Goal: Contribute content: Add original content to the website for others to see

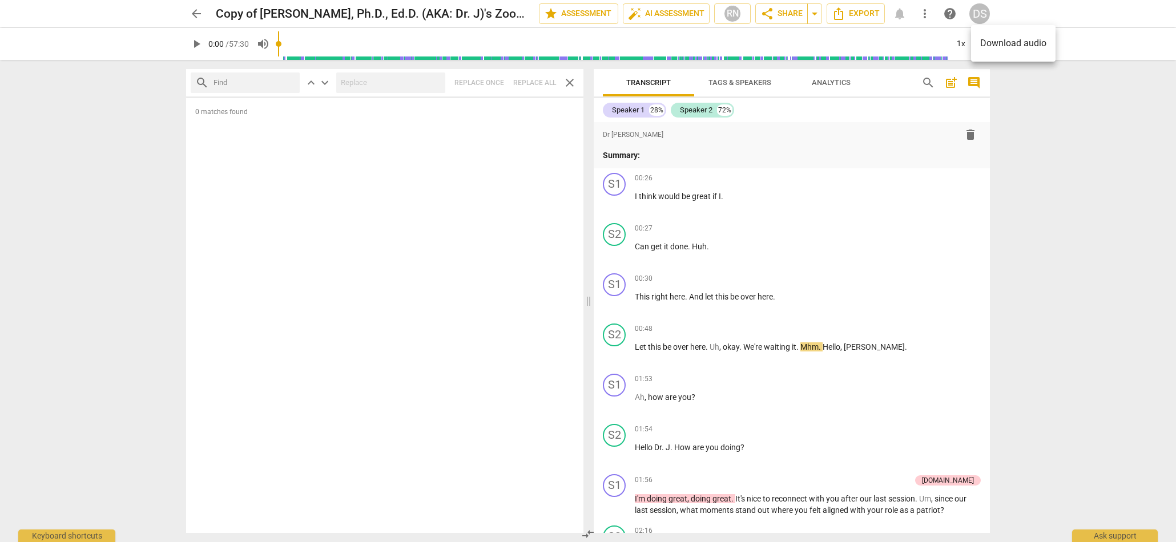
scroll to position [29, 0]
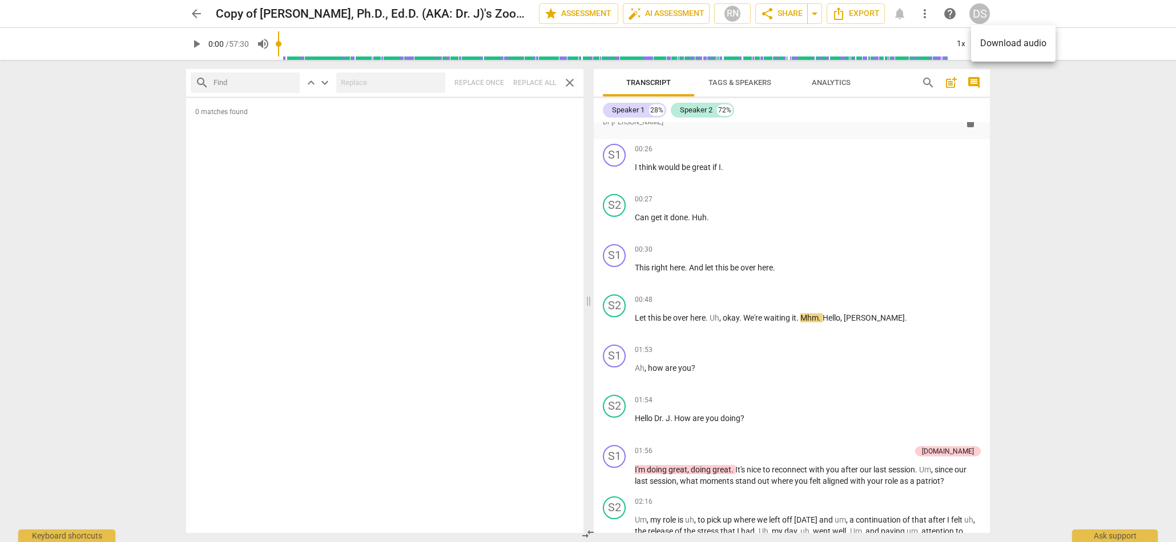
click at [196, 12] on div at bounding box center [588, 271] width 1176 height 542
click at [195, 12] on span "arrow_back" at bounding box center [197, 14] width 14 height 14
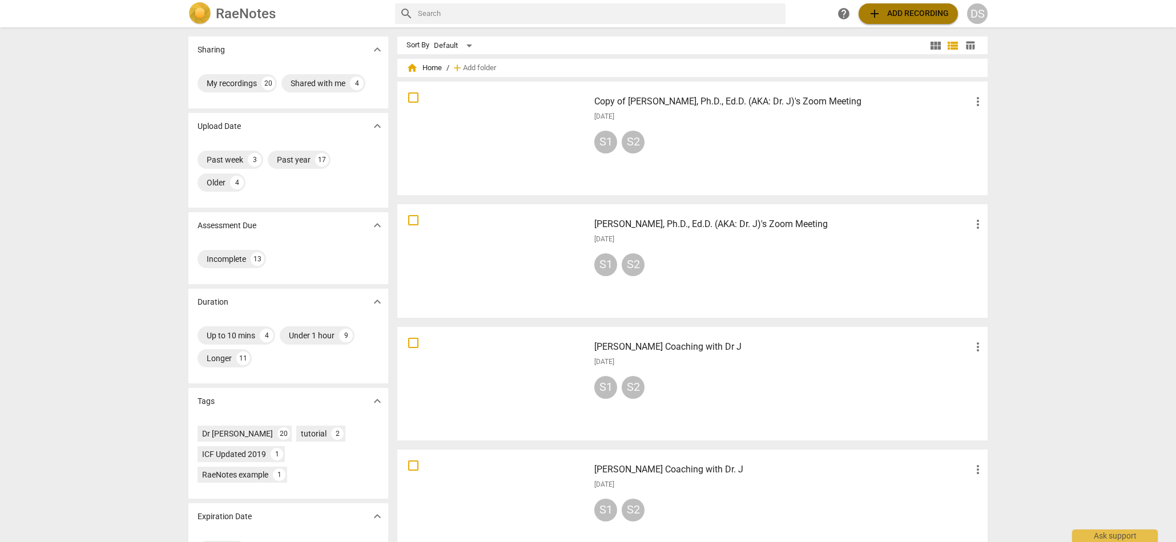
click at [909, 14] on span "add Add recording" at bounding box center [908, 14] width 81 height 14
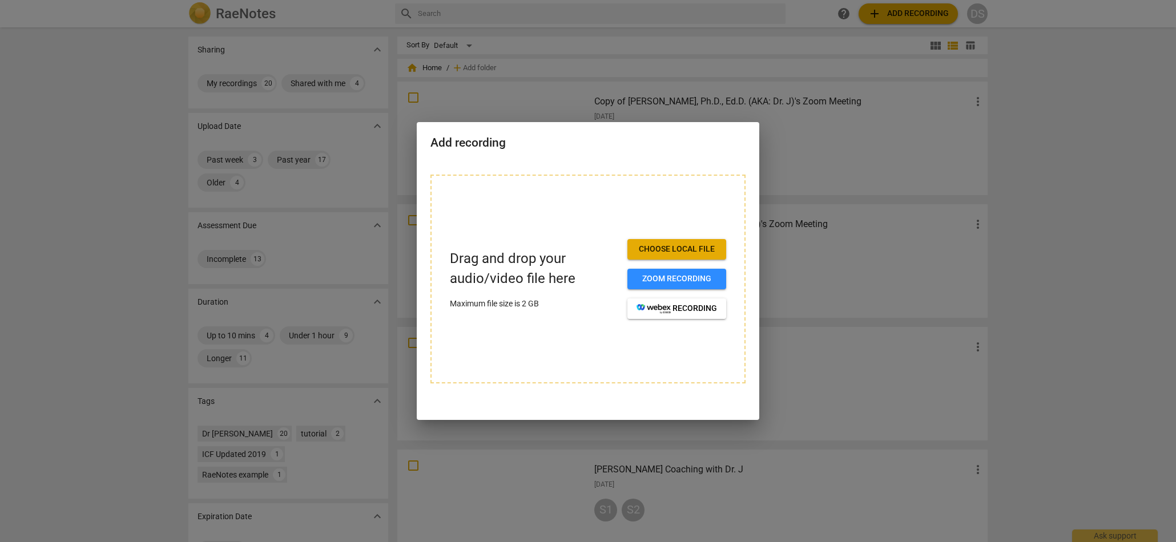
click at [492, 216] on div "Drag and drop your audio/video file here Maximum file size is 2 GB Choose local…" at bounding box center [588, 279] width 315 height 209
click at [666, 250] on span "Choose local file" at bounding box center [677, 249] width 81 height 11
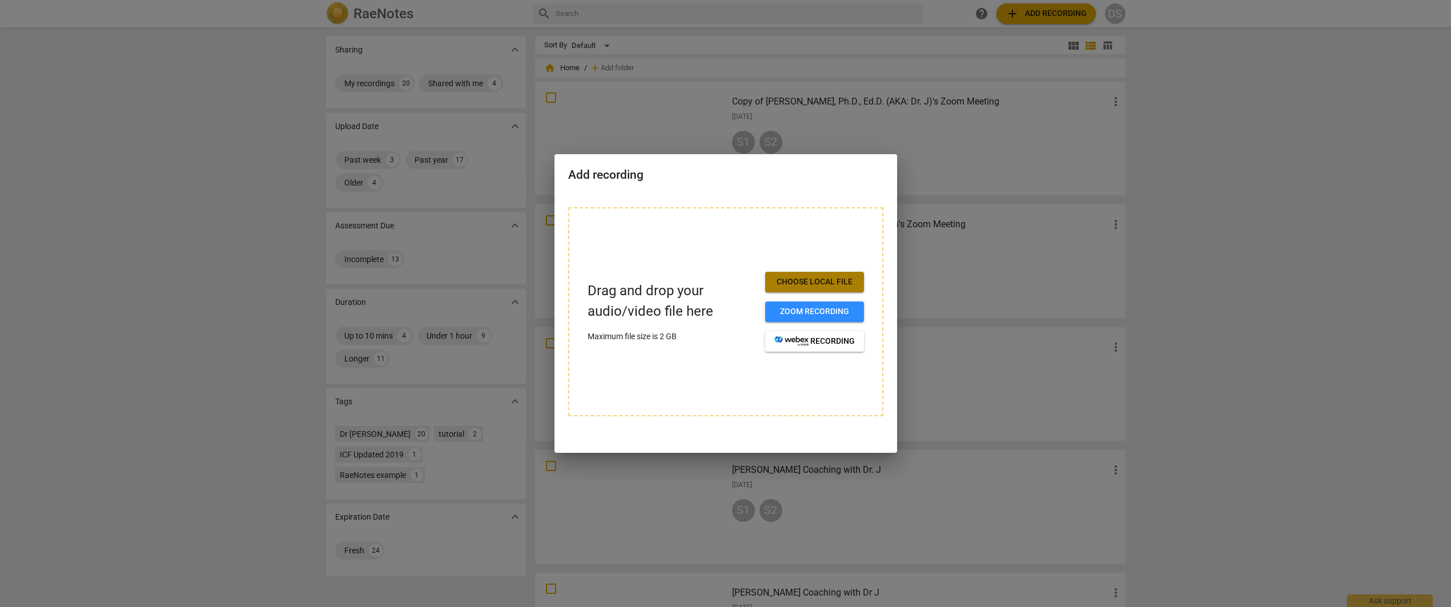
click at [826, 287] on span "Choose local file" at bounding box center [814, 281] width 81 height 11
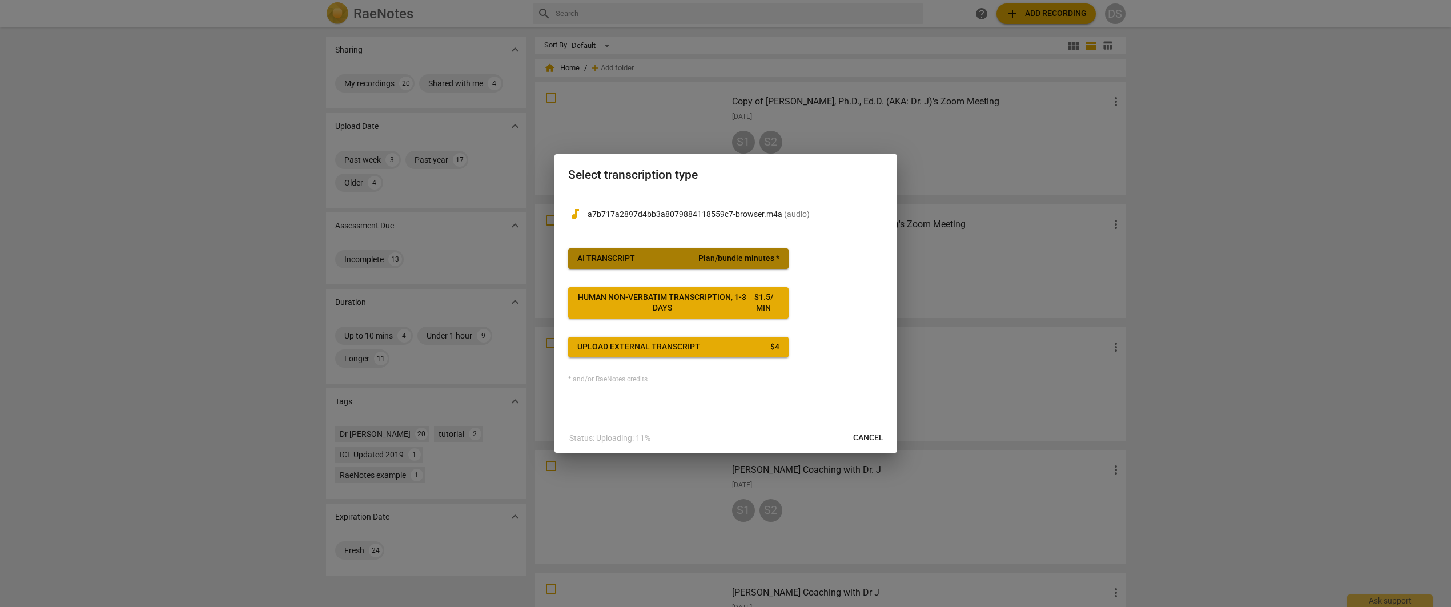
click at [641, 256] on span "AI Transcript Plan/bundle minutes *" at bounding box center [678, 258] width 202 height 11
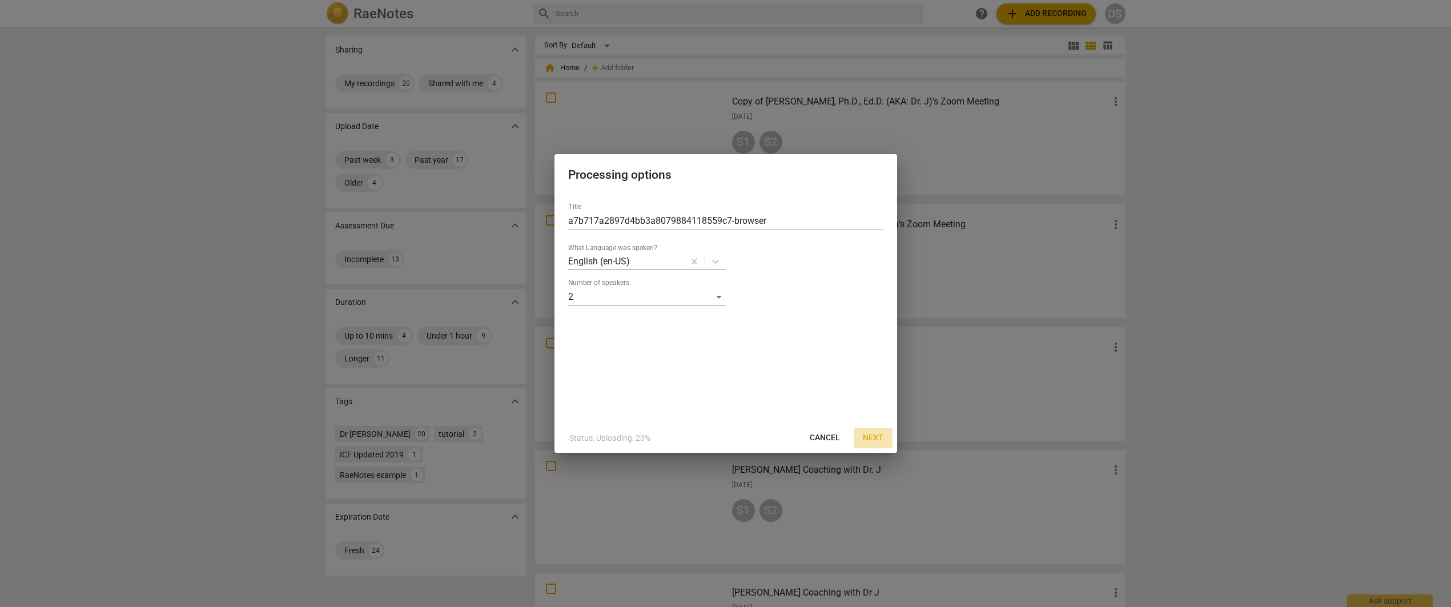
click at [874, 437] on span "Next" at bounding box center [873, 437] width 21 height 11
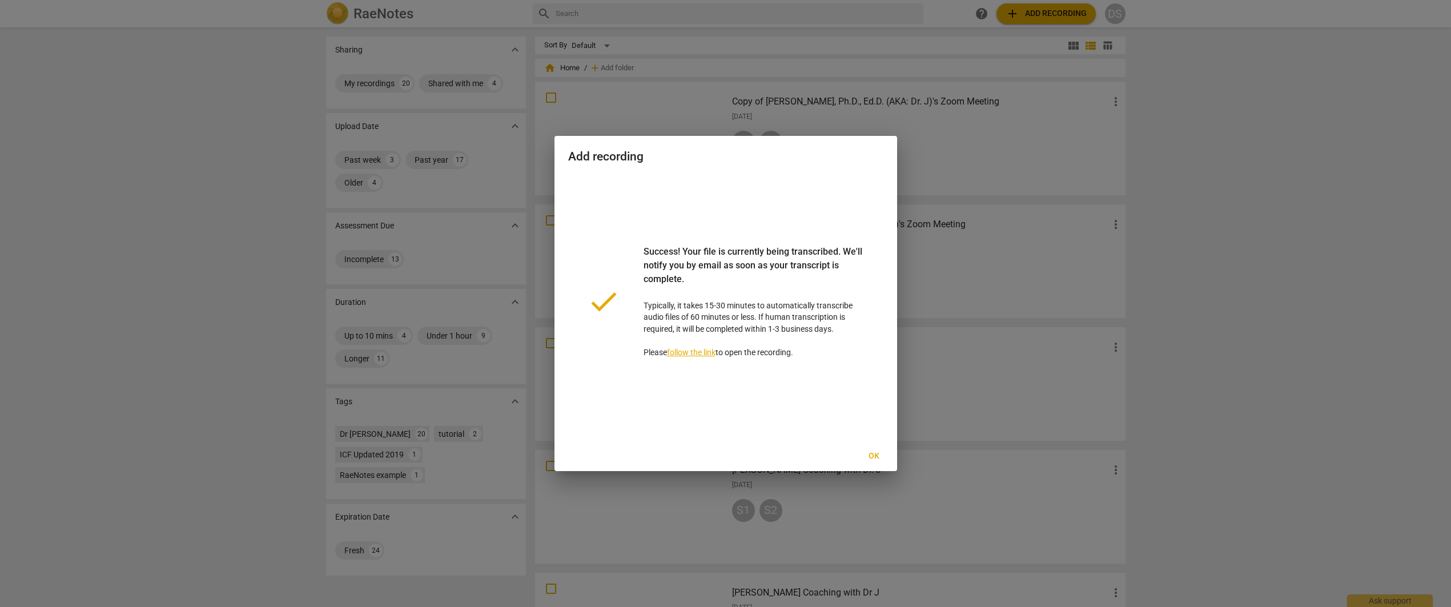
click at [872, 456] on span "Ok" at bounding box center [874, 456] width 18 height 11
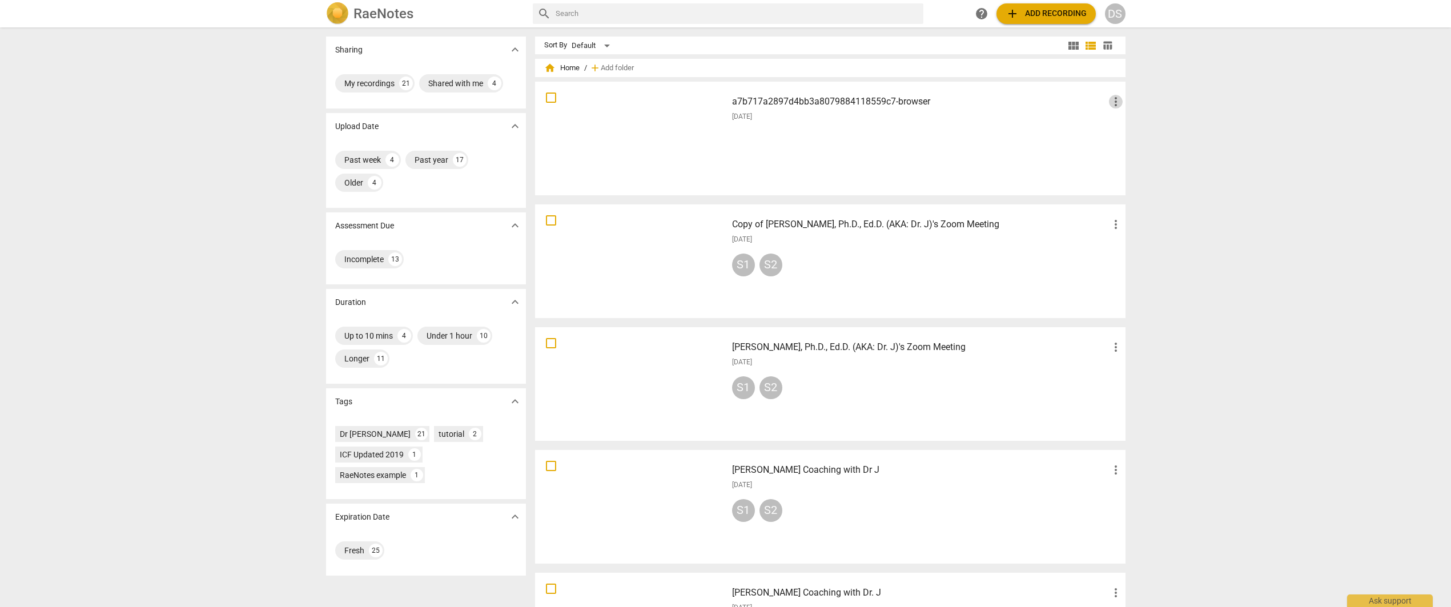
click at [1113, 100] on span "more_vert" at bounding box center [1116, 102] width 14 height 14
click at [1032, 113] on div at bounding box center [725, 303] width 1451 height 607
drag, startPoint x: 54, startPoint y: 14, endPoint x: 829, endPoint y: 102, distance: 780.4
click at [829, 102] on h3 "a7b717a2897d4bb3a8079884118559c7-browser" at bounding box center [920, 102] width 377 height 14
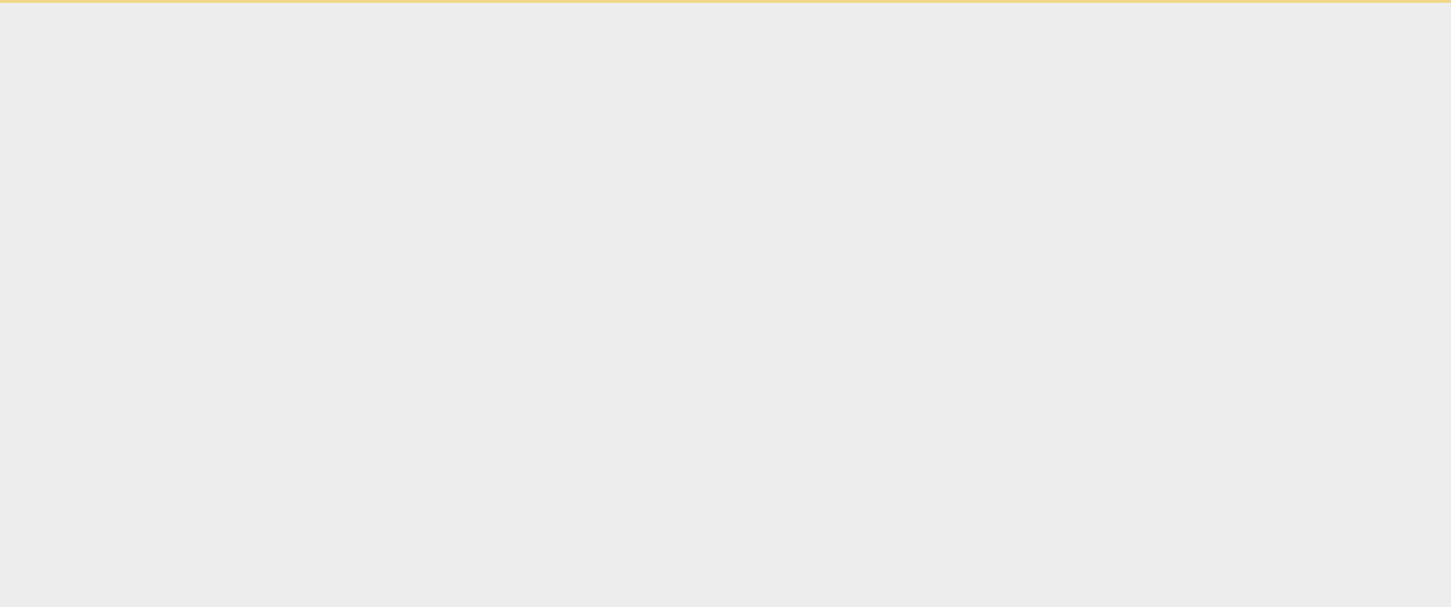
click at [823, 3] on html "Ask support" at bounding box center [725, 1] width 1451 height 3
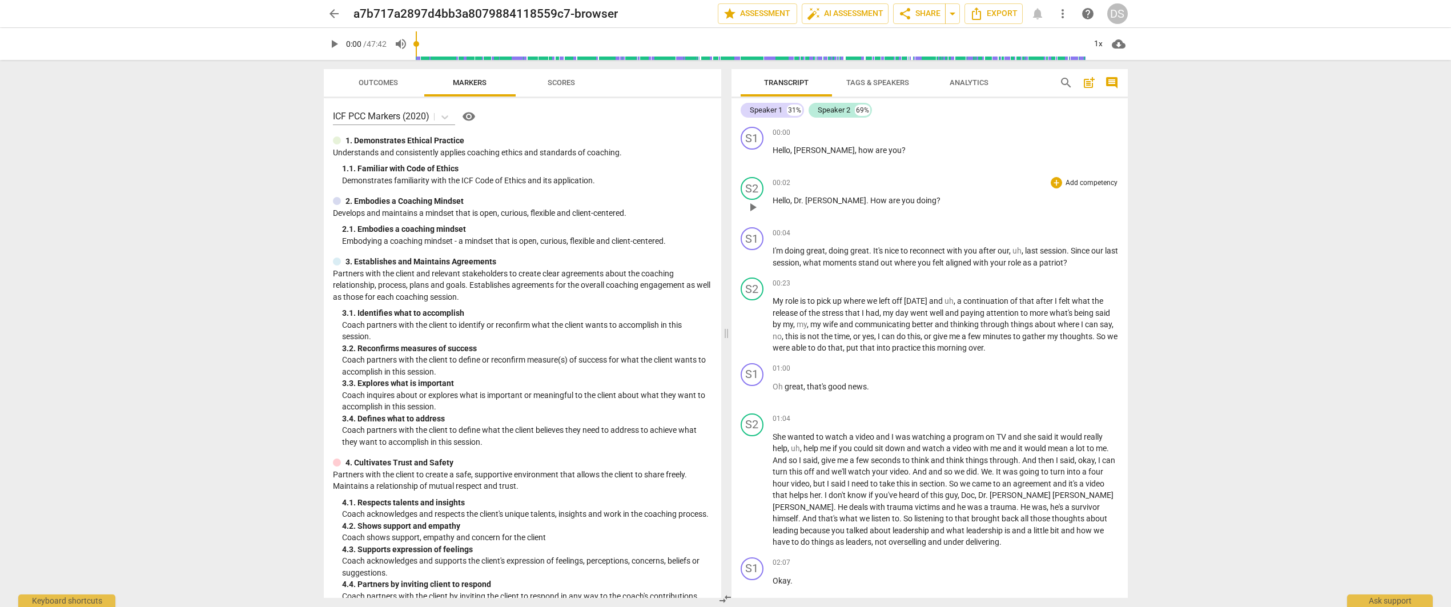
click at [866, 203] on span "." at bounding box center [868, 200] width 4 height 9
click at [855, 18] on span "auto_fix_high AI Assessment" at bounding box center [845, 14] width 77 height 14
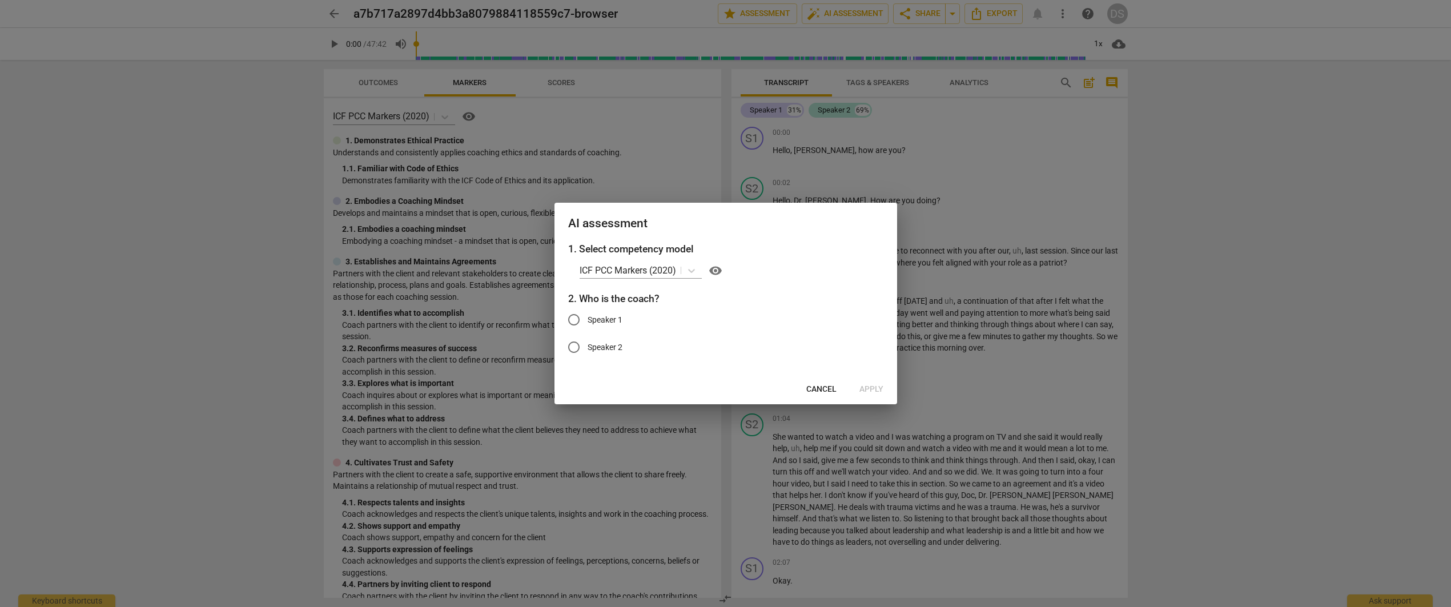
click at [936, 151] on div at bounding box center [725, 303] width 1451 height 607
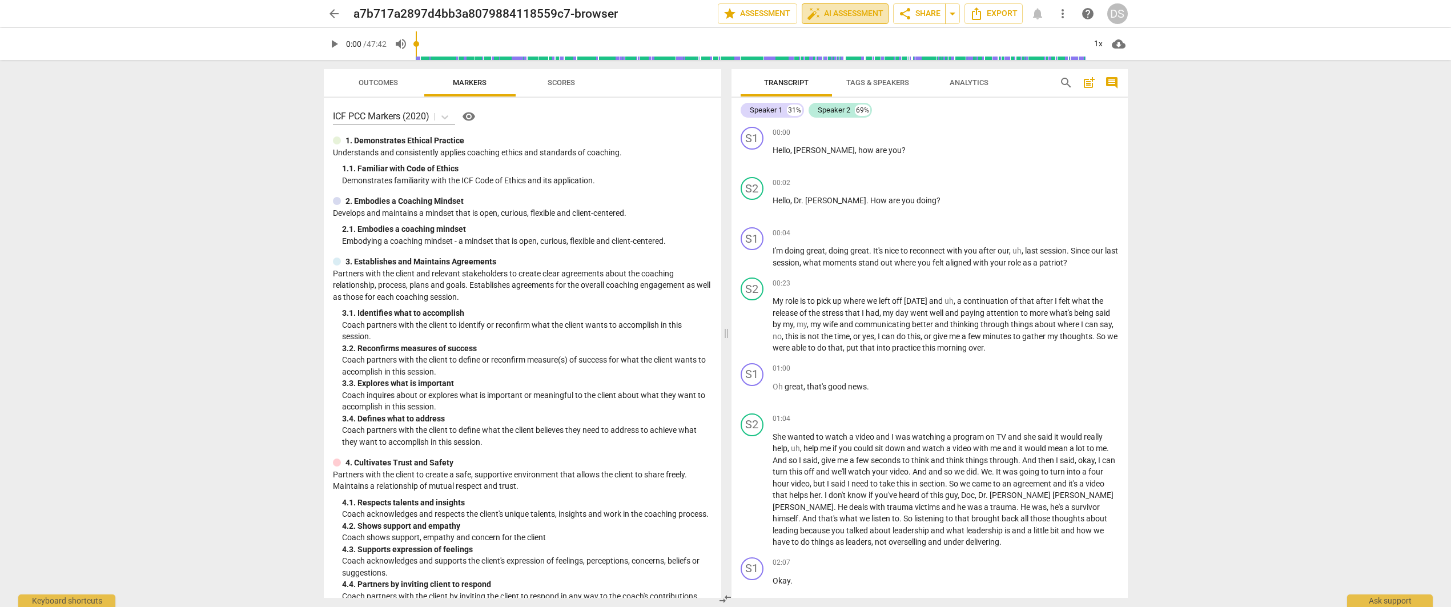
click at [864, 19] on span "auto_fix_high AI Assessment" at bounding box center [845, 14] width 77 height 14
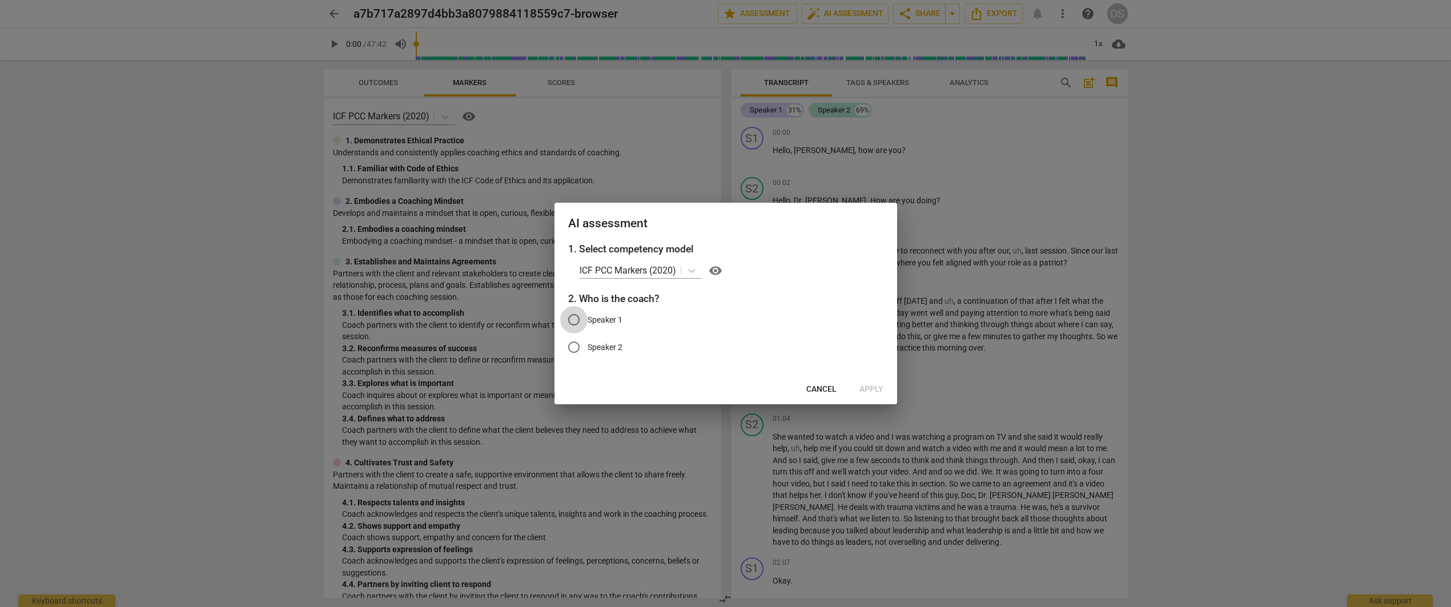
click at [575, 322] on input "Speaker 1" at bounding box center [573, 319] width 27 height 27
radio input "true"
click at [872, 389] on span "Apply" at bounding box center [871, 389] width 24 height 11
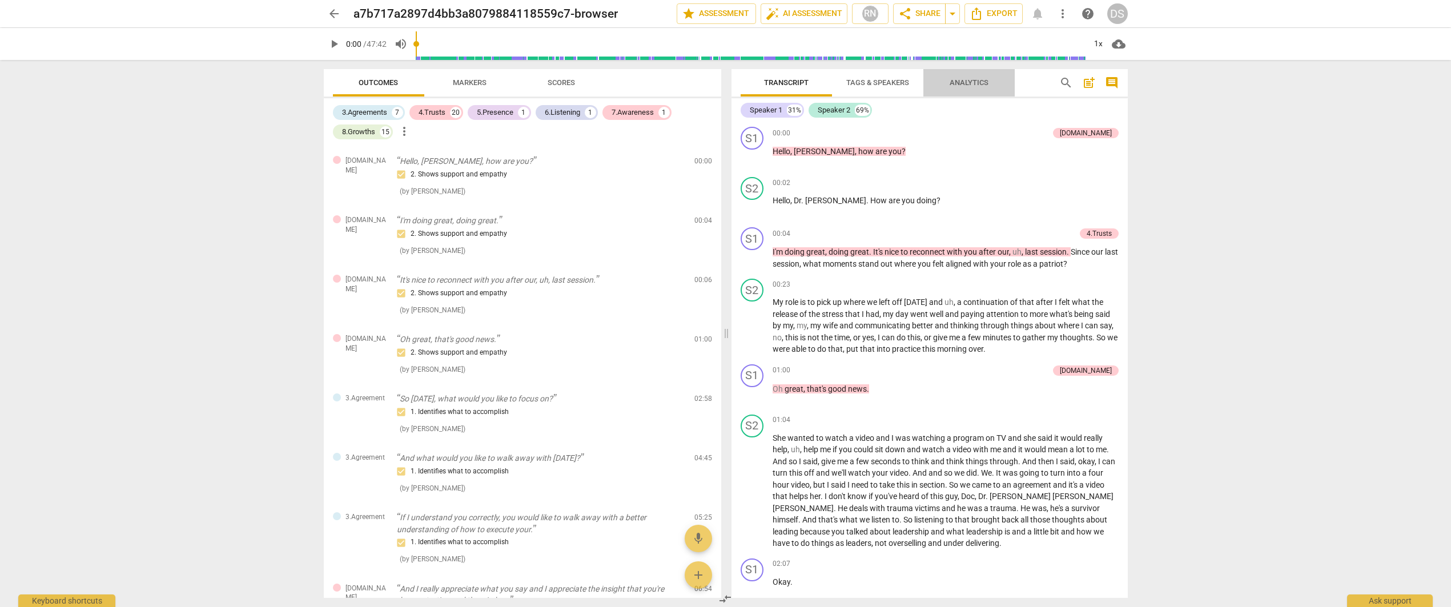
click at [968, 84] on span "Analytics" at bounding box center [969, 82] width 39 height 9
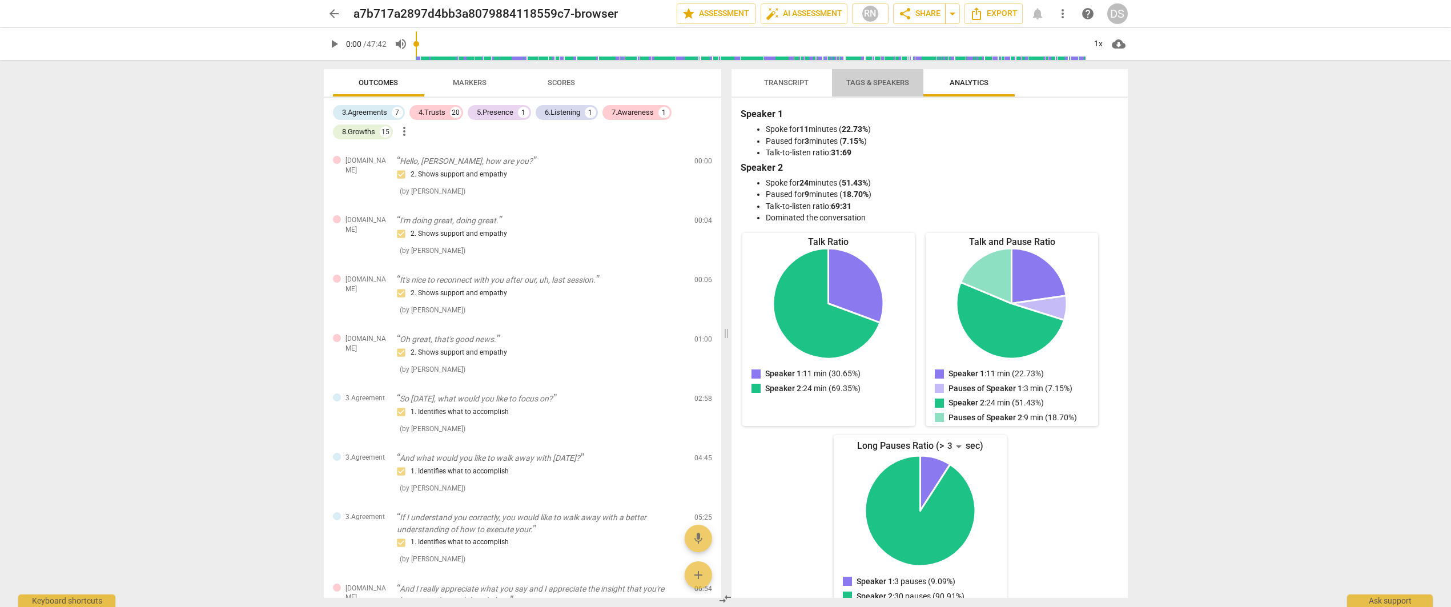
click at [870, 84] on span "Tags & Speakers" at bounding box center [877, 82] width 63 height 9
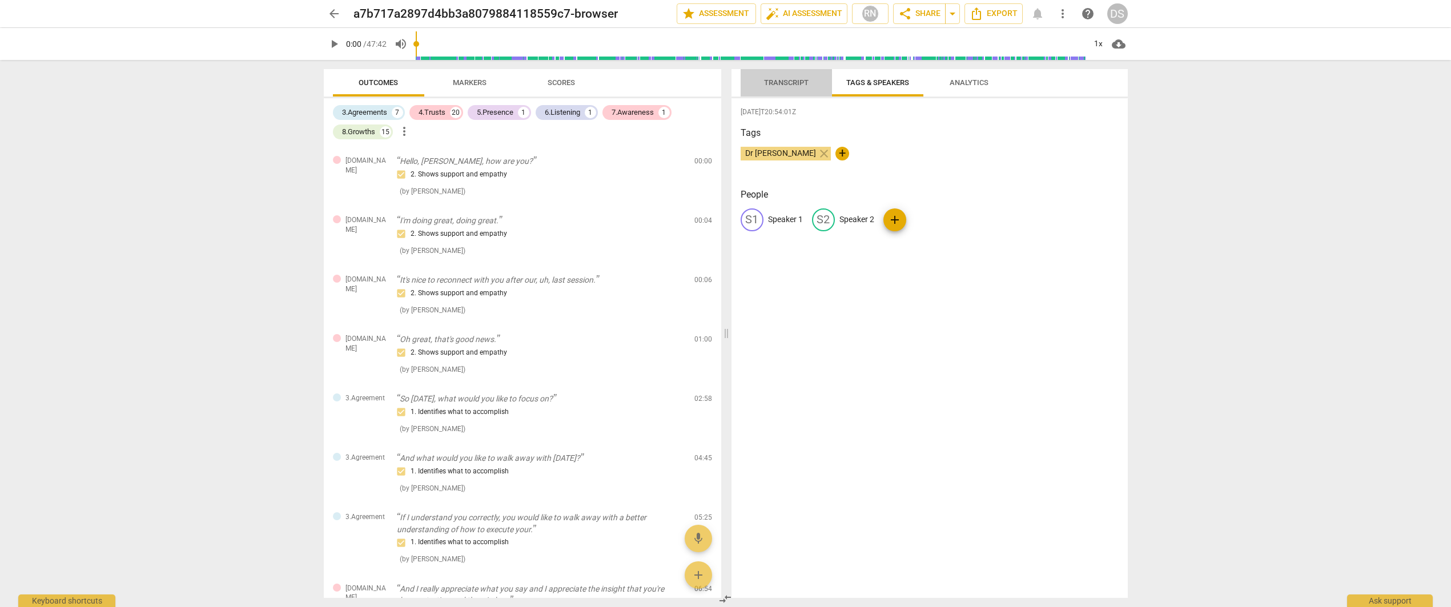
click at [791, 84] on span "Transcript" at bounding box center [786, 82] width 45 height 9
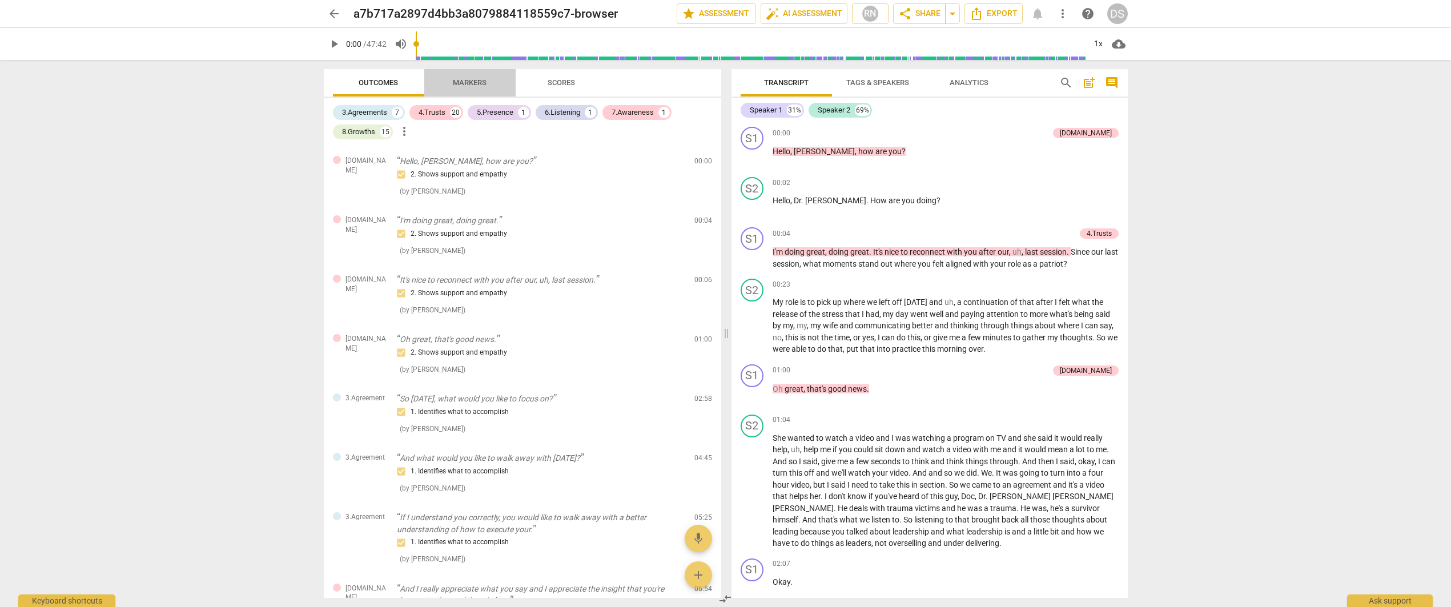
click at [463, 82] on span "Markers" at bounding box center [470, 82] width 34 height 9
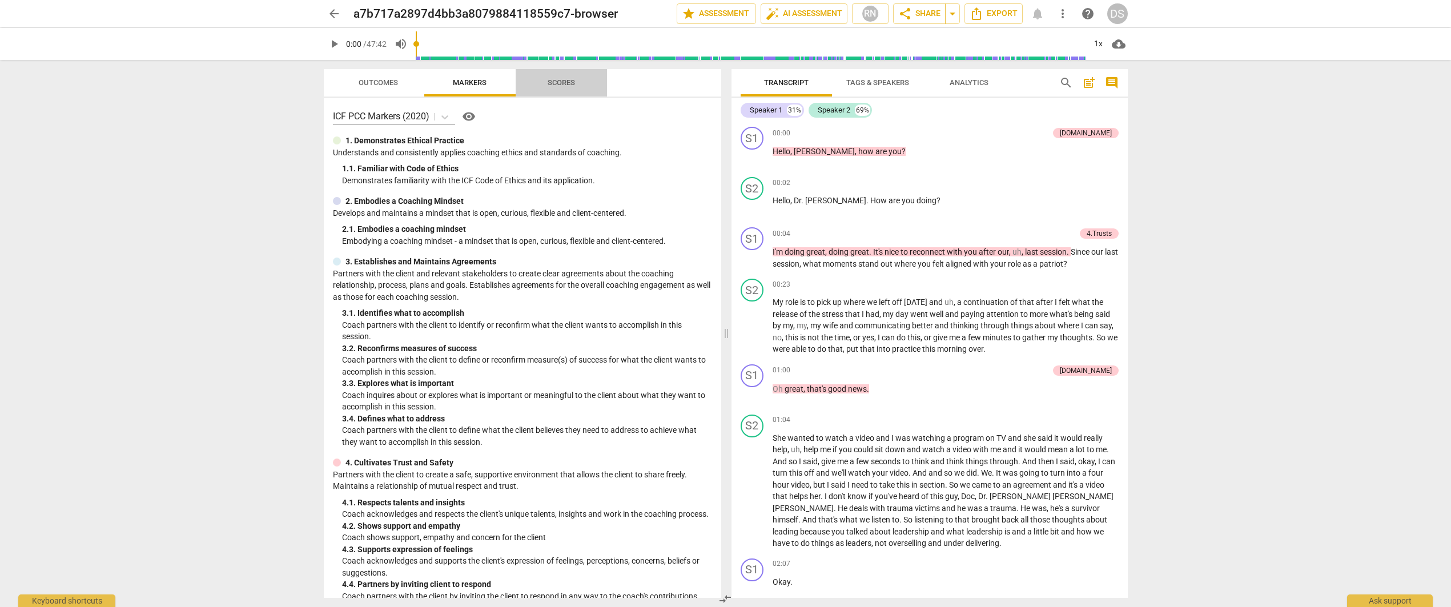
click at [559, 83] on span "Scores" at bounding box center [561, 82] width 27 height 9
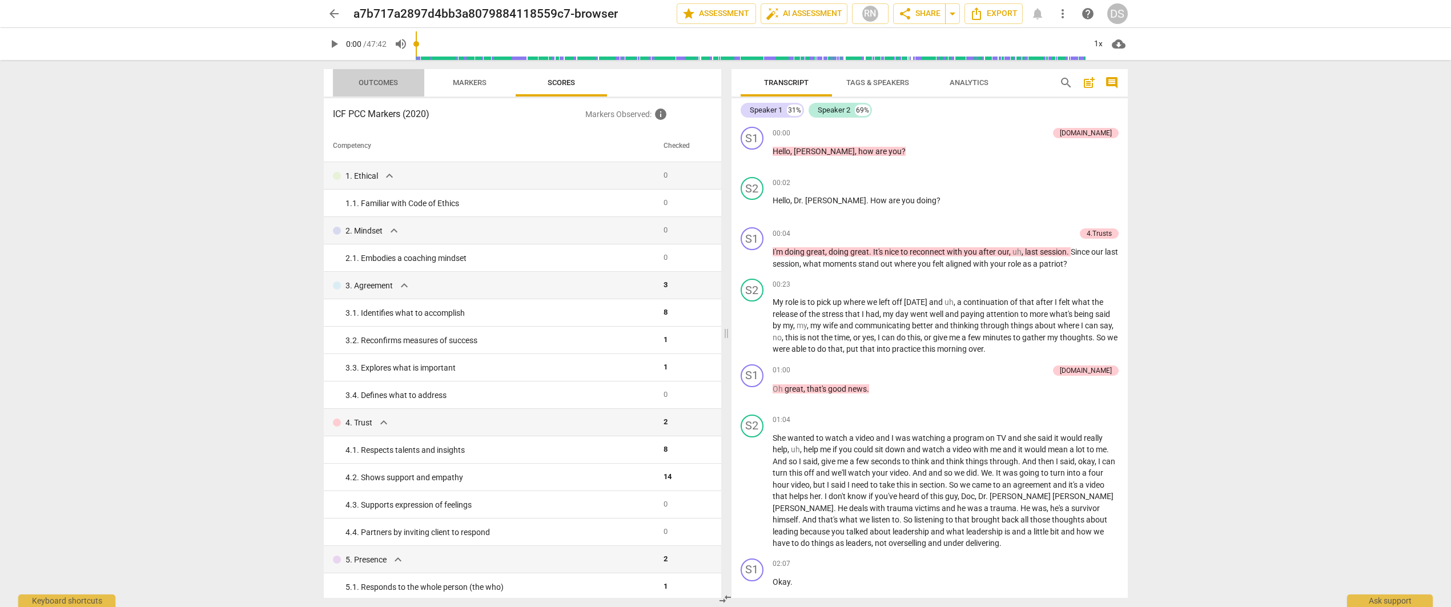
click at [391, 81] on span "Outcomes" at bounding box center [378, 82] width 39 height 9
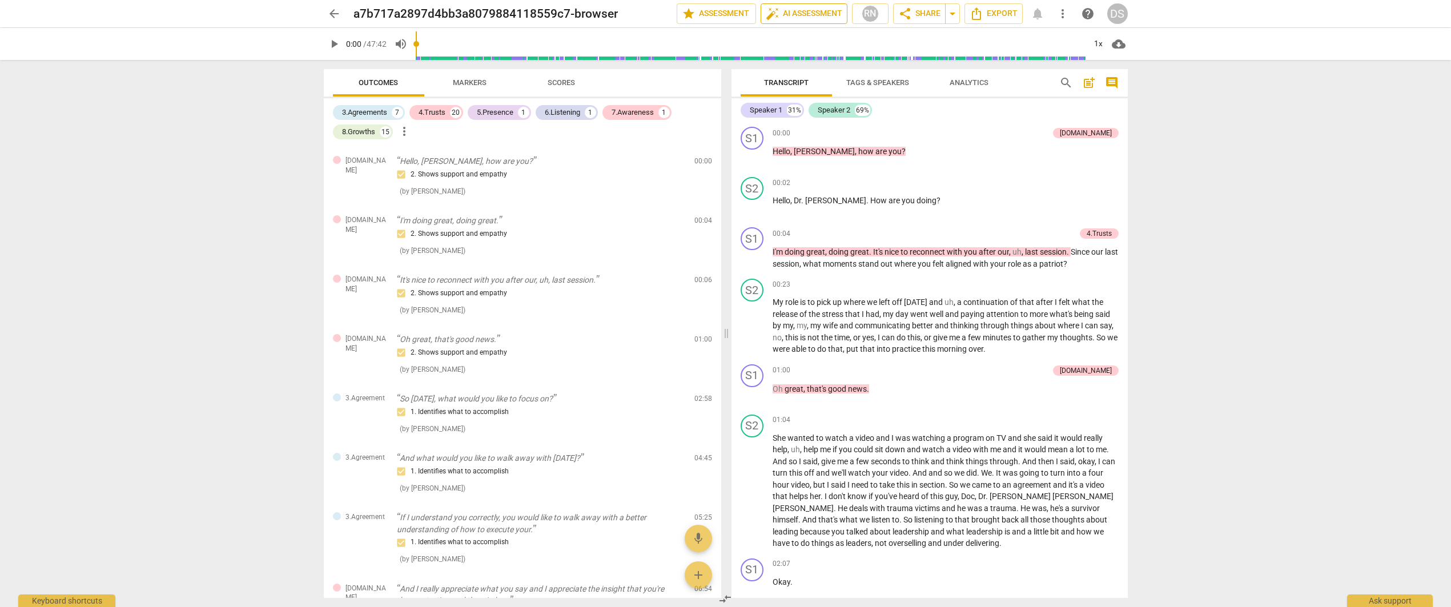
click at [798, 18] on span "auto_fix_high AI Assessment" at bounding box center [804, 14] width 77 height 14
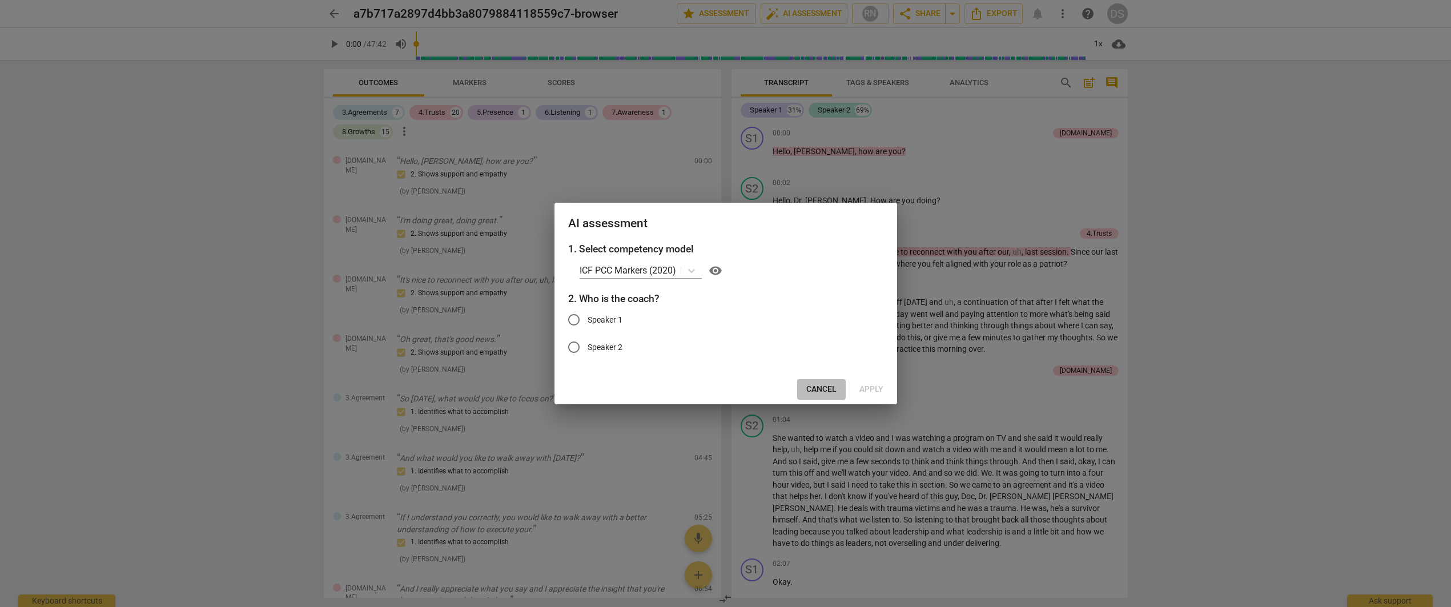
click at [827, 394] on span "Cancel" at bounding box center [821, 389] width 30 height 11
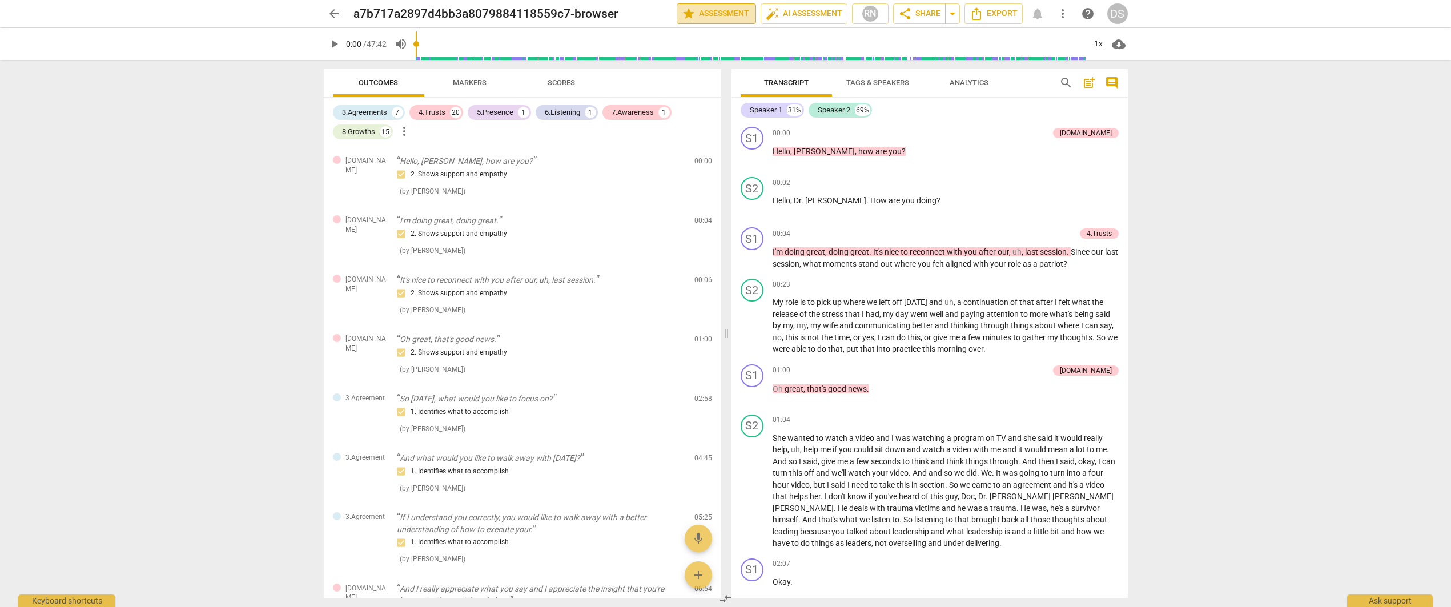
click at [717, 16] on span "star Assessment" at bounding box center [716, 14] width 69 height 14
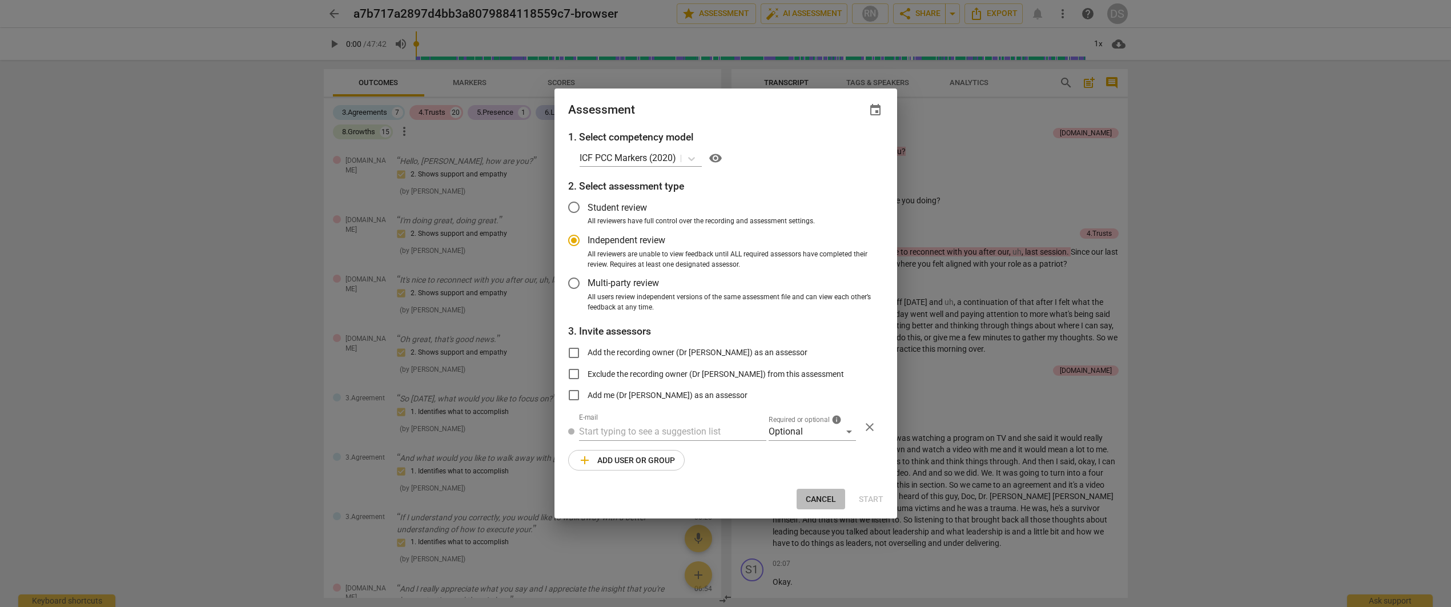
click at [814, 498] on span "Cancel" at bounding box center [821, 499] width 30 height 11
radio input "false"
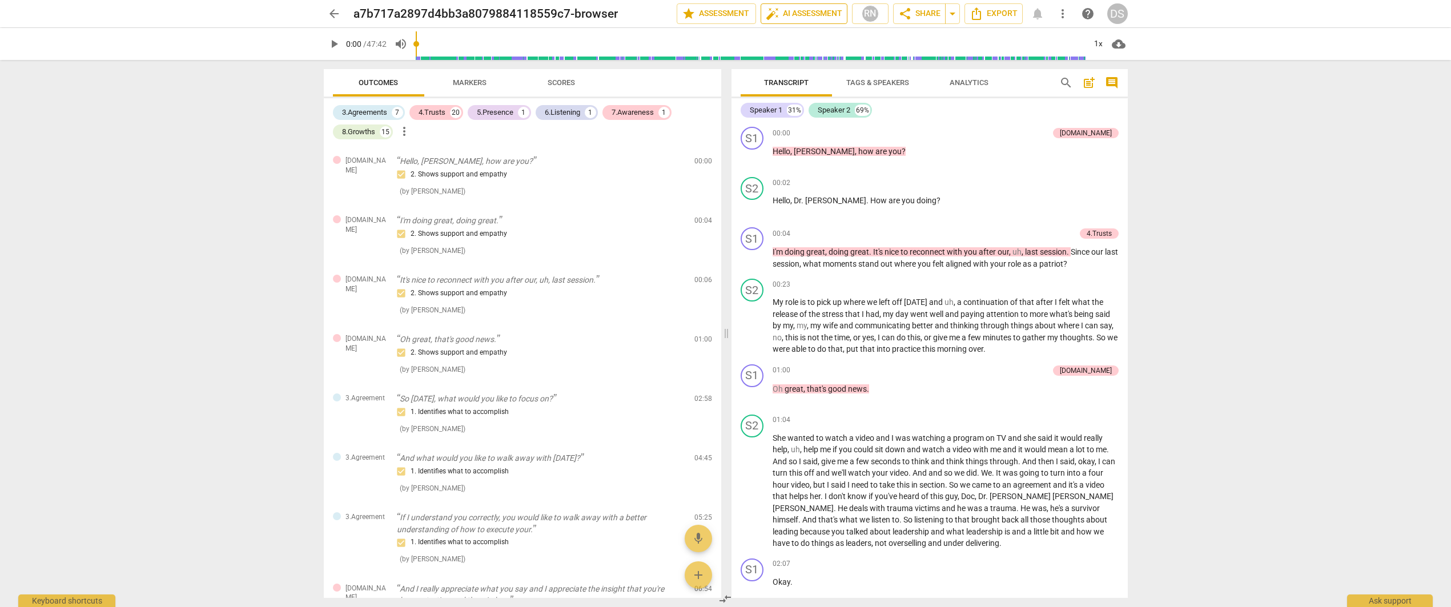
click at [808, 15] on span "auto_fix_high AI Assessment" at bounding box center [804, 14] width 77 height 14
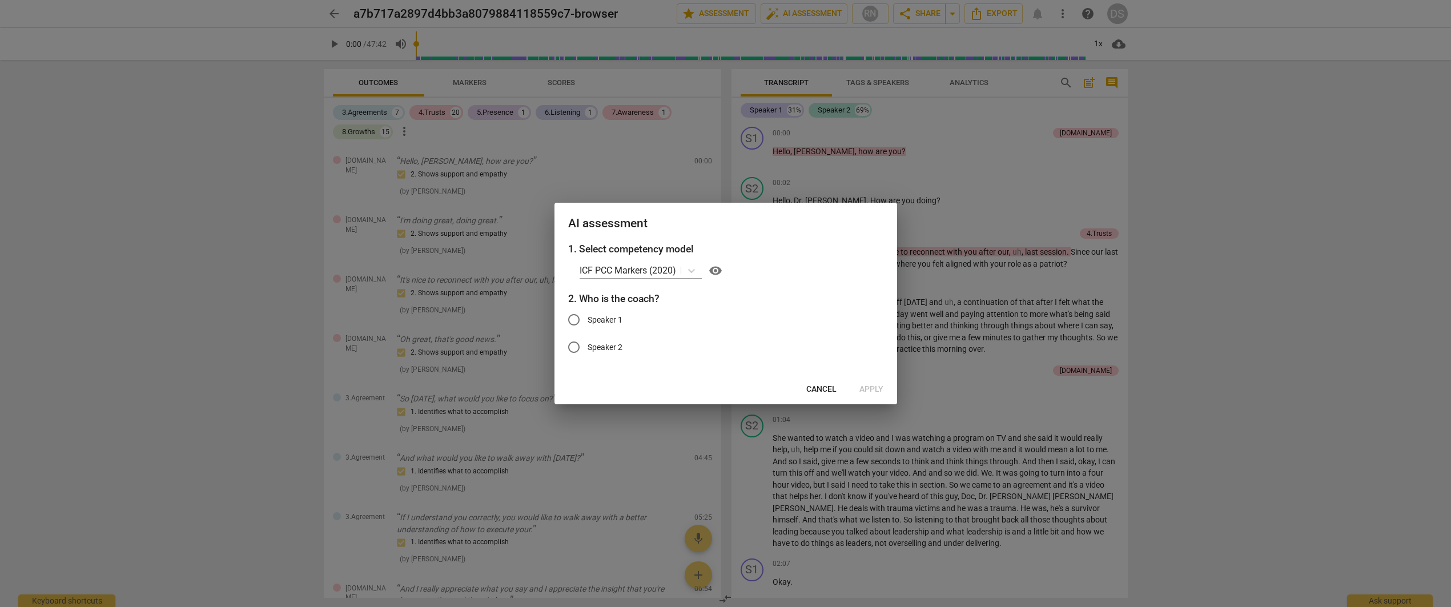
click at [987, 214] on div at bounding box center [725, 303] width 1451 height 607
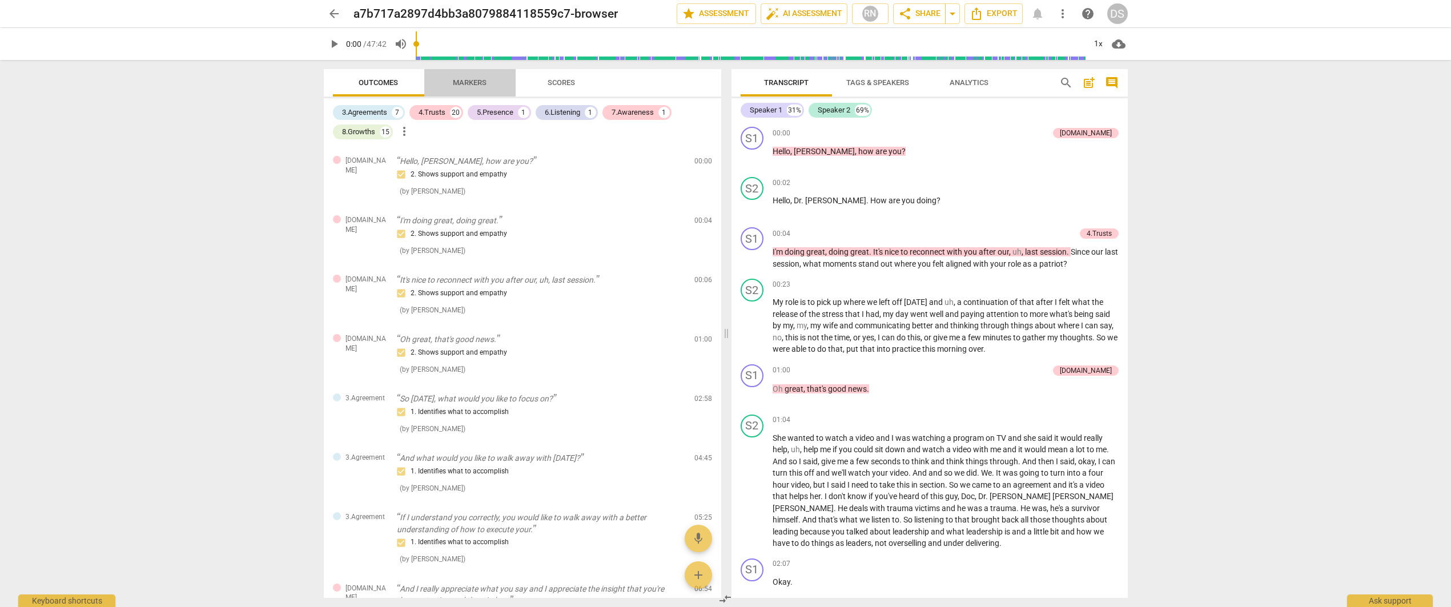
click at [478, 81] on span "Markers" at bounding box center [470, 82] width 34 height 9
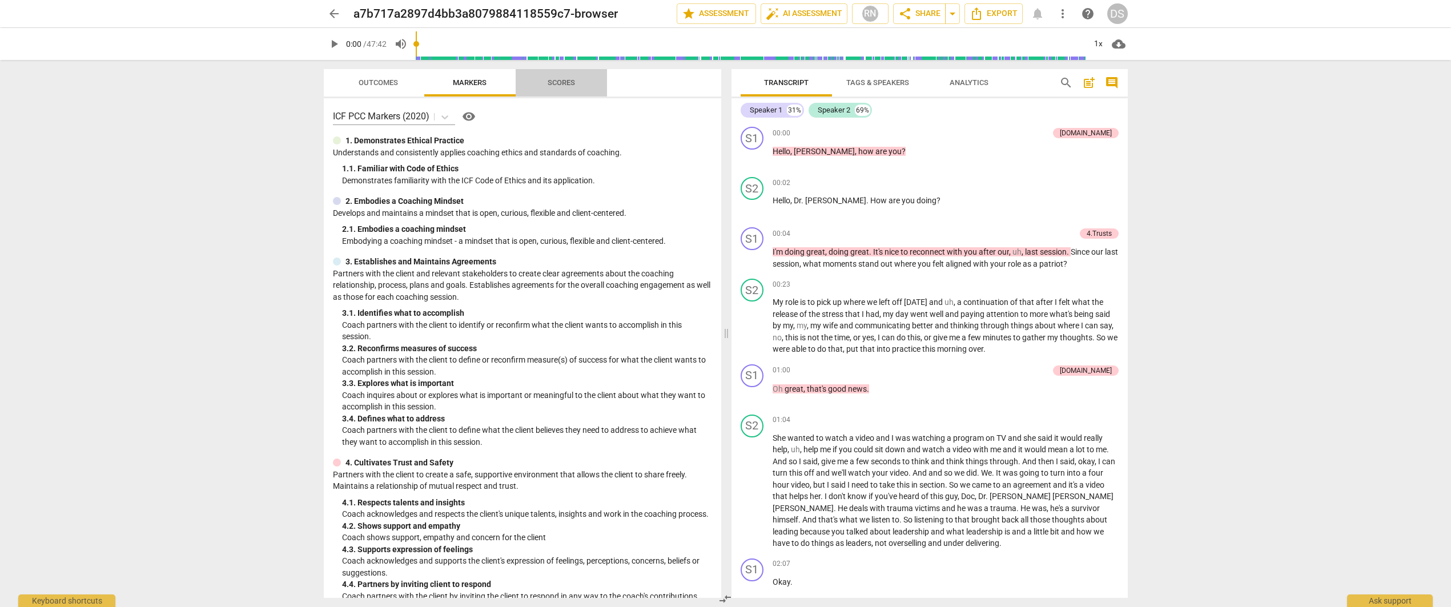
click at [558, 83] on span "Scores" at bounding box center [561, 82] width 27 height 9
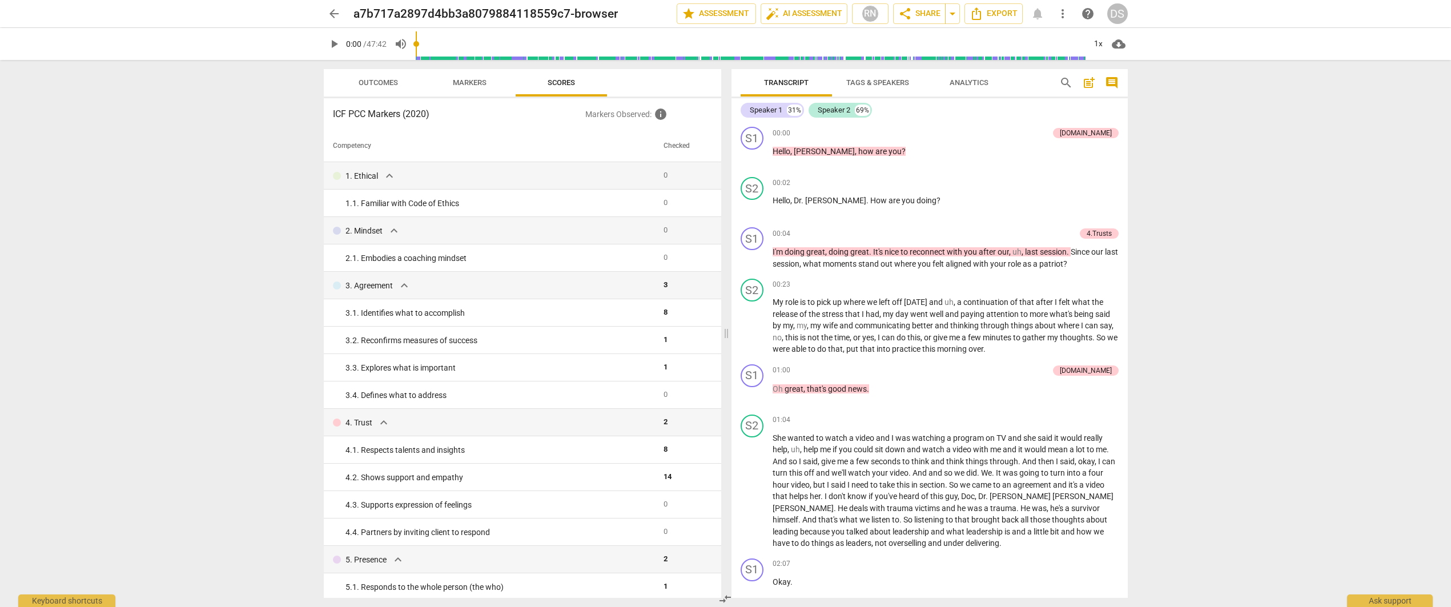
click at [333, 15] on span "arrow_back" at bounding box center [334, 14] width 14 height 14
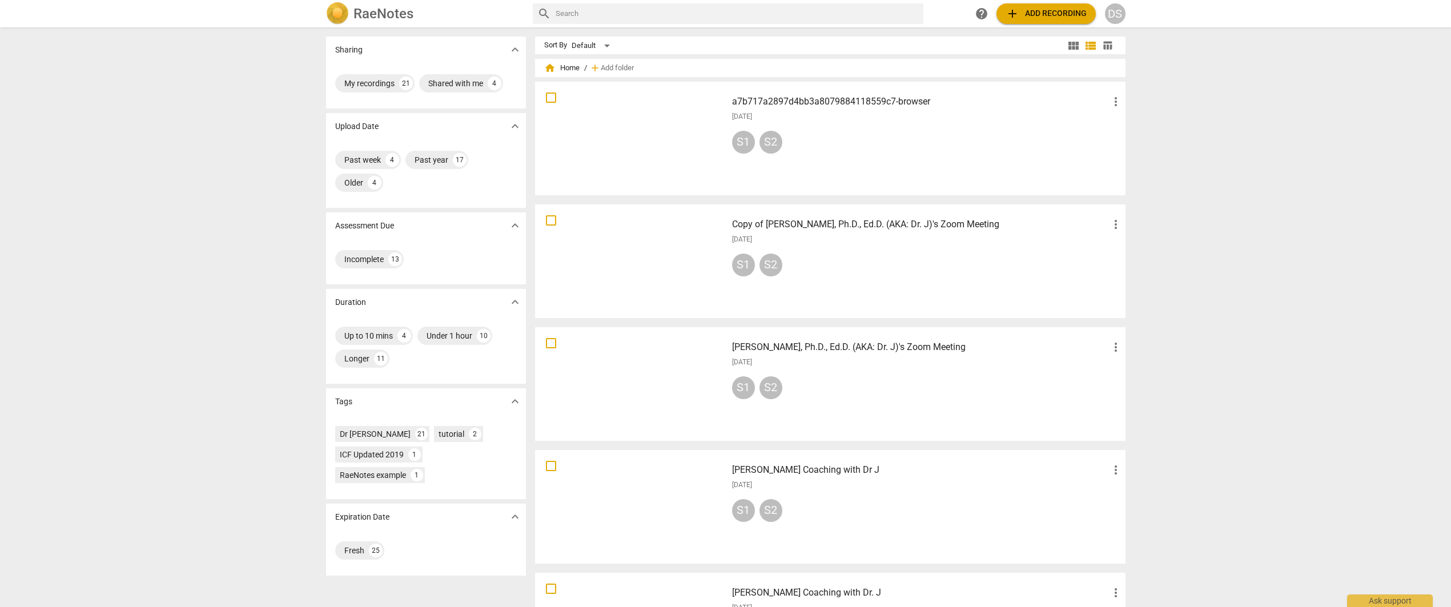
click at [617, 249] on div at bounding box center [631, 261] width 184 height 106
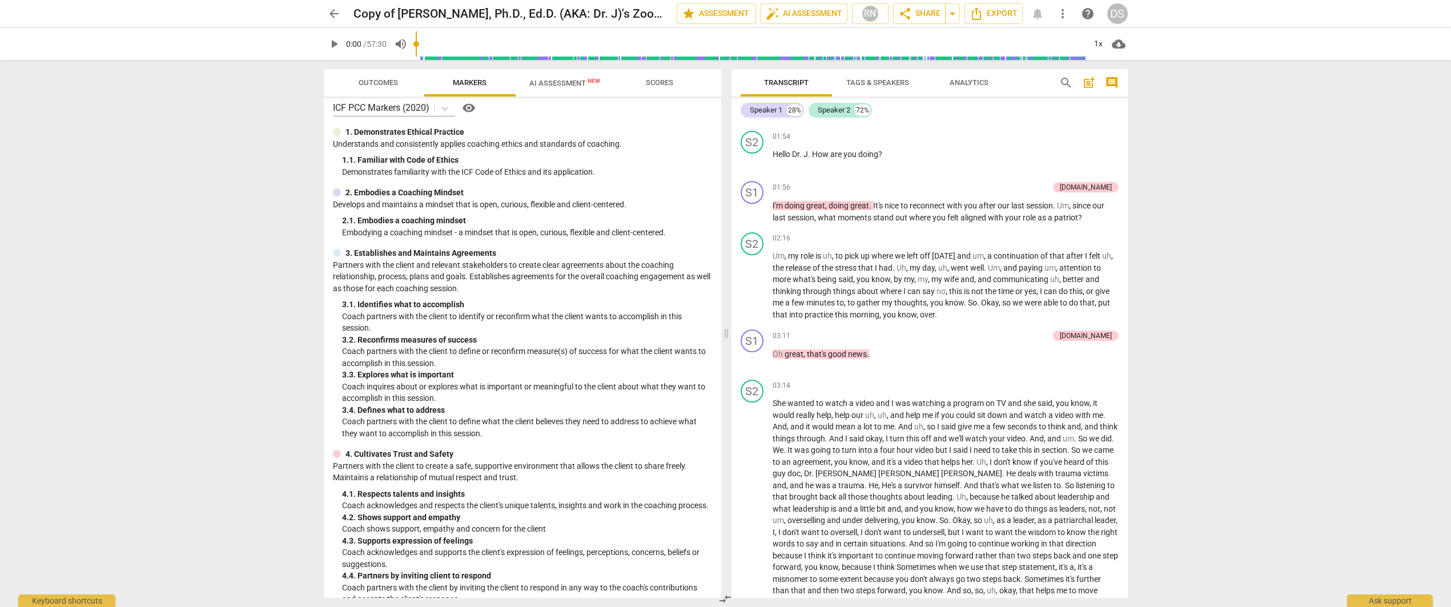
scroll to position [7, 0]
drag, startPoint x: 55, startPoint y: 4, endPoint x: 551, endPoint y: 85, distance: 502.8
click at [552, 85] on span "AI Assessment New" at bounding box center [564, 83] width 71 height 9
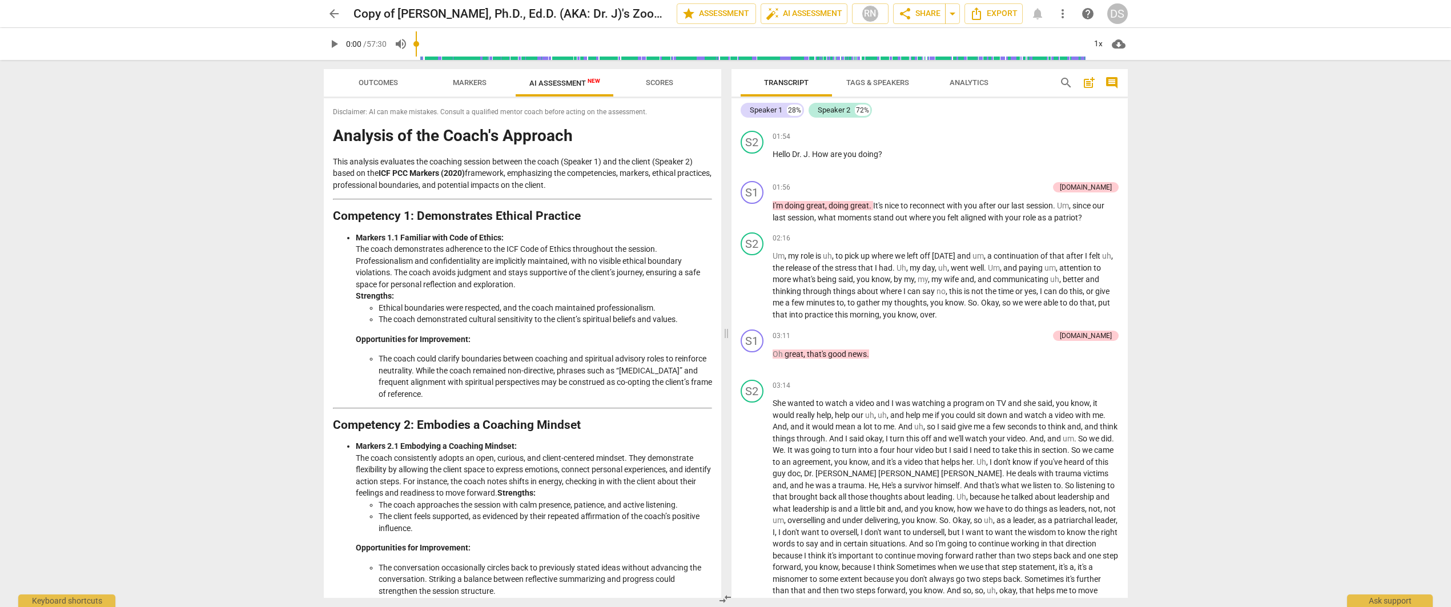
click at [551, 85] on span "AI Assessment New" at bounding box center [564, 83] width 71 height 9
drag, startPoint x: 551, startPoint y: 85, endPoint x: 558, endPoint y: 83, distance: 7.6
click at [551, 86] on span "AI Assessment New" at bounding box center [564, 83] width 71 height 9
click at [558, 83] on span "AI Assessment New" at bounding box center [564, 83] width 71 height 9
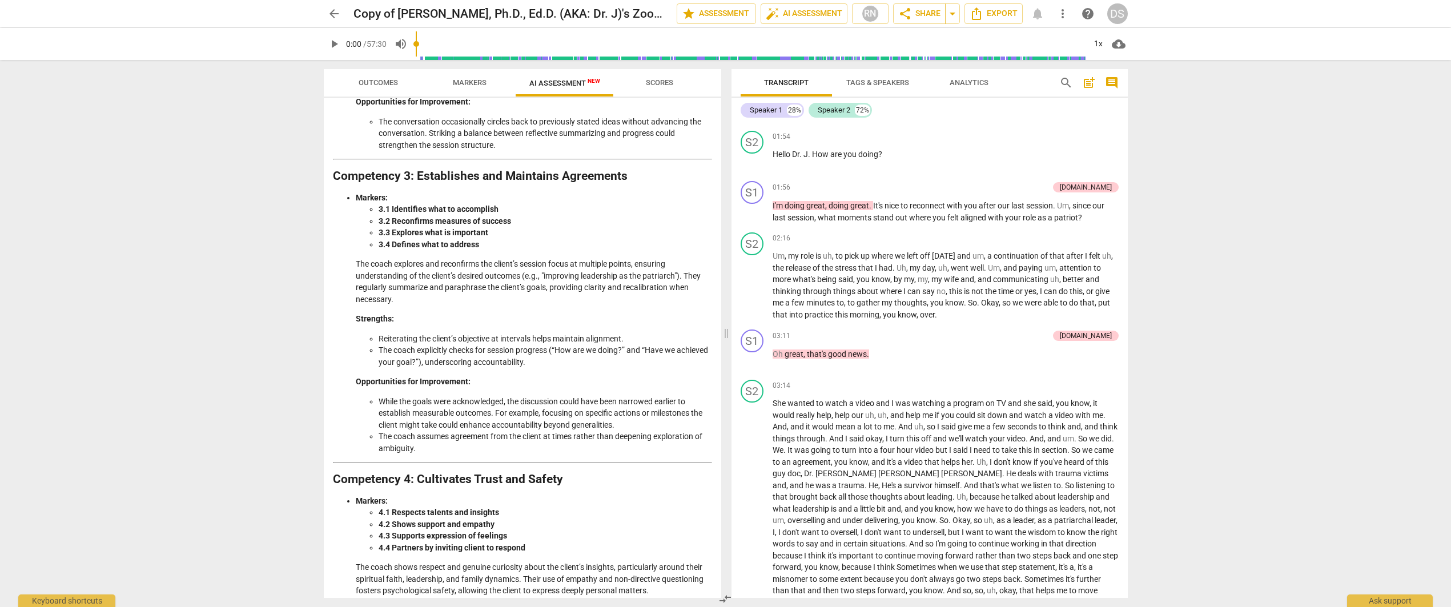
click at [558, 83] on span "AI Assessment New" at bounding box center [564, 83] width 71 height 9
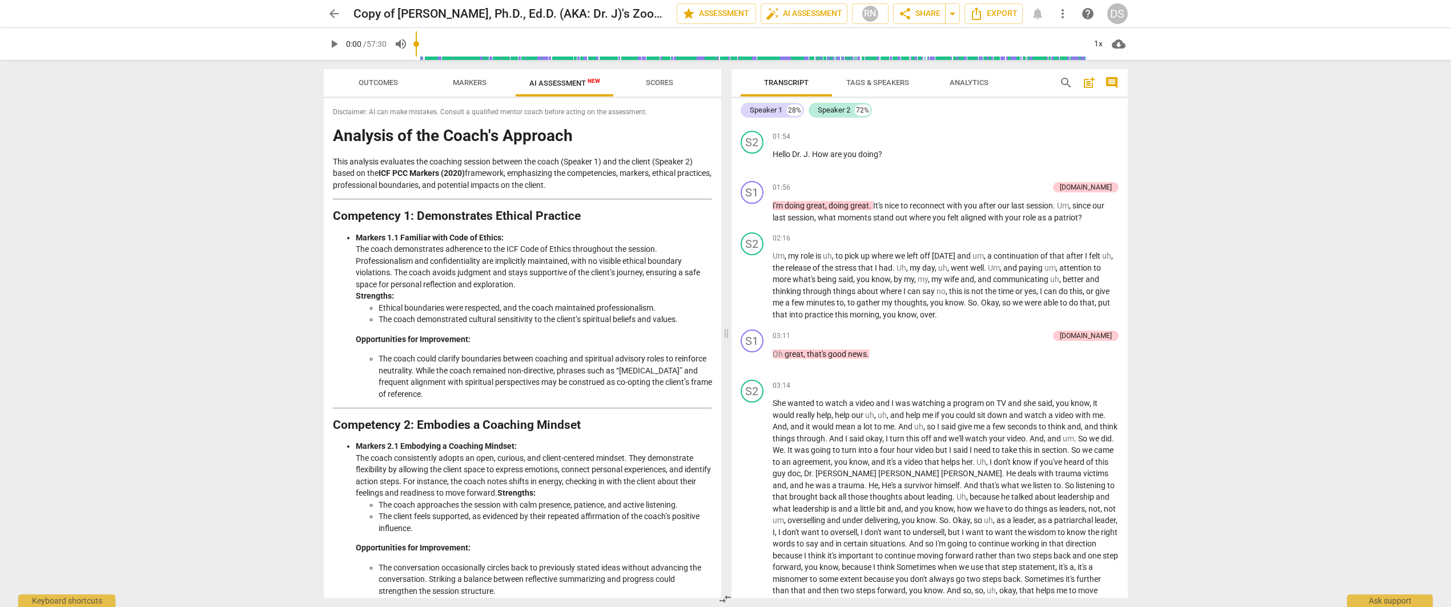
scroll to position [0, 0]
click at [332, 13] on span "arrow_back" at bounding box center [334, 14] width 14 height 14
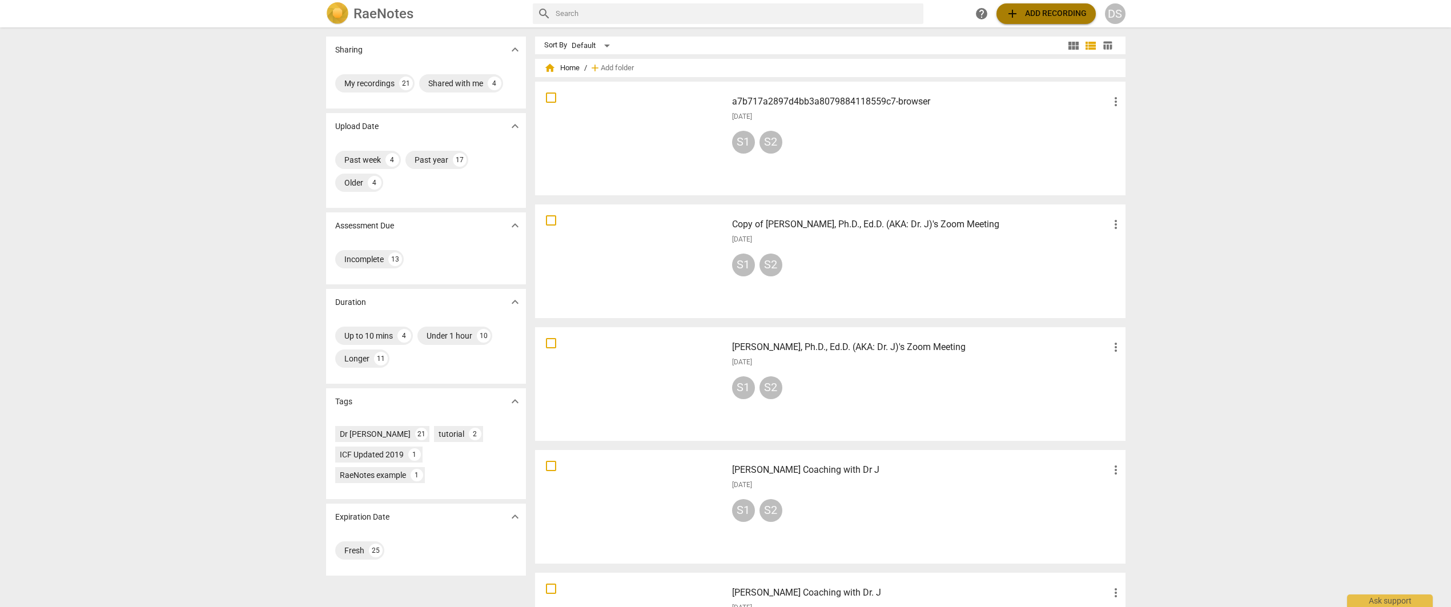
click at [1027, 12] on span "add Add recording" at bounding box center [1046, 14] width 81 height 14
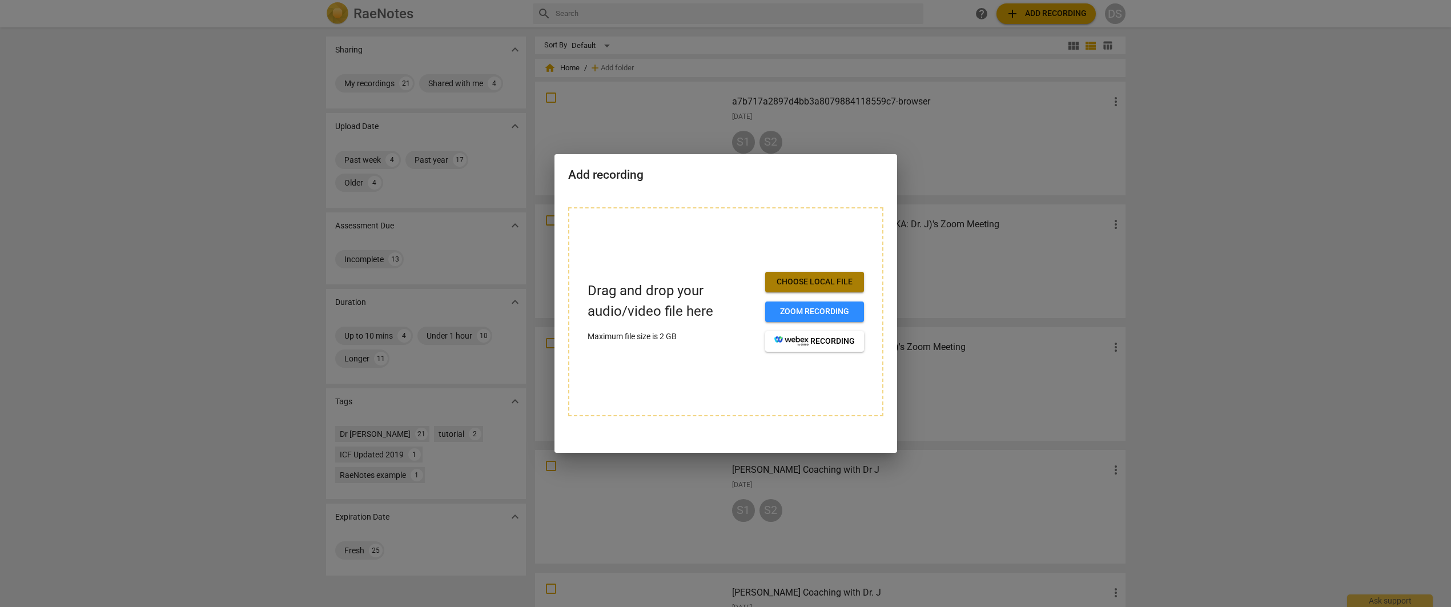
click at [821, 280] on span "Choose local file" at bounding box center [814, 281] width 81 height 11
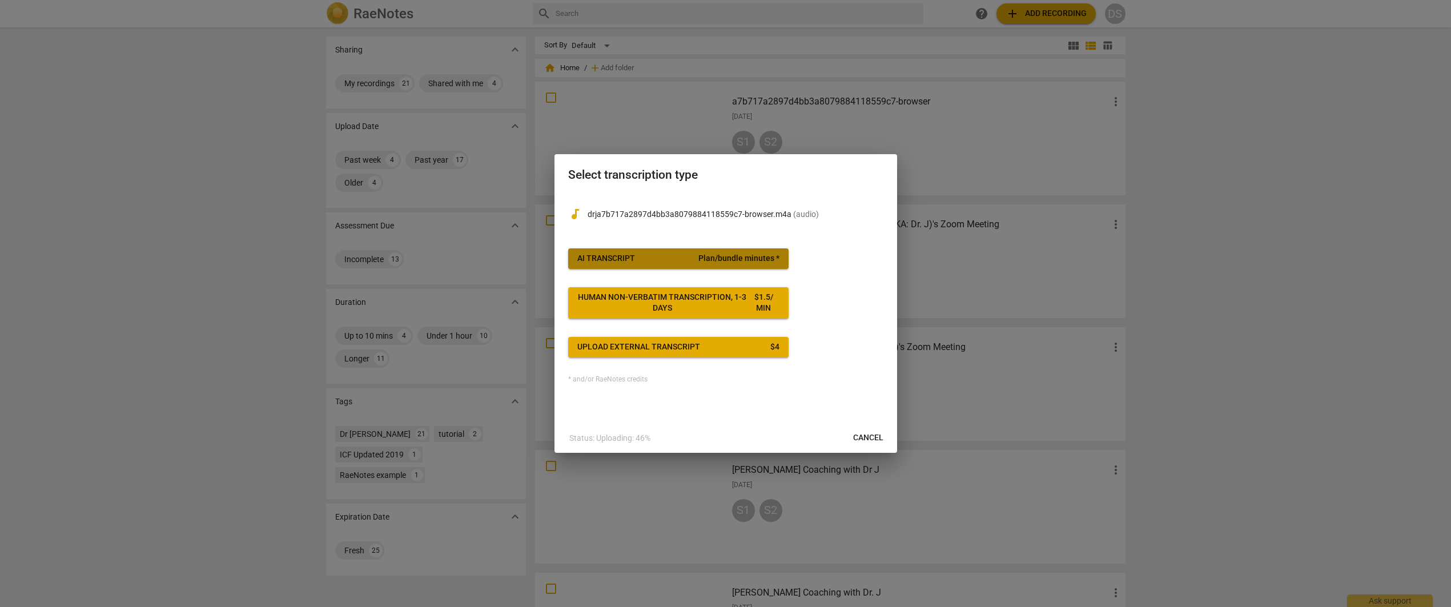
click at [649, 257] on span "AI Transcript Plan/bundle minutes *" at bounding box center [678, 258] width 202 height 11
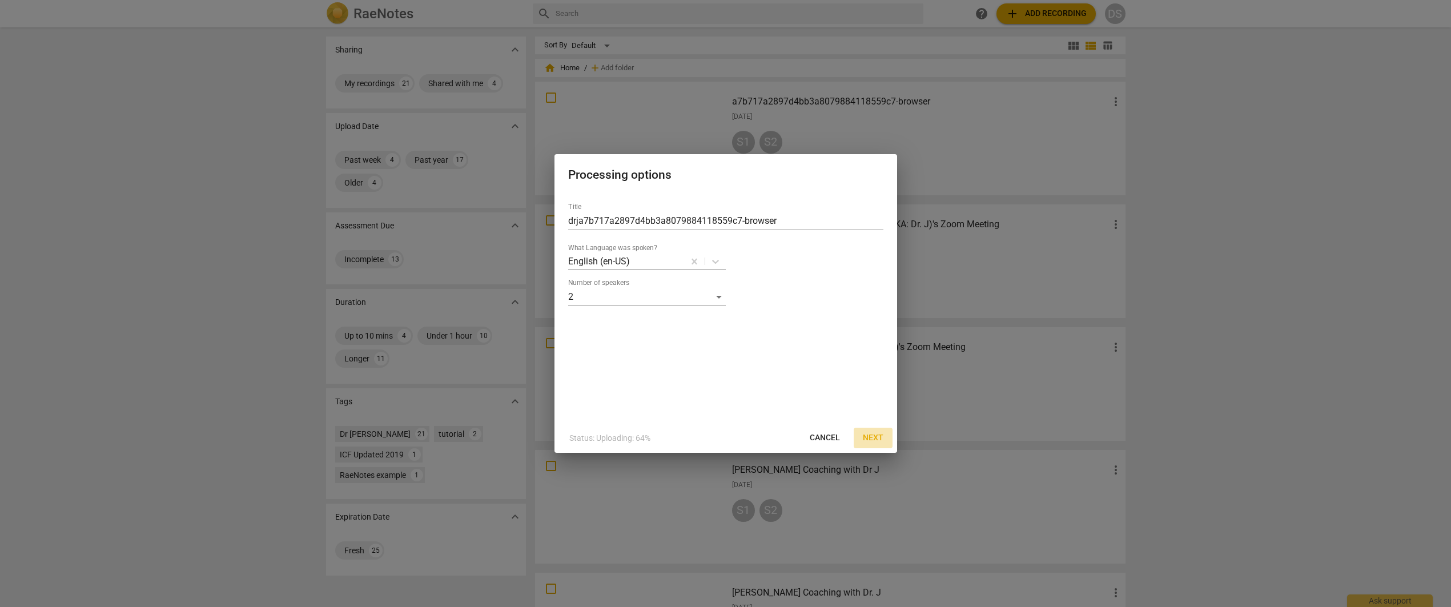
click at [873, 438] on span "Next" at bounding box center [873, 437] width 21 height 11
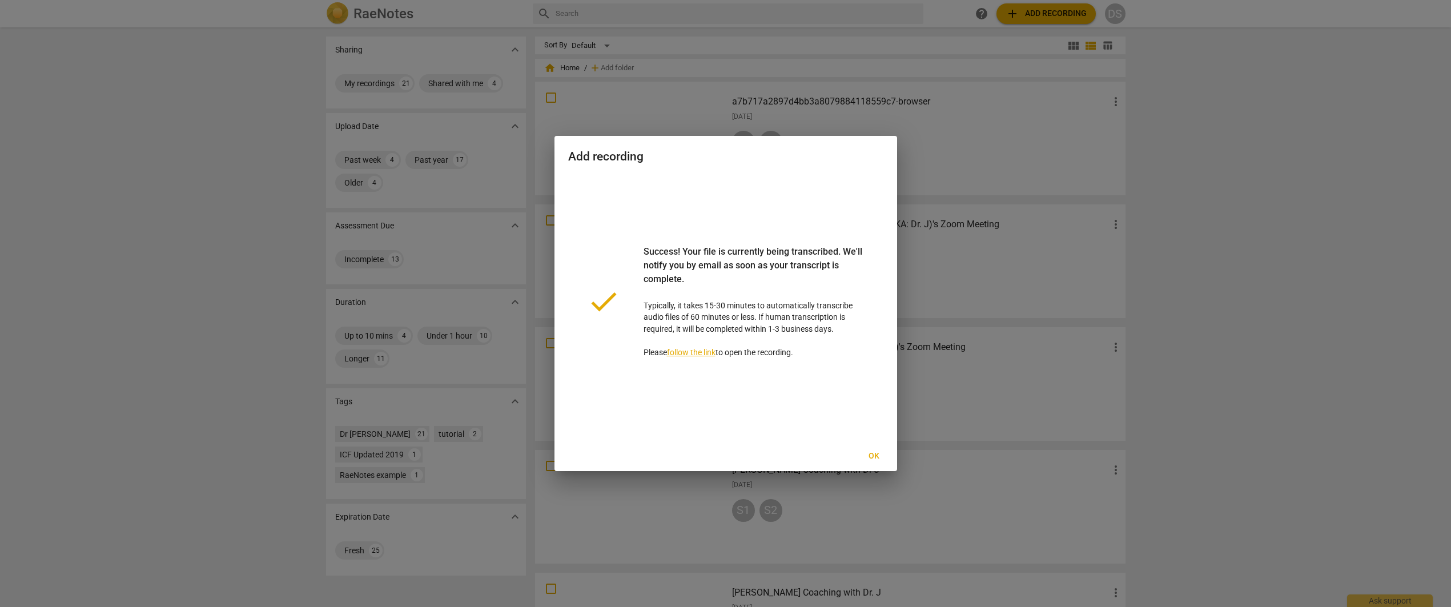
click at [874, 454] on span "Ok" at bounding box center [874, 456] width 18 height 11
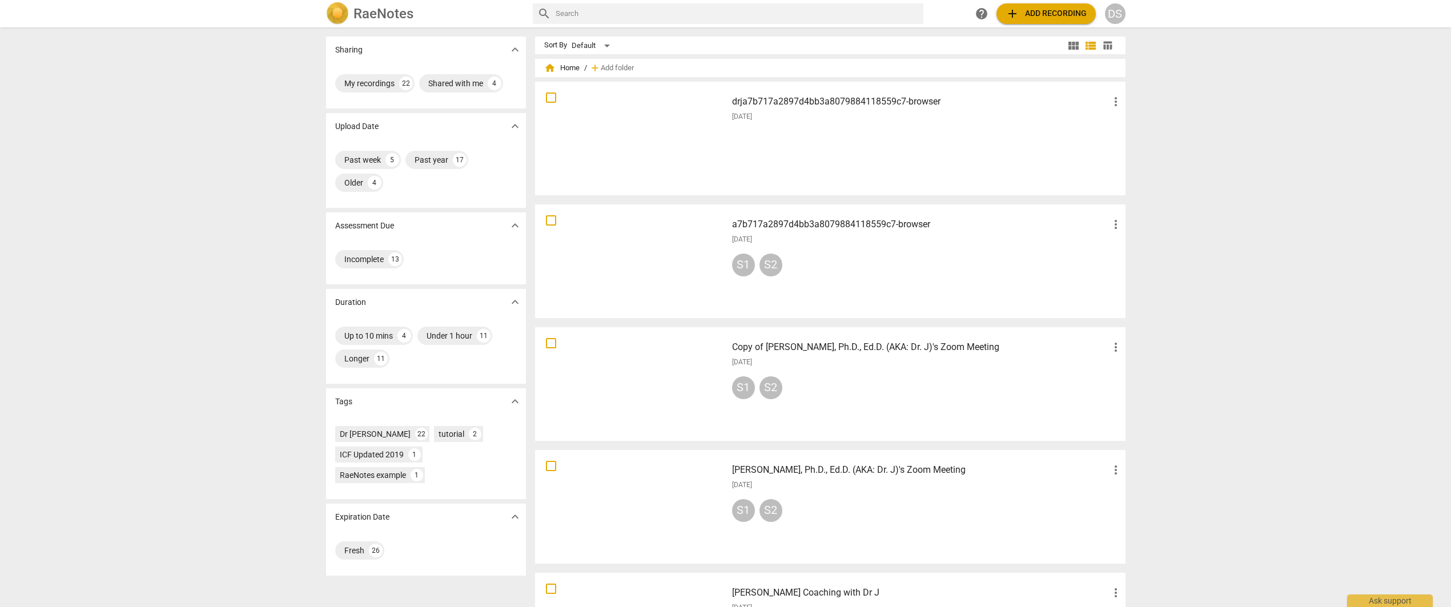
click at [777, 126] on div "drja7b717a2897d4bb3a8079884118559c7-browser more_vert [DATE]" at bounding box center [927, 139] width 409 height 106
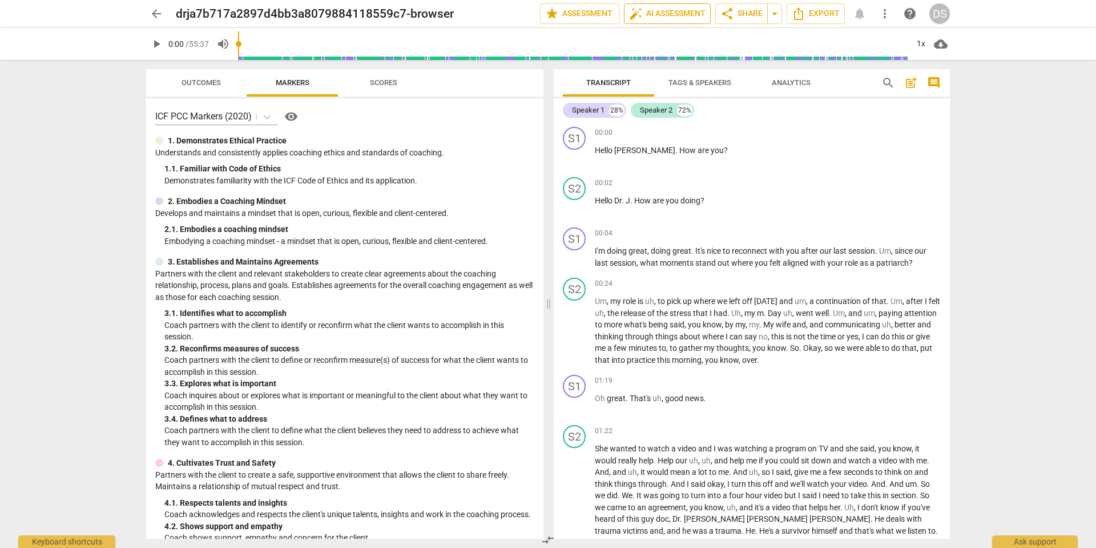
click at [679, 14] on span "auto_fix_high AI Assessment" at bounding box center [667, 14] width 77 height 14
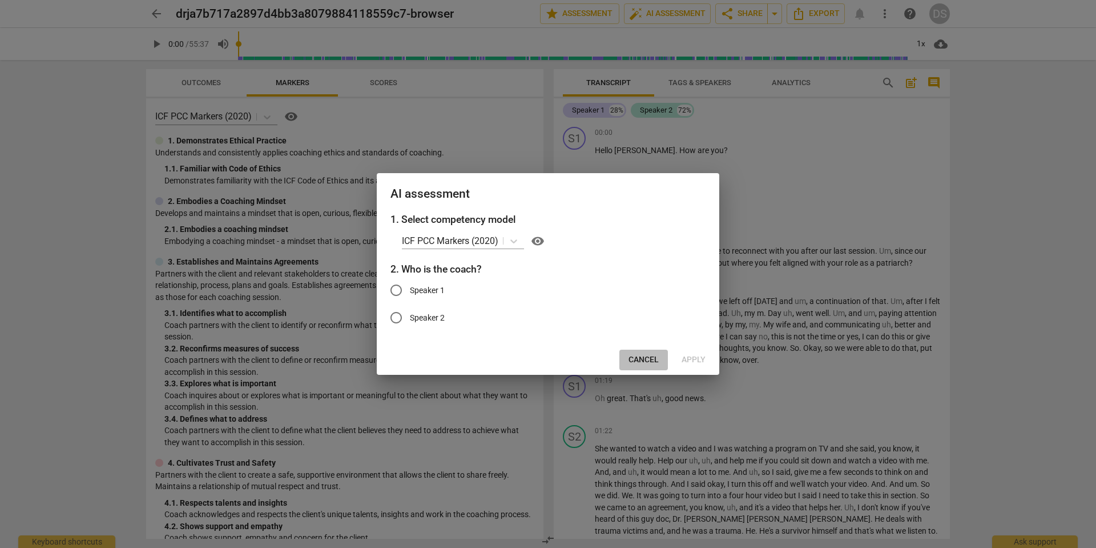
click at [641, 355] on span "Cancel" at bounding box center [644, 359] width 30 height 11
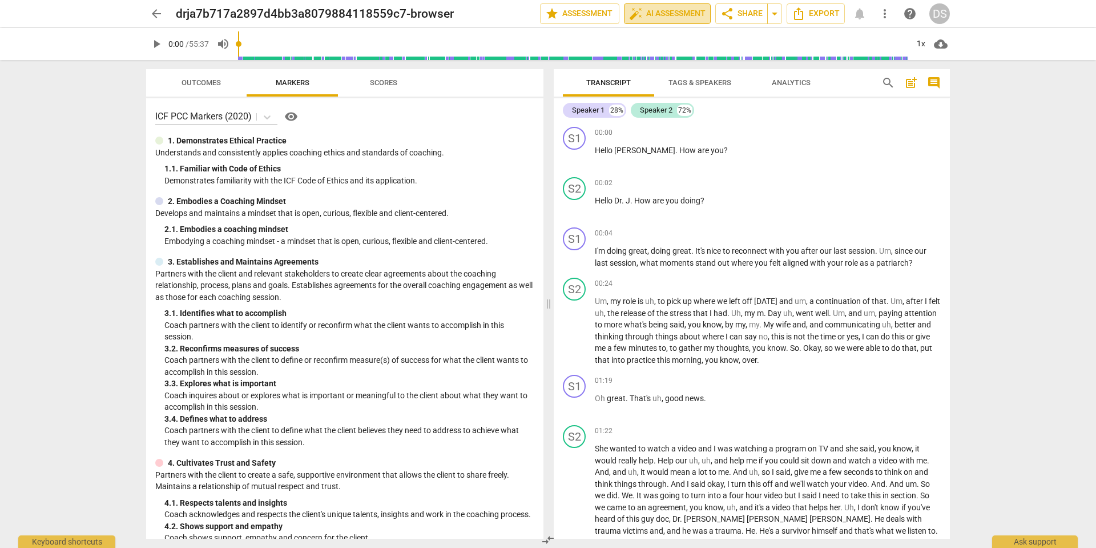
click at [661, 18] on span "auto_fix_high AI Assessment" at bounding box center [667, 14] width 77 height 14
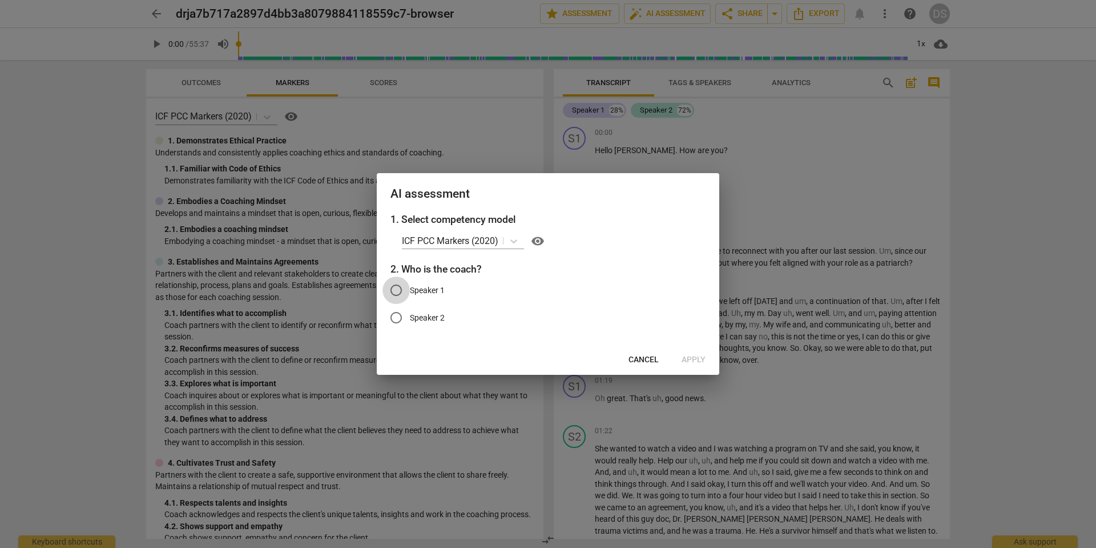
click at [400, 291] on input "Speaker 1" at bounding box center [396, 289] width 27 height 27
radio input "true"
click at [698, 361] on span "Apply" at bounding box center [694, 359] width 24 height 11
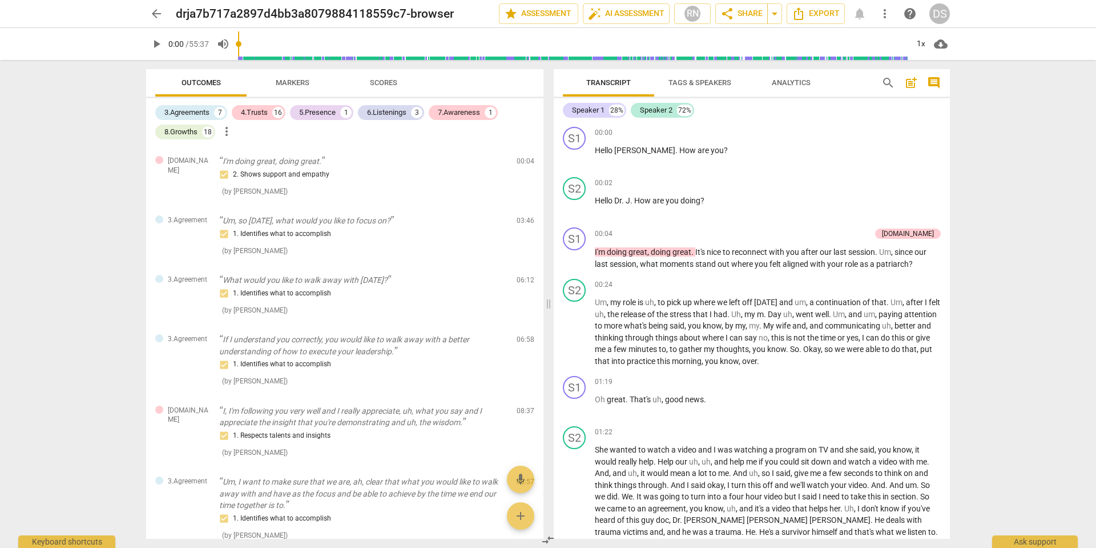
click at [297, 85] on span "Markers" at bounding box center [293, 82] width 34 height 9
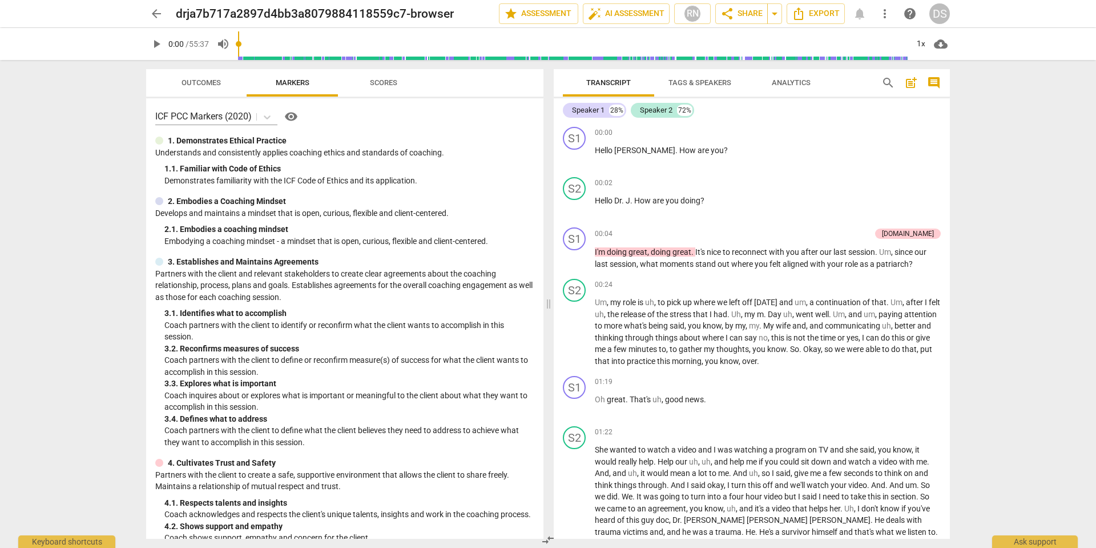
click at [381, 86] on span "Scores" at bounding box center [383, 82] width 27 height 9
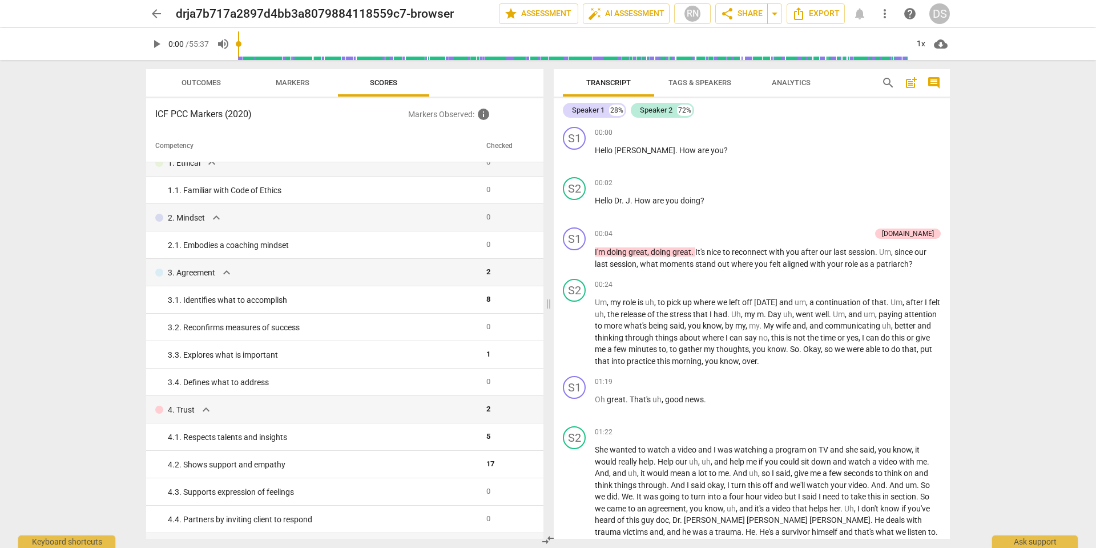
scroll to position [14, 0]
click at [195, 84] on span "Outcomes" at bounding box center [201, 82] width 39 height 9
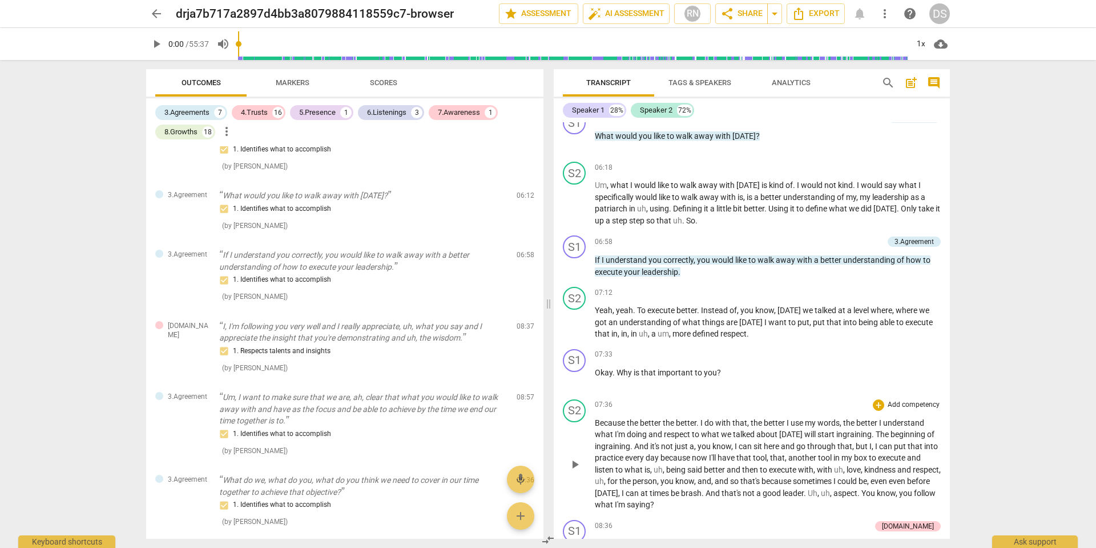
scroll to position [1252, 0]
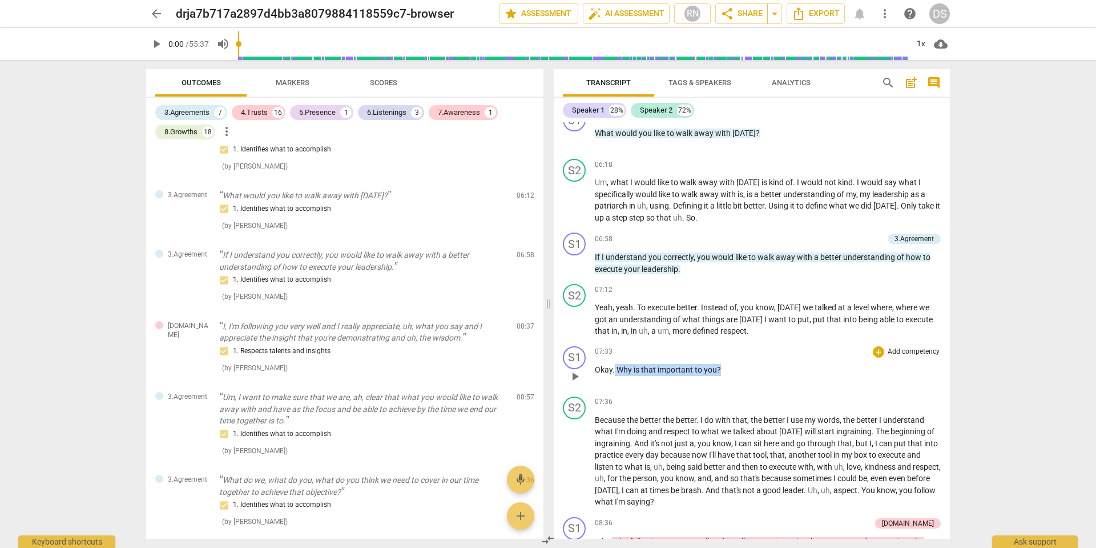
drag, startPoint x: 726, startPoint y: 356, endPoint x: 614, endPoint y: 356, distance: 112.5
click at [614, 364] on p "Okay . Why is that important to you ?" at bounding box center [768, 370] width 346 height 12
click at [910, 347] on p "Add competency" at bounding box center [914, 352] width 54 height 10
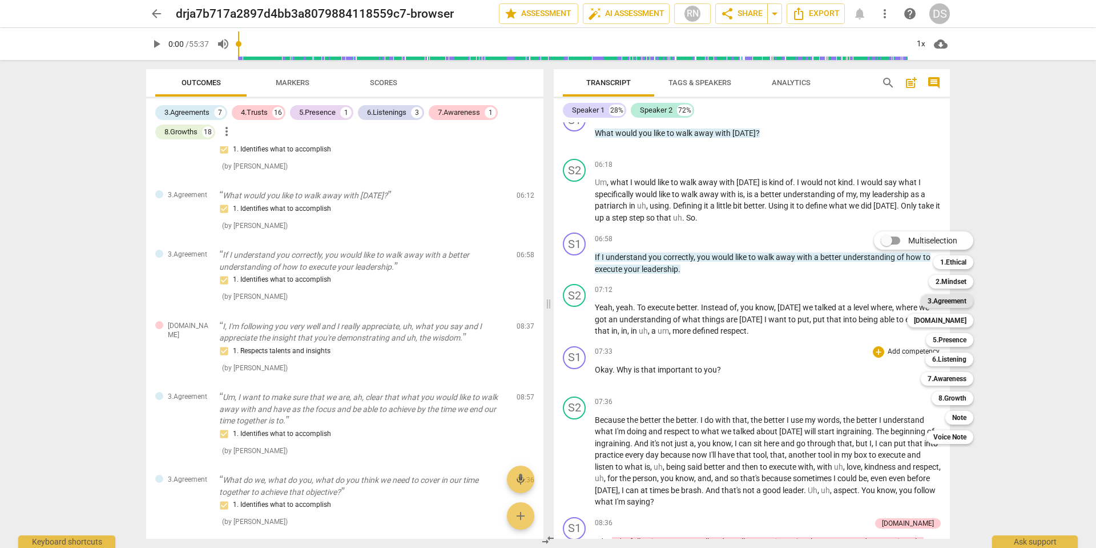
click at [947, 301] on b "3.Agreement" at bounding box center [947, 301] width 39 height 14
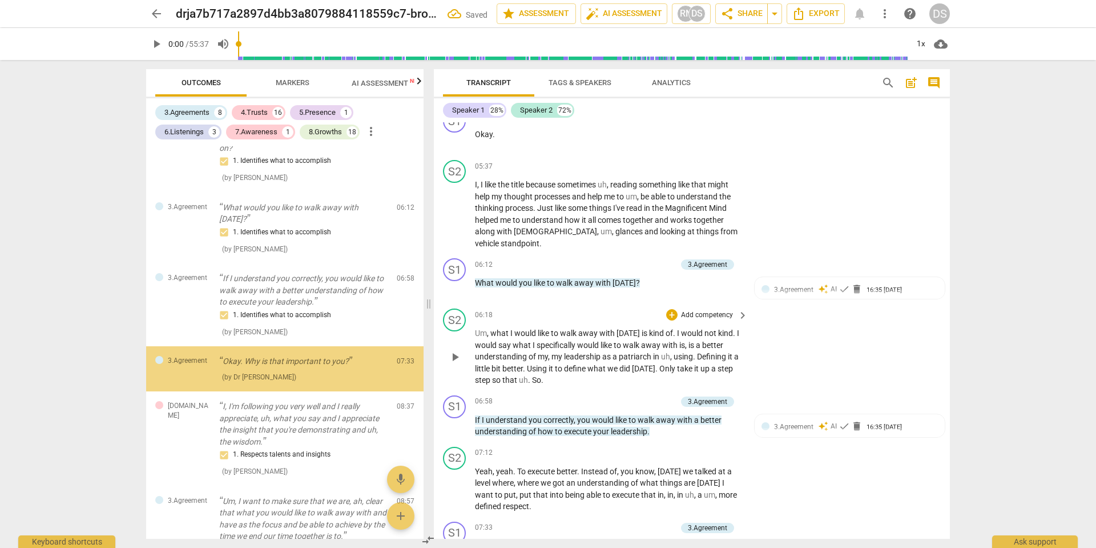
scroll to position [107, 0]
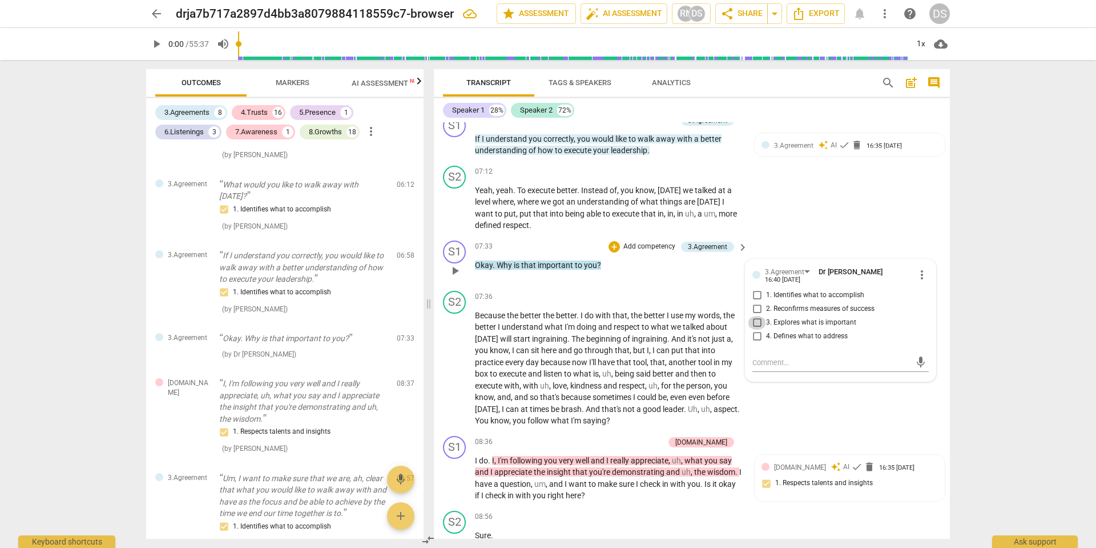
click at [757, 316] on input "3. Explores what is important" at bounding box center [757, 323] width 18 height 14
checkbox input "true"
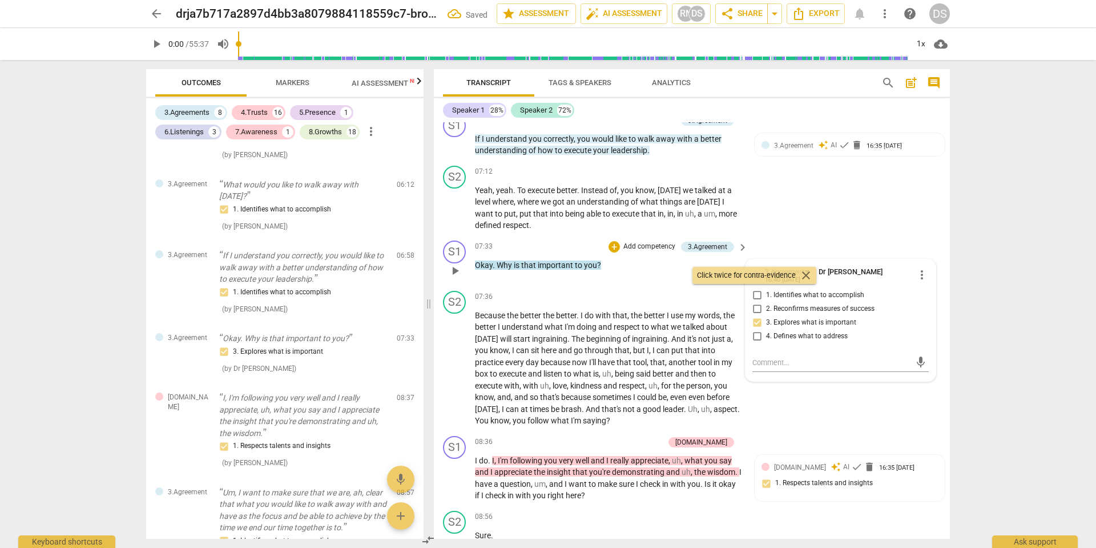
click at [903, 236] on div "S1 play_arrow pause 07:33 + Add competency 3.Agreement keyboard_arrow_right Oka…" at bounding box center [692, 261] width 516 height 50
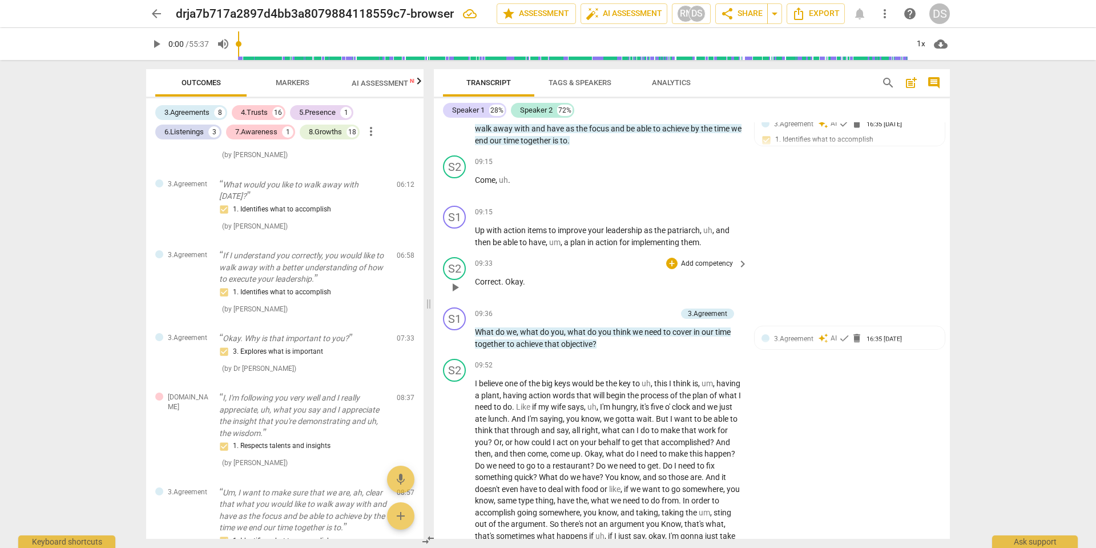
scroll to position [2012, 0]
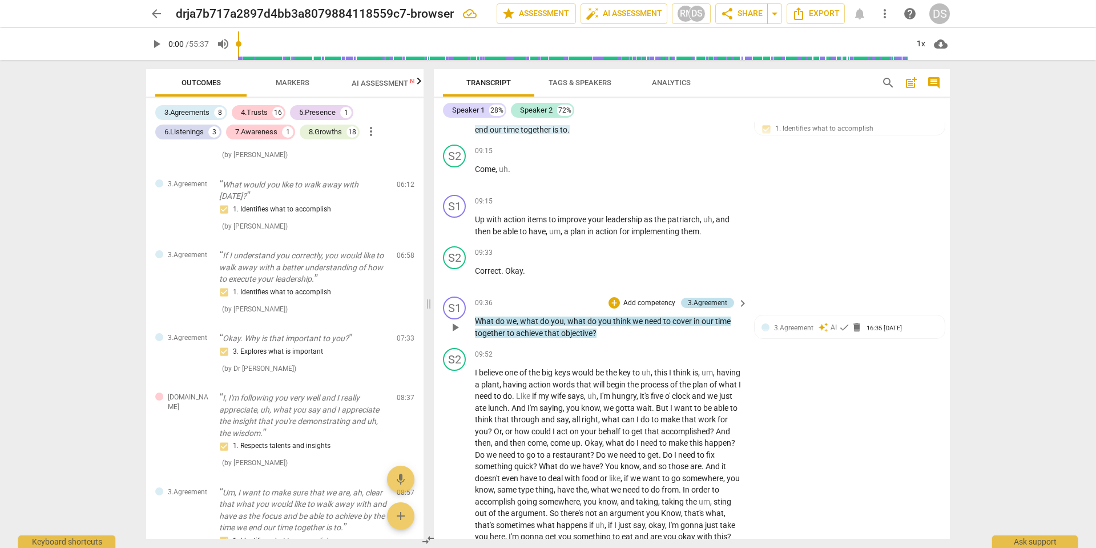
click at [703, 297] on div "3.Agreement" at bounding box center [707, 302] width 39 height 10
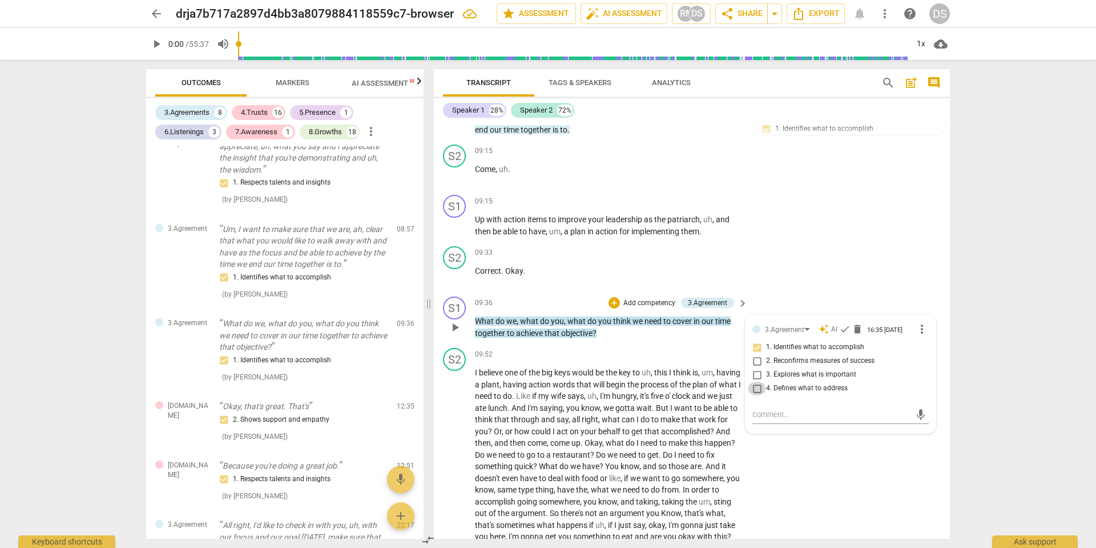
click at [759, 381] on input "4. Defines what to address" at bounding box center [757, 388] width 18 height 14
checkbox input "true"
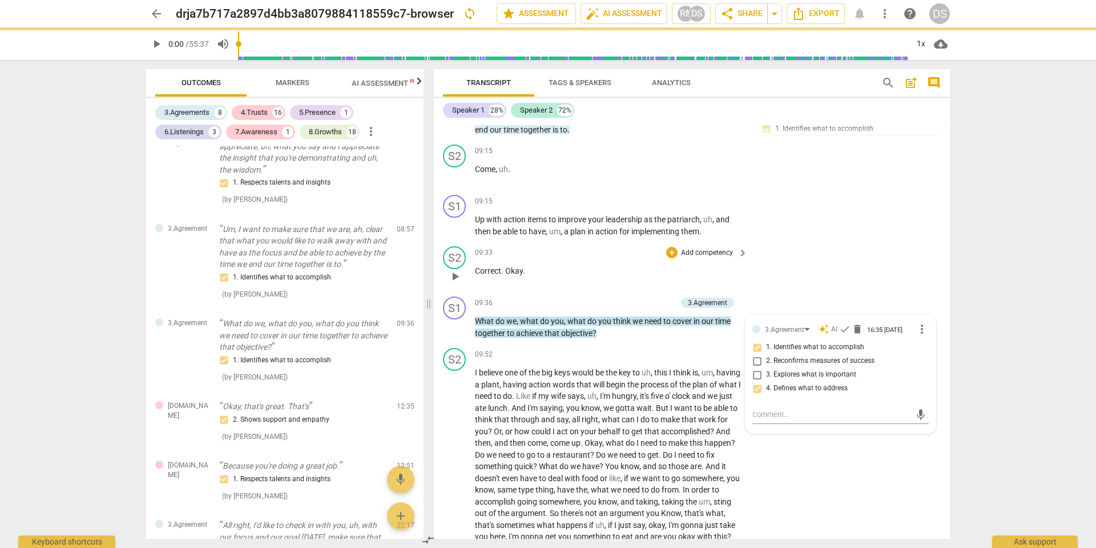
click at [823, 242] on div "S2 play_arrow pause 09:33 + Add competency keyboard_arrow_right Correct . Okay ." at bounding box center [692, 267] width 516 height 50
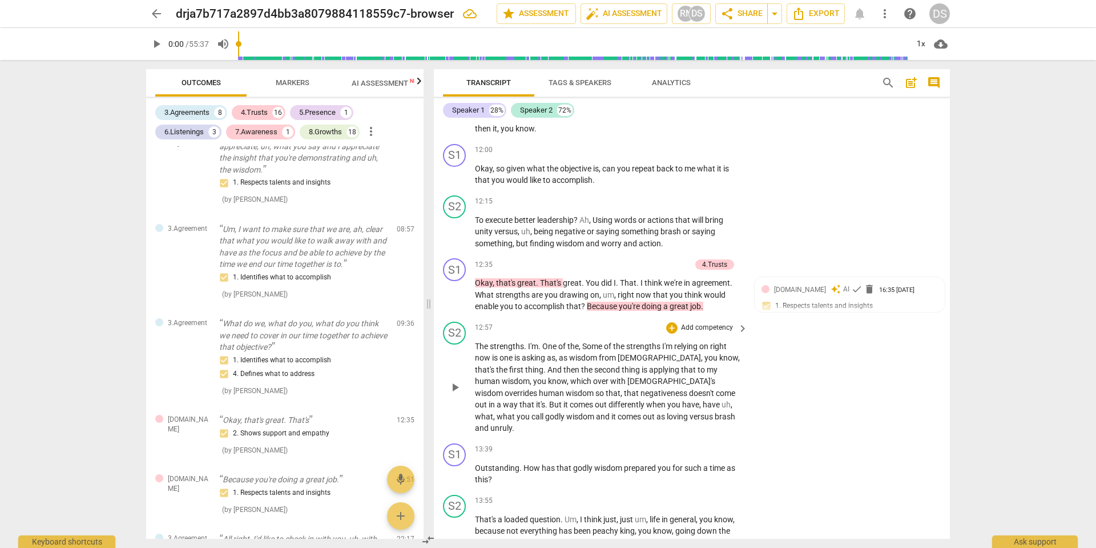
scroll to position [2571, 0]
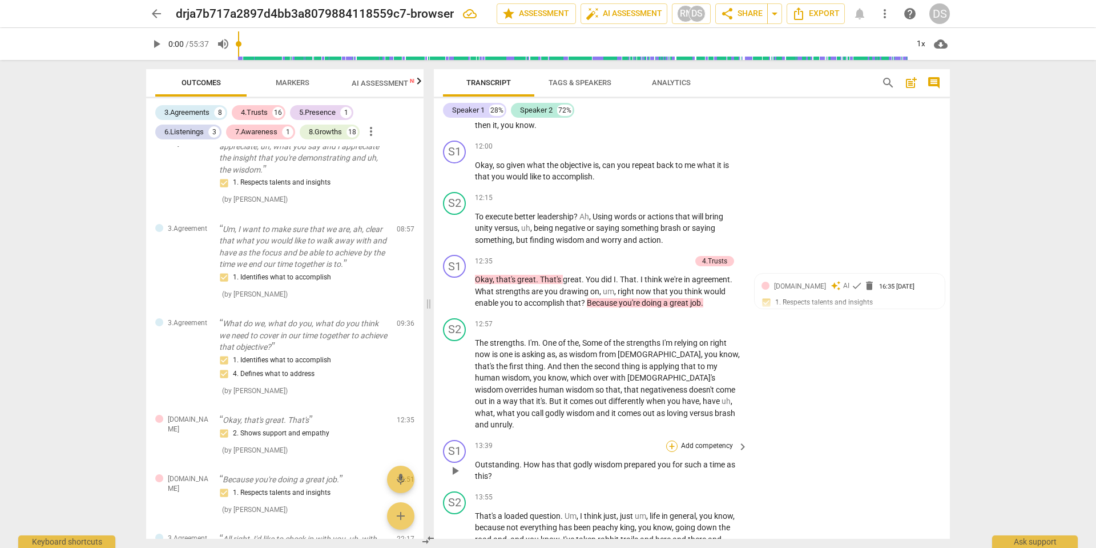
click at [675, 440] on div "+" at bounding box center [671, 445] width 11 height 11
click at [755, 372] on b "[DOMAIN_NAME]" at bounding box center [735, 370] width 53 height 14
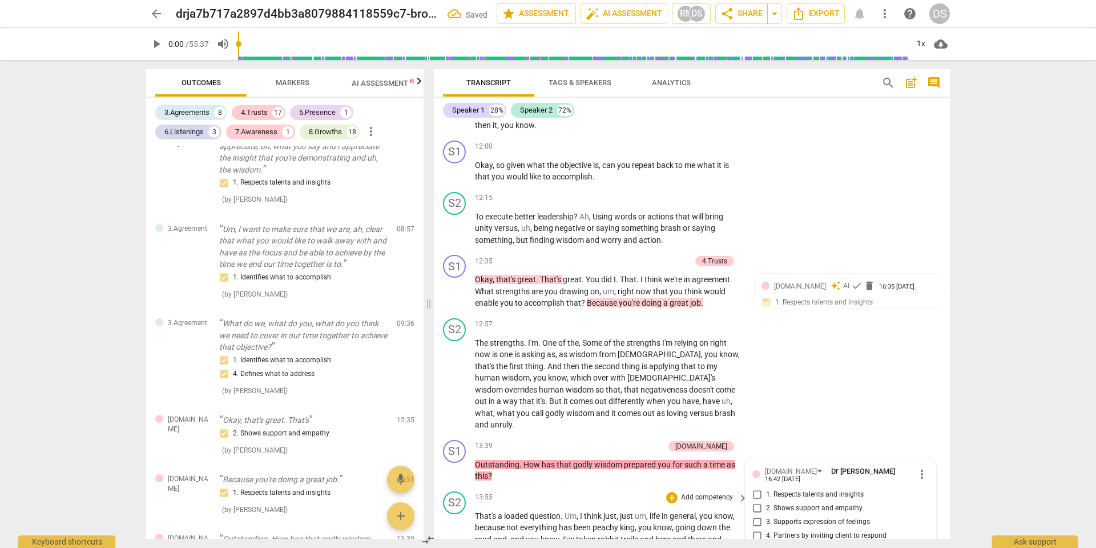
scroll to position [571, 0]
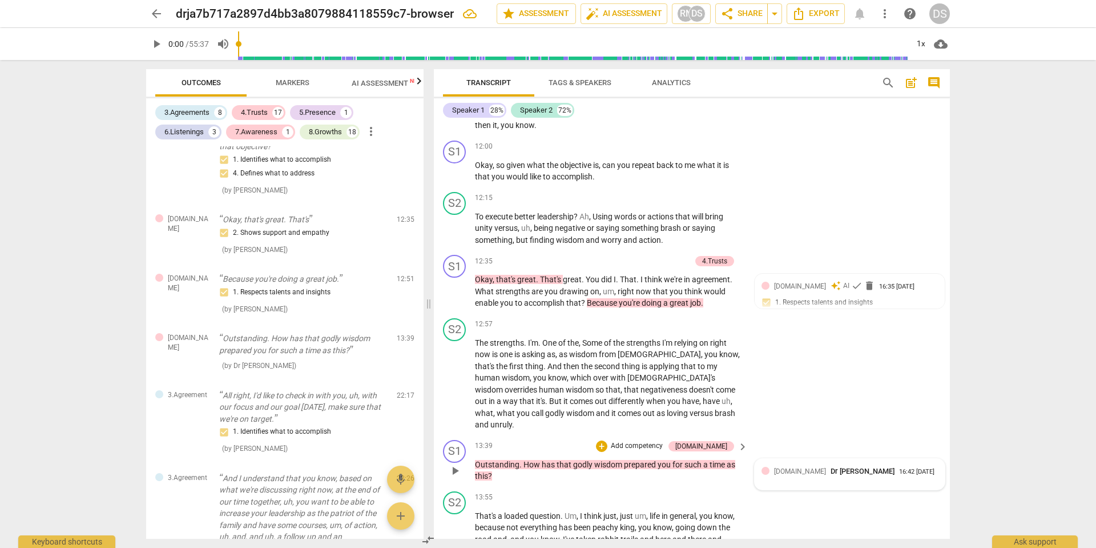
click at [775, 467] on span "[DOMAIN_NAME]" at bounding box center [800, 471] width 52 height 8
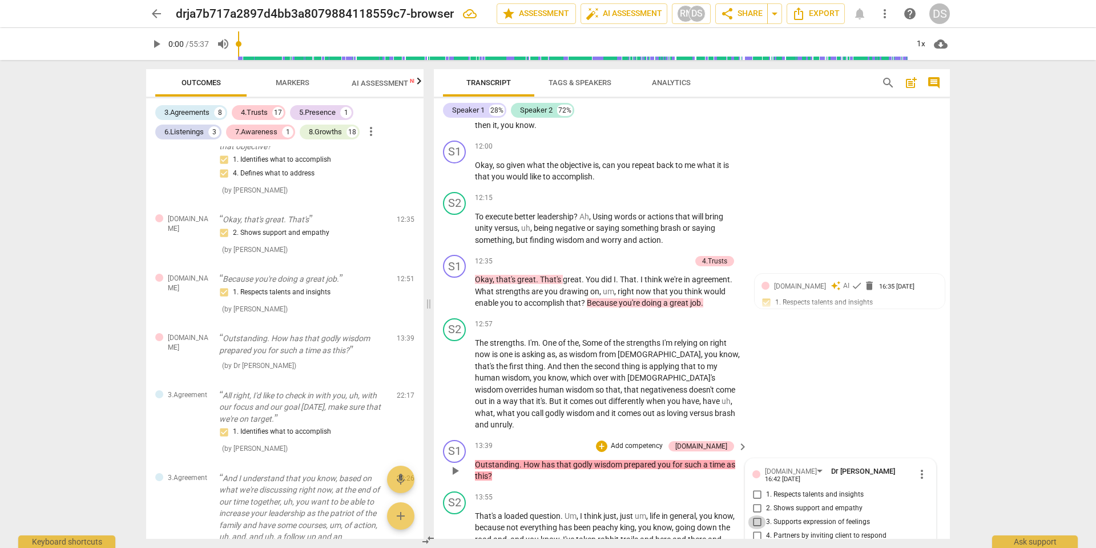
click at [755, 515] on input "3. Supports expression of feelings" at bounding box center [757, 522] width 18 height 14
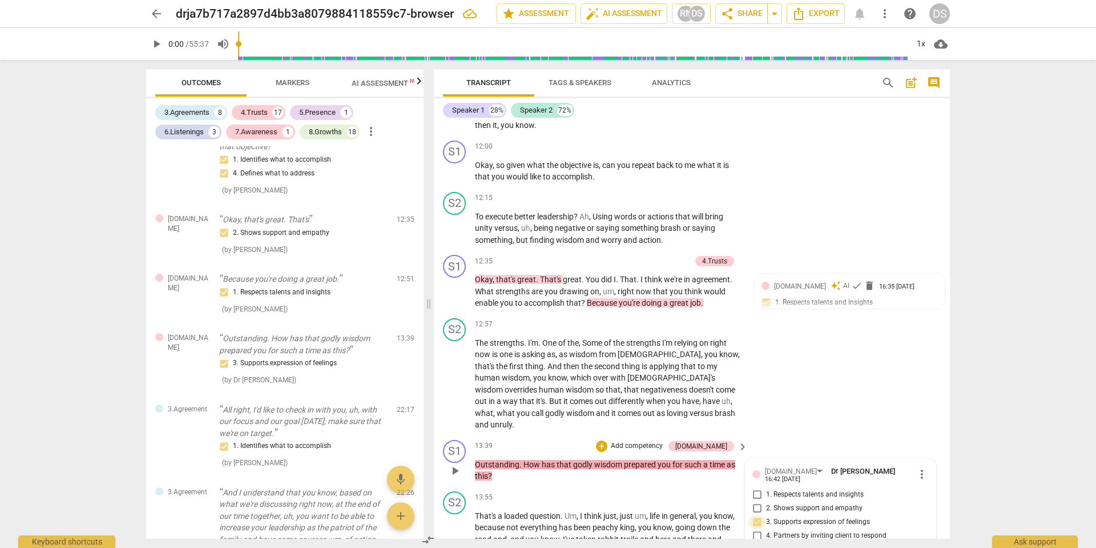
click at [755, 515] on input "3. Supports expression of feelings" at bounding box center [757, 522] width 18 height 14
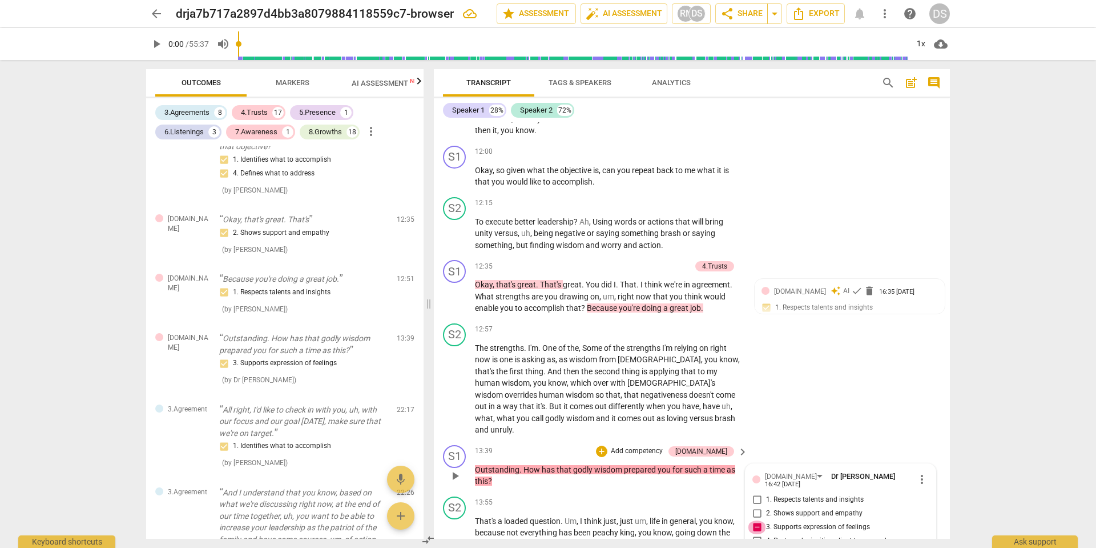
click at [755, 520] on input "3. Supports expression of feelings" at bounding box center [757, 527] width 18 height 14
checkbox input "false"
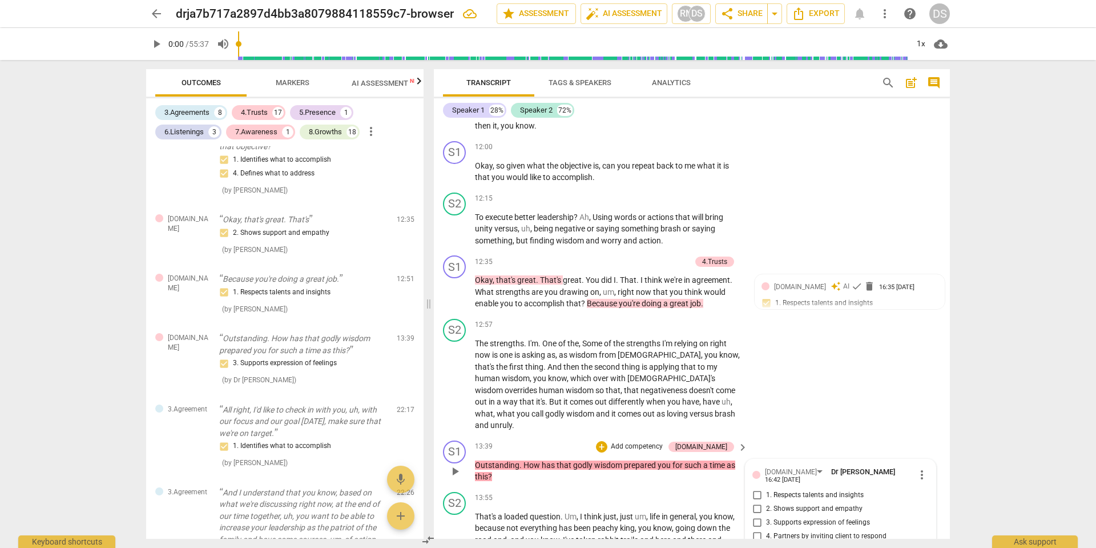
scroll to position [2569, 0]
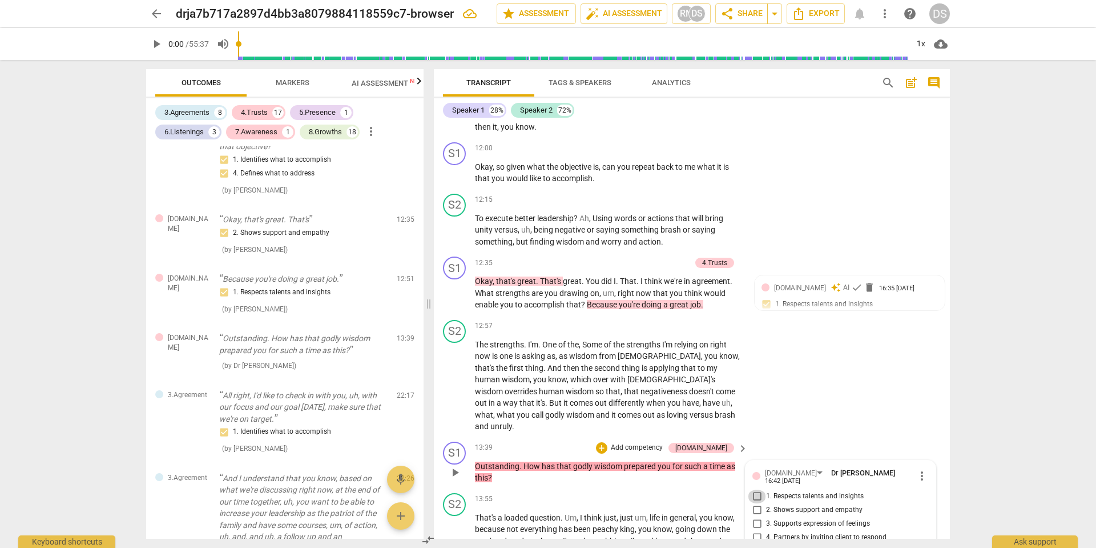
click at [756, 489] on input "1. Respects talents and insights" at bounding box center [757, 496] width 18 height 14
checkbox input "true"
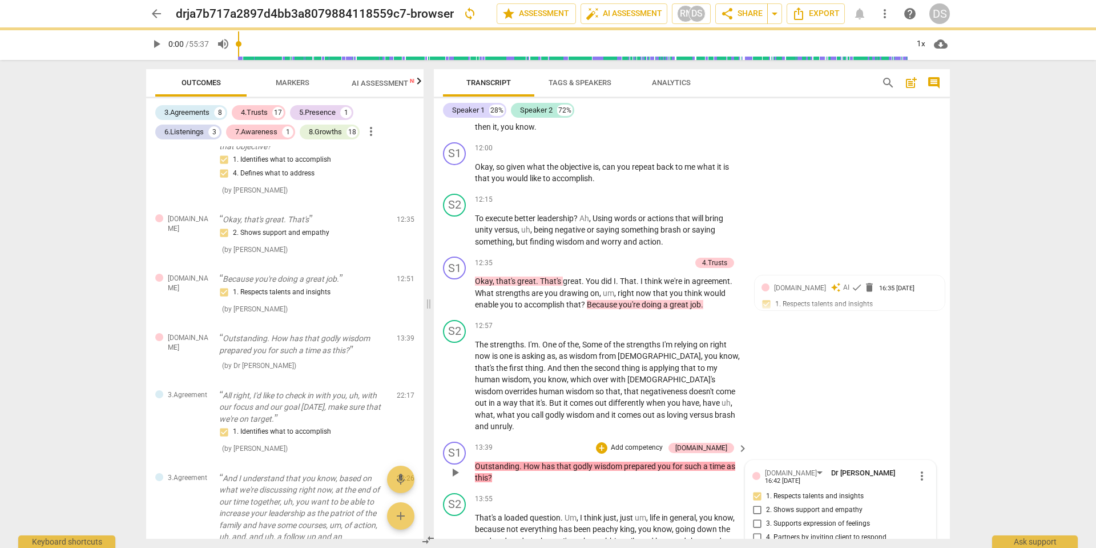
drag, startPoint x: 814, startPoint y: 375, endPoint x: 818, endPoint y: 387, distance: 12.5
click at [815, 375] on div "S2 play_arrow pause 12:57 + Add competency keyboard_arrow_right The strengths .…" at bounding box center [692, 376] width 516 height 122
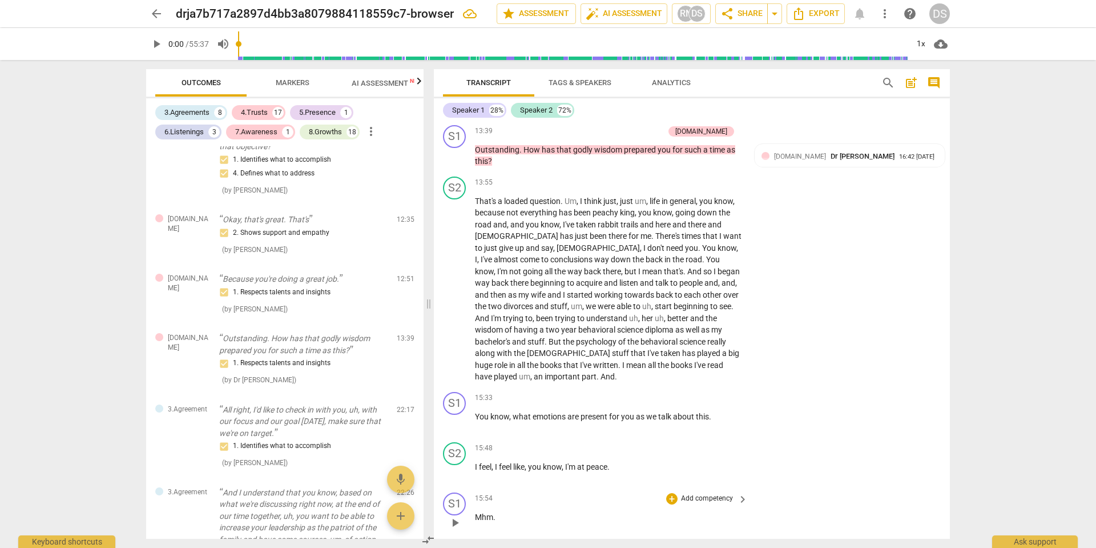
scroll to position [2893, 0]
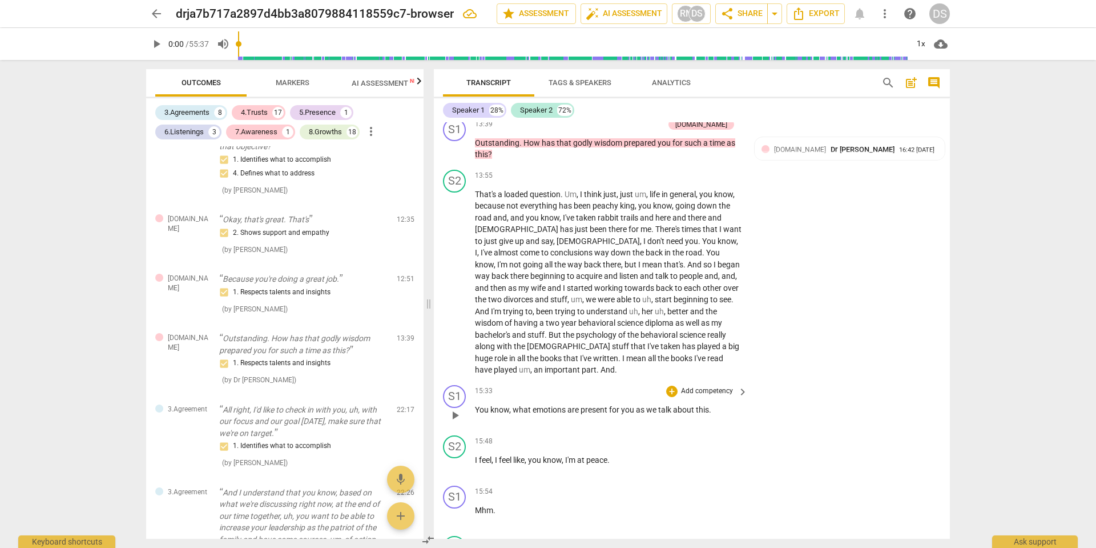
click at [554, 405] on span "emotions" at bounding box center [550, 409] width 35 height 9
click at [722, 386] on p "Add competency" at bounding box center [707, 391] width 54 height 10
click at [757, 311] on b "[DOMAIN_NAME]" at bounding box center [735, 310] width 53 height 14
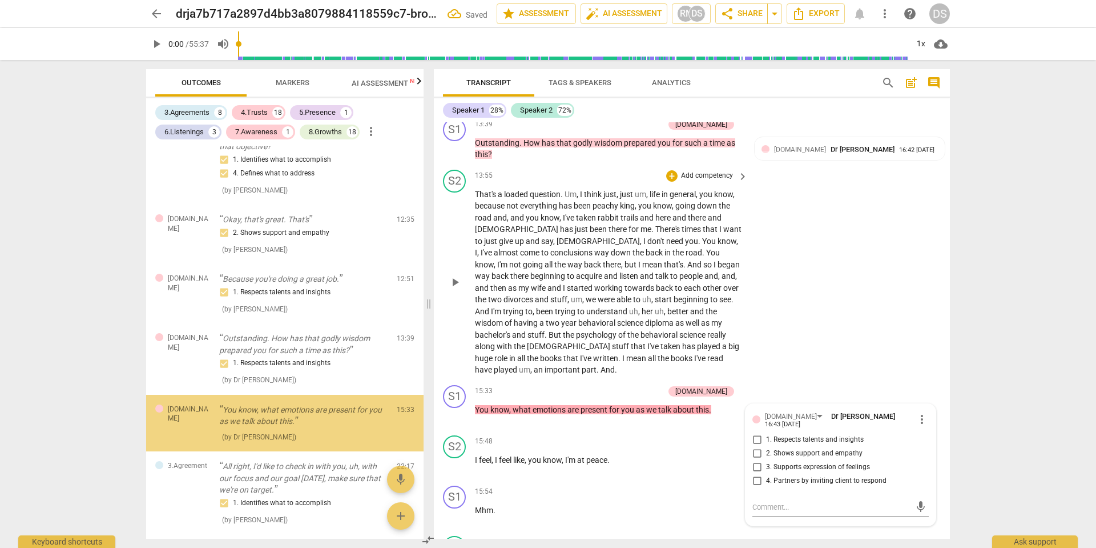
scroll to position [641, 0]
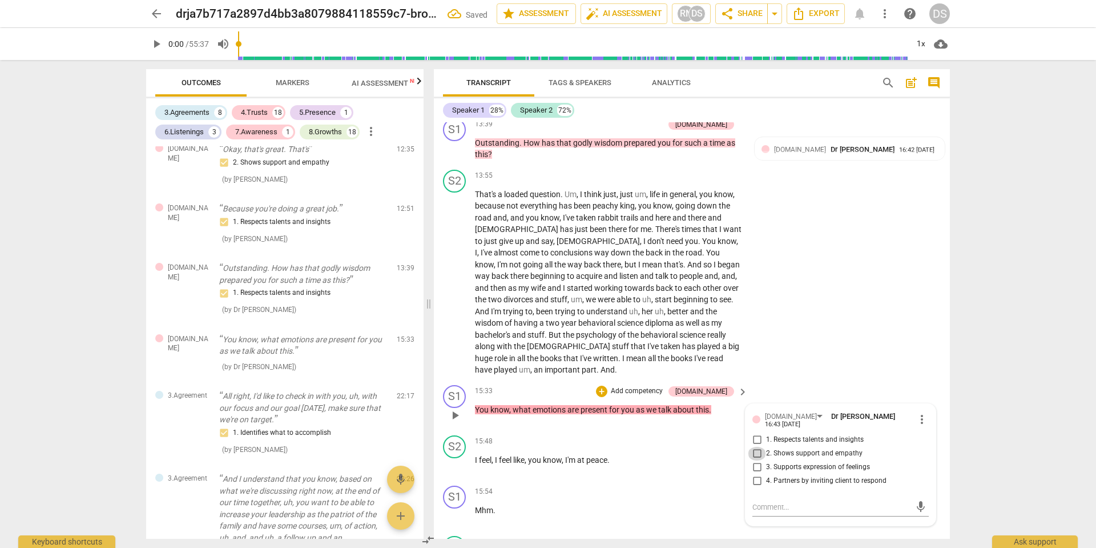
click at [755, 447] on input "2. Shows support and empathy" at bounding box center [757, 454] width 18 height 14
checkbox input "true"
click at [844, 268] on div "S2 play_arrow pause 13:55 + Add competency keyboard_arrow_right That's a loaded…" at bounding box center [692, 272] width 516 height 215
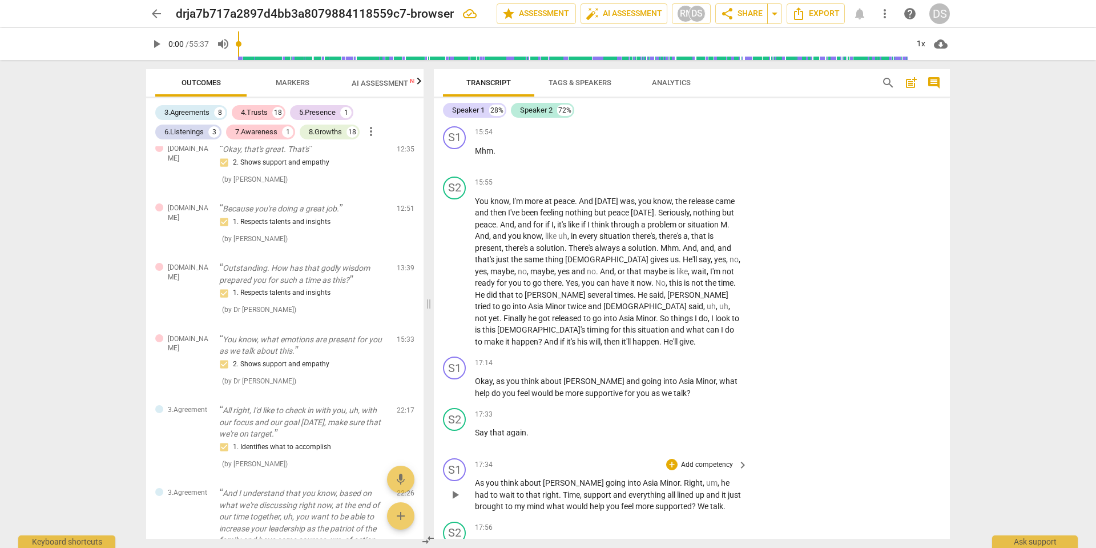
scroll to position [3253, 0]
click at [719, 375] on span "what" at bounding box center [728, 379] width 18 height 9
click at [689, 357] on p "Add competency" at bounding box center [707, 362] width 54 height 10
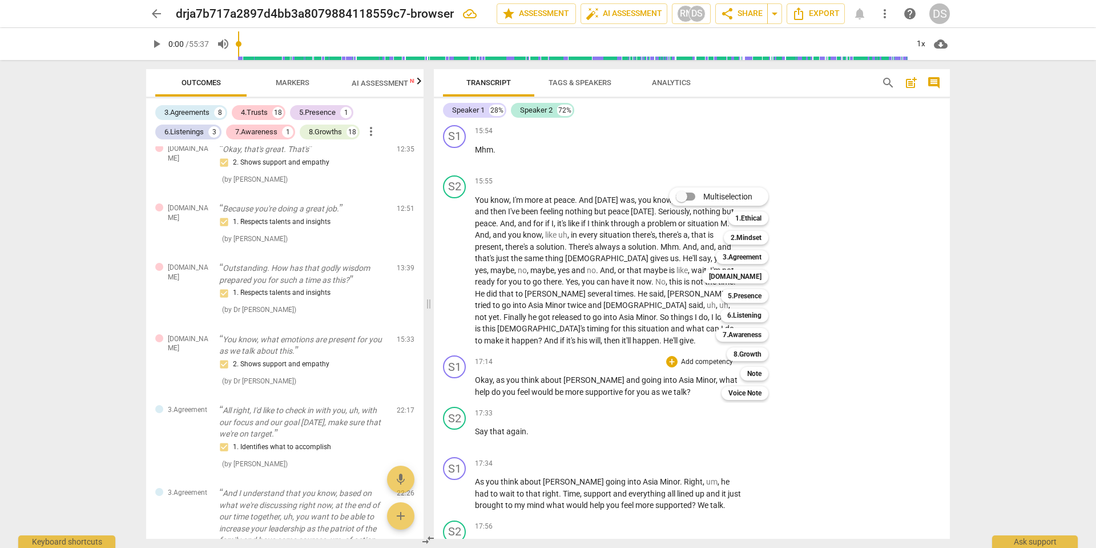
scroll to position [3255, 0]
click at [758, 280] on b "[DOMAIN_NAME]" at bounding box center [735, 277] width 53 height 14
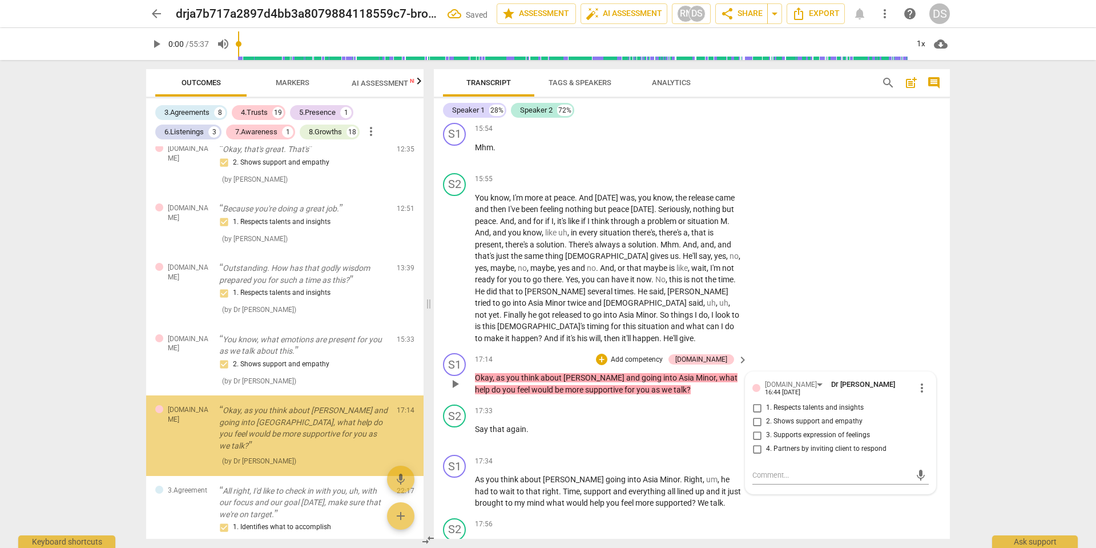
scroll to position [717, 0]
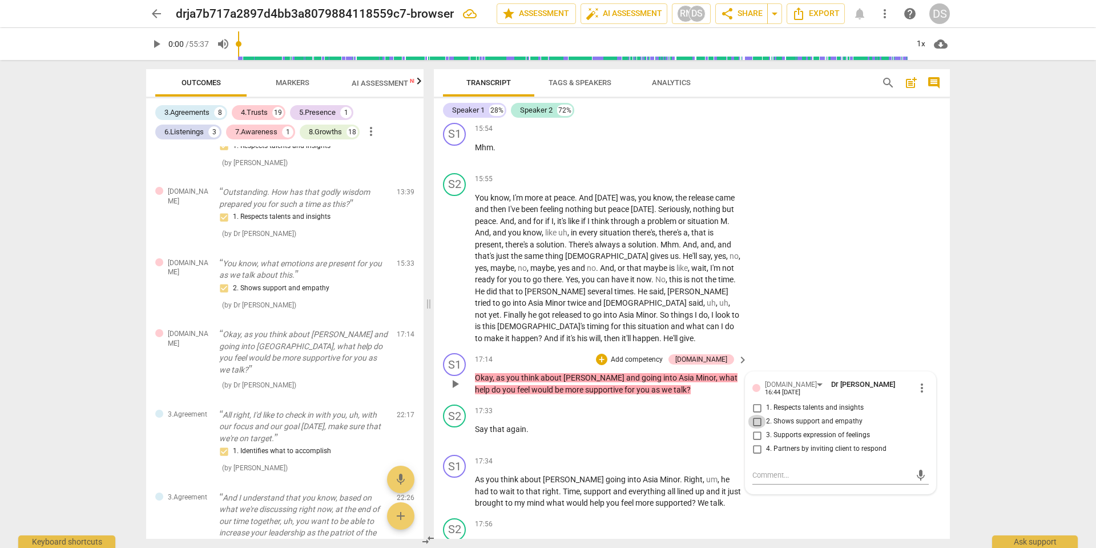
click at [757, 415] on input "2. Shows support and empathy" at bounding box center [757, 422] width 18 height 14
checkbox input "true"
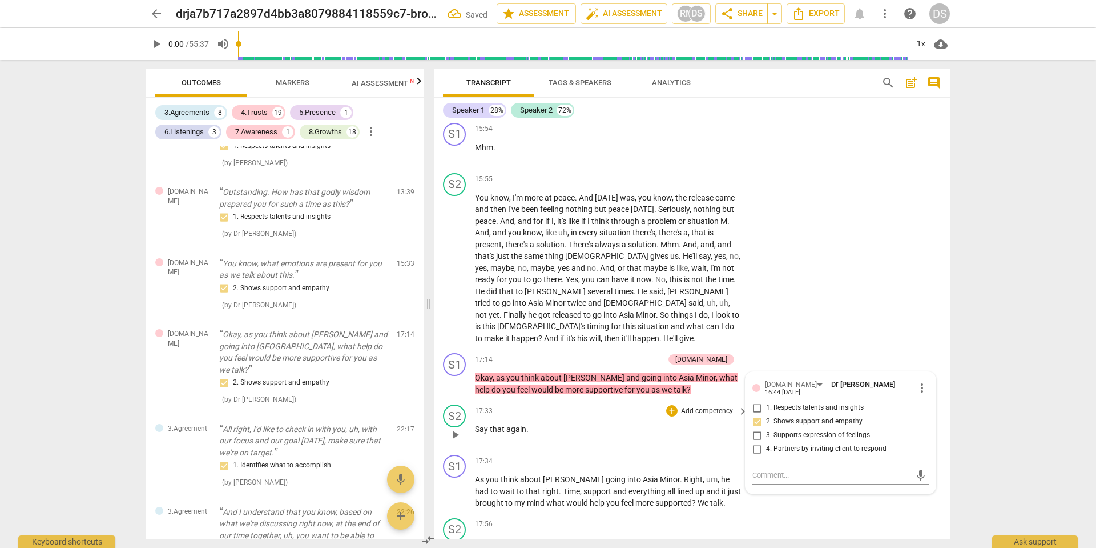
click at [682, 404] on div "17:33 + Add competency keyboard_arrow_right Say that again ." at bounding box center [612, 424] width 274 height 41
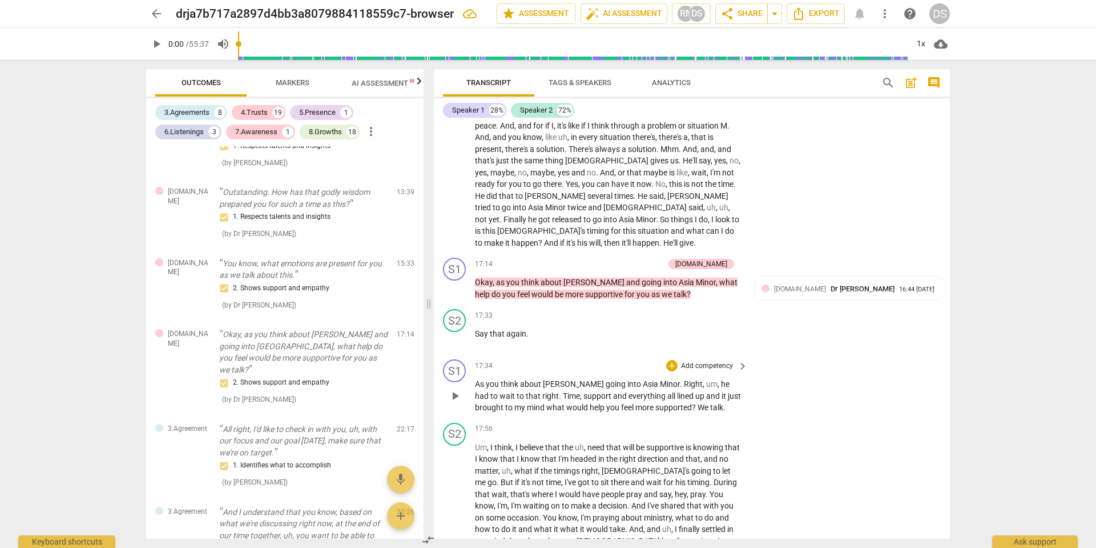
scroll to position [3353, 0]
click at [707, 359] on p "Add competency" at bounding box center [707, 364] width 54 height 10
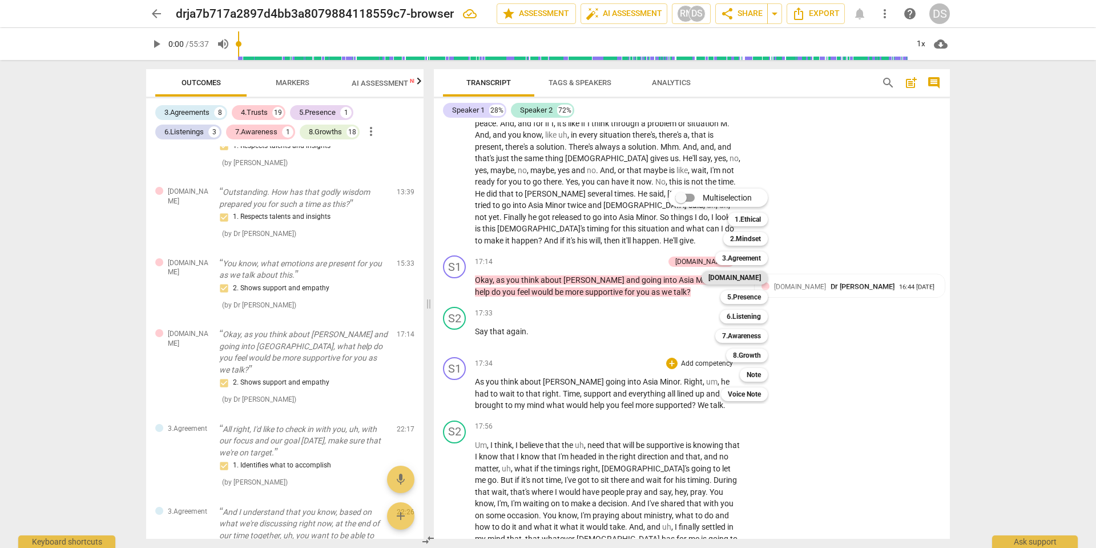
click at [756, 276] on b "[DOMAIN_NAME]" at bounding box center [735, 278] width 53 height 14
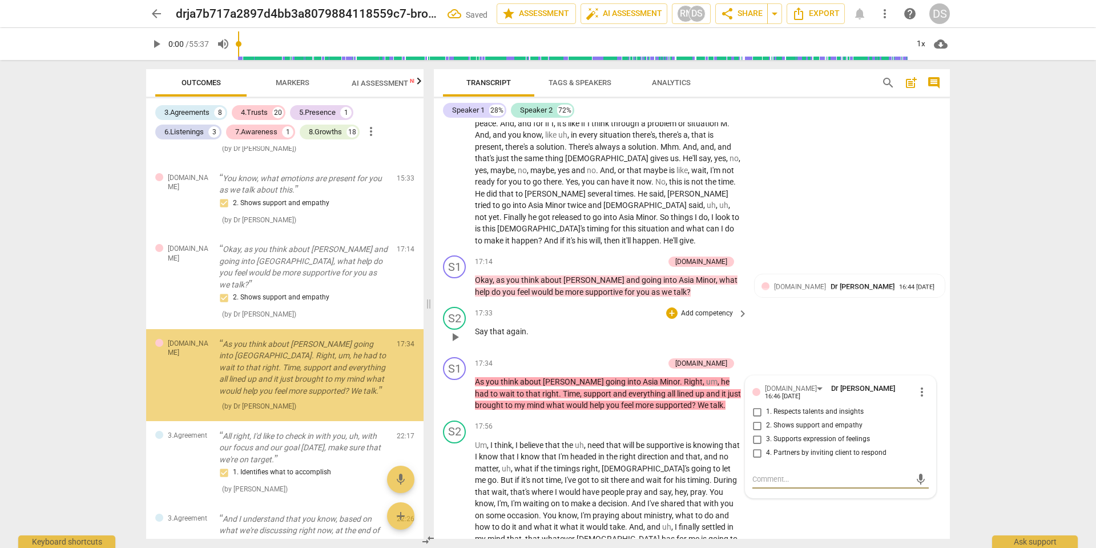
scroll to position [810, 0]
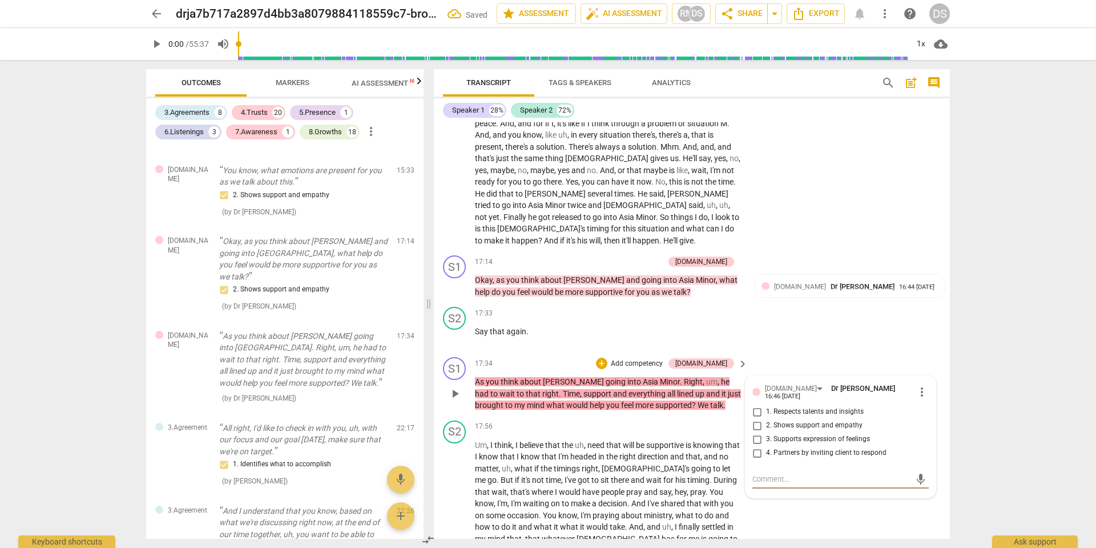
click at [756, 419] on input "2. Shows support and empathy" at bounding box center [757, 426] width 18 height 14
checkbox input "true"
click at [806, 302] on div "S2 play_arrow pause 17:33 + Add competency keyboard_arrow_right Say that again ." at bounding box center [692, 327] width 516 height 50
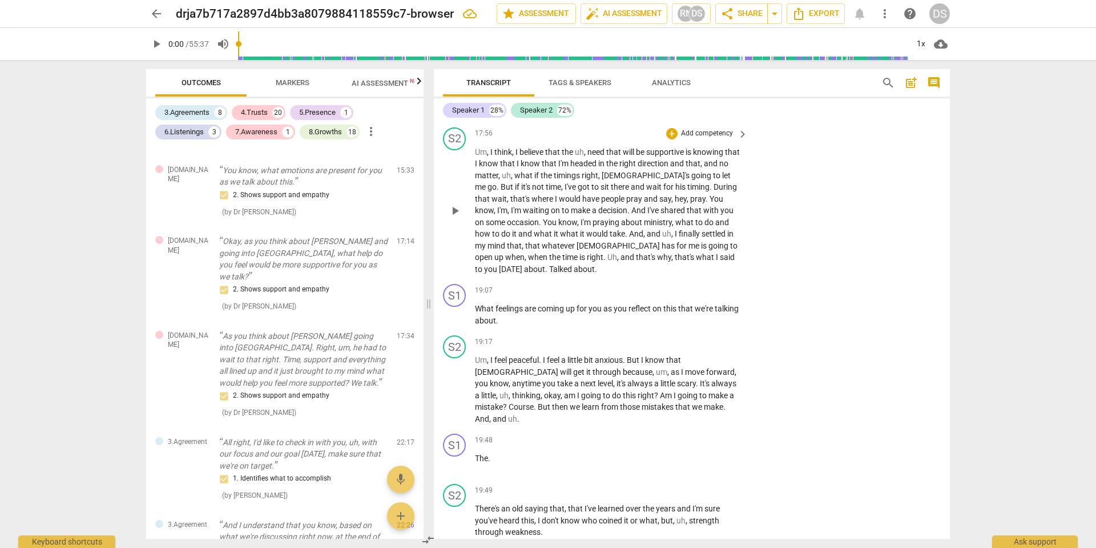
scroll to position [3647, 0]
click at [496, 315] on span "about" at bounding box center [485, 319] width 21 height 9
click at [703, 284] on p "Add competency" at bounding box center [707, 289] width 54 height 10
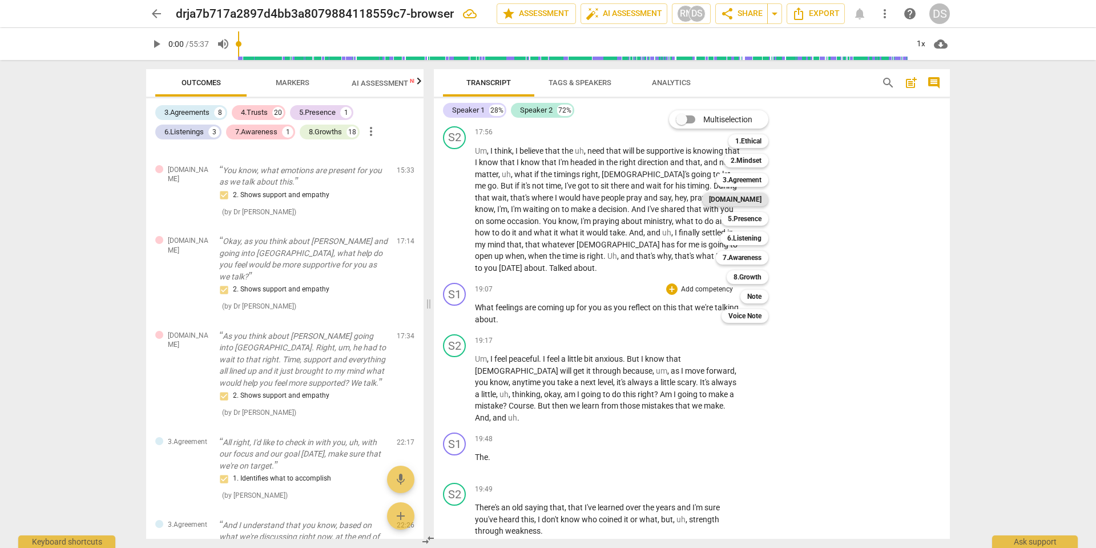
click at [756, 200] on b "[DOMAIN_NAME]" at bounding box center [735, 199] width 53 height 14
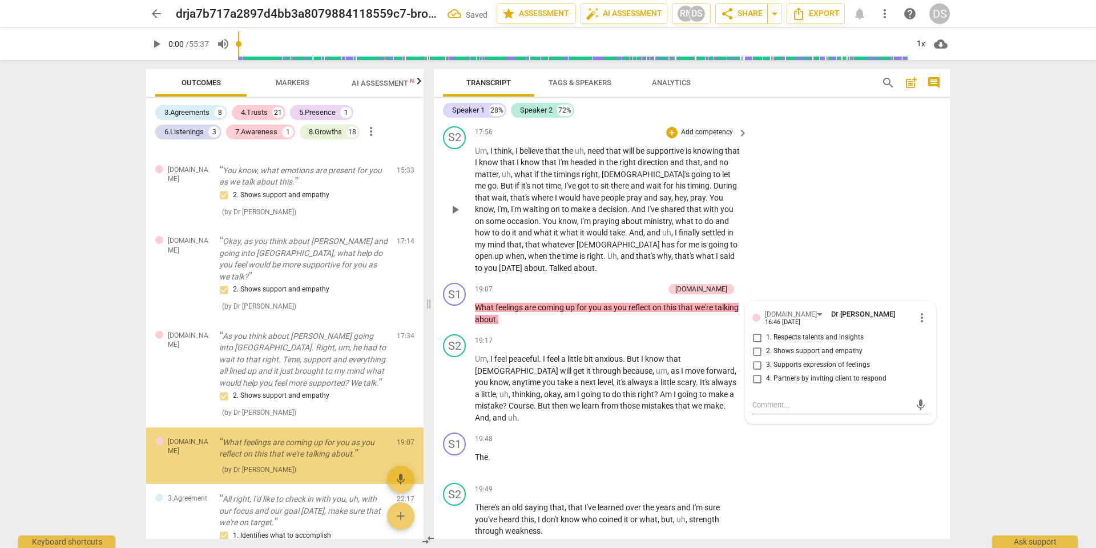
scroll to position [898, 0]
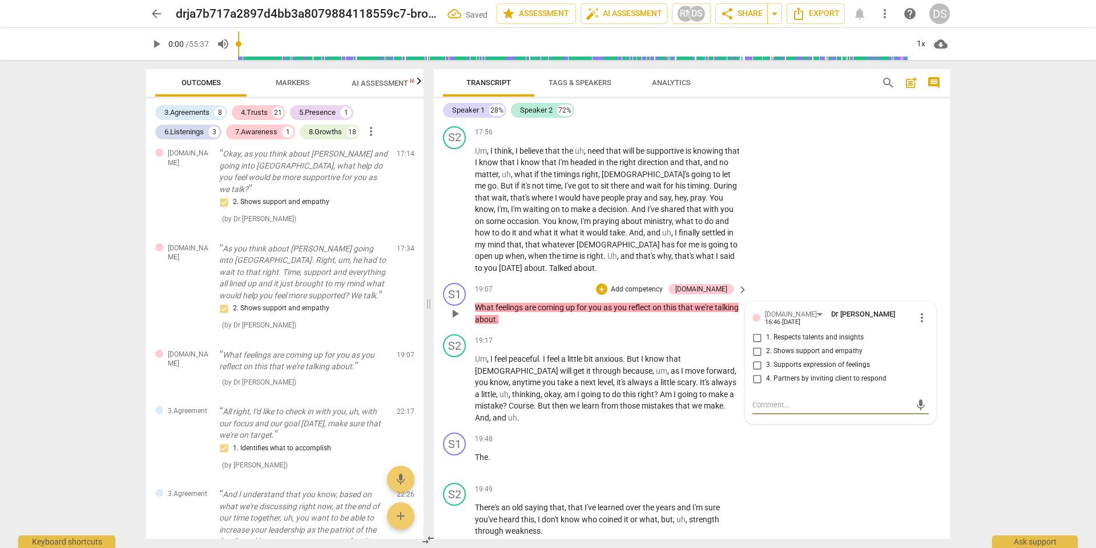
click at [754, 358] on input "3. Supports expression of feelings" at bounding box center [757, 365] width 18 height 14
checkbox input "true"
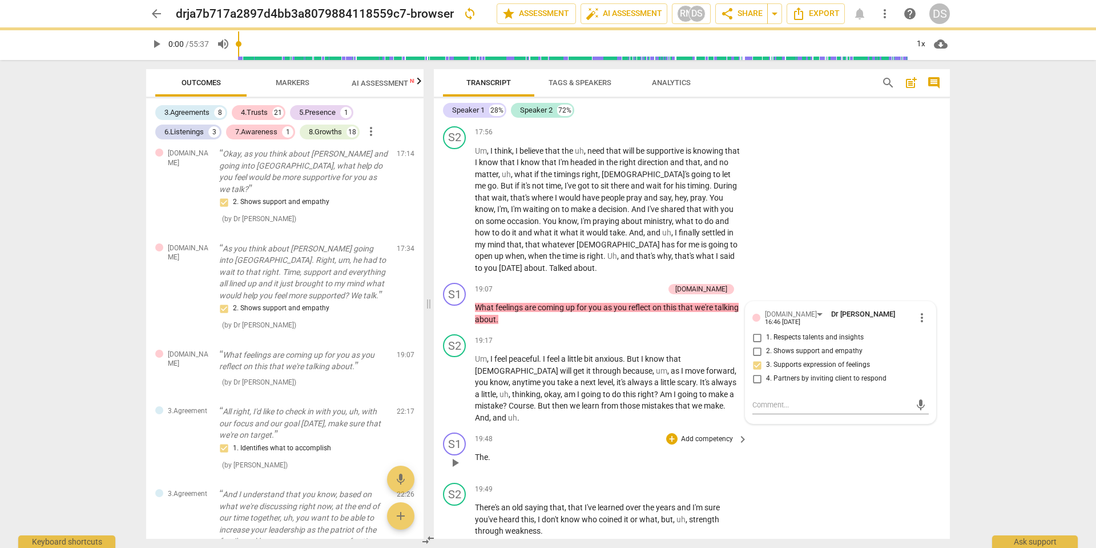
click at [768, 428] on div "S1 play_arrow pause 19:48 + Add competency keyboard_arrow_right The ." at bounding box center [692, 453] width 516 height 50
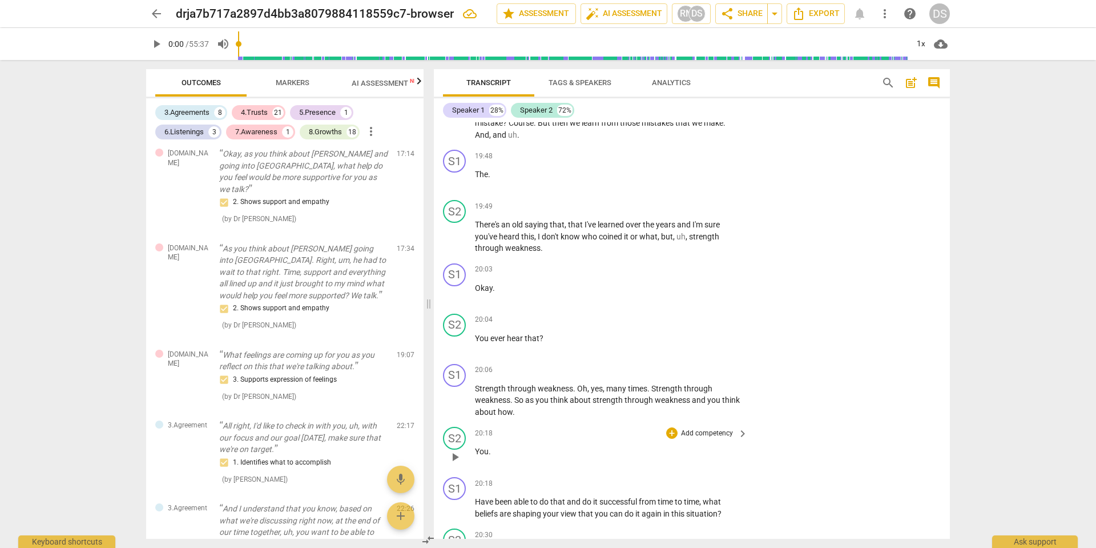
scroll to position [3934, 0]
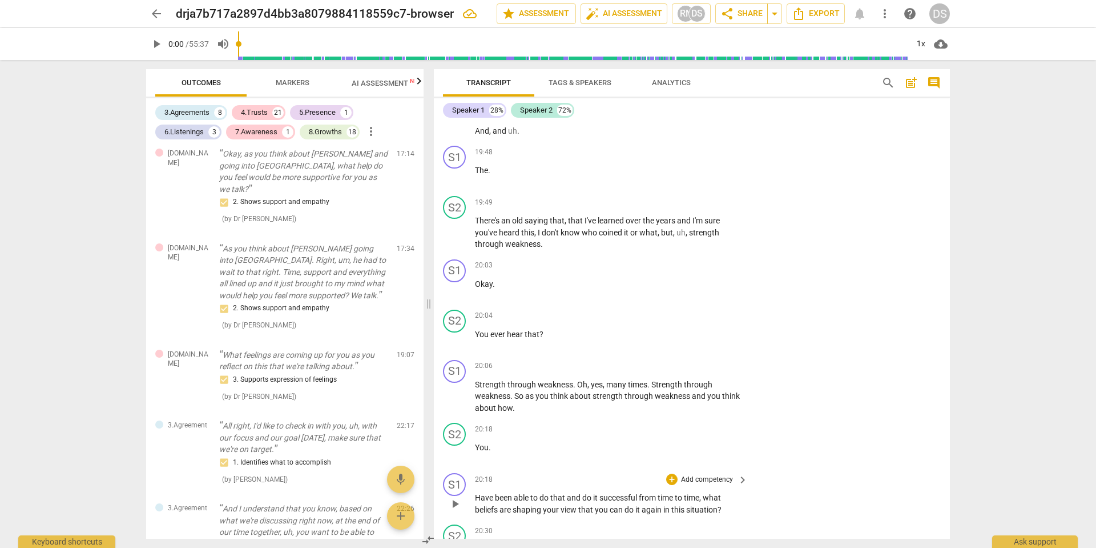
click at [702, 474] on p "Add competency" at bounding box center [707, 479] width 54 height 10
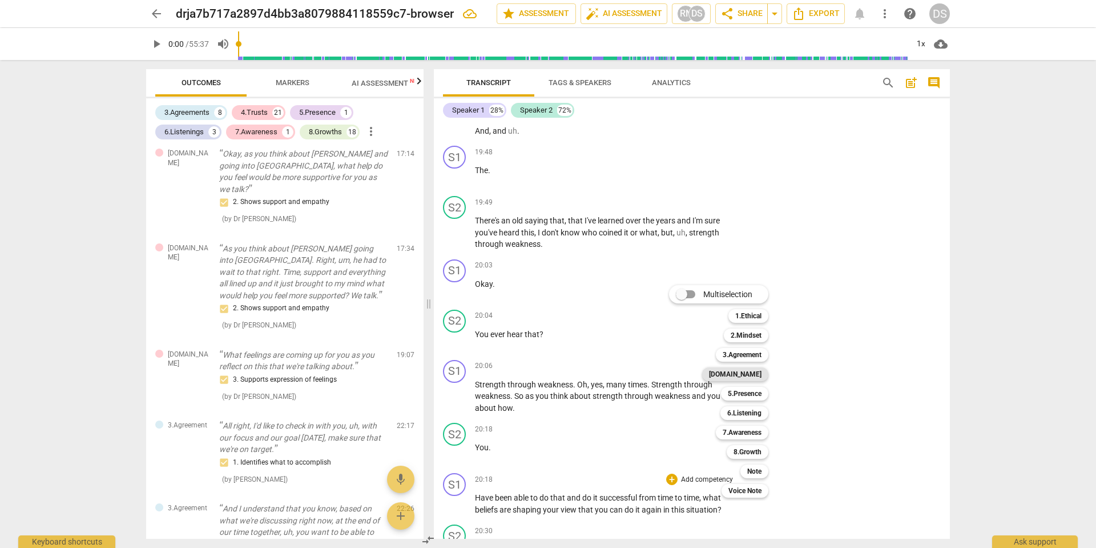
click at [749, 373] on b "[DOMAIN_NAME]" at bounding box center [735, 374] width 53 height 14
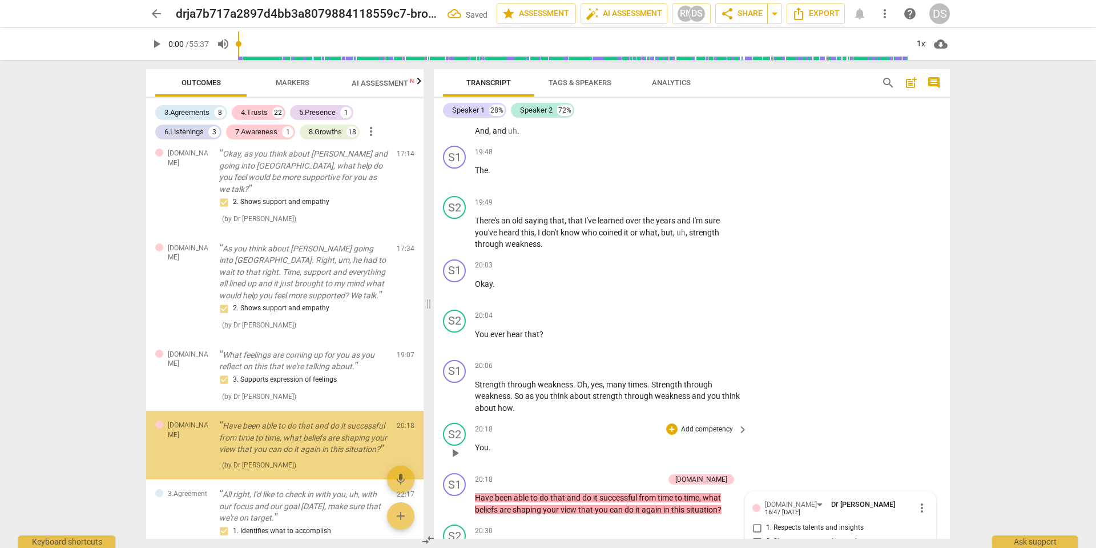
scroll to position [979, 0]
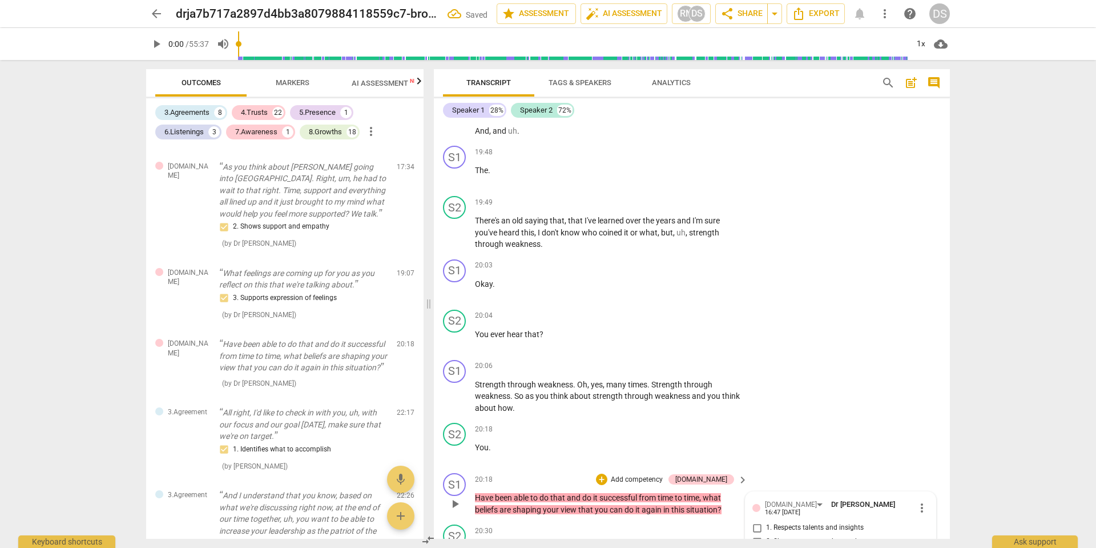
click at [755, 542] on input "3. Supports expression of feelings" at bounding box center [757, 555] width 18 height 14
checkbox input "true"
click at [767, 418] on div "S2 play_arrow pause 20:18 + Add competency keyboard_arrow_right You ." at bounding box center [692, 443] width 516 height 50
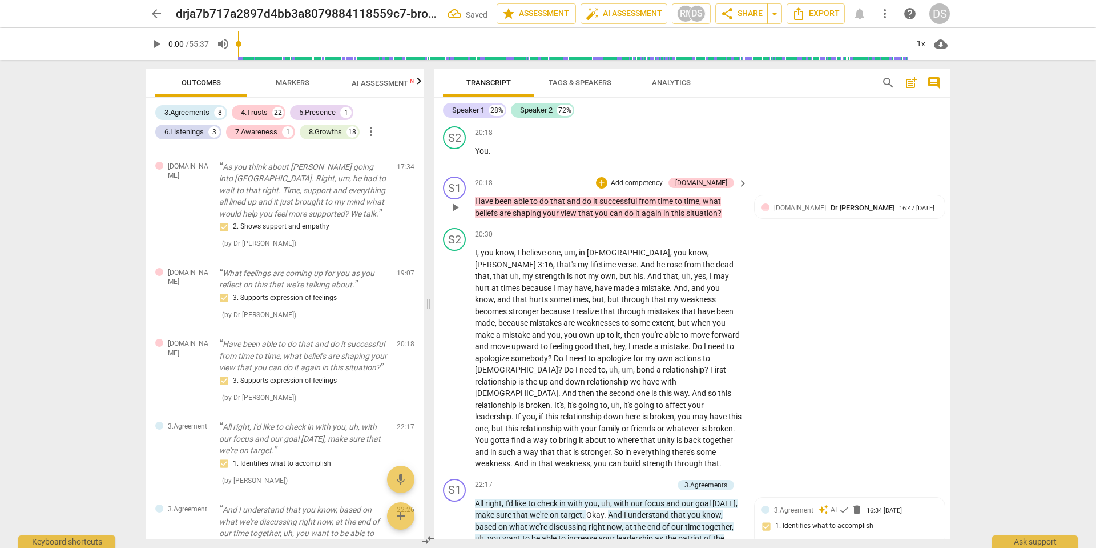
scroll to position [4236, 0]
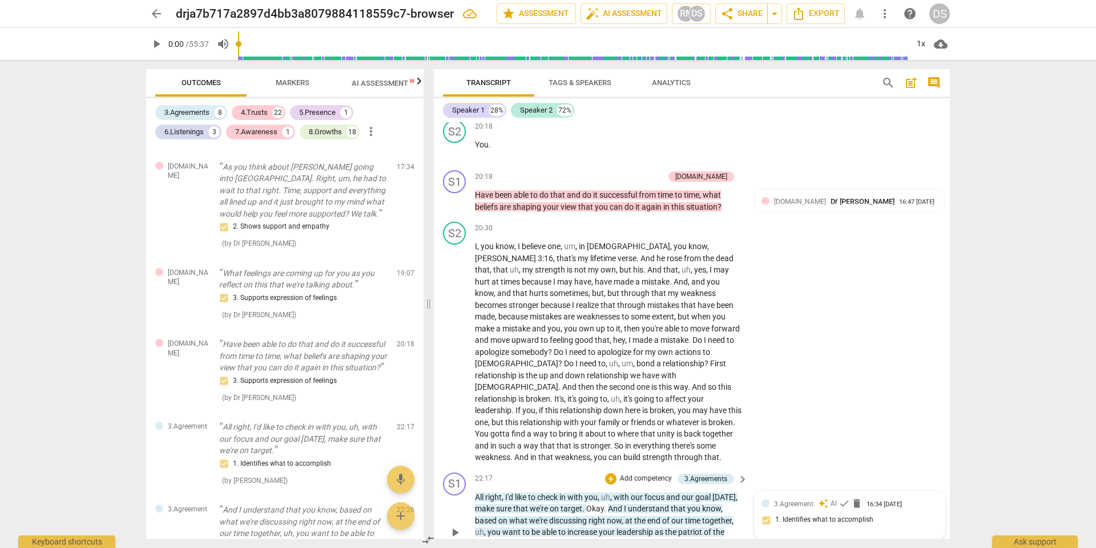
click at [795, 500] on span "3.Agreement" at bounding box center [793, 504] width 39 height 8
click at [757, 530] on input "2. Reconfirms measures of success" at bounding box center [757, 537] width 18 height 14
checkbox input "true"
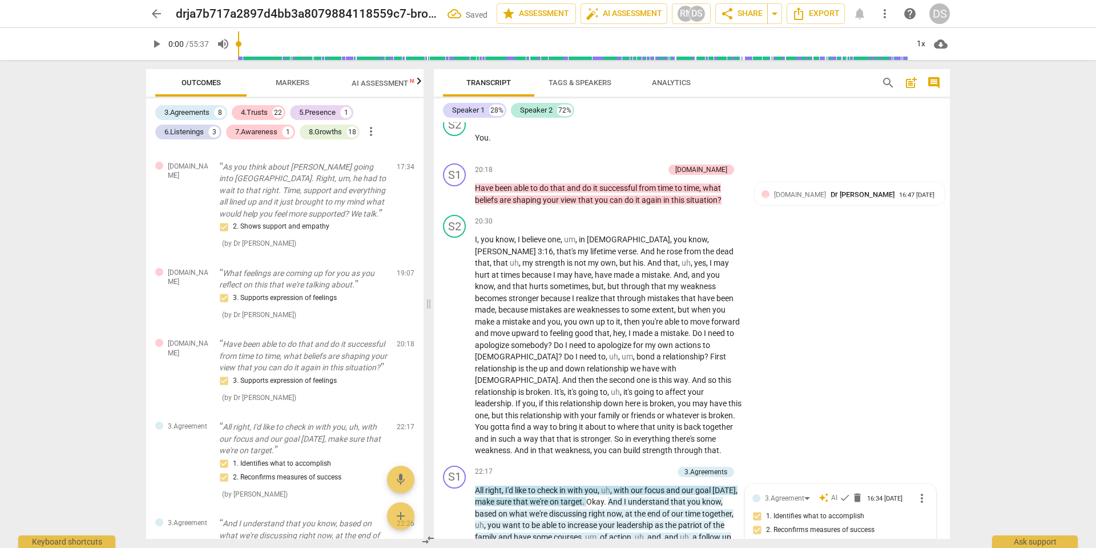
scroll to position [4247, 0]
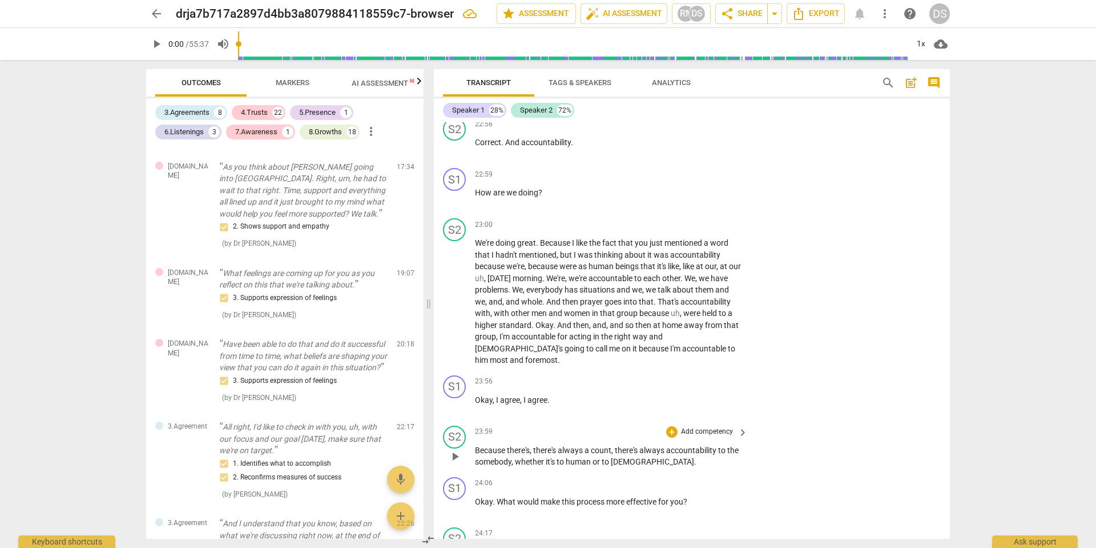
scroll to position [4804, 0]
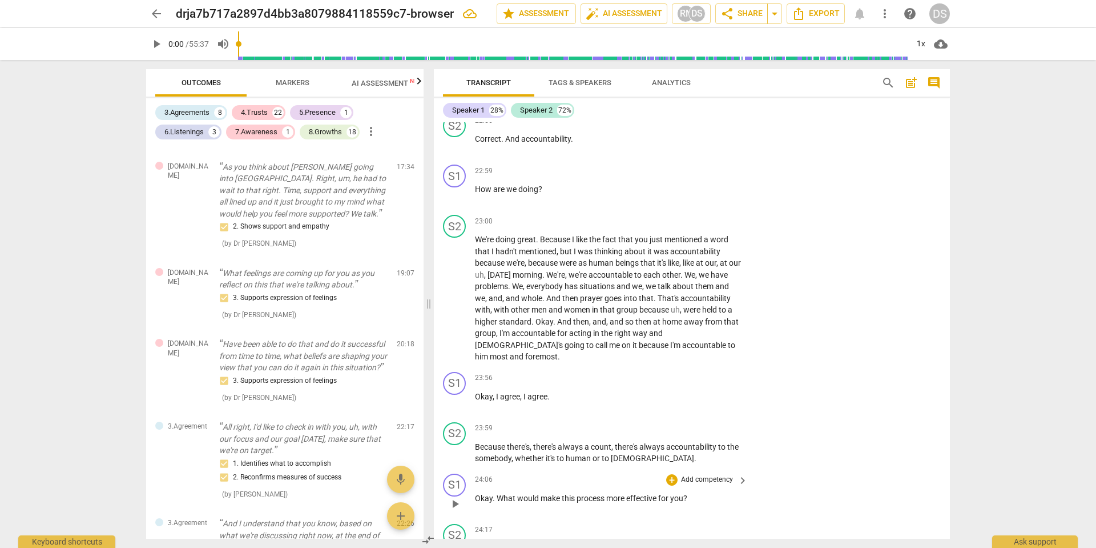
click at [702, 474] on p "Add competency" at bounding box center [707, 479] width 54 height 10
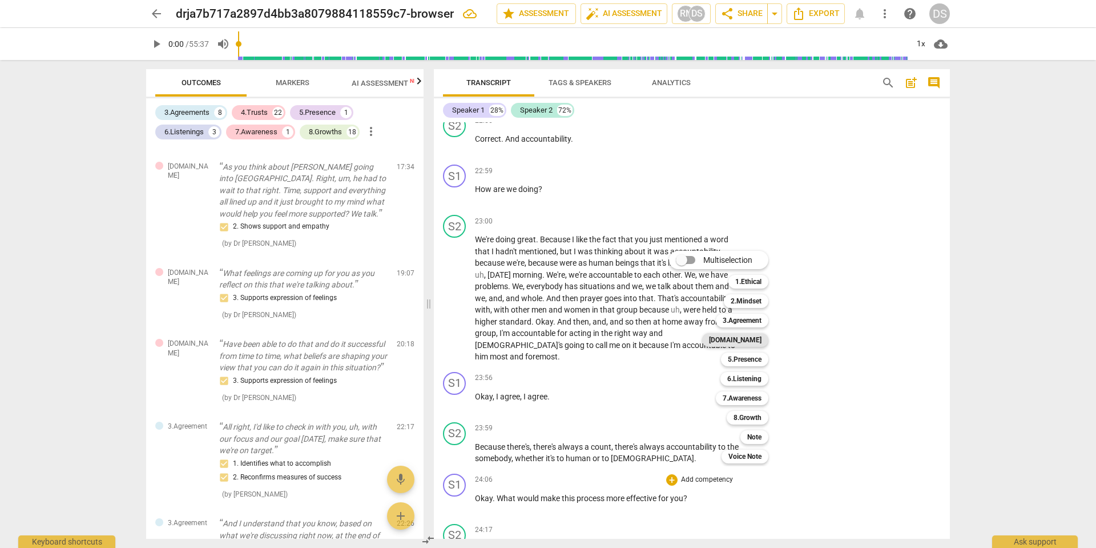
click at [747, 340] on b "[DOMAIN_NAME]" at bounding box center [735, 340] width 53 height 14
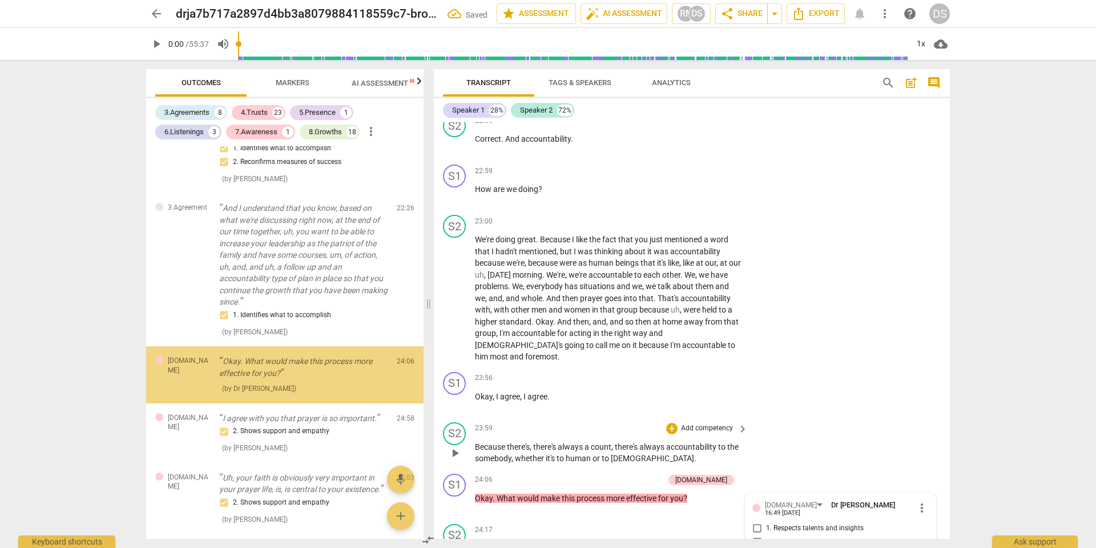
scroll to position [1306, 0]
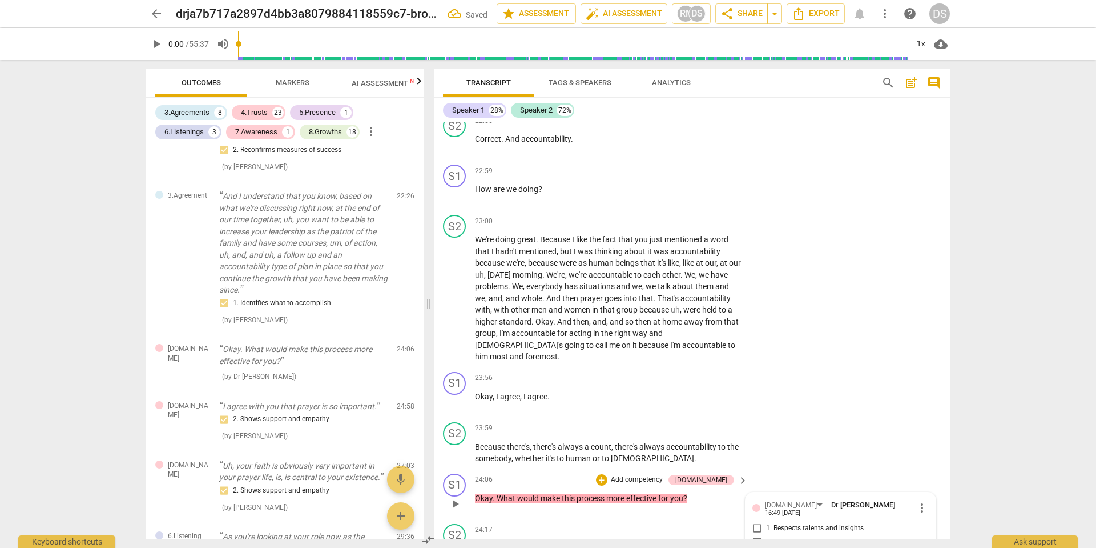
checkbox input "true"
click at [776, 417] on div "S2 play_arrow pause 23:59 + Add competency keyboard_arrow_right Because there's…" at bounding box center [692, 442] width 516 height 51
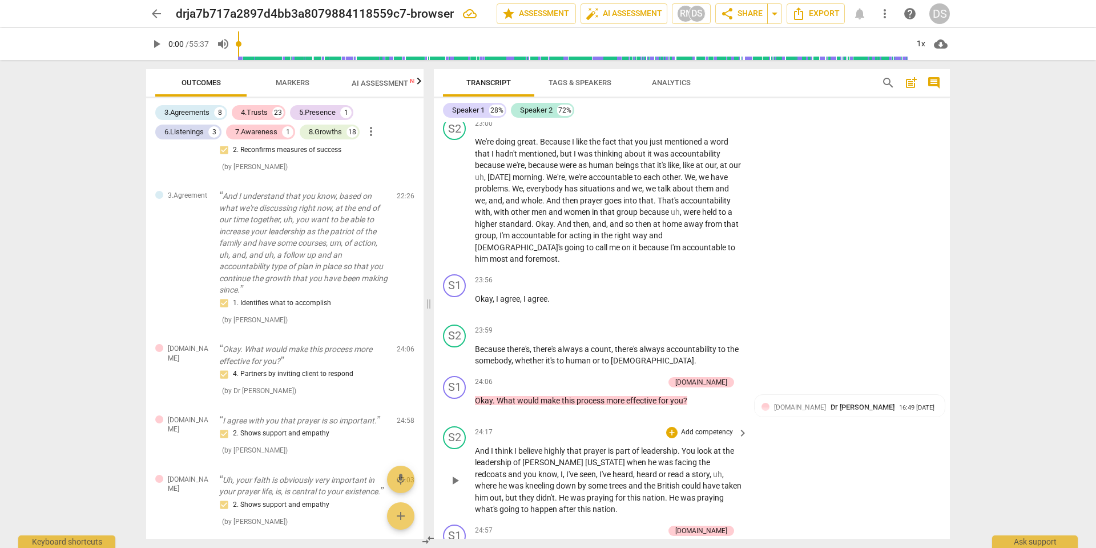
scroll to position [4908, 0]
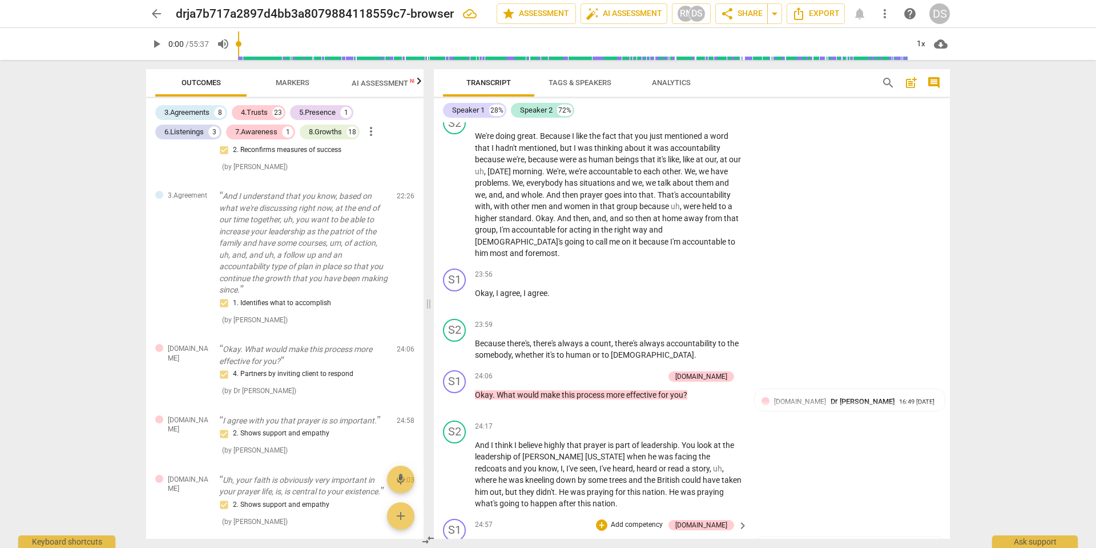
click at [770, 542] on div "[DOMAIN_NAME] auto_awesome AI check delete 16:35 [DATE]" at bounding box center [850, 549] width 176 height 11
checkbox input "true"
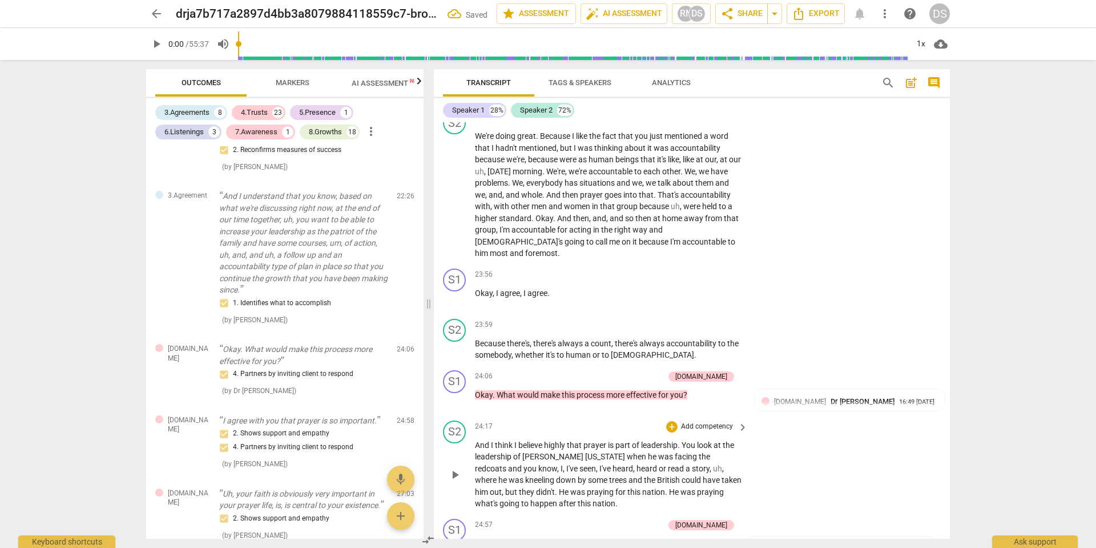
click at [798, 416] on div "S2 play_arrow pause 24:17 + Add competency keyboard_arrow_right And I think I b…" at bounding box center [692, 465] width 516 height 98
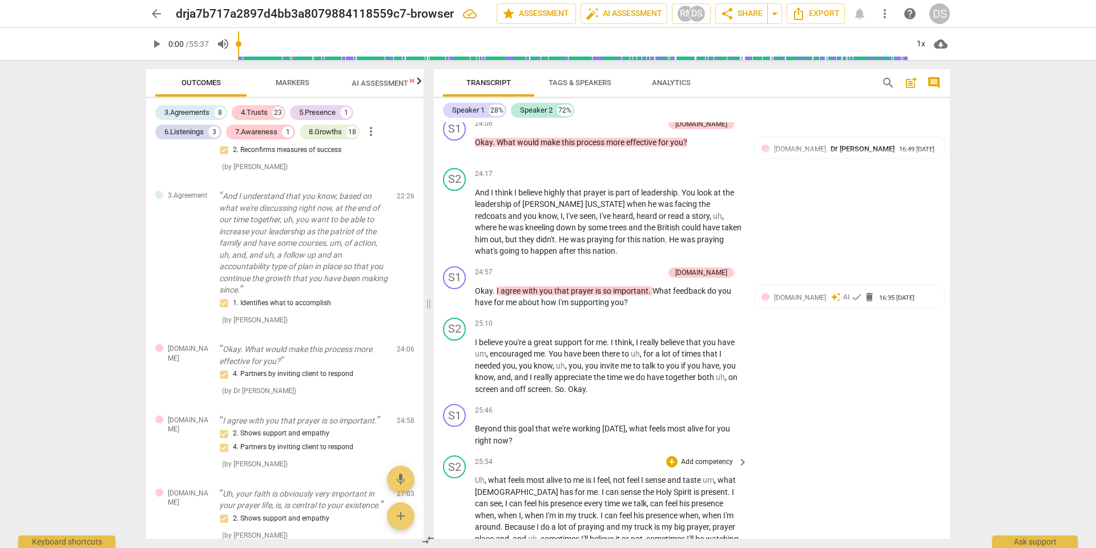
scroll to position [5165, 0]
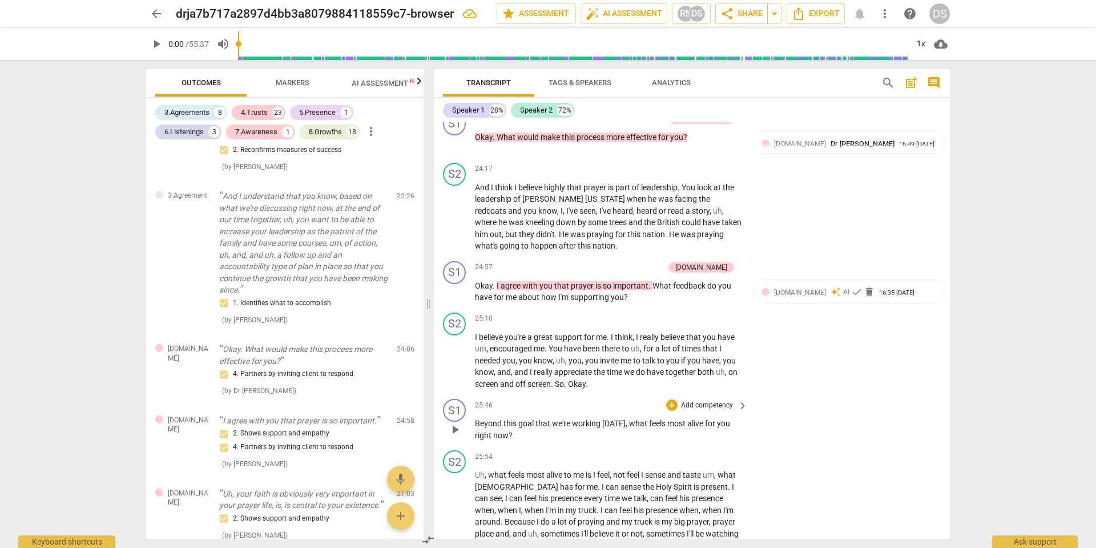
click at [693, 417] on p "Beyond this goal that we're working [DATE] , what feels most alive for you righ…" at bounding box center [608, 428] width 267 height 23
click at [700, 400] on p "Add competency" at bounding box center [707, 405] width 54 height 10
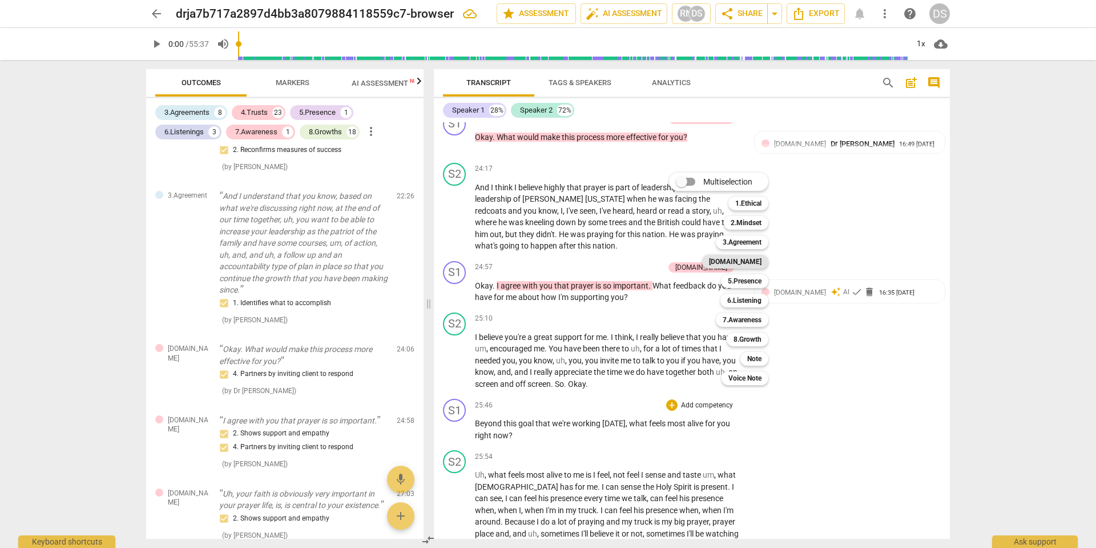
click at [750, 263] on b "[DOMAIN_NAME]" at bounding box center [735, 262] width 53 height 14
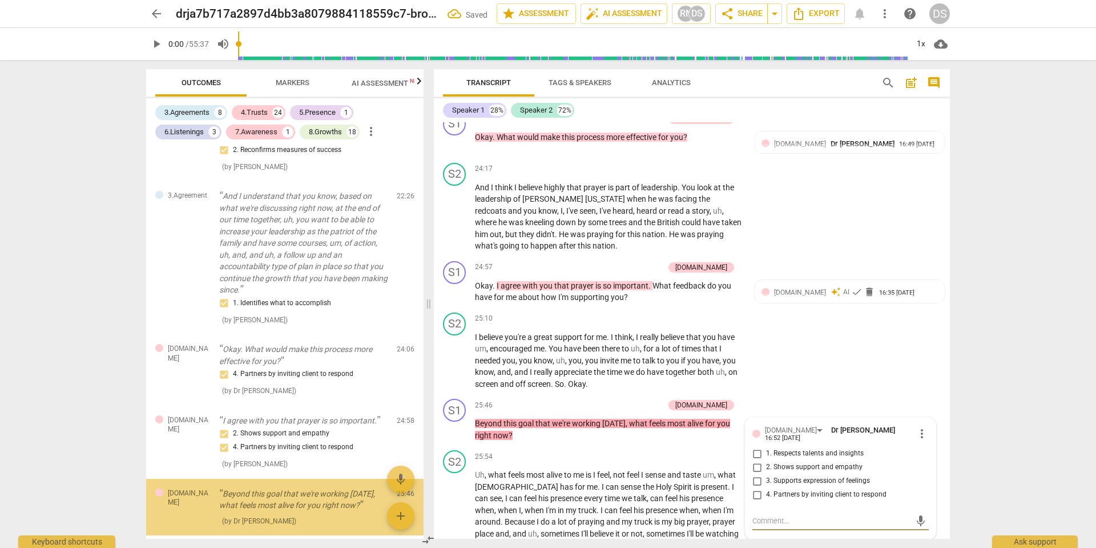
scroll to position [1449, 0]
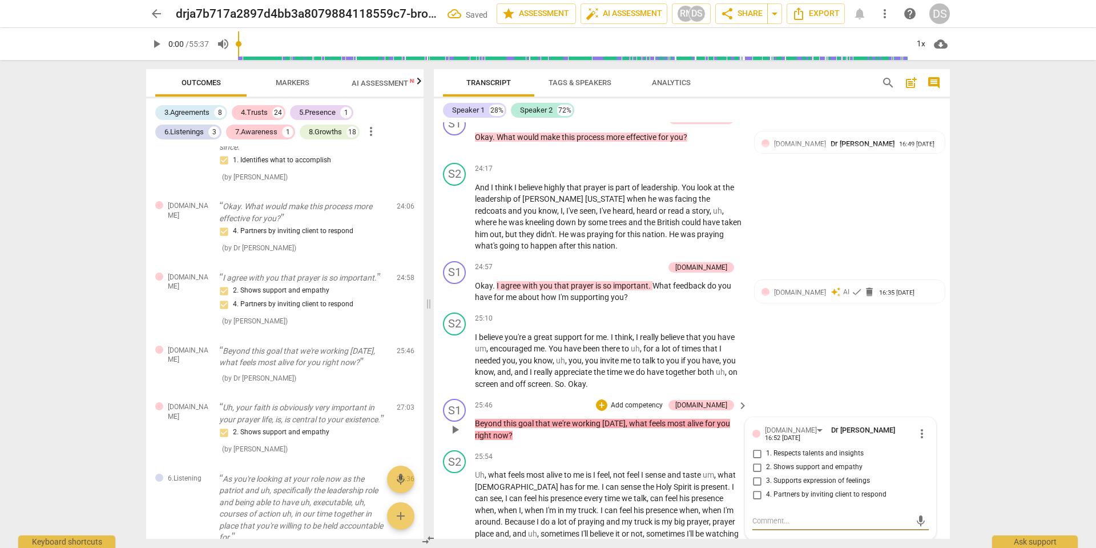
click at [759, 474] on input "3. Supports expression of feelings" at bounding box center [757, 481] width 18 height 14
checkbox input "true"
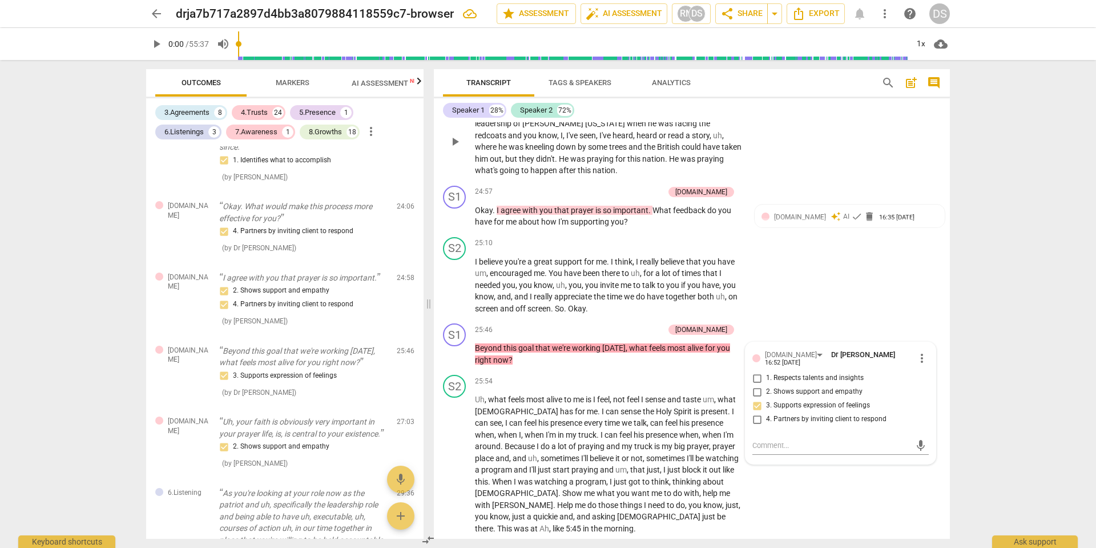
scroll to position [5250, 0]
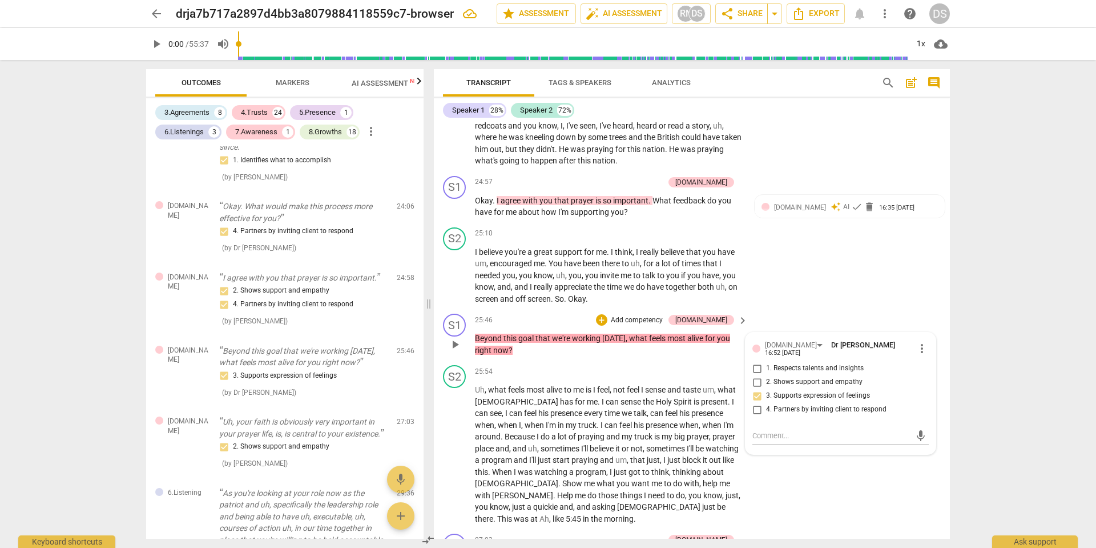
click at [754, 375] on input "2. Shows support and empathy" at bounding box center [757, 382] width 18 height 14
checkbox input "true"
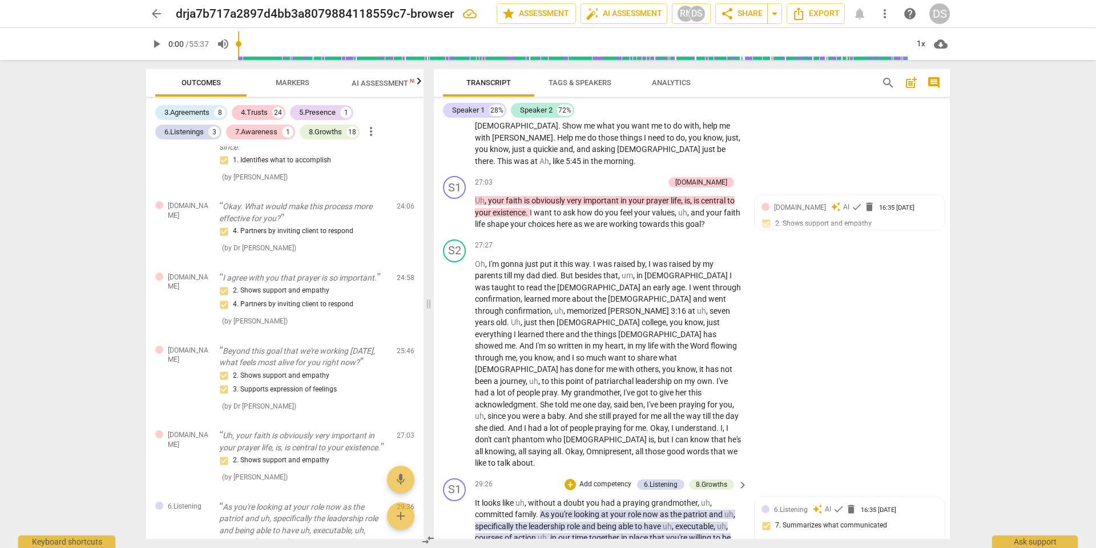
scroll to position [5622, 0]
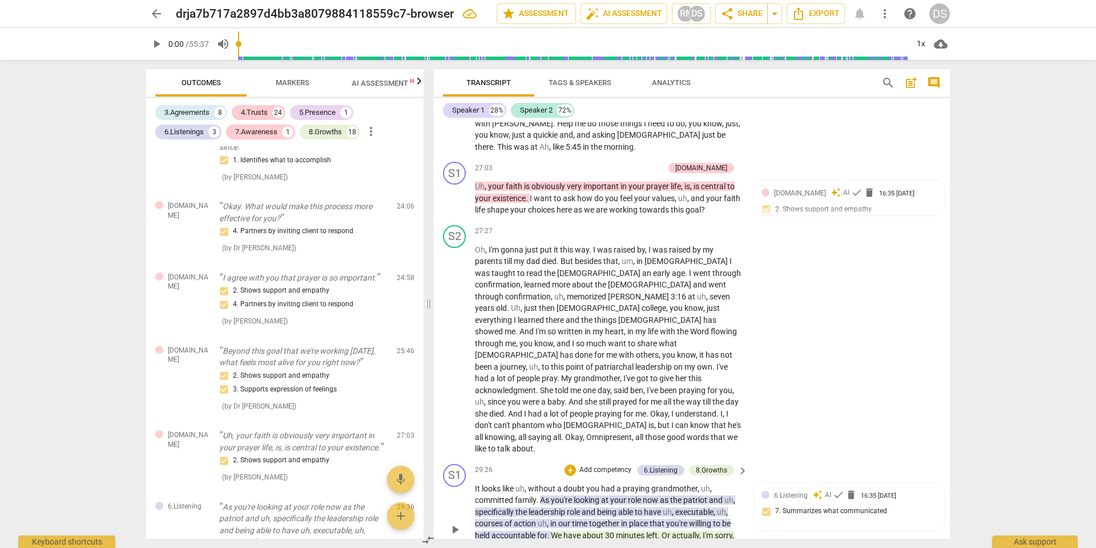
drag, startPoint x: 617, startPoint y: 376, endPoint x: 621, endPoint y: 396, distance: 20.9
click at [621, 482] on p "It looks like uh , without a doubt you had a praying grandmother , [PERSON_NAME…" at bounding box center [608, 529] width 267 height 94
click at [604, 465] on p "Add competency" at bounding box center [605, 470] width 54 height 10
click at [645, 281] on b "[DOMAIN_NAME]" at bounding box center [633, 283] width 53 height 14
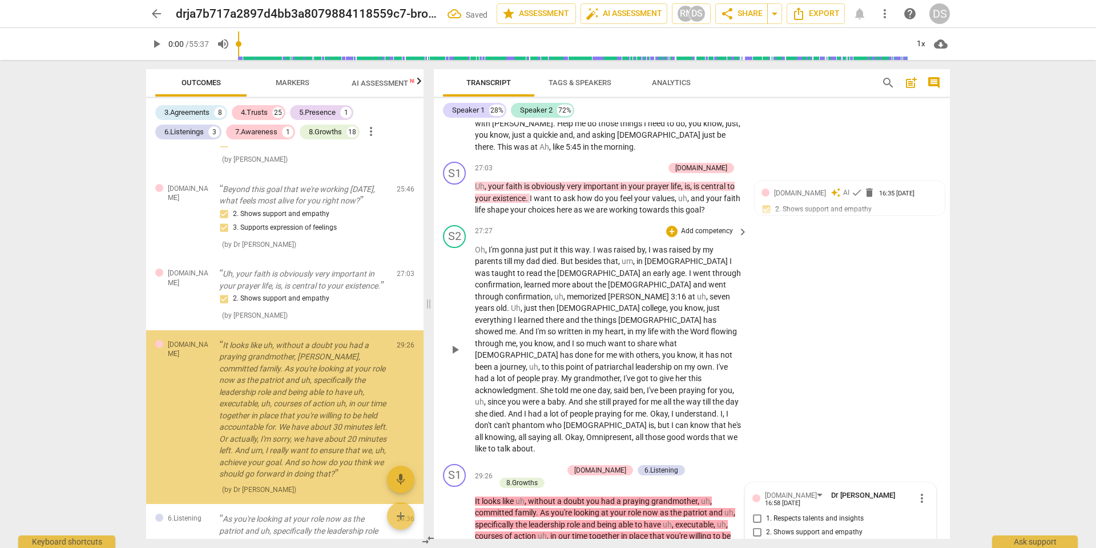
scroll to position [1672, 0]
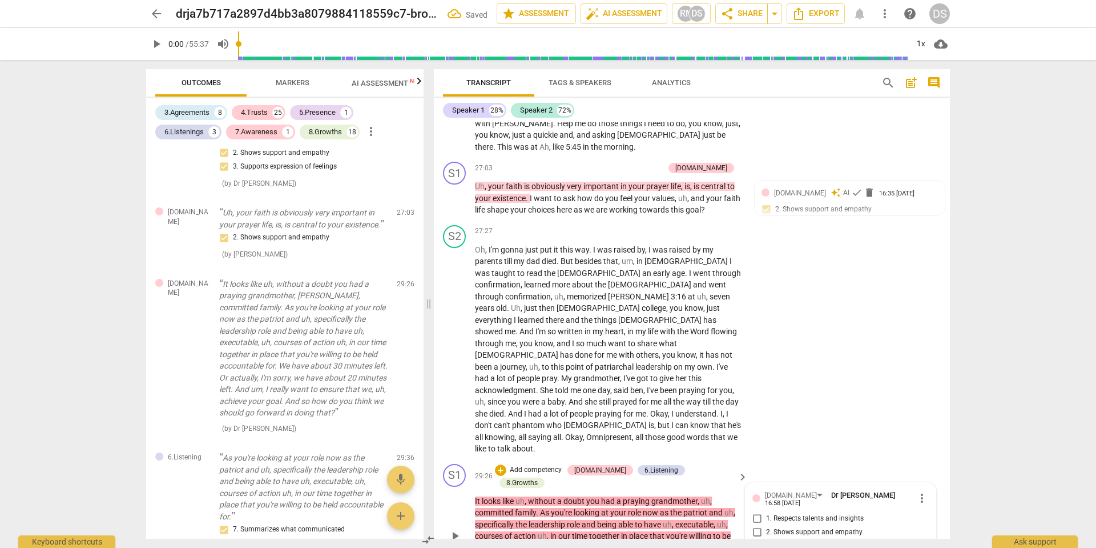
click at [588, 495] on p "It looks like uh , without a doubt you had a praying grandmother , [PERSON_NAME…" at bounding box center [608, 542] width 267 height 94
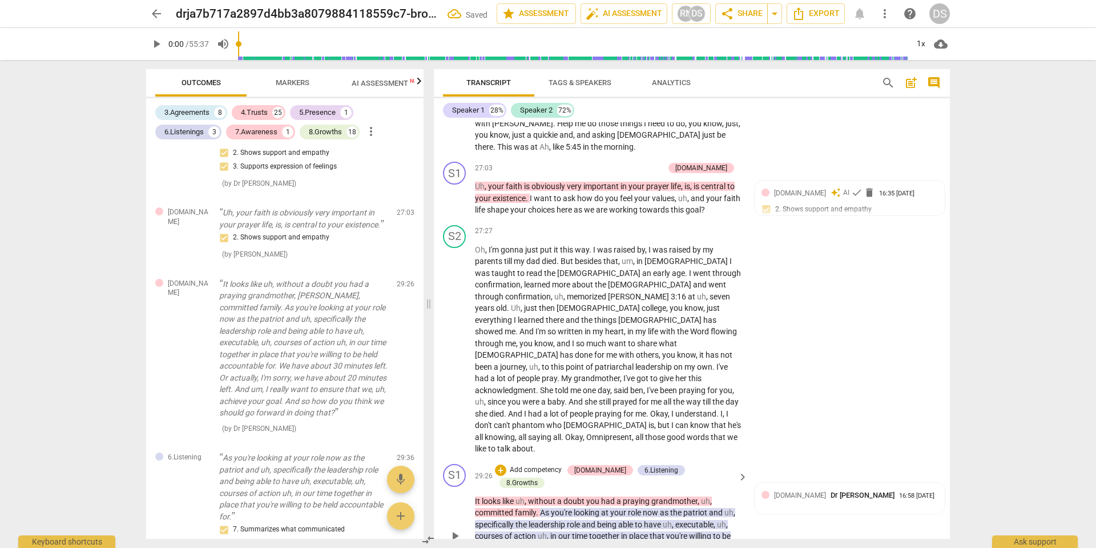
scroll to position [5628, 0]
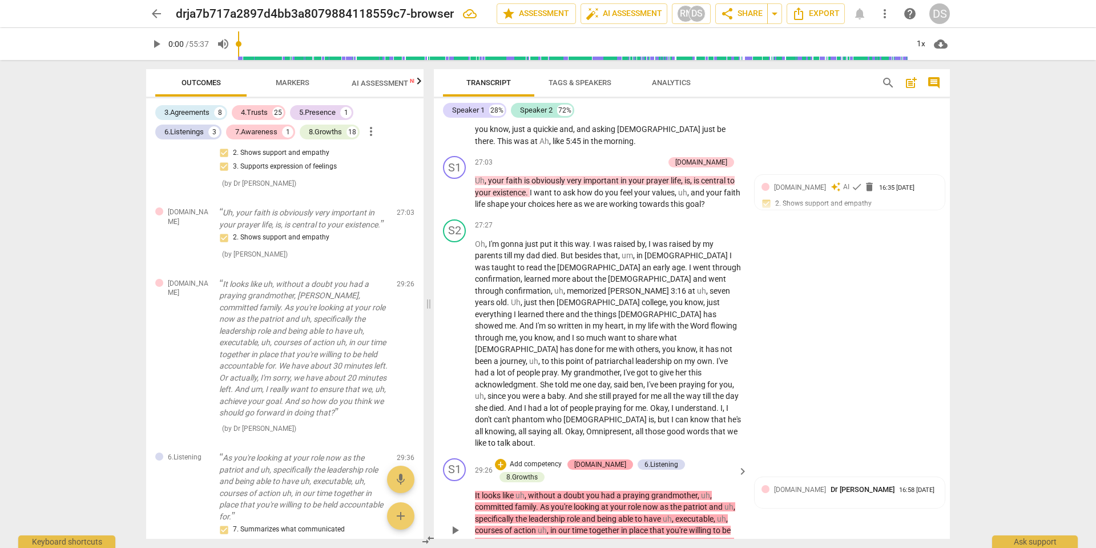
click at [608, 459] on div "[DOMAIN_NAME]" at bounding box center [600, 464] width 52 height 10
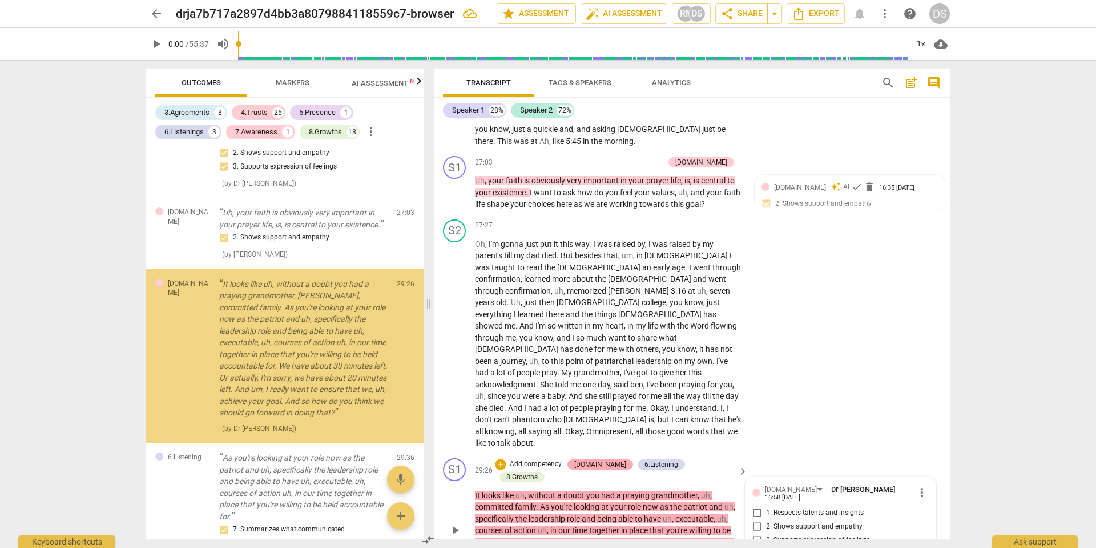
click at [614, 459] on div "[DOMAIN_NAME]" at bounding box center [600, 464] width 52 height 10
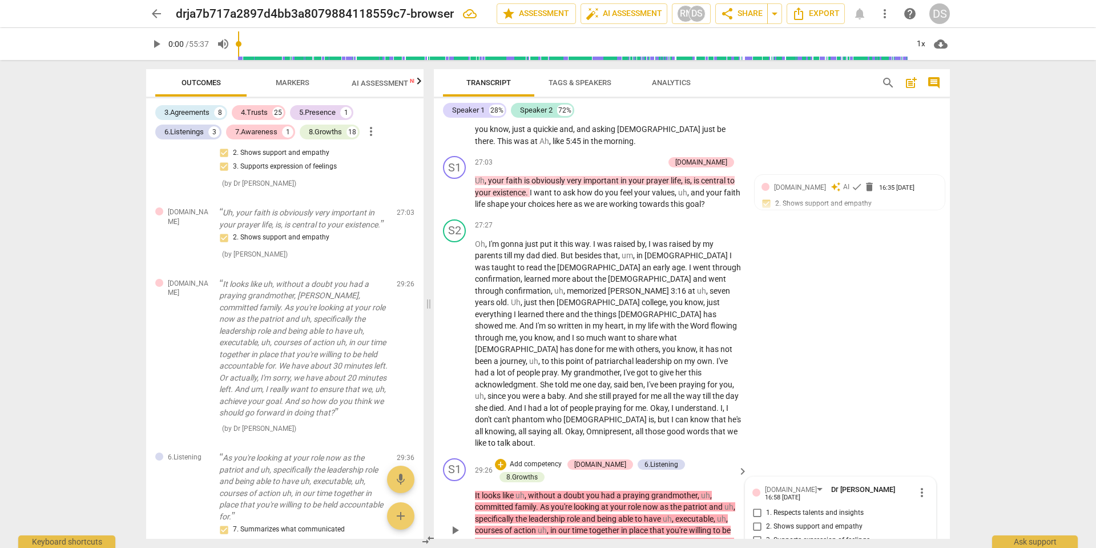
click at [754, 542] on input "4. Partners by inviting client to respond" at bounding box center [757, 554] width 18 height 14
checkbox input "true"
click at [650, 453] on div "S1 play_arrow pause 29:26 + Add competency [DOMAIN_NAME] 6.Listening 8.Growths …" at bounding box center [692, 520] width 516 height 134
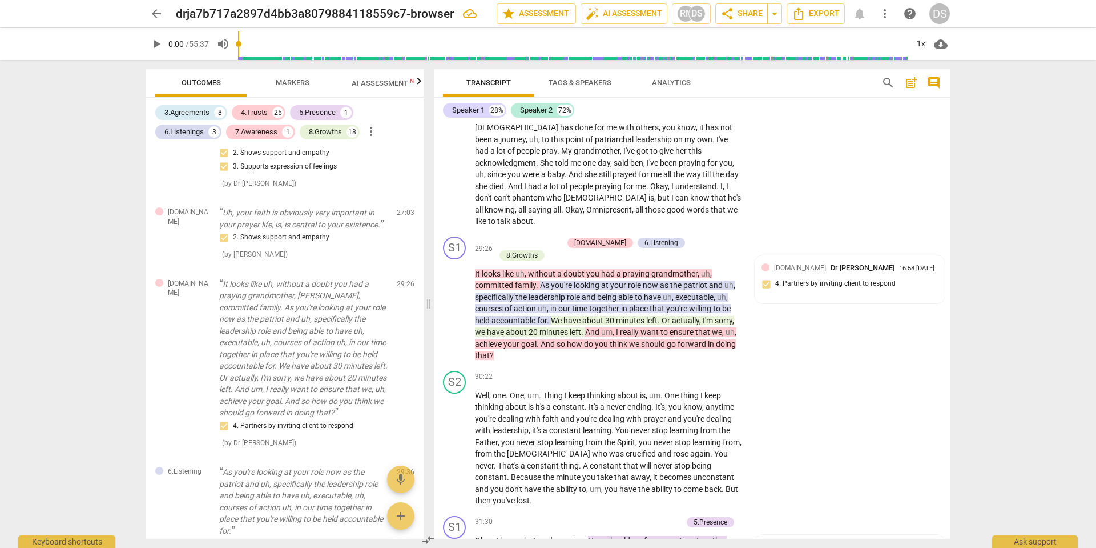
scroll to position [5855, 0]
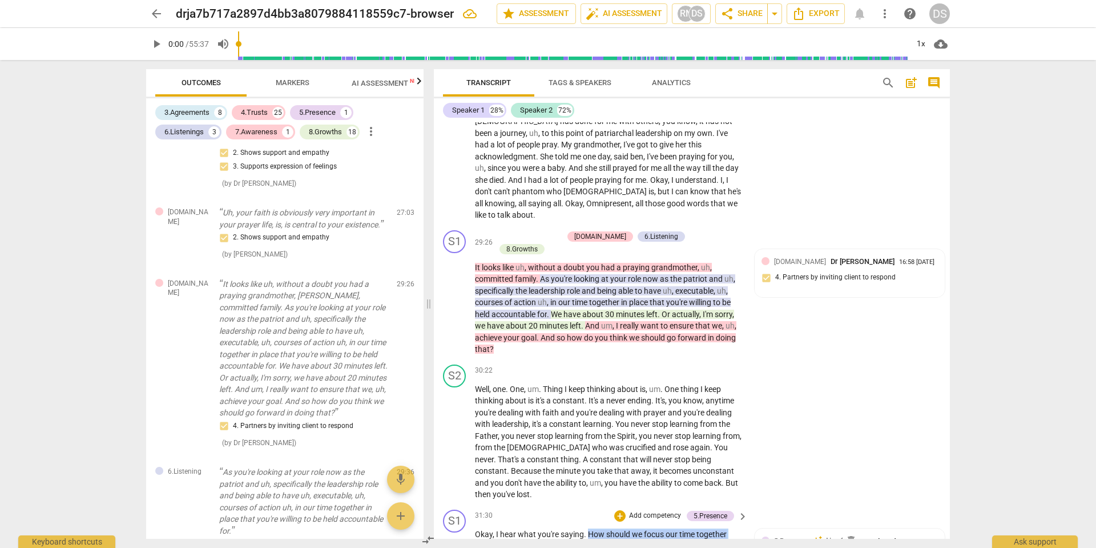
drag, startPoint x: 703, startPoint y: 359, endPoint x: 589, endPoint y: 335, distance: 116.8
click at [589, 528] on p "Okay , I hear what you're saying . How should we focus our time together that w…" at bounding box center [608, 545] width 267 height 35
click at [640, 510] on p "Add competency" at bounding box center [655, 515] width 54 height 10
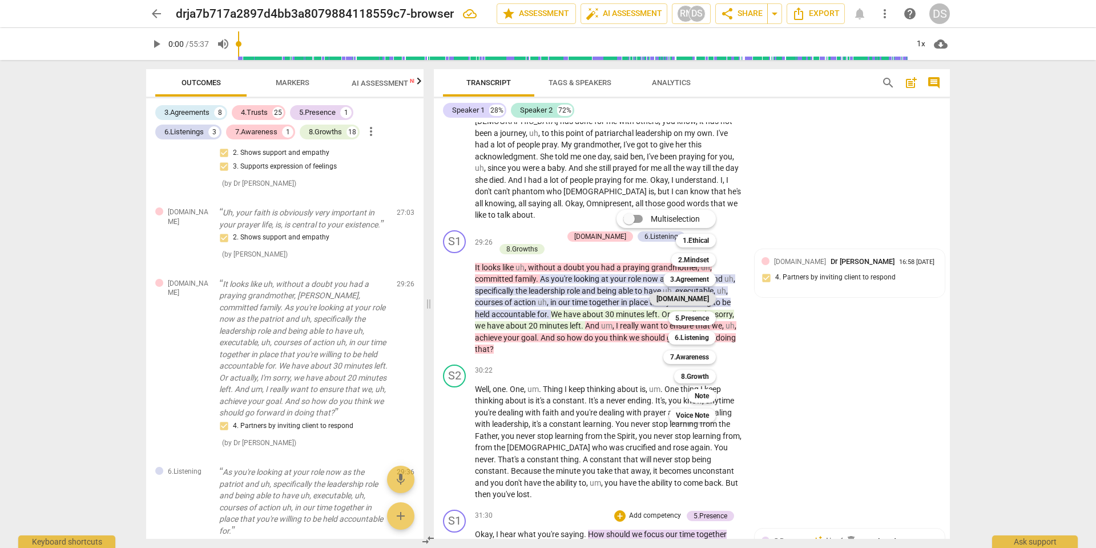
click at [703, 301] on b "[DOMAIN_NAME]" at bounding box center [683, 299] width 53 height 14
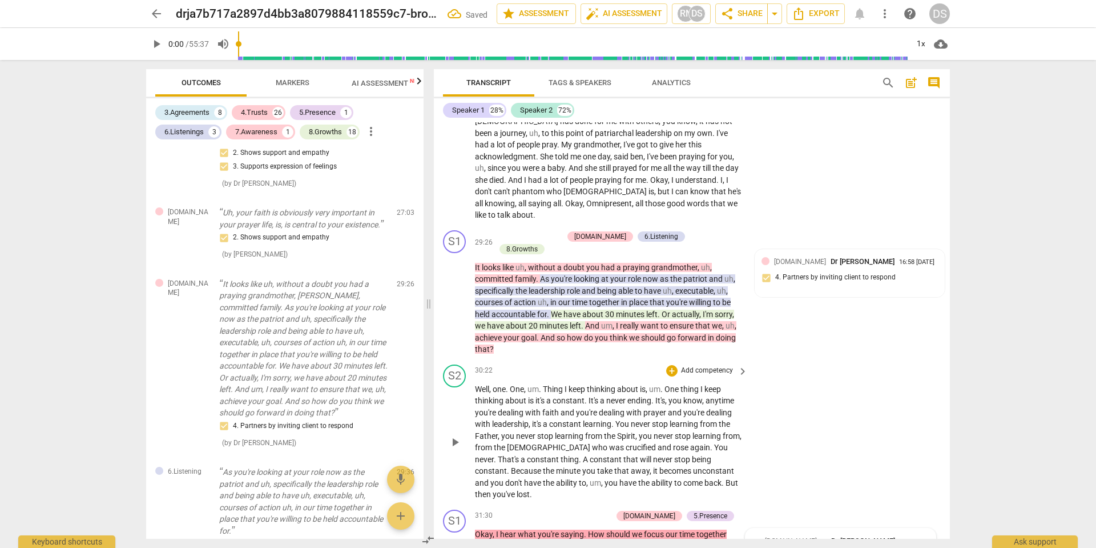
scroll to position [2061, 0]
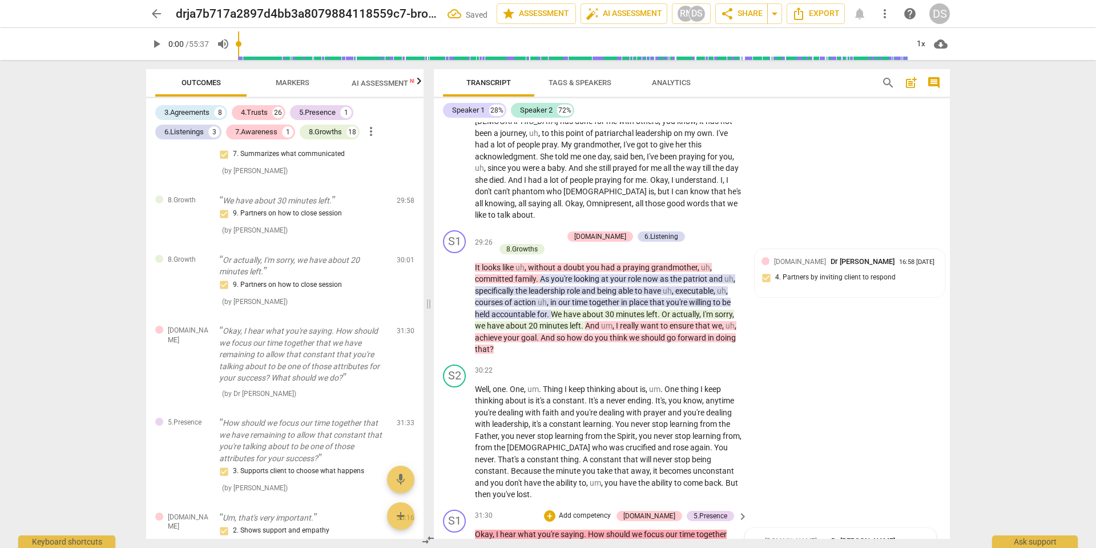
checkbox input "true"
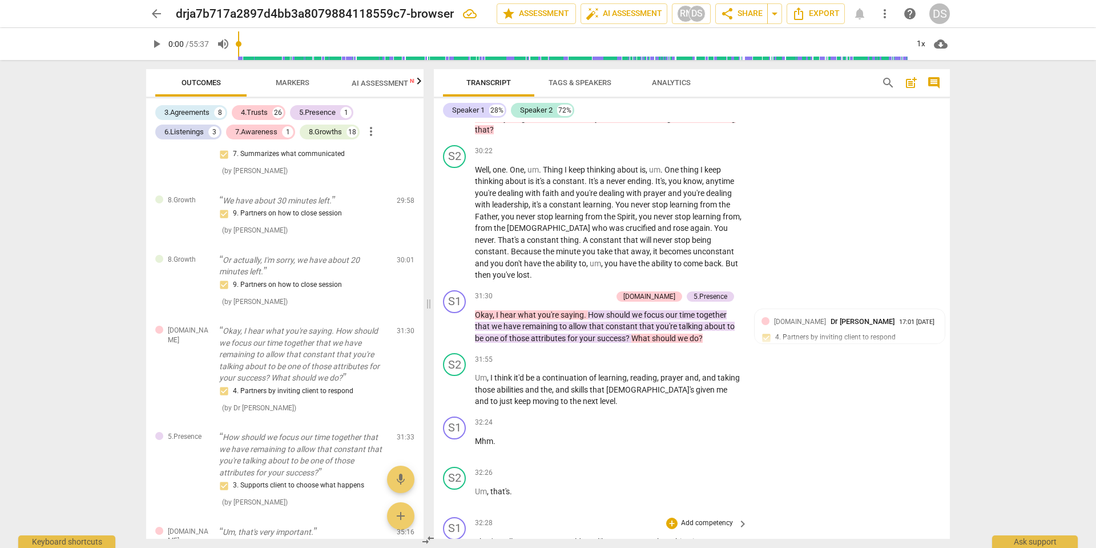
scroll to position [6074, 0]
drag, startPoint x: 712, startPoint y: 339, endPoint x: 468, endPoint y: 343, distance: 244.4
click at [468, 513] on div "S1 play_arrow pause 32:28 + Add competency keyboard_arrow_right That's really g…" at bounding box center [692, 538] width 516 height 50
click at [691, 518] on p "Add competency" at bounding box center [707, 523] width 54 height 10
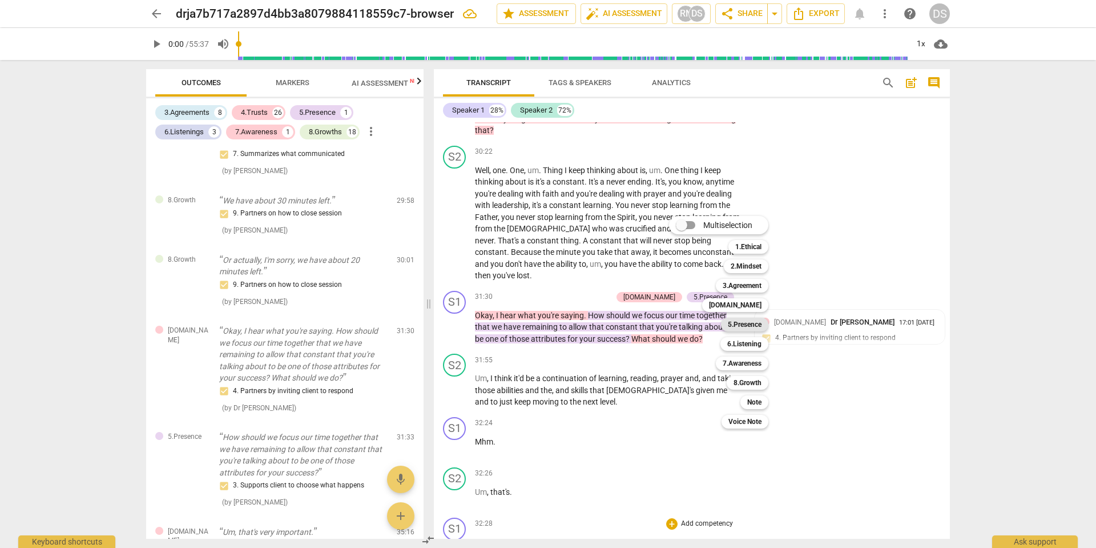
click at [749, 326] on b "5.Presence" at bounding box center [745, 324] width 34 height 14
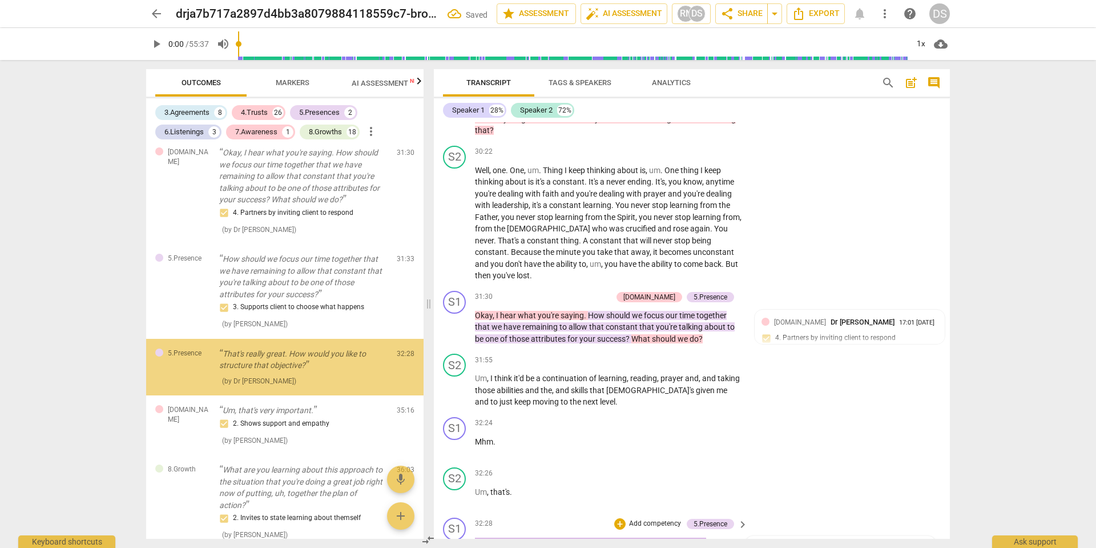
scroll to position [2242, 0]
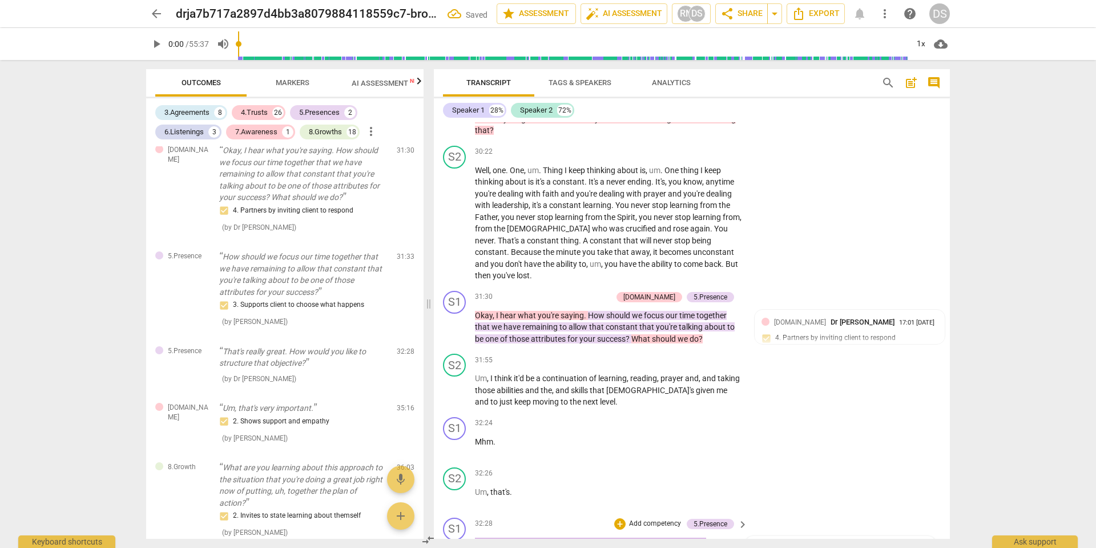
checkbox input "true"
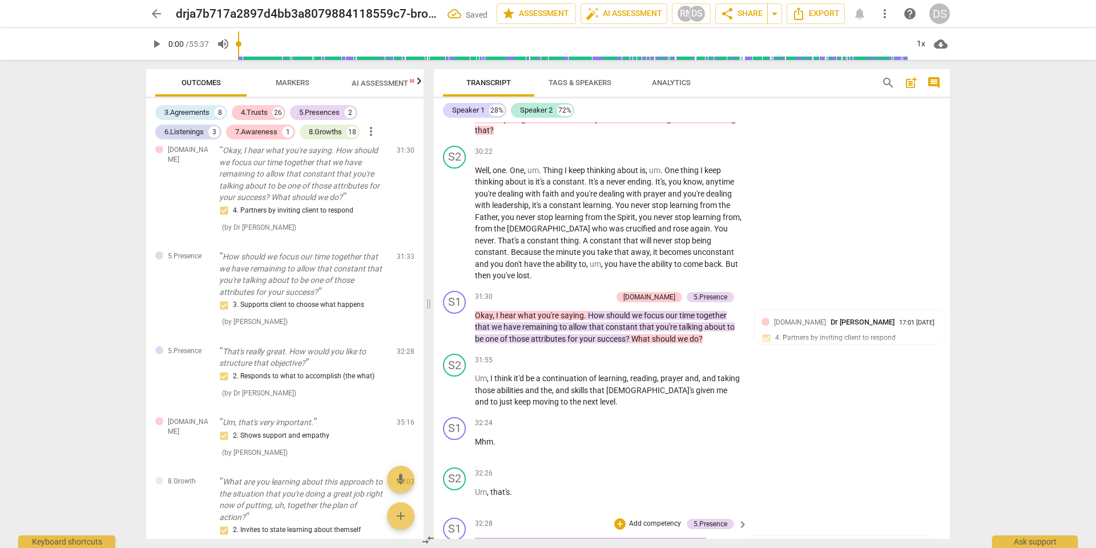
checkbox input "true"
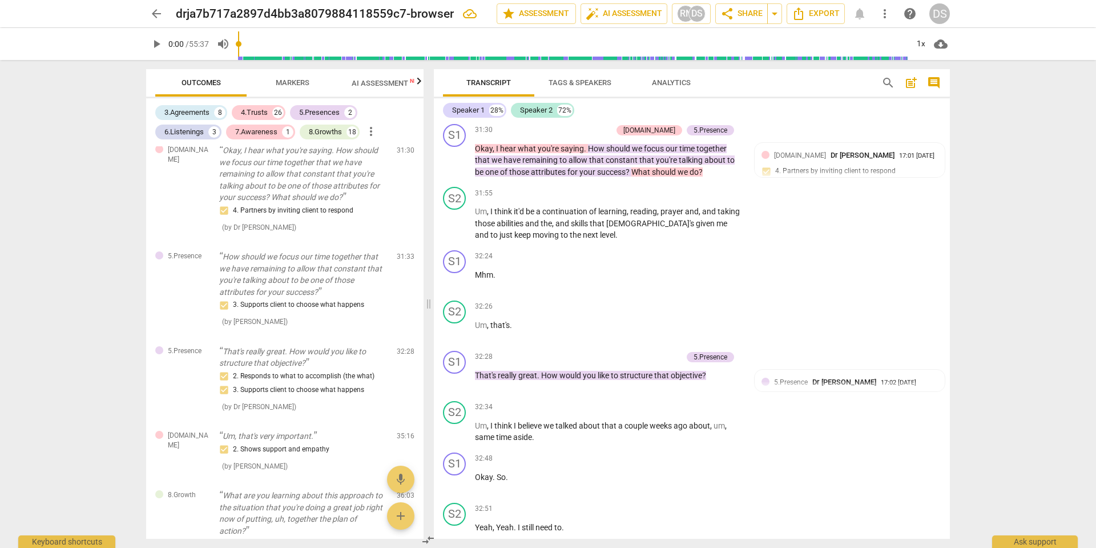
scroll to position [6251, 0]
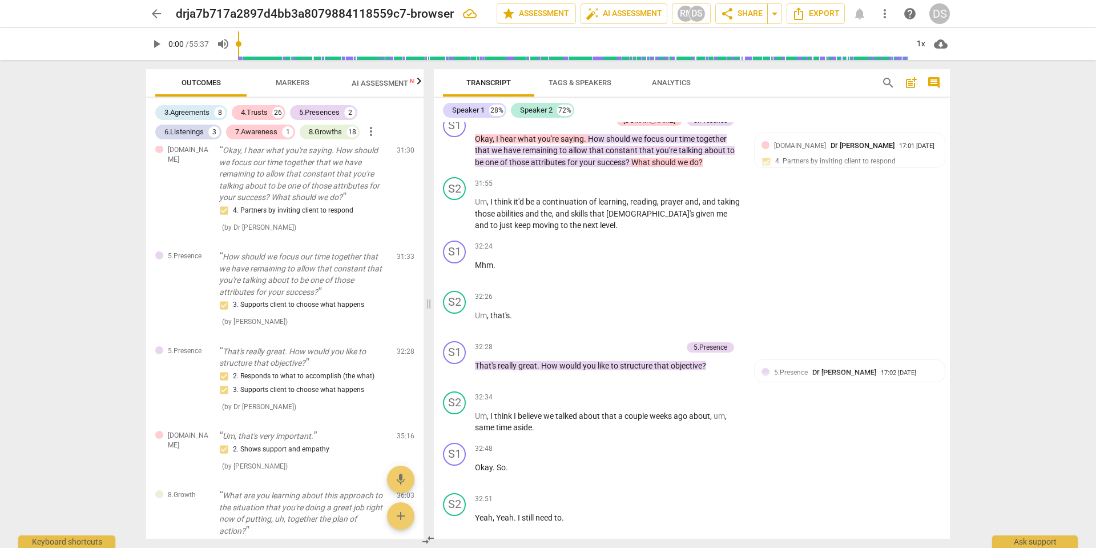
click at [704, 542] on p "Add competency" at bounding box center [707, 549] width 54 height 10
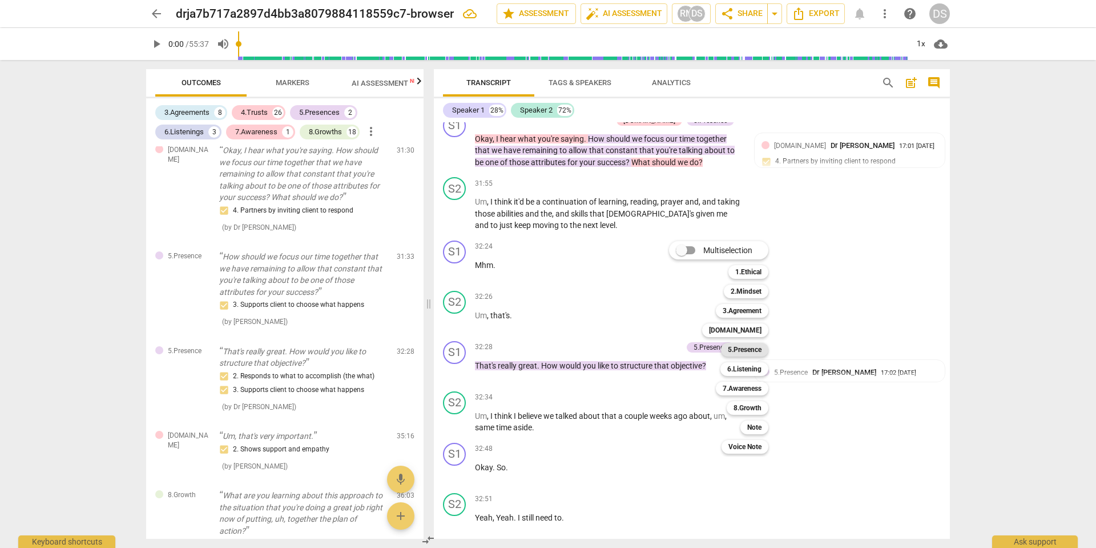
click at [748, 346] on b "5.Presence" at bounding box center [745, 350] width 34 height 14
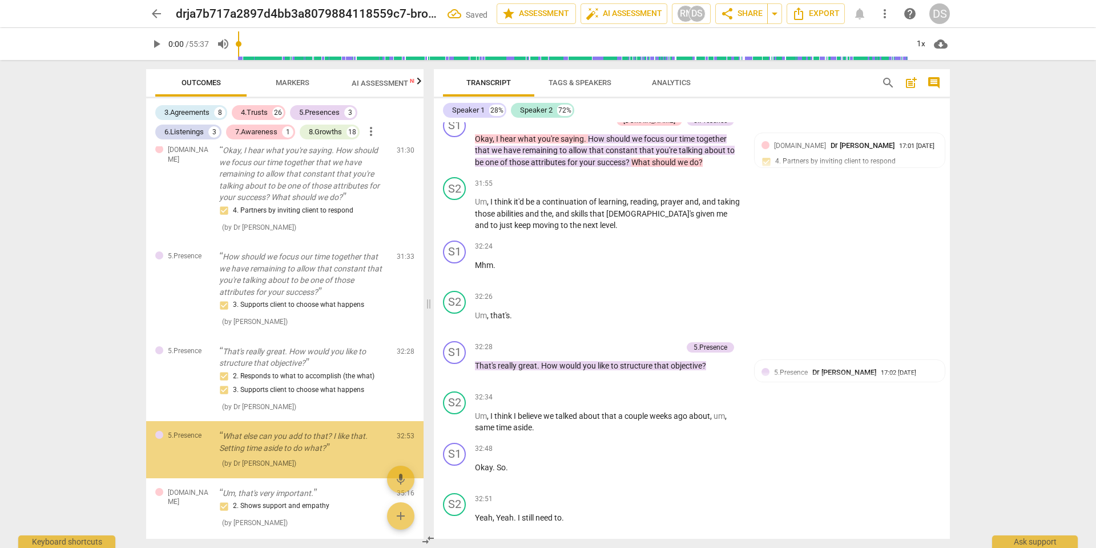
scroll to position [2326, 0]
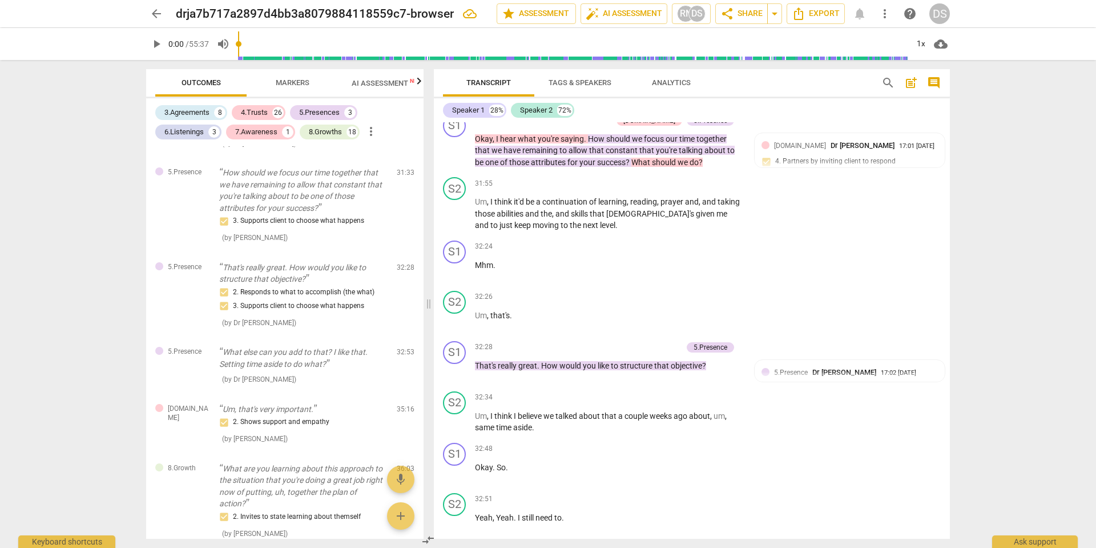
checkbox input "true"
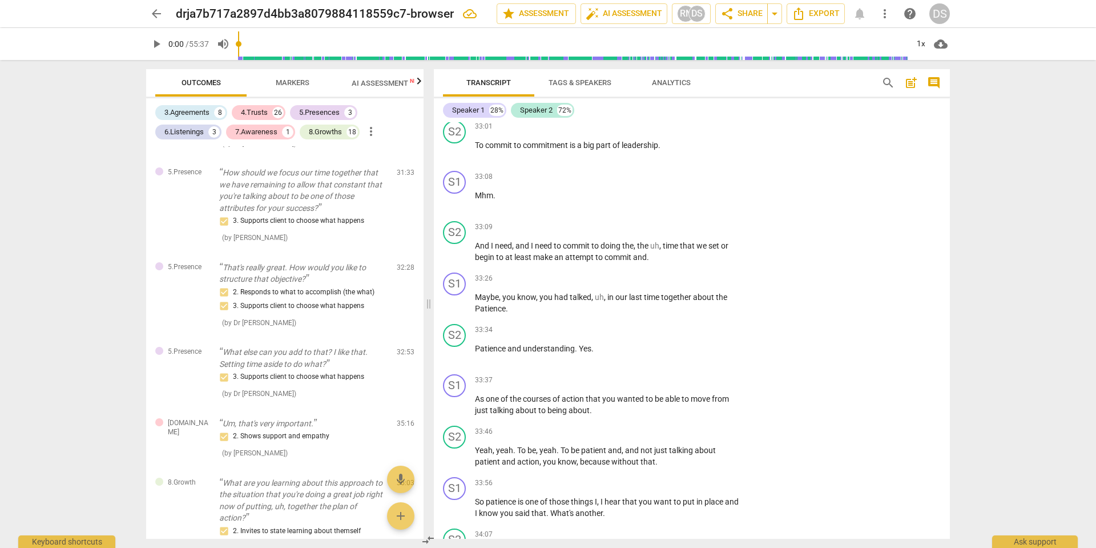
scroll to position [6722, 0]
drag, startPoint x: 476, startPoint y: 411, endPoint x: 620, endPoint y: 424, distance: 145.1
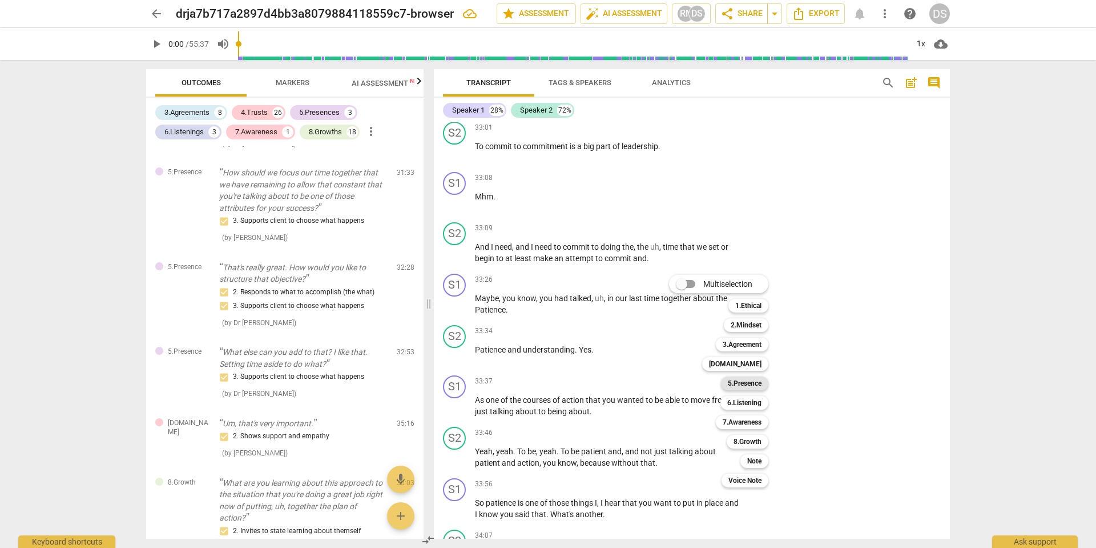
click at [742, 385] on b "5.Presence" at bounding box center [745, 383] width 34 height 14
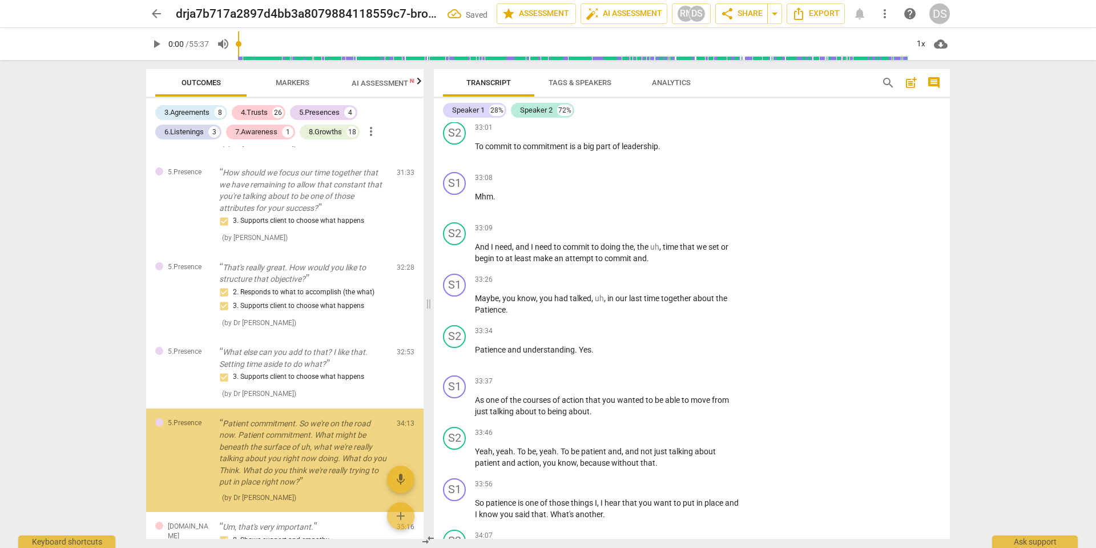
scroll to position [2419, 0]
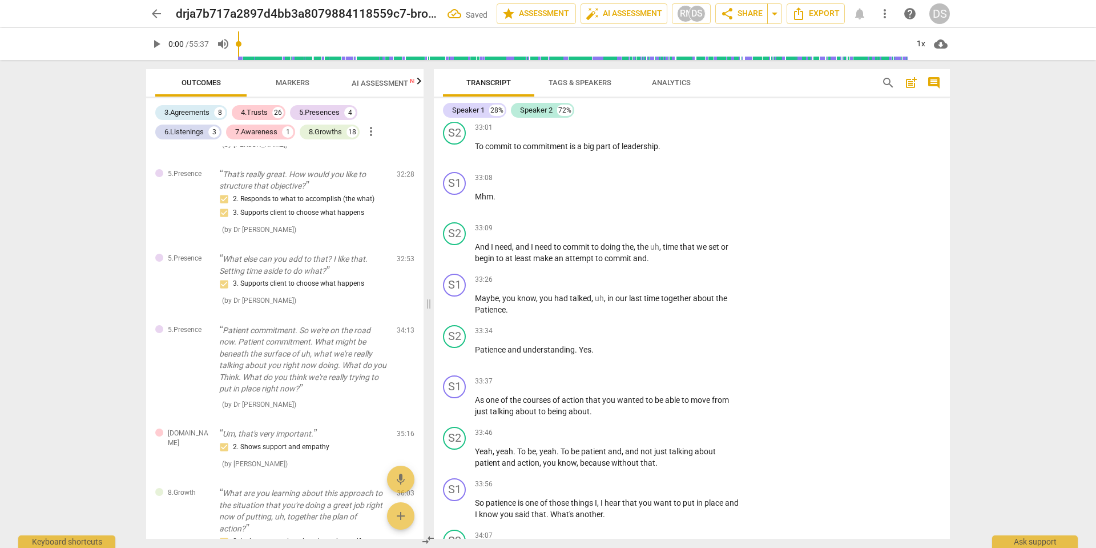
checkbox input "true"
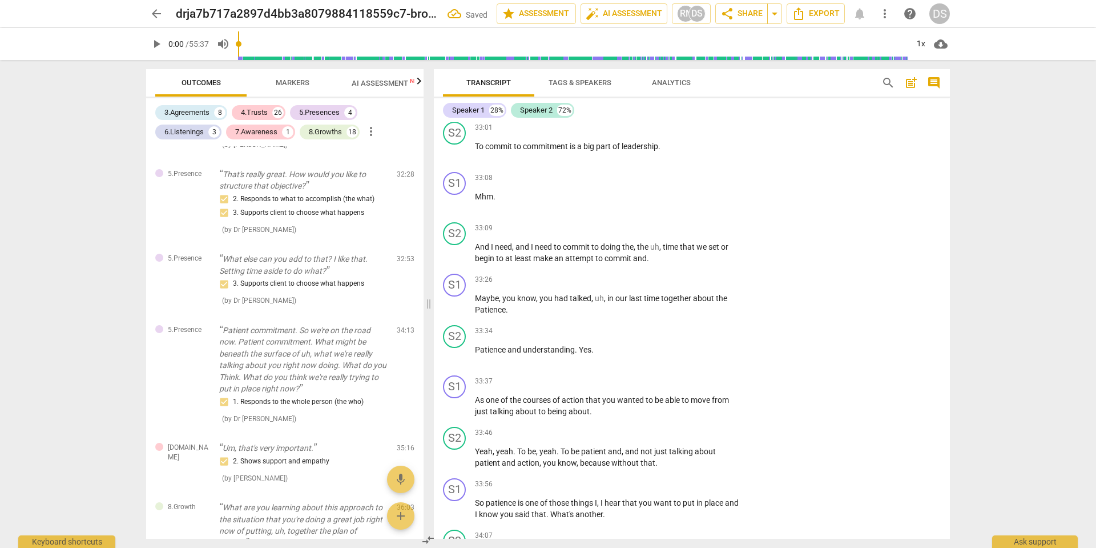
checkbox input "true"
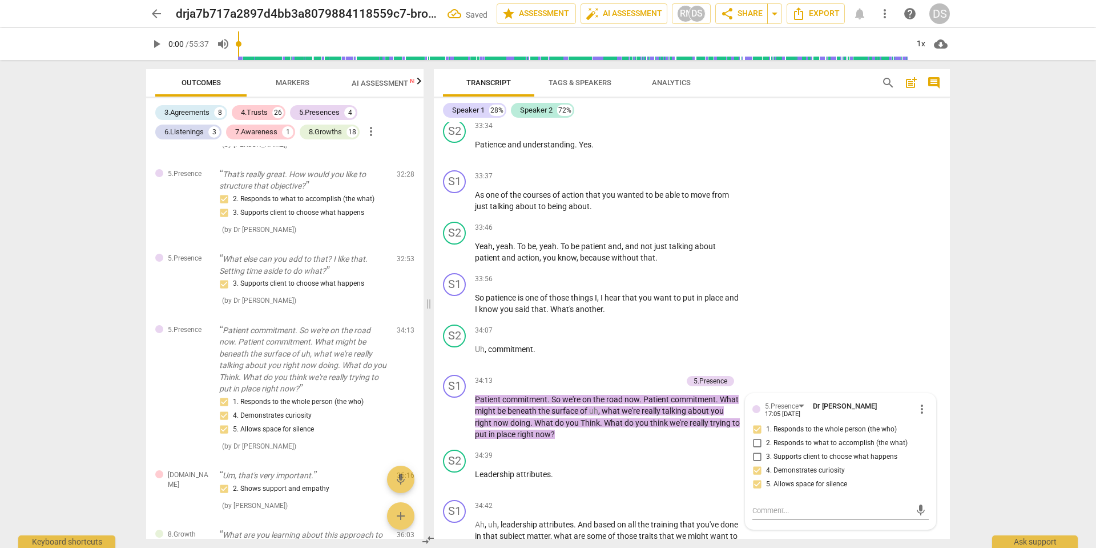
scroll to position [6923, 0]
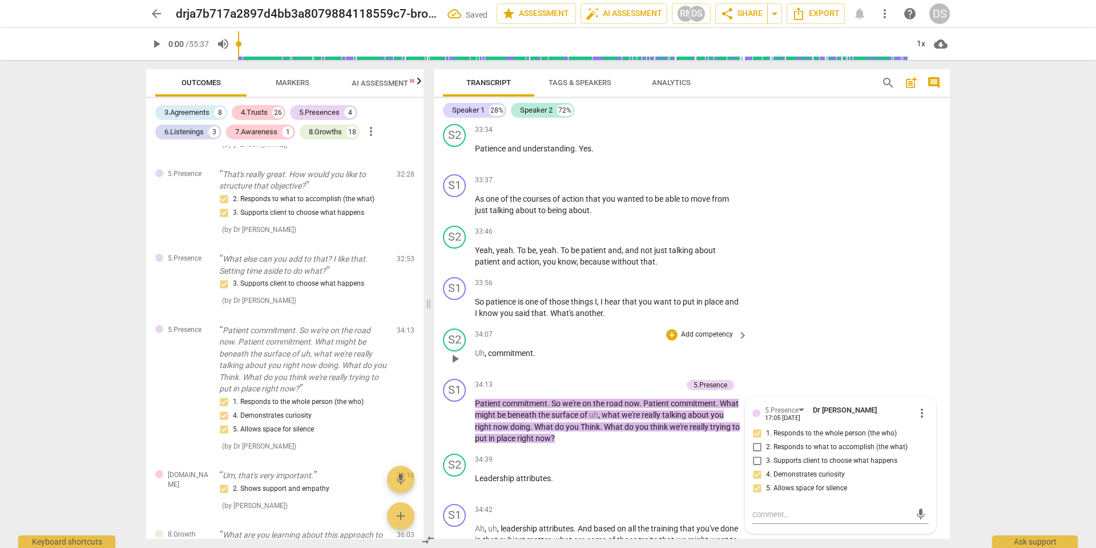
click at [803, 324] on div "S2 play_arrow pause 34:07 + Add competency keyboard_arrow_right Uh , commitment…" at bounding box center [692, 349] width 516 height 50
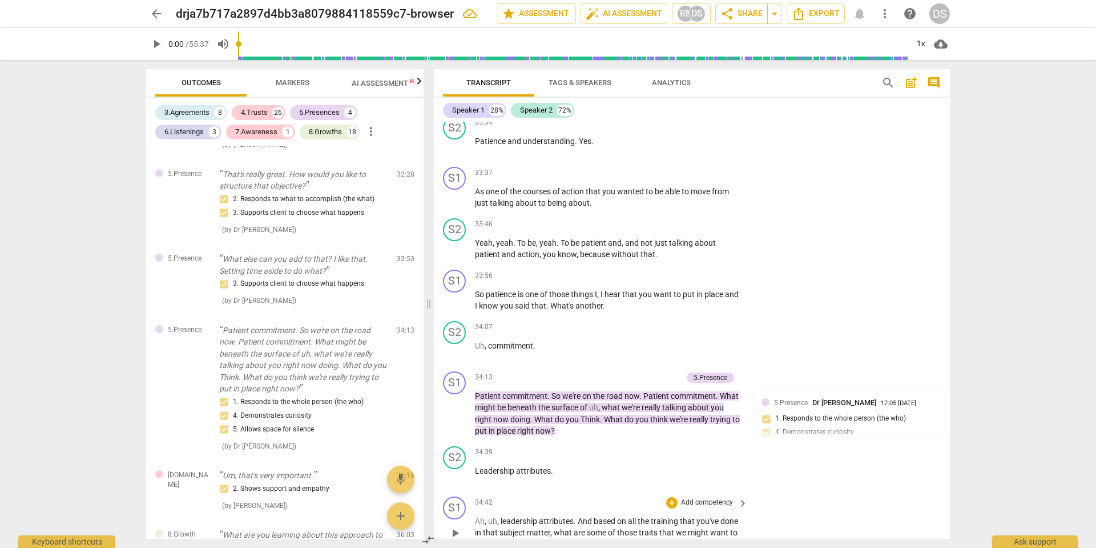
scroll to position [6931, 0]
click at [698, 497] on p "Add competency" at bounding box center [707, 502] width 54 height 10
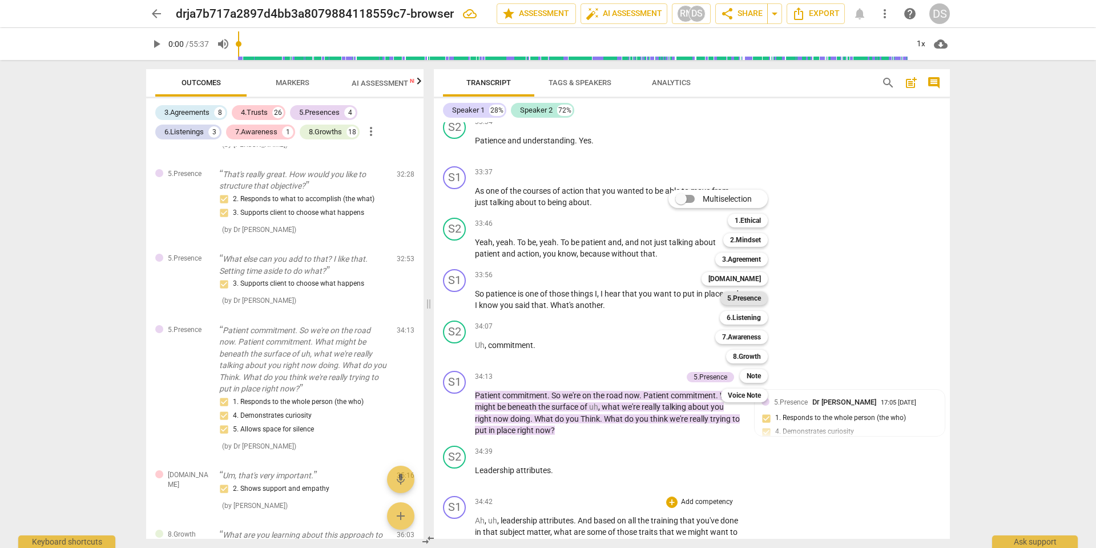
click at [751, 297] on b "5.Presence" at bounding box center [744, 298] width 34 height 14
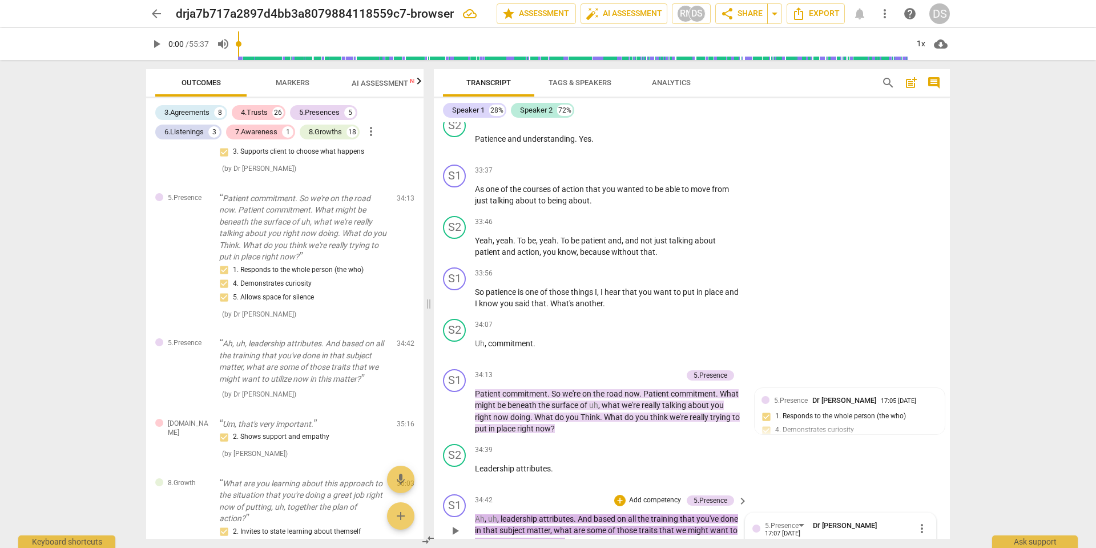
scroll to position [0, 1]
checkbox input "true"
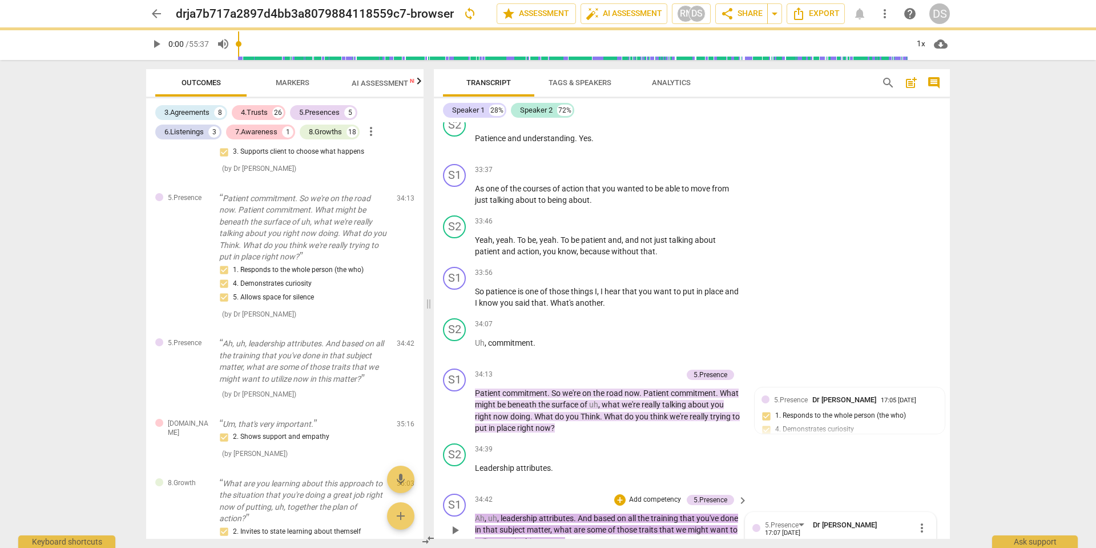
checkbox input "true"
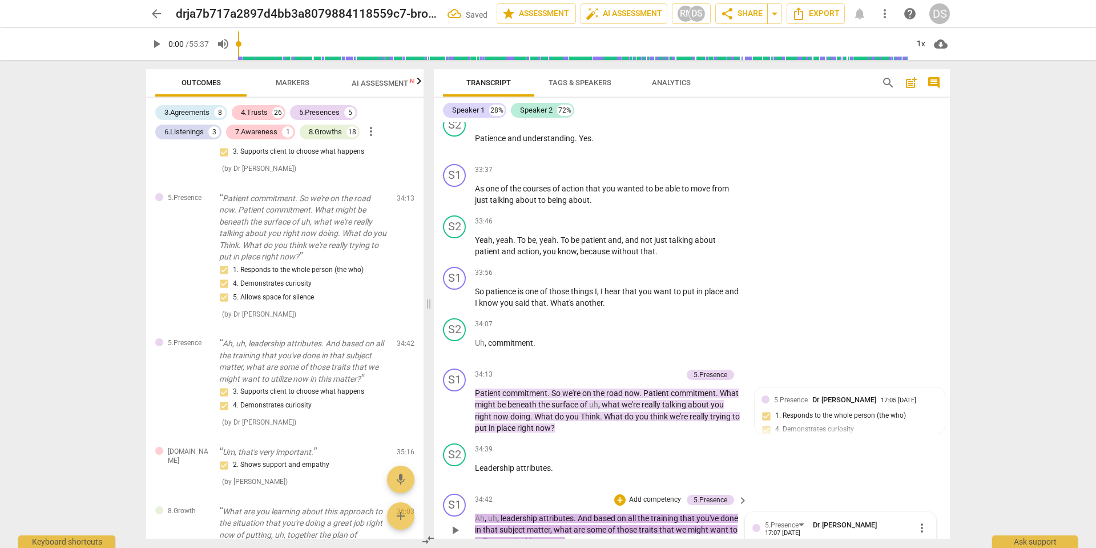
checkbox input "true"
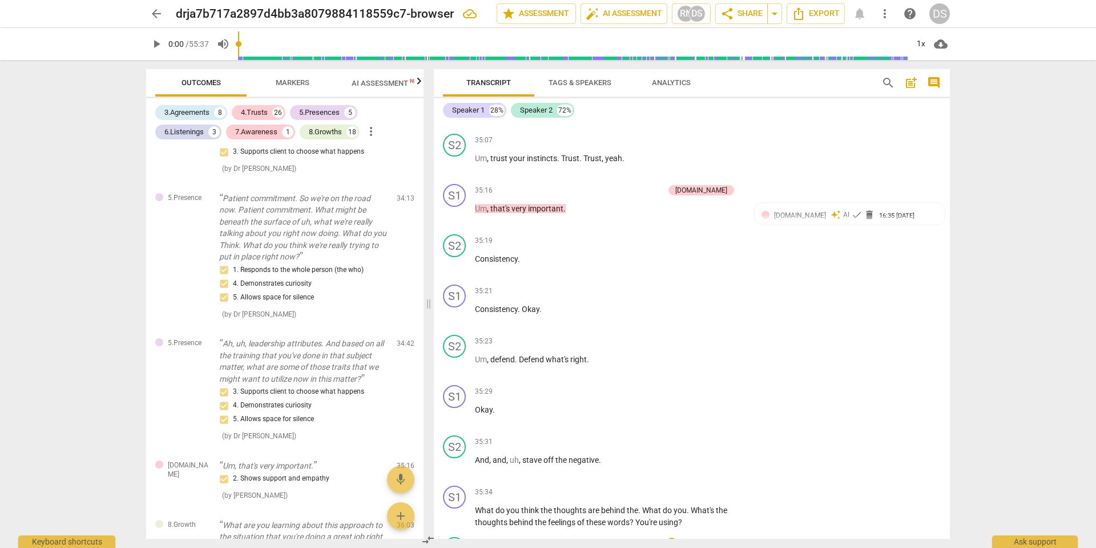
scroll to position [7466, 0]
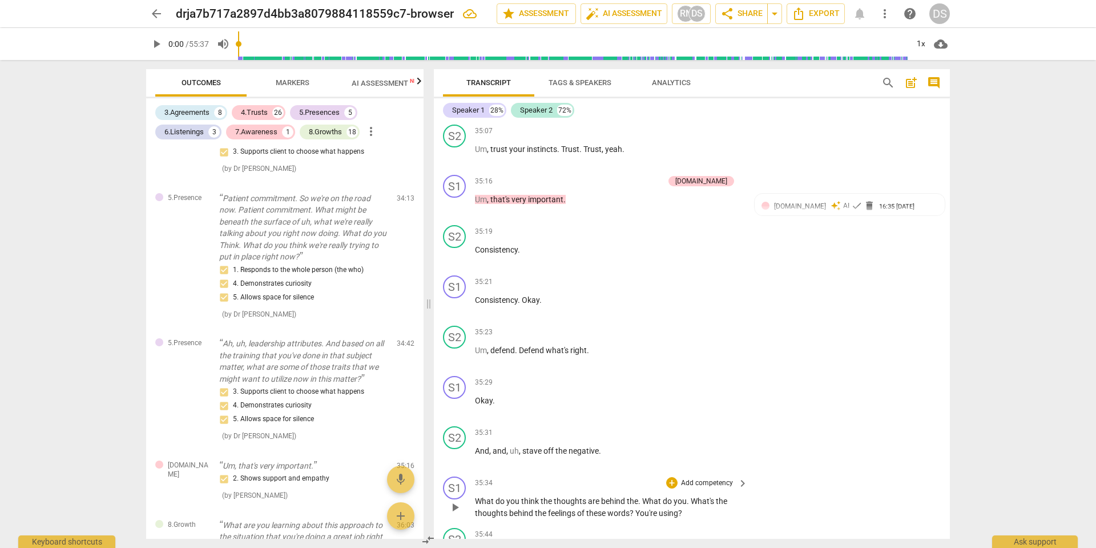
click at [706, 478] on p "Add competency" at bounding box center [707, 483] width 54 height 10
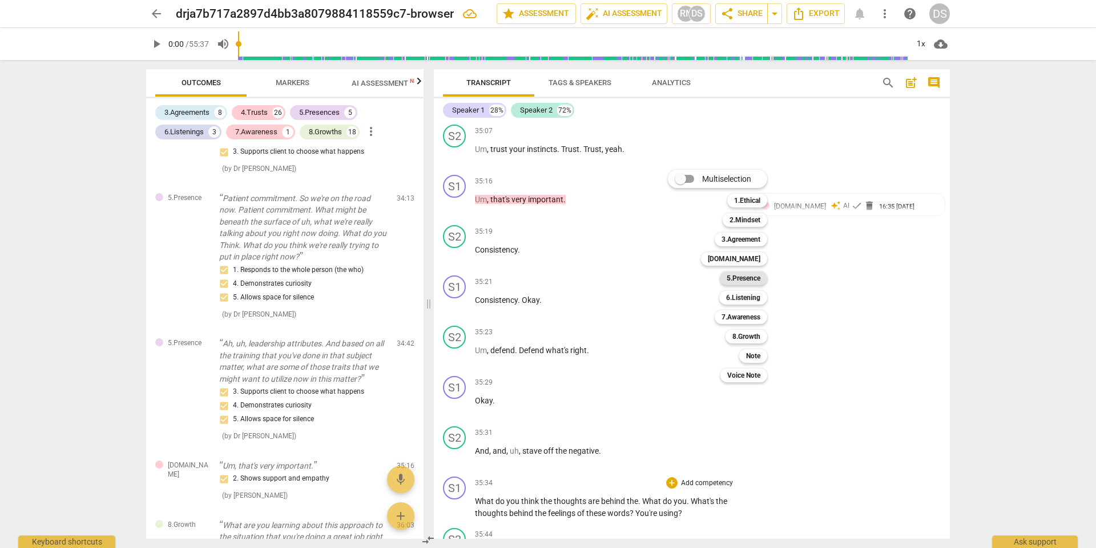
click at [744, 279] on b "5.Presence" at bounding box center [744, 278] width 34 height 14
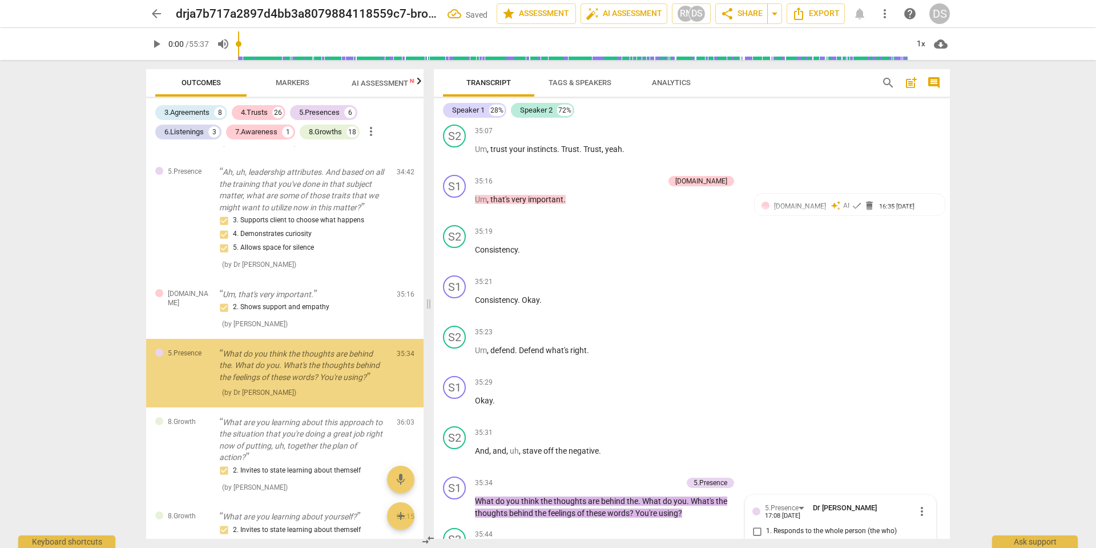
scroll to position [2724, 0]
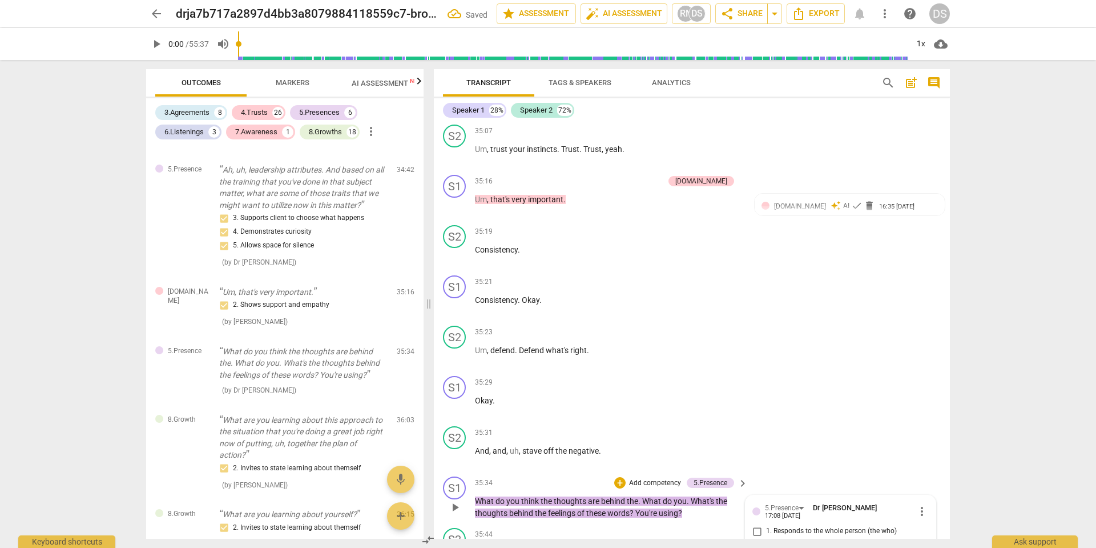
click at [757, 524] on input "1. Responds to the whole person (the who)" at bounding box center [757, 531] width 18 height 14
checkbox input "true"
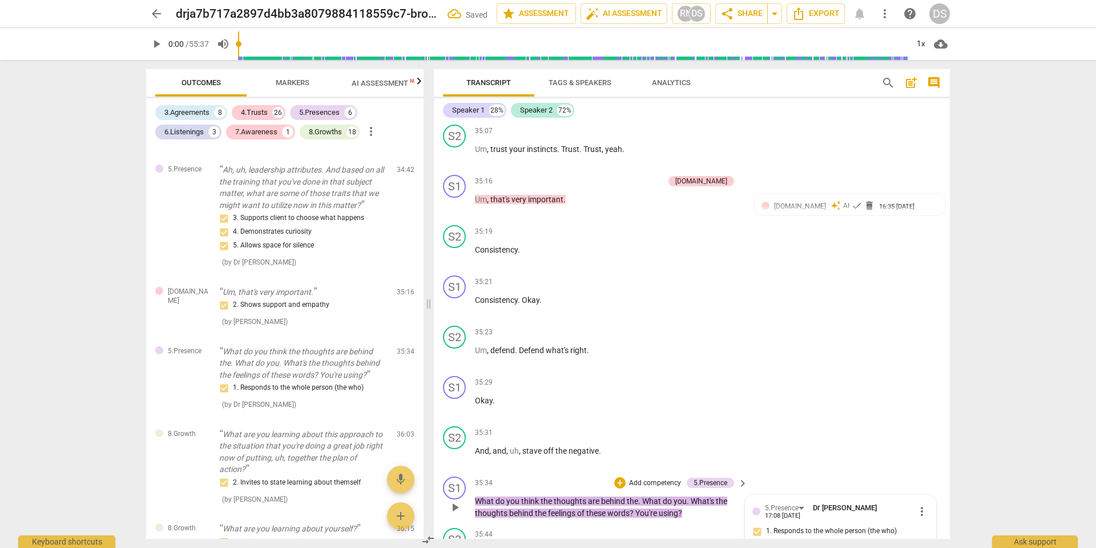
checkbox input "true"
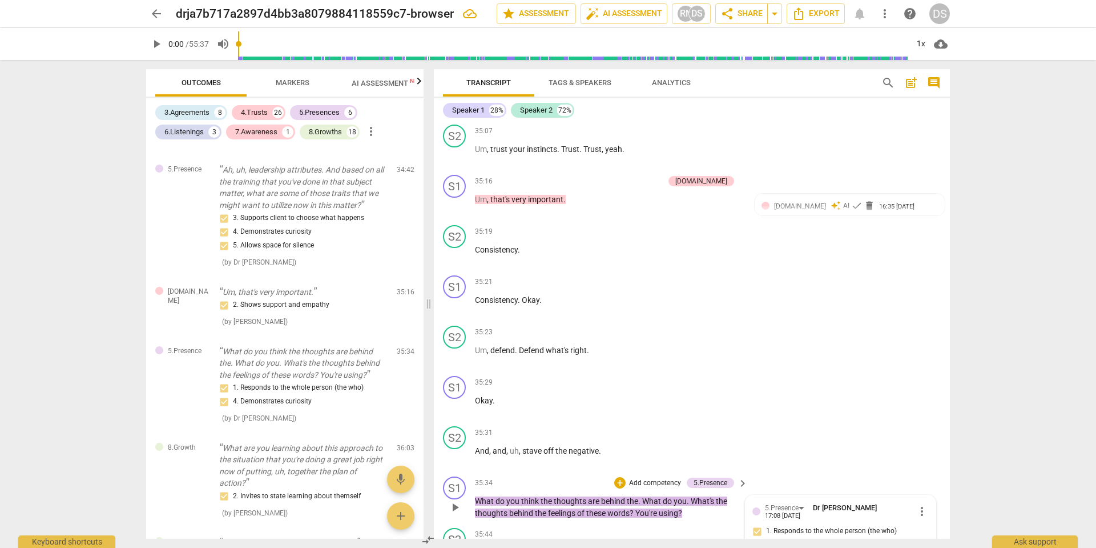
checkbox input "true"
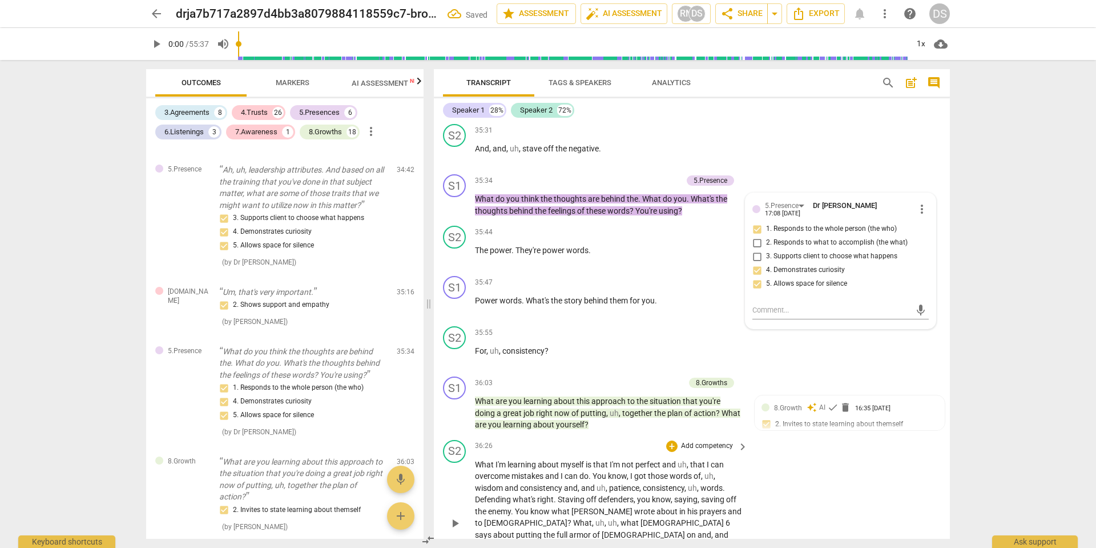
scroll to position [7700, 0]
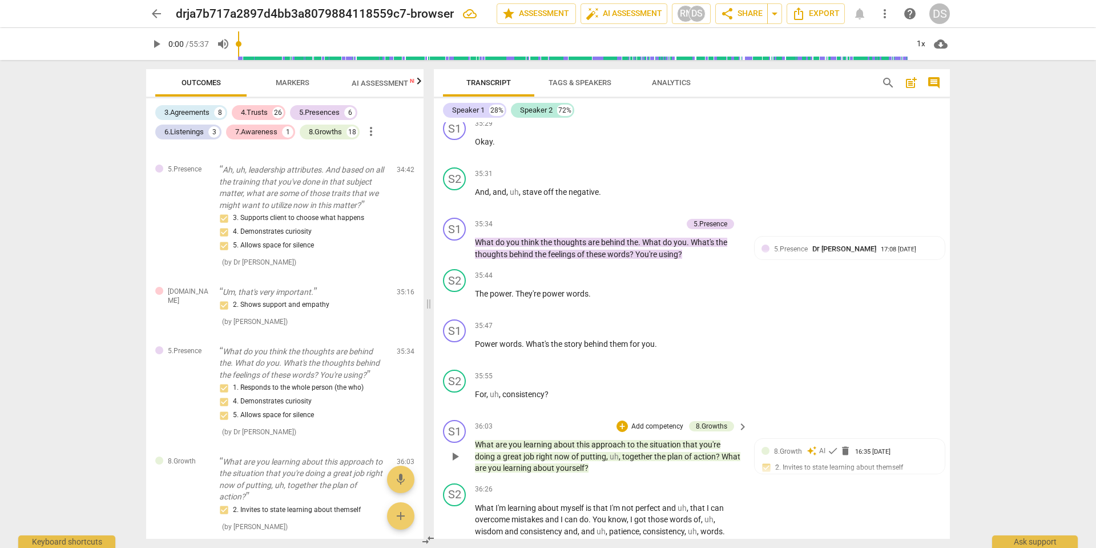
scroll to position [7725, 0]
click at [606, 439] on span "approach" at bounding box center [610, 443] width 36 height 9
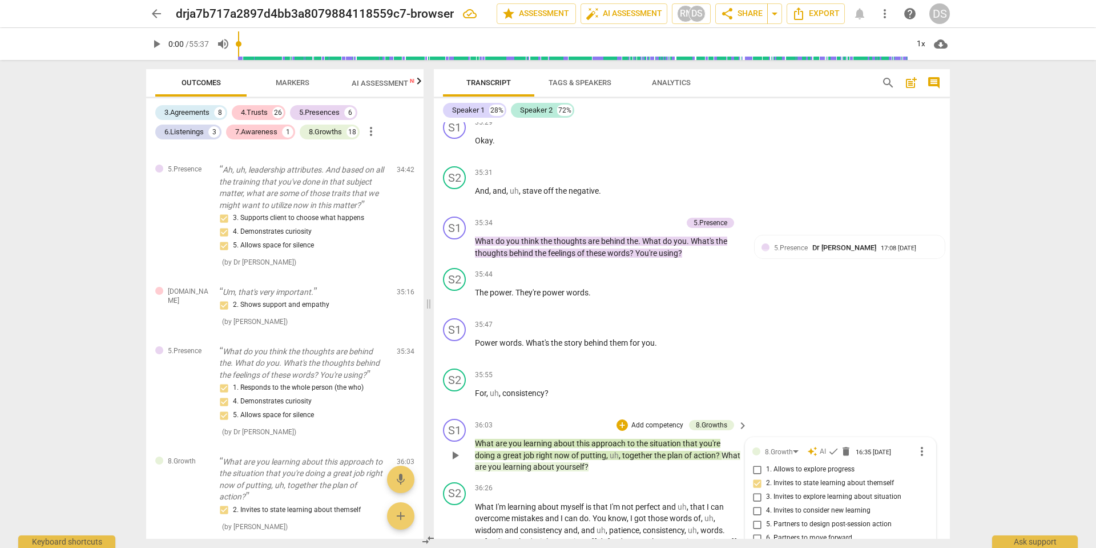
click at [618, 439] on span "approach" at bounding box center [610, 443] width 36 height 9
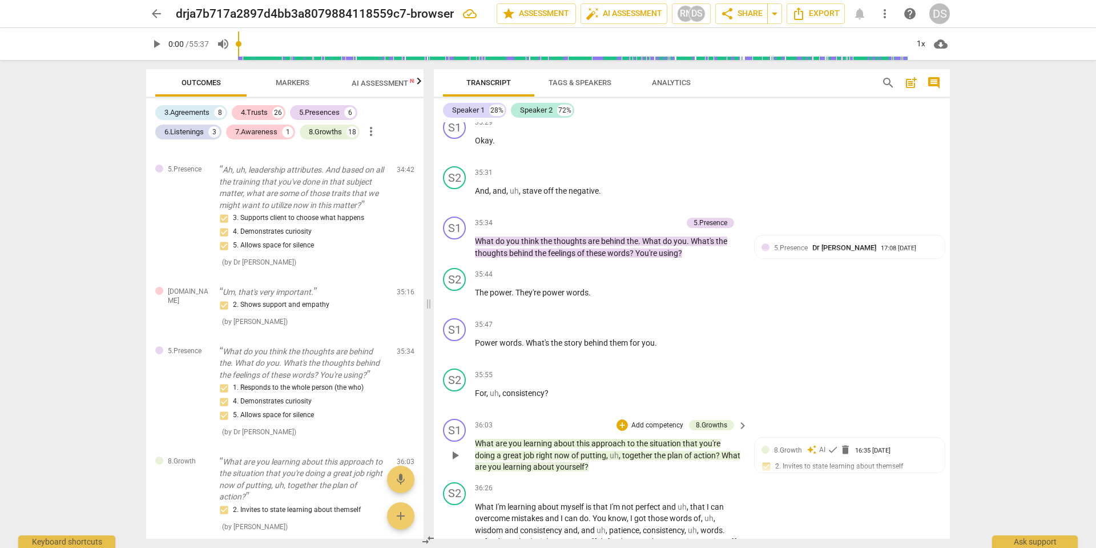
scroll to position [7722, 0]
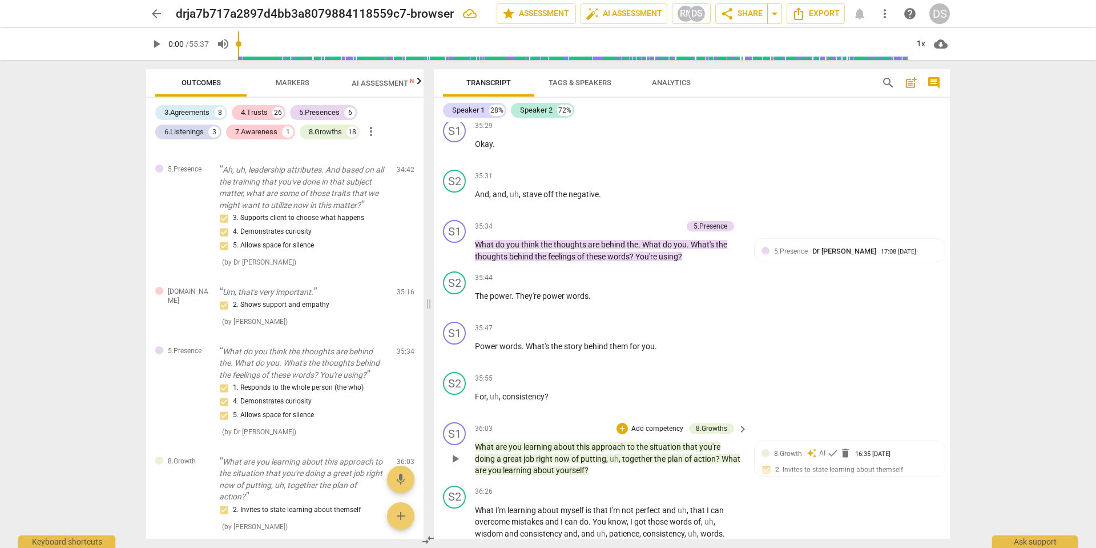
click at [650, 424] on p "Add competency" at bounding box center [657, 429] width 54 height 10
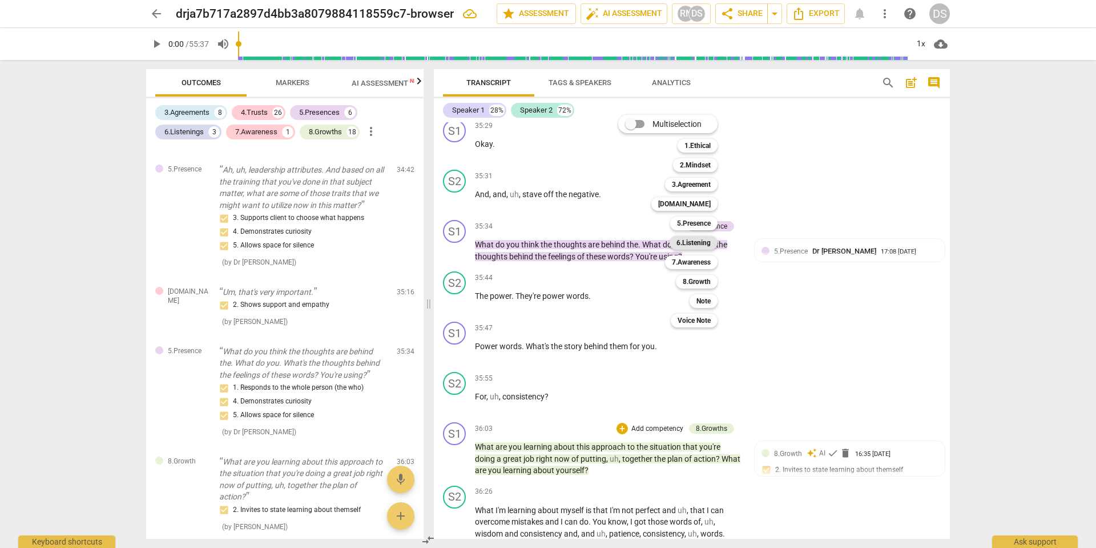
click at [692, 243] on b "6.Listening" at bounding box center [694, 243] width 34 height 14
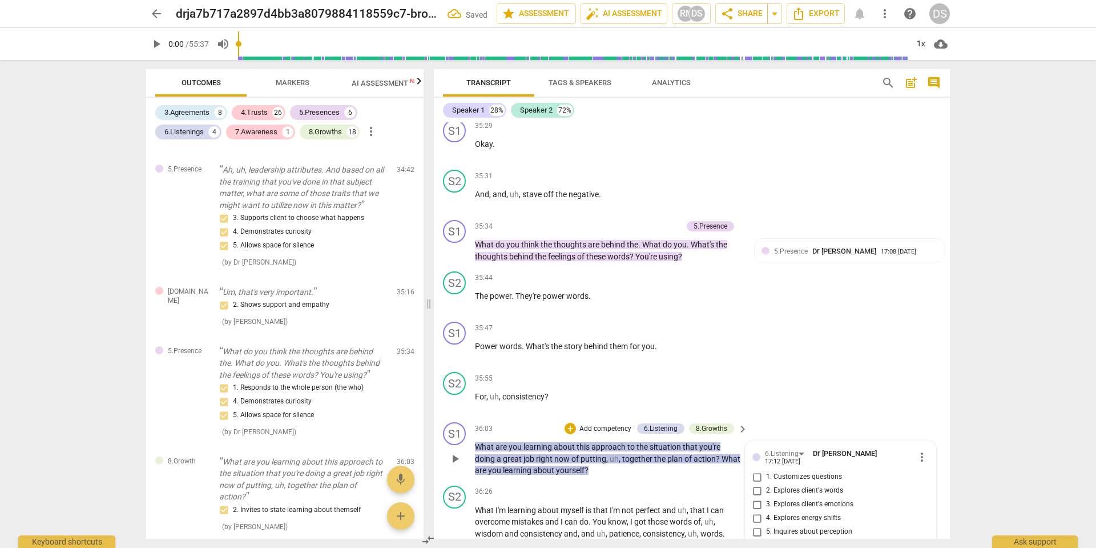
scroll to position [2932, 0]
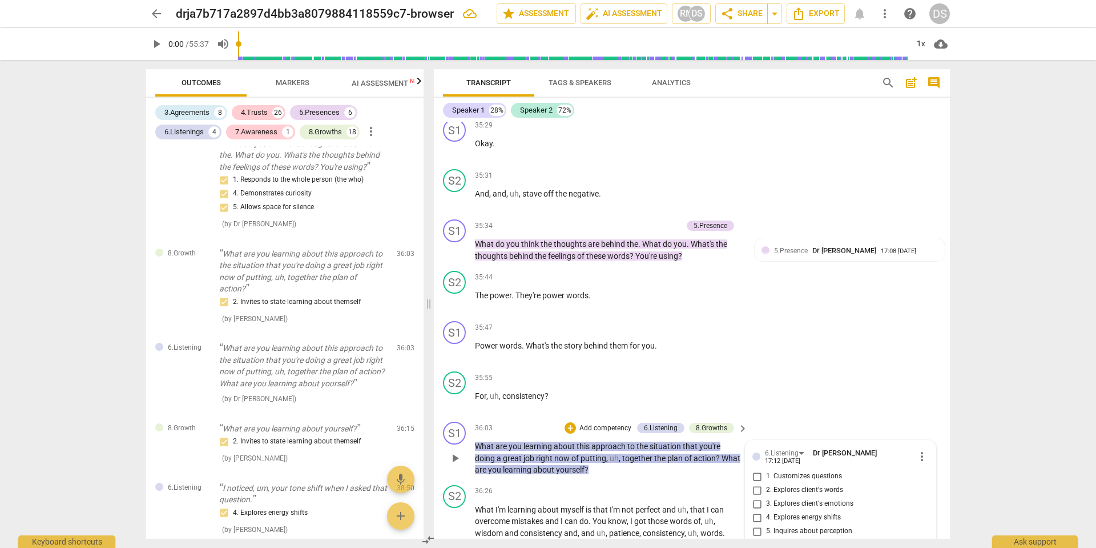
click at [756, 524] on input "5. Inquires about perception" at bounding box center [757, 531] width 18 height 14
checkbox input "true"
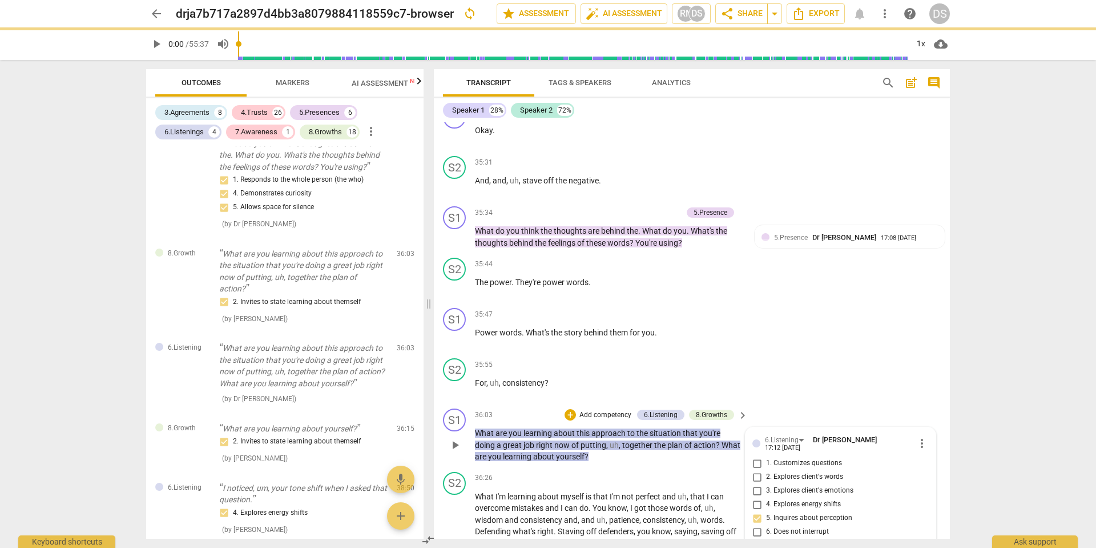
scroll to position [7737, 0]
click at [758, 455] on input "1. Customizes questions" at bounding box center [757, 462] width 18 height 14
checkbox input "true"
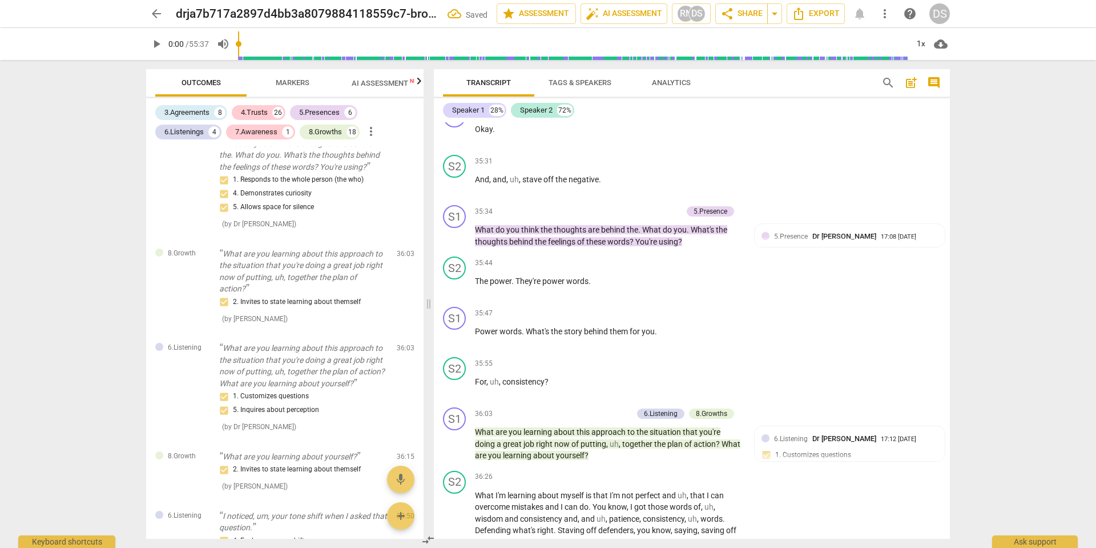
scroll to position [7751, 0]
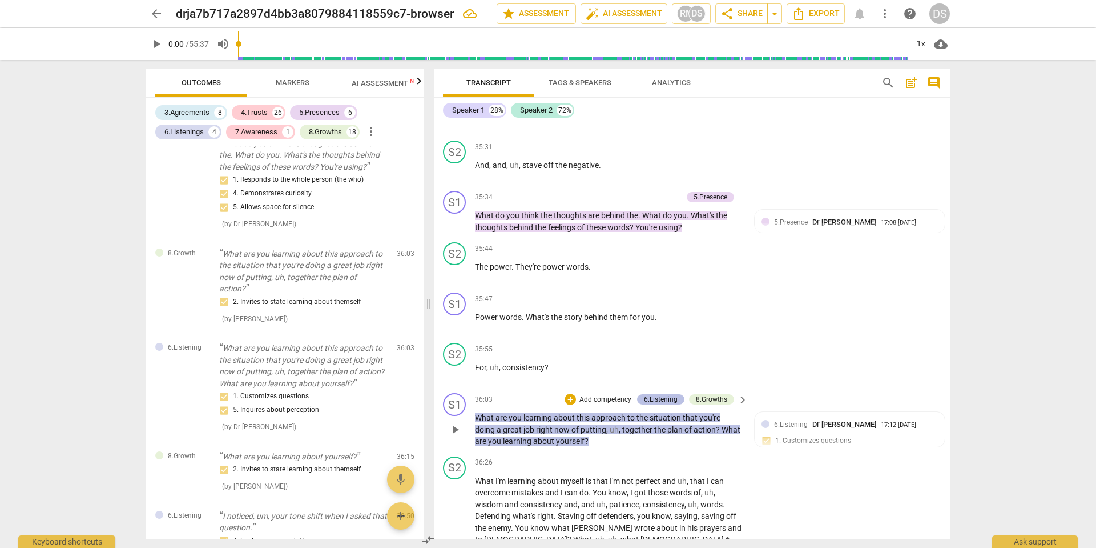
click at [670, 394] on div "6.Listening" at bounding box center [661, 399] width 34 height 10
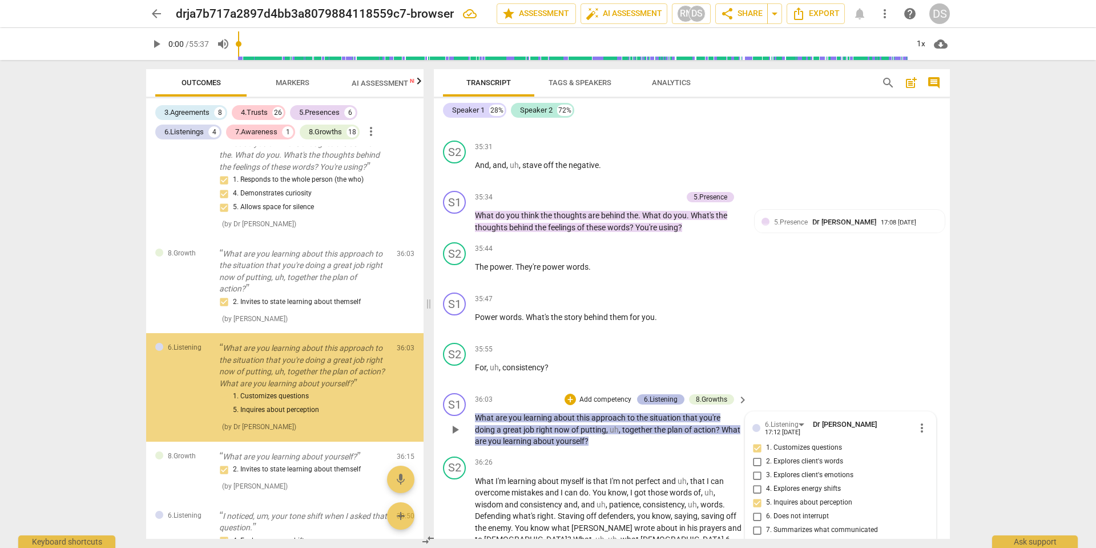
scroll to position [2946, 0]
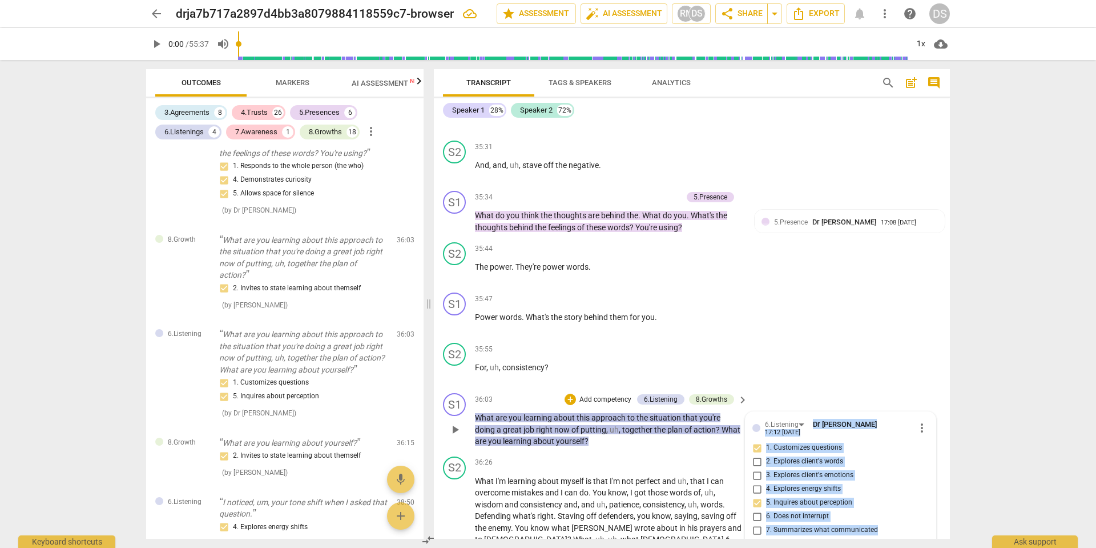
drag, startPoint x: 651, startPoint y: 243, endPoint x: 659, endPoint y: 238, distance: 9.4
click at [653, 242] on div "S1 play_arrow pause 00:00 + Add competency keyboard_arrow_right Hello [PERSON_N…" at bounding box center [692, 330] width 516 height 416
click at [701, 394] on div "8.Growths" at bounding box center [711, 399] width 31 height 10
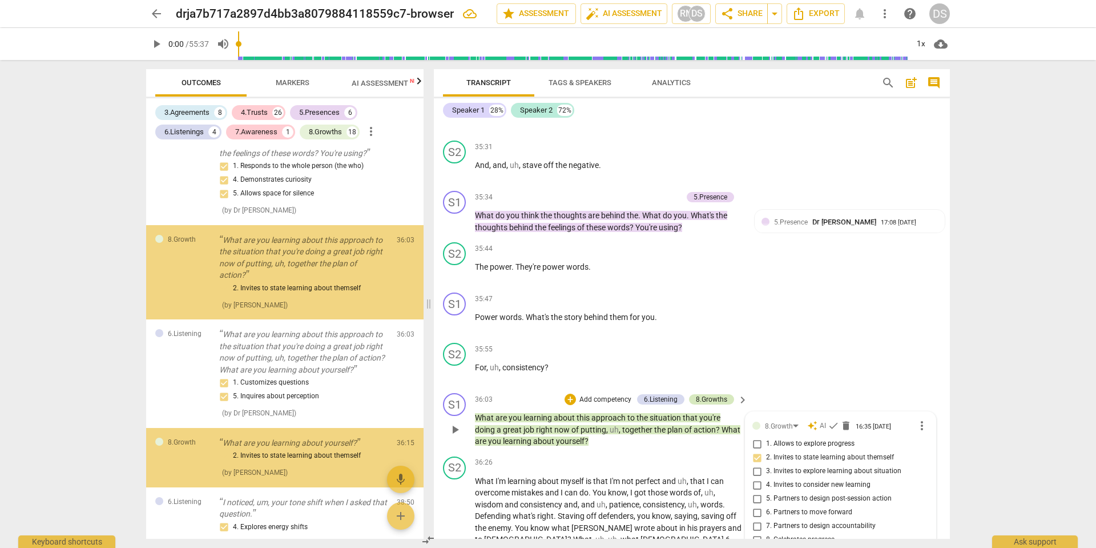
scroll to position [3028, 0]
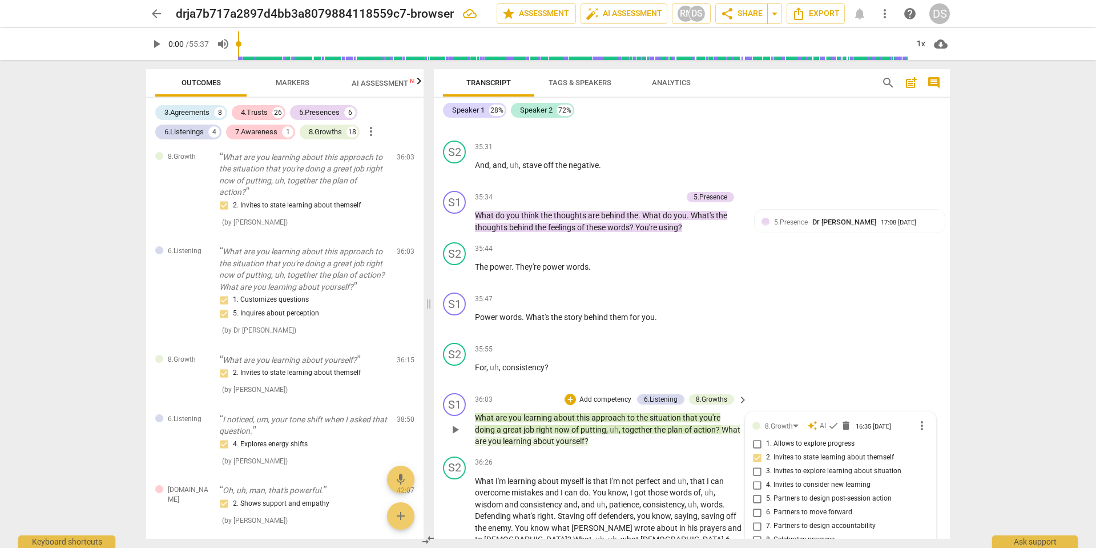
click at [652, 388] on div "S1 play_arrow pause 36:03 + Add competency 6.Listening 8.Growths keyboard_arrow…" at bounding box center [692, 419] width 516 height 63
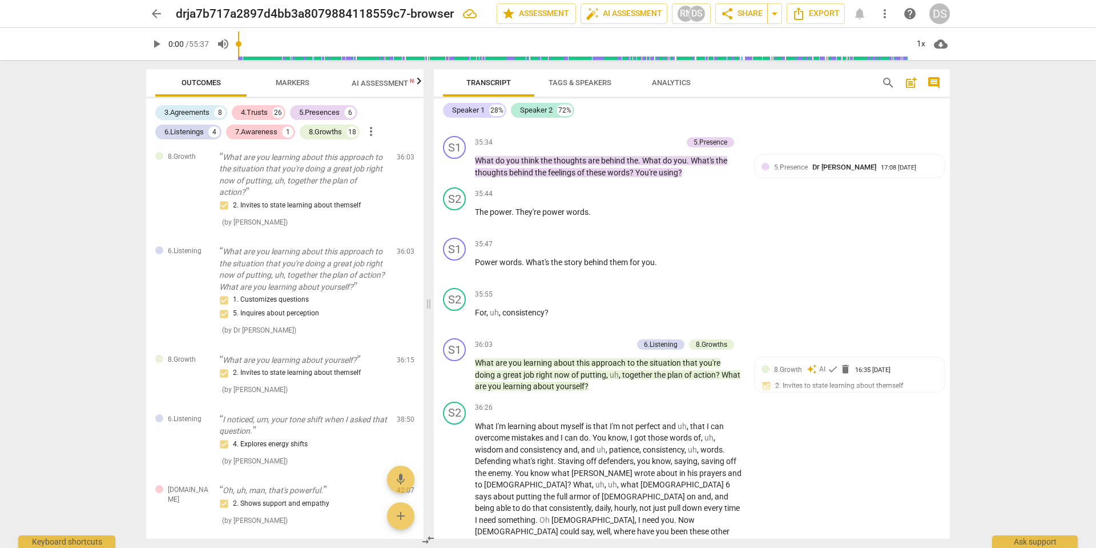
scroll to position [7807, 0]
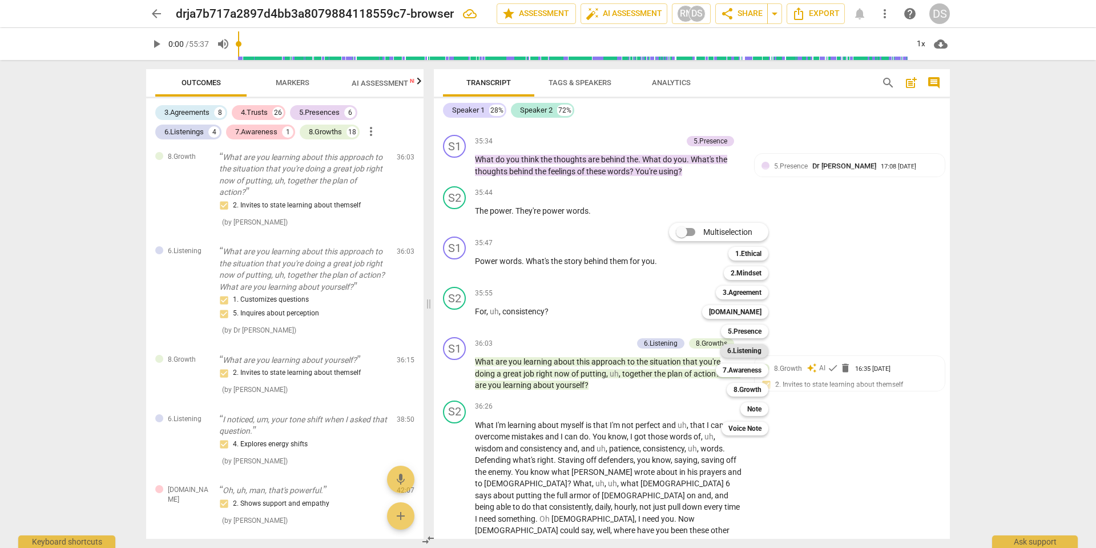
click at [742, 352] on b "6.Listening" at bounding box center [744, 351] width 34 height 14
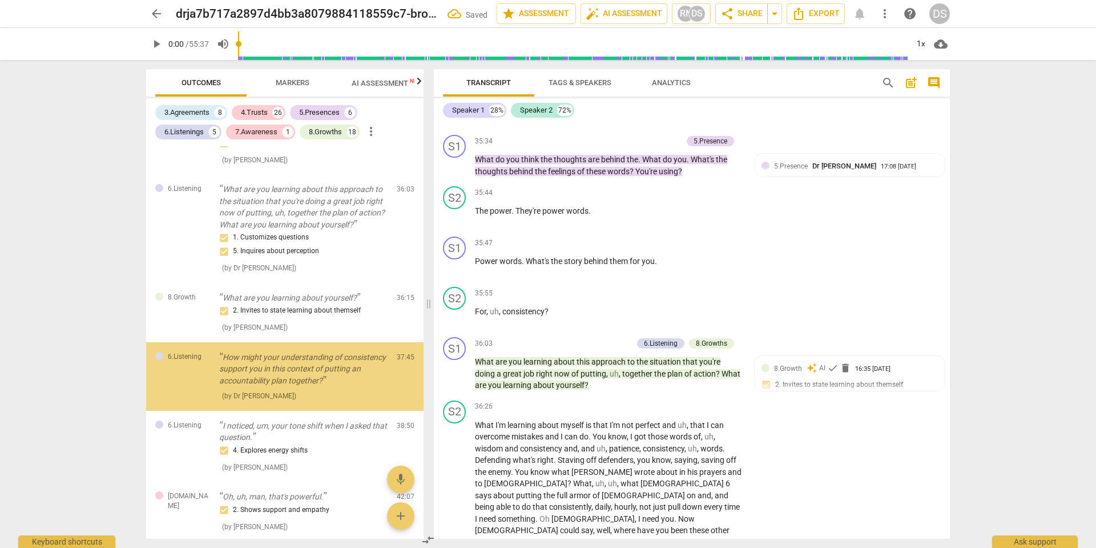
scroll to position [3092, 0]
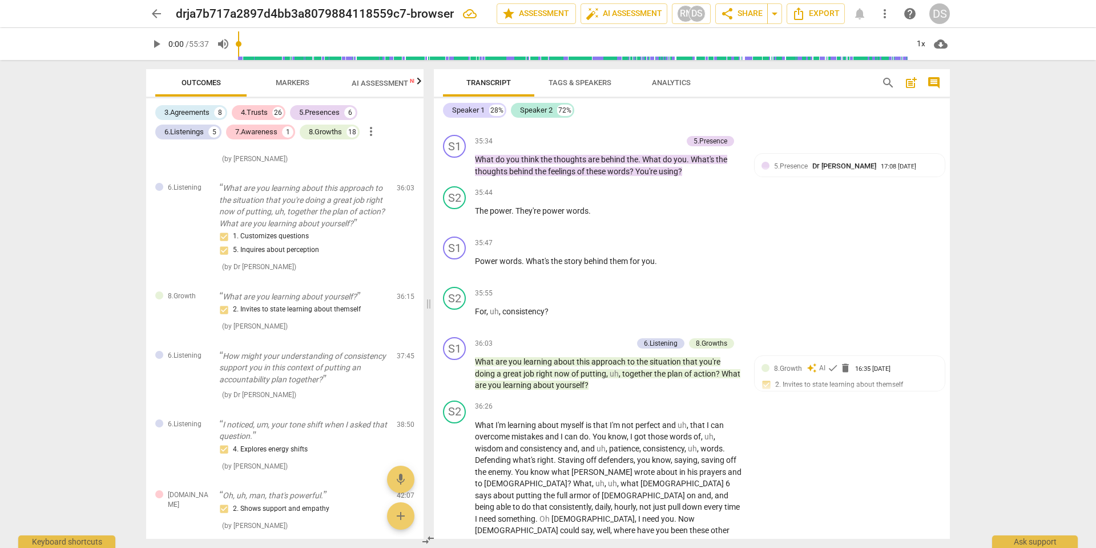
checkbox input "true"
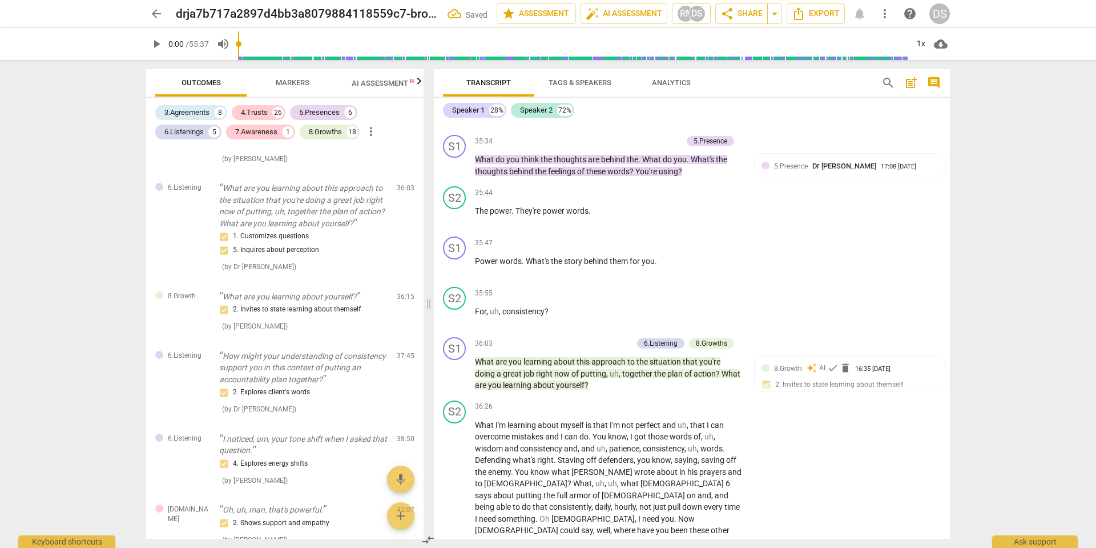
checkbox input "true"
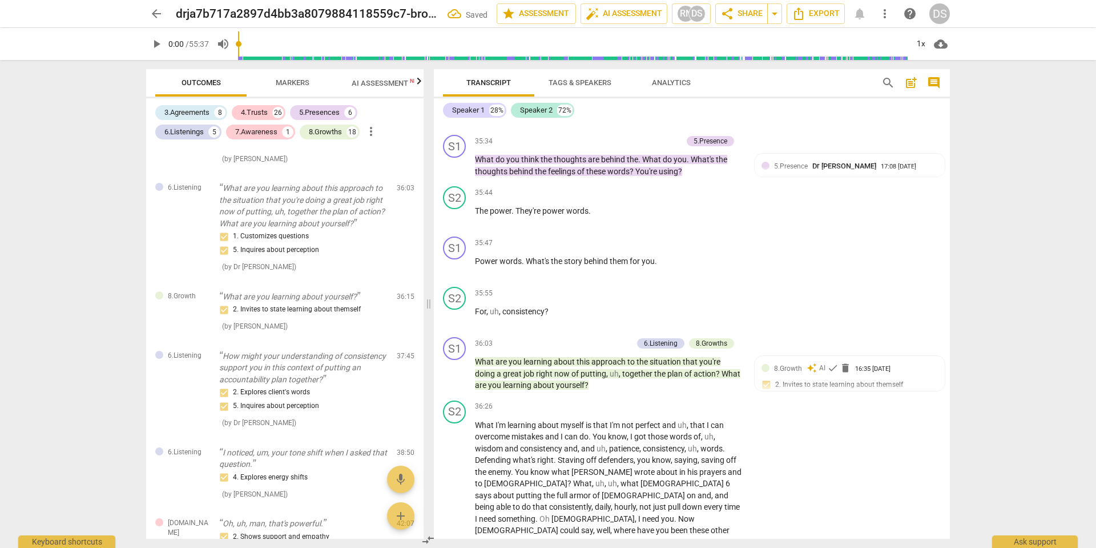
checkbox input "true"
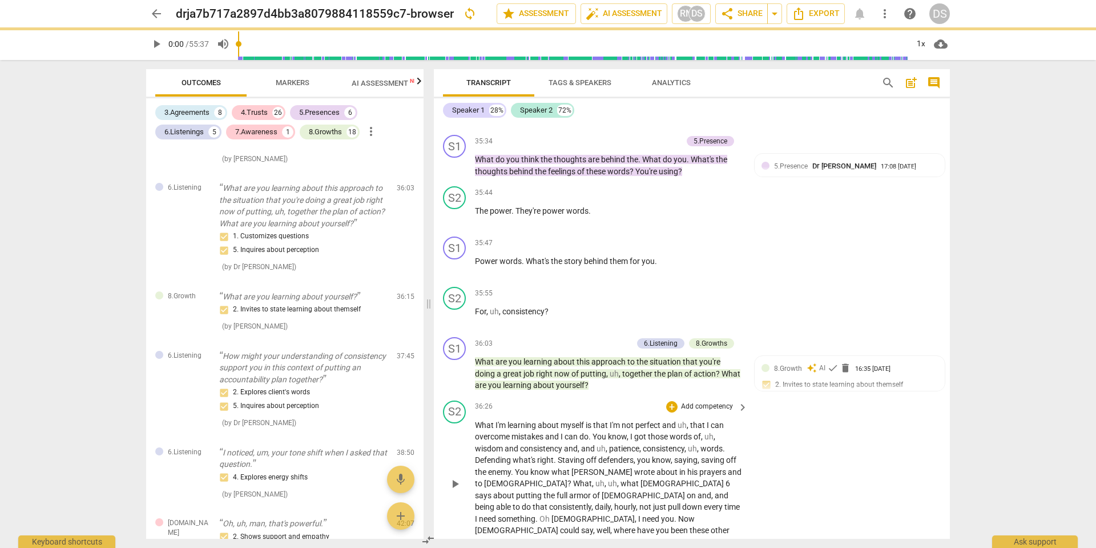
click at [841, 396] on div "S2 play_arrow pause 36:26 + Add competency keyboard_arrow_right What I'm learni…" at bounding box center [692, 474] width 516 height 157
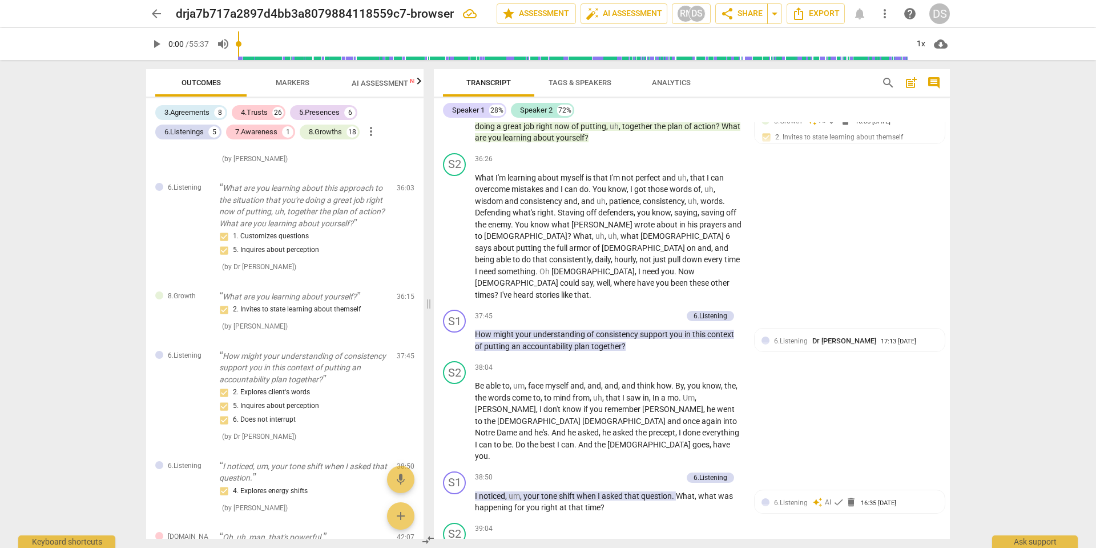
scroll to position [8061, 0]
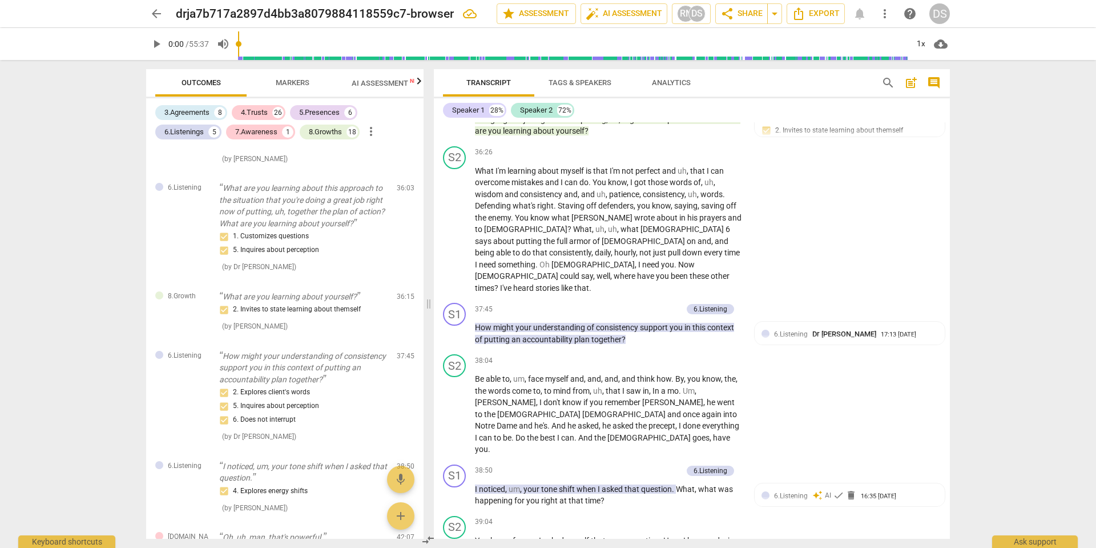
click at [743, 369] on b "6.Listening" at bounding box center [744, 368] width 34 height 14
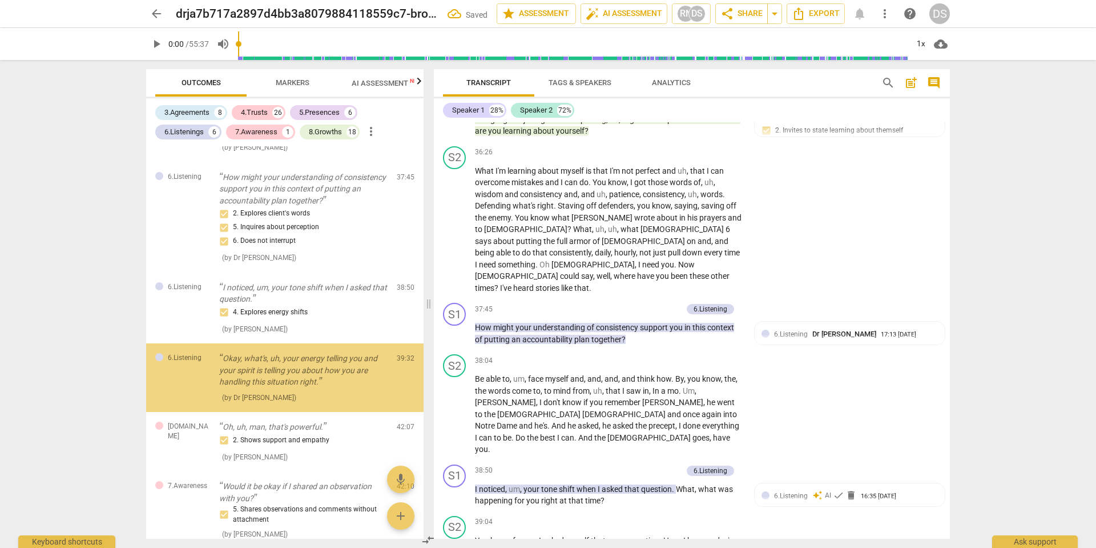
scroll to position [3271, 0]
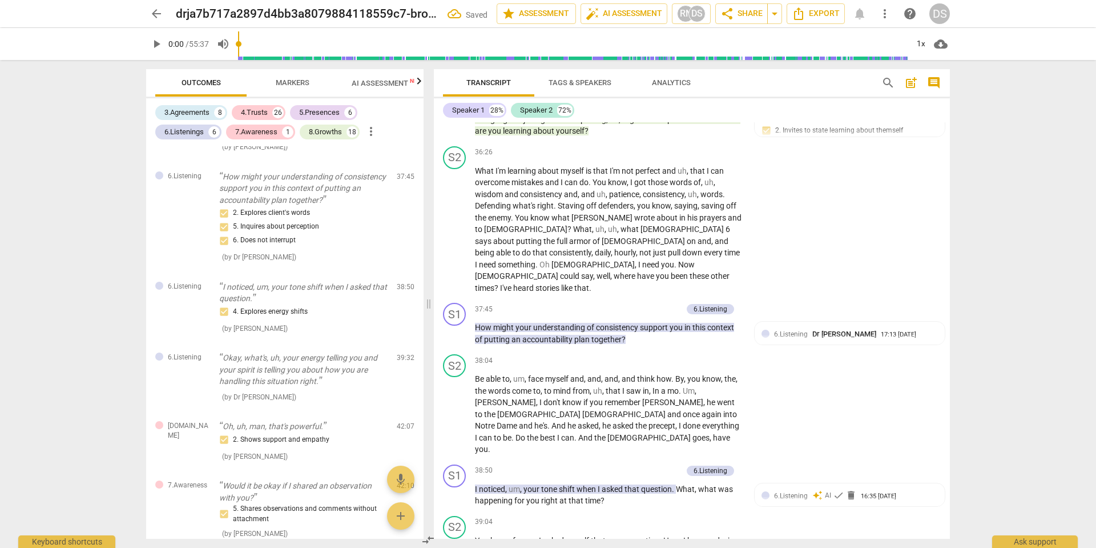
checkbox input "true"
click at [912, 511] on div "S2 play_arrow pause 39:04 + Add competency keyboard_arrow_right You know , for …" at bounding box center [692, 548] width 516 height 75
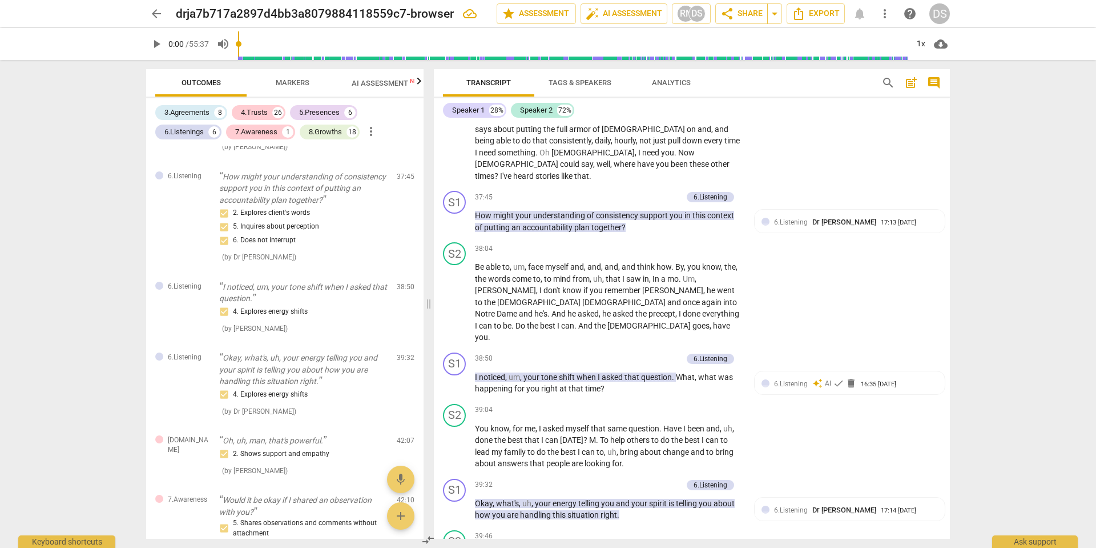
scroll to position [0, 2]
click at [743, 391] on b "6.Listening" at bounding box center [743, 392] width 34 height 14
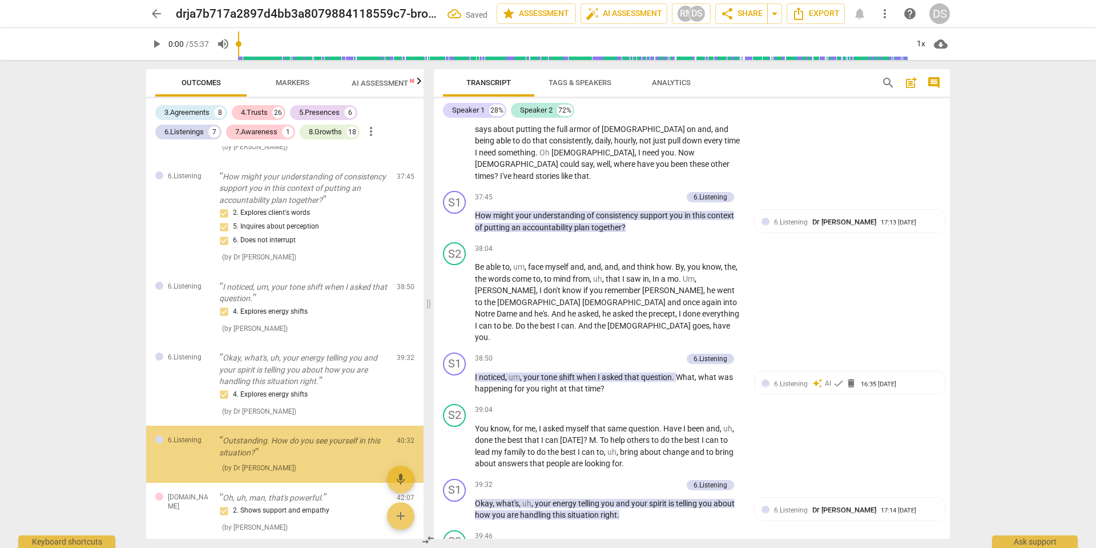
scroll to position [3347, 0]
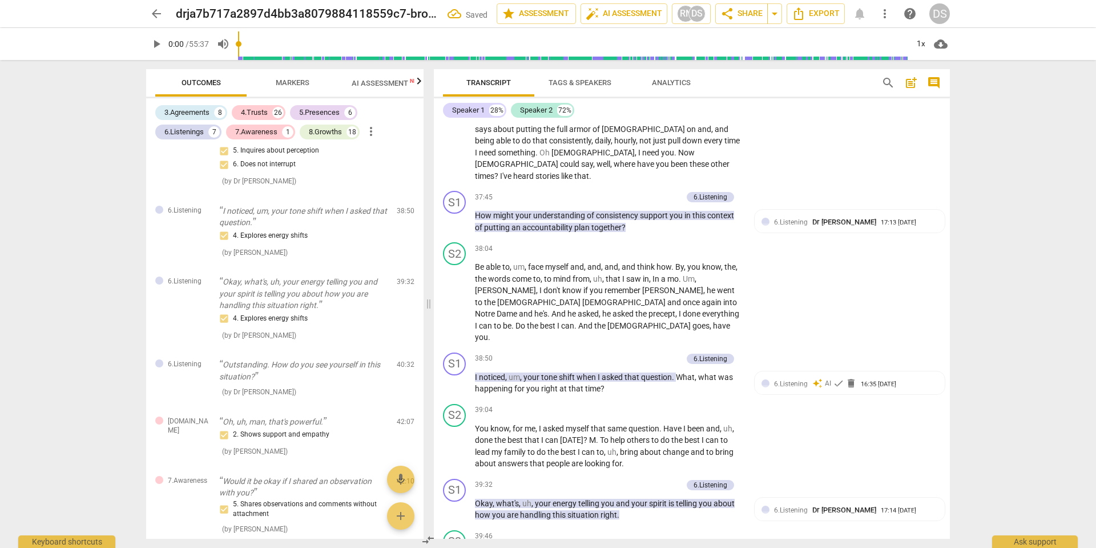
checkbox input "true"
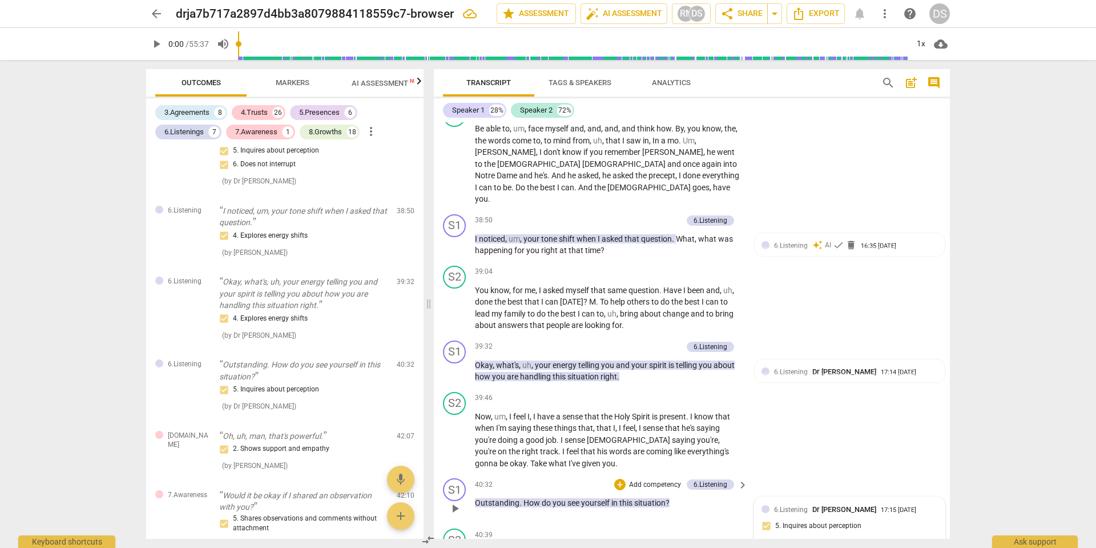
scroll to position [8312, 0]
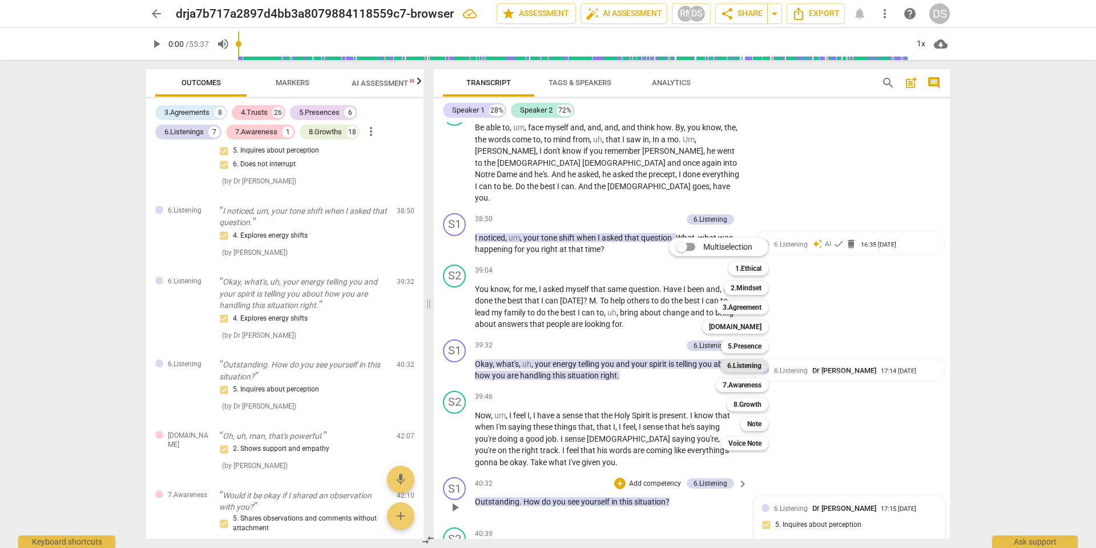
click at [742, 367] on b "6.Listening" at bounding box center [744, 366] width 34 height 14
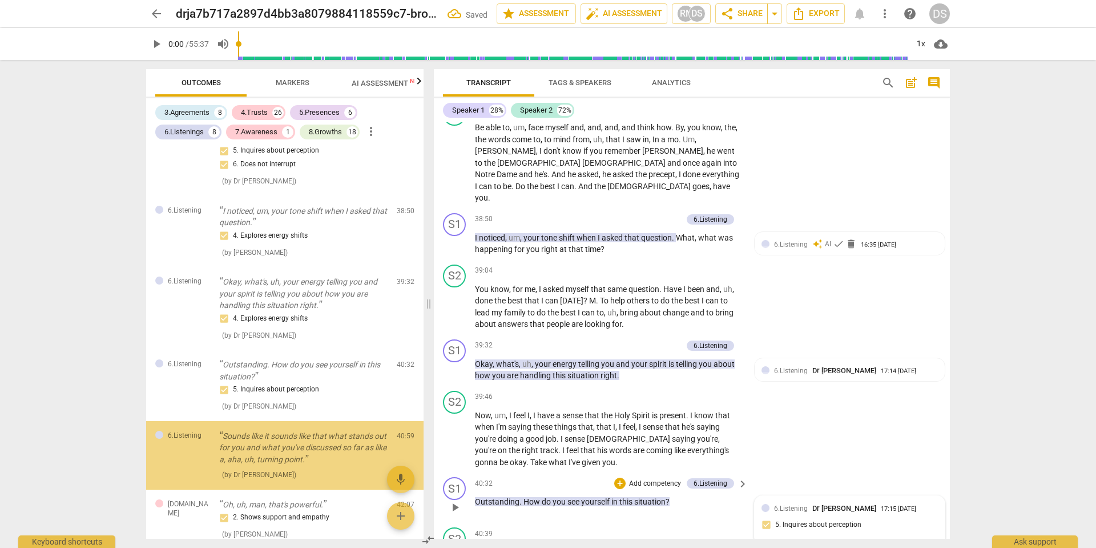
scroll to position [3423, 0]
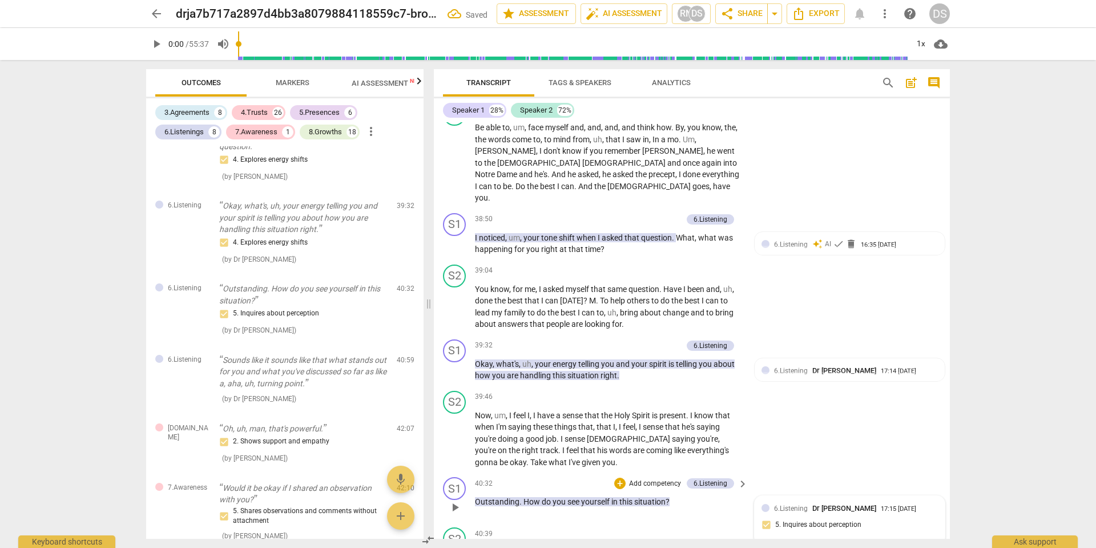
checkbox input "true"
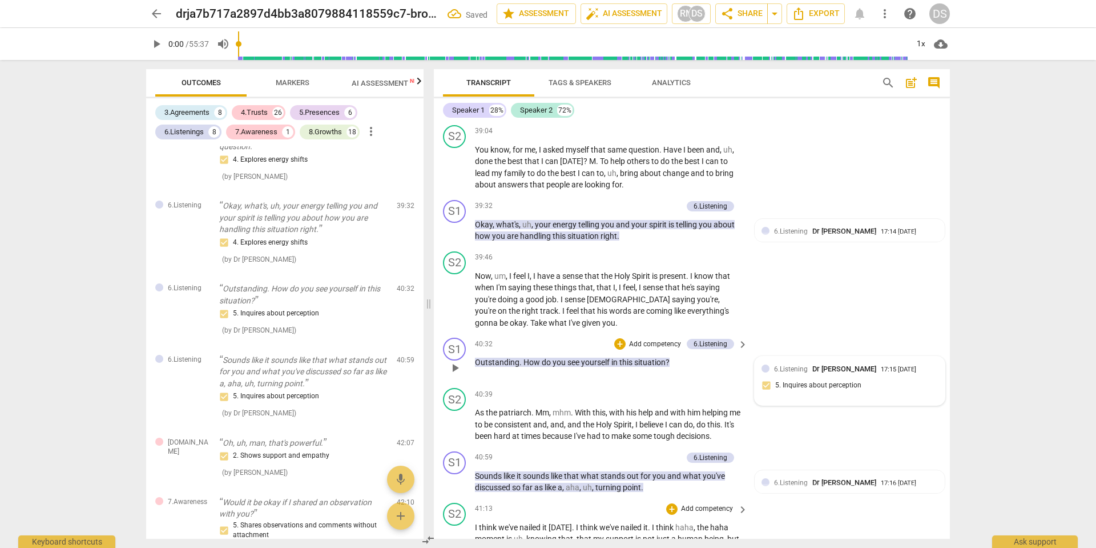
scroll to position [8453, 0]
drag, startPoint x: 540, startPoint y: 349, endPoint x: 482, endPoint y: 335, distance: 59.3
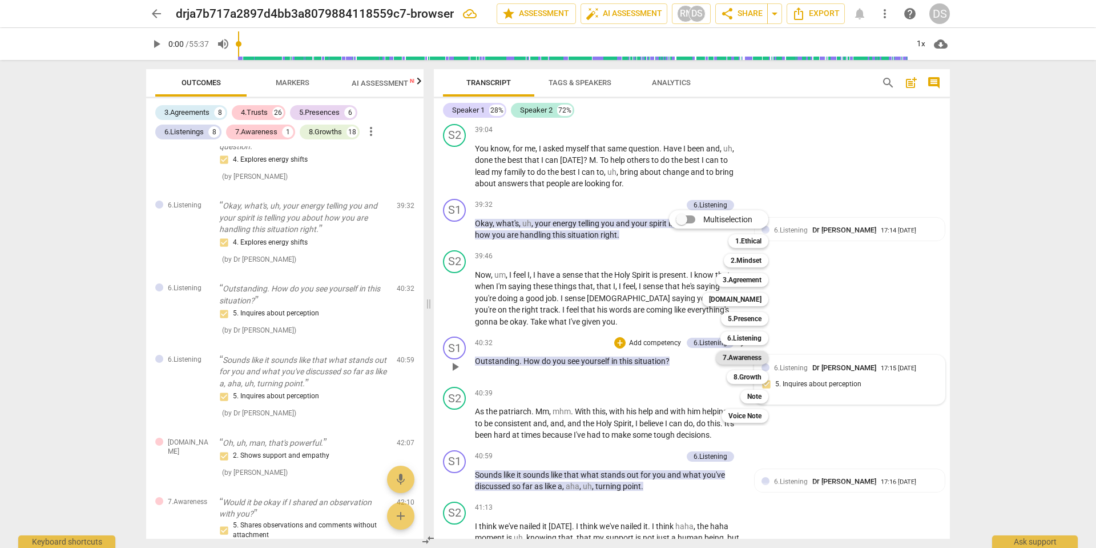
click at [748, 355] on b "7.Awareness" at bounding box center [742, 358] width 39 height 14
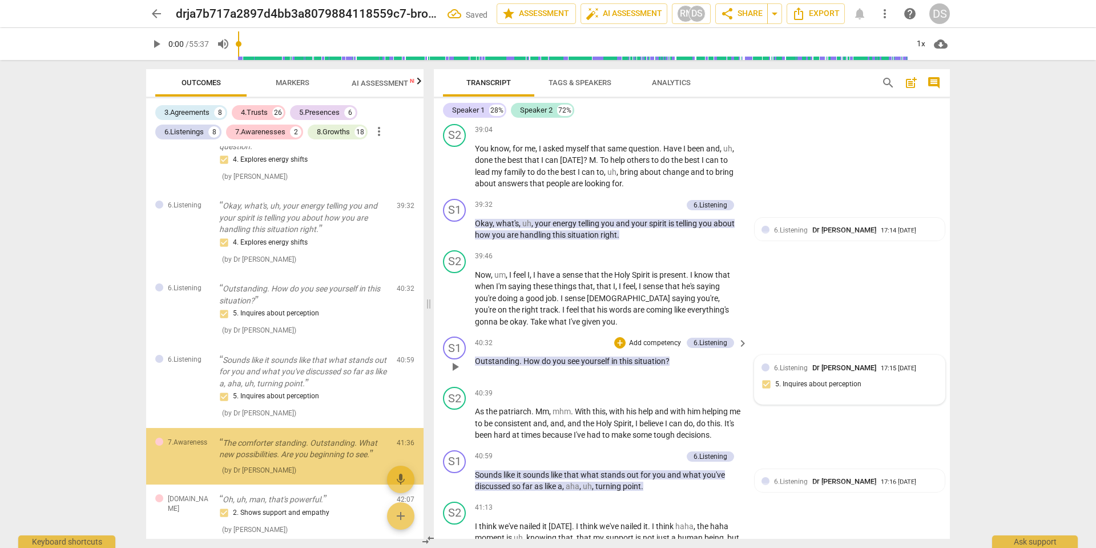
scroll to position [3499, 0]
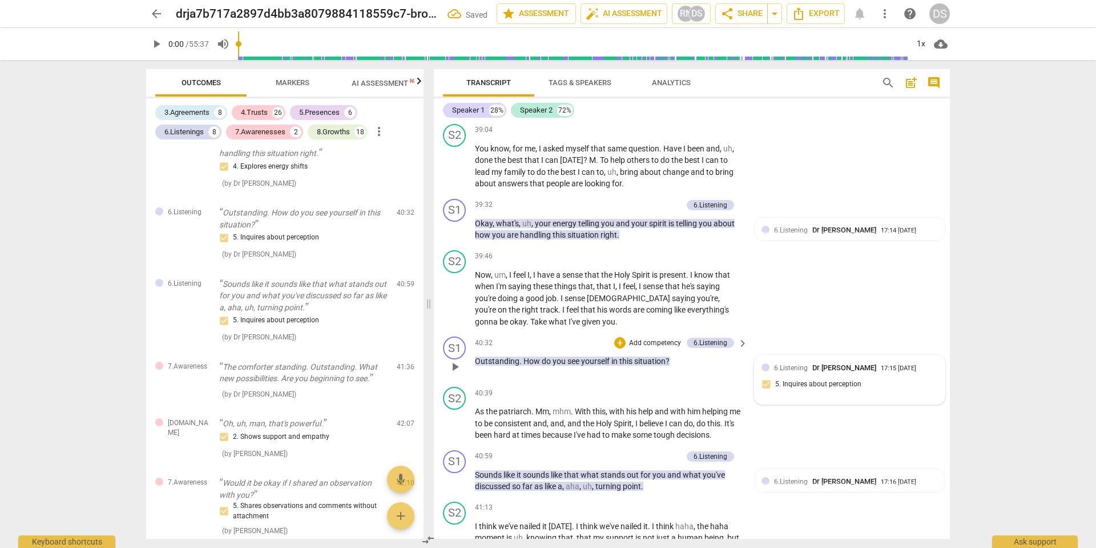
checkbox input "true"
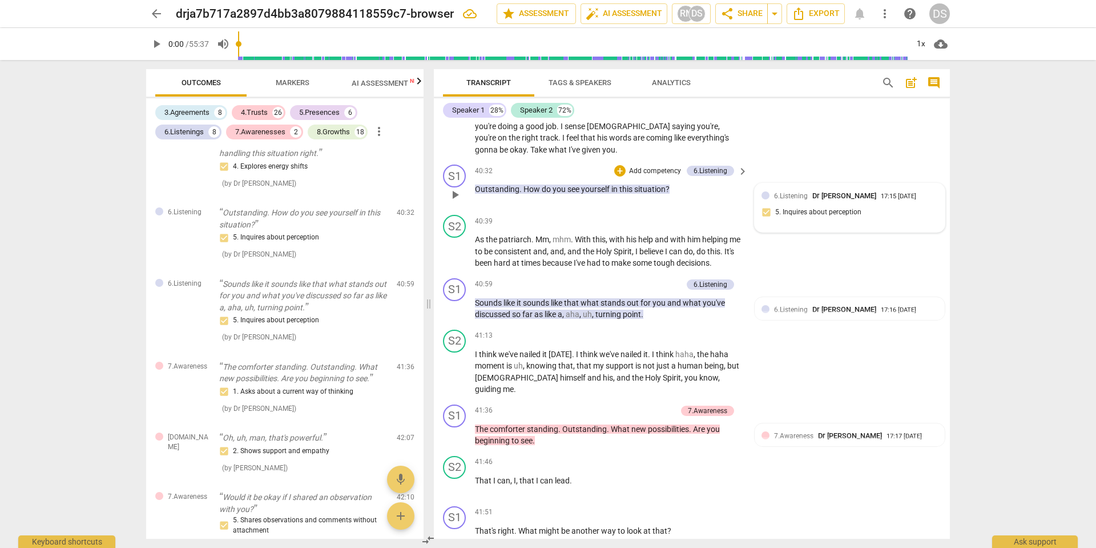
scroll to position [8626, 0]
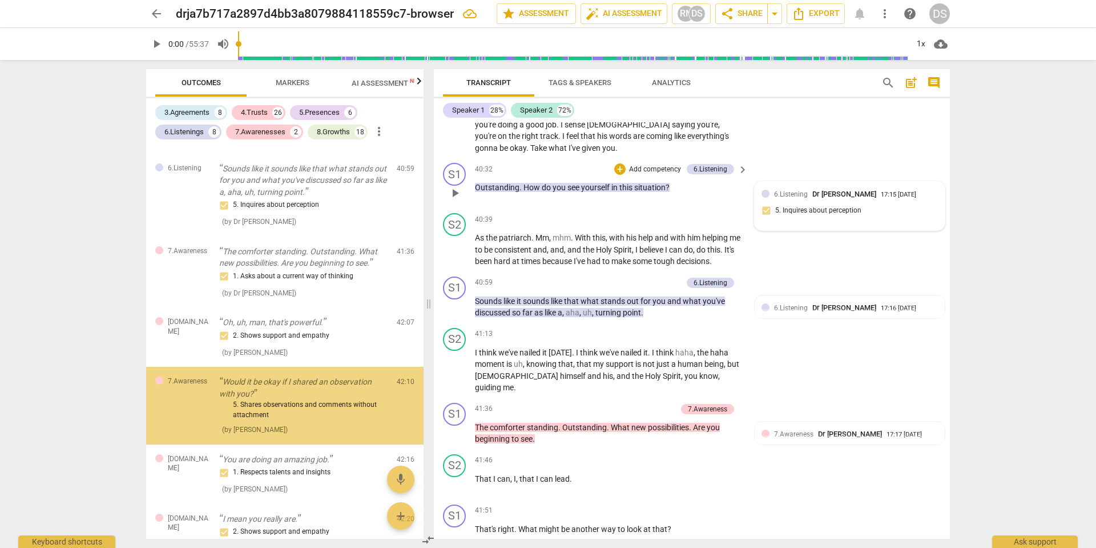
scroll to position [3638, 0]
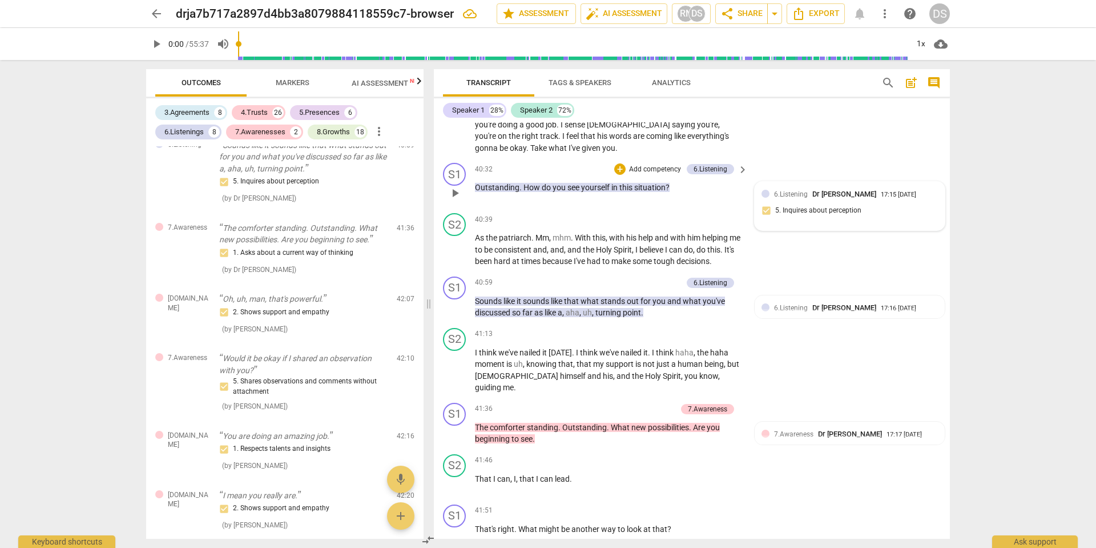
checkbox input "true"
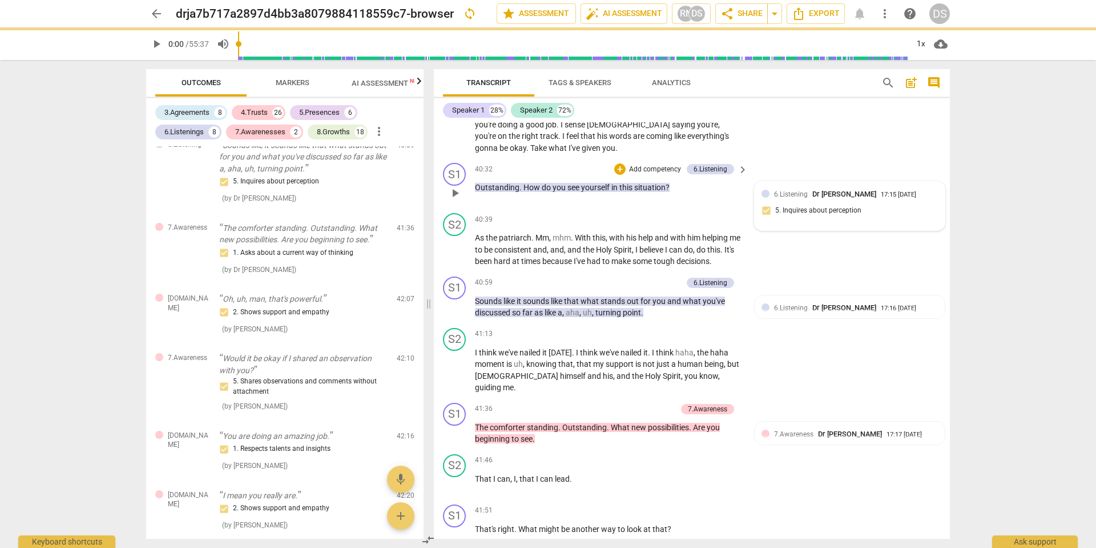
checkbox input "true"
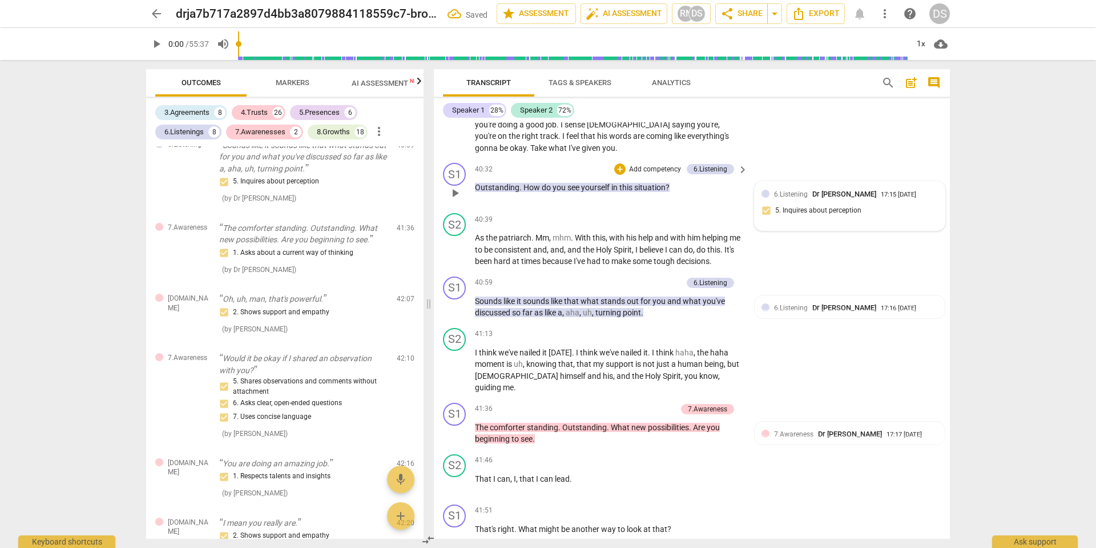
checkbox input "true"
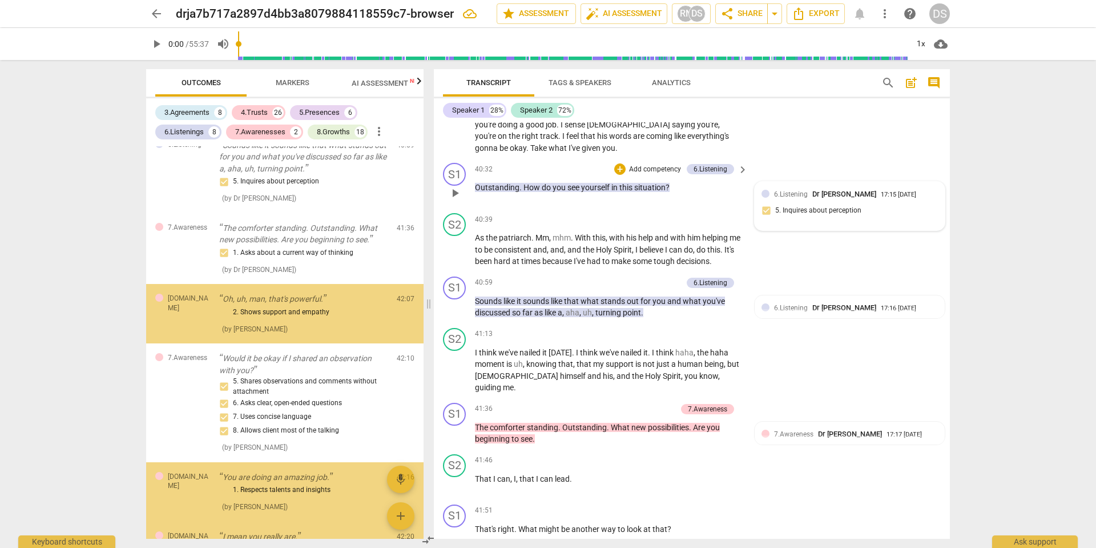
scroll to position [3875, 0]
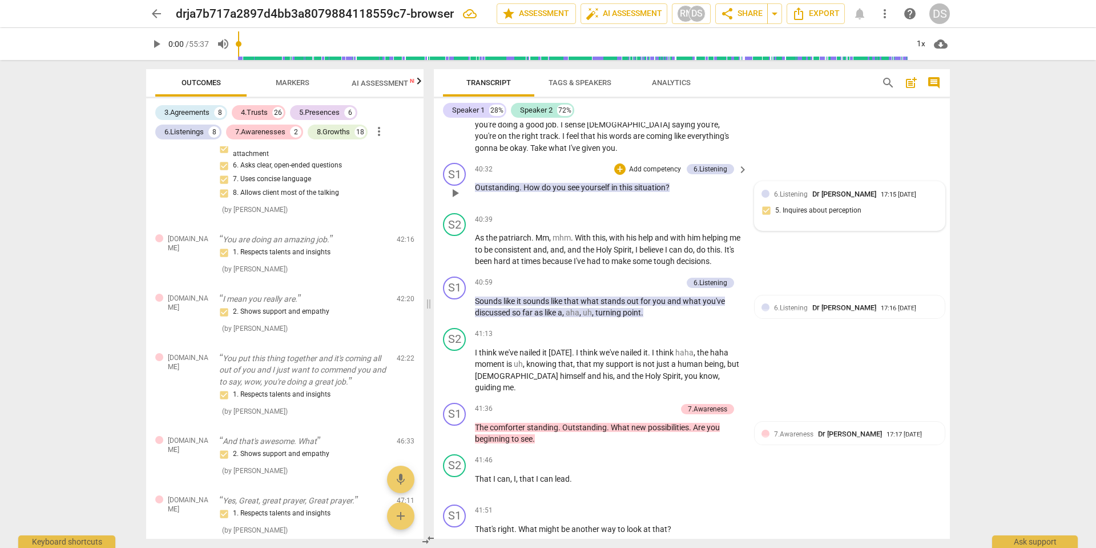
checkbox input "true"
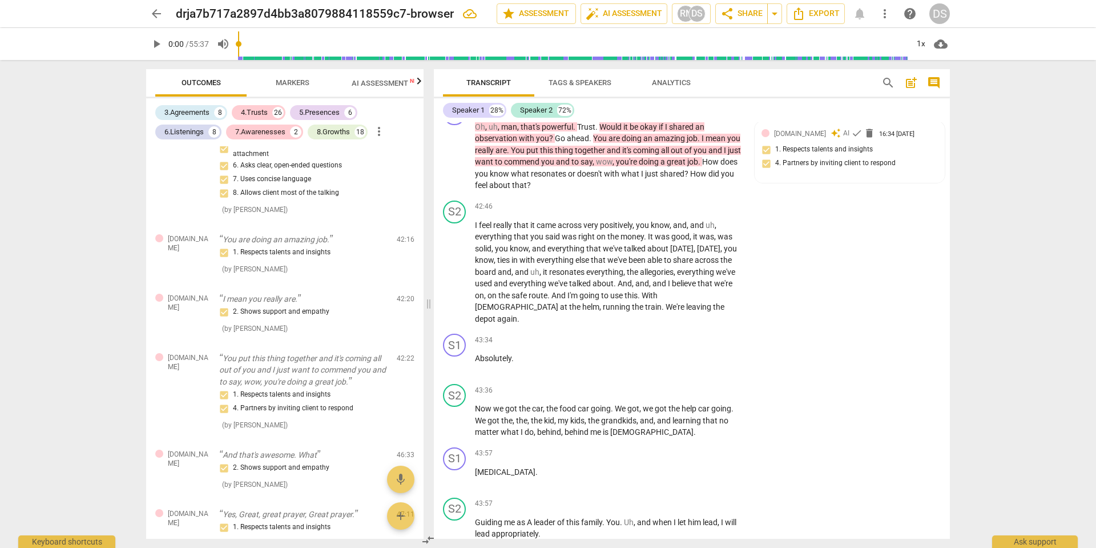
scroll to position [9132, 0]
drag, startPoint x: 536, startPoint y: 288, endPoint x: 716, endPoint y: 291, distance: 179.9
click at [701, 542] on p "Add competency" at bounding box center [707, 552] width 54 height 10
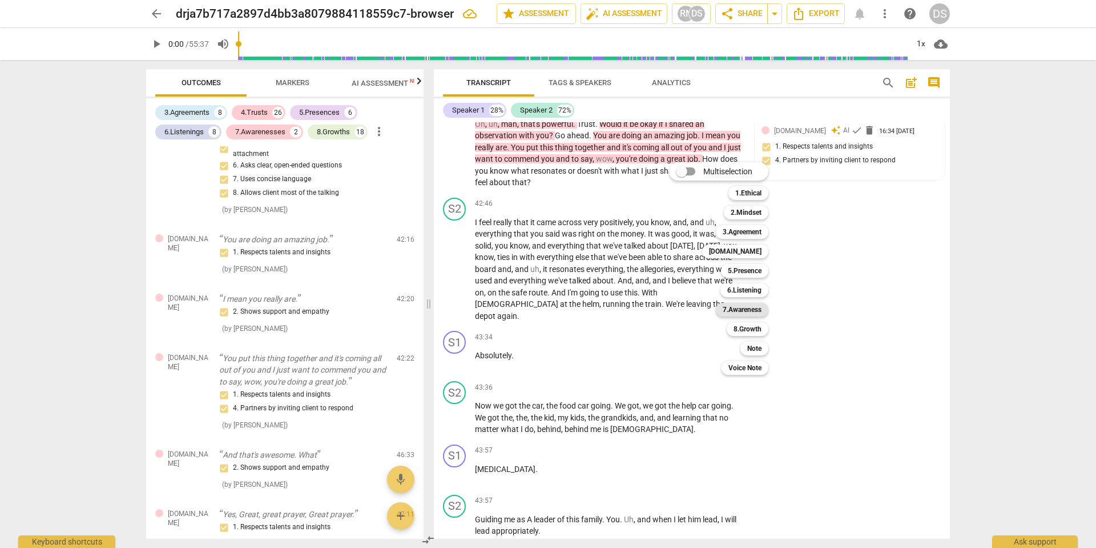
click at [751, 309] on b "7.Awareness" at bounding box center [742, 310] width 39 height 14
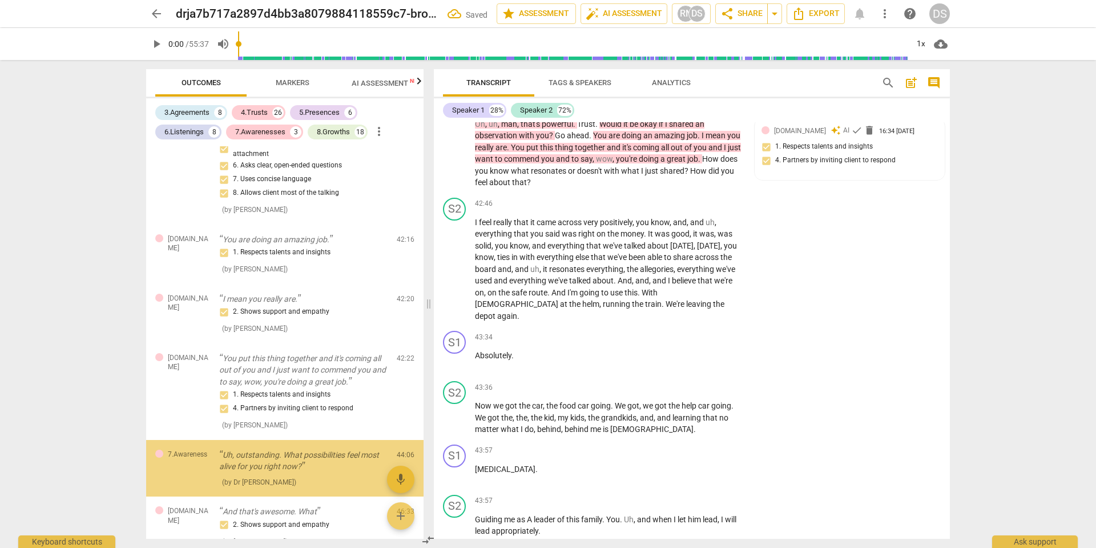
scroll to position [3958, 0]
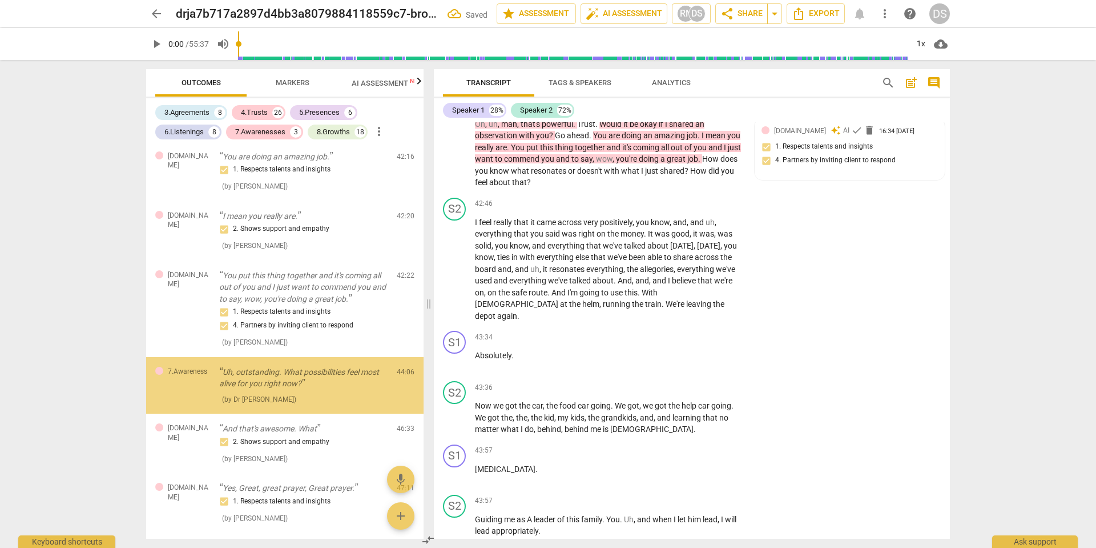
checkbox input "true"
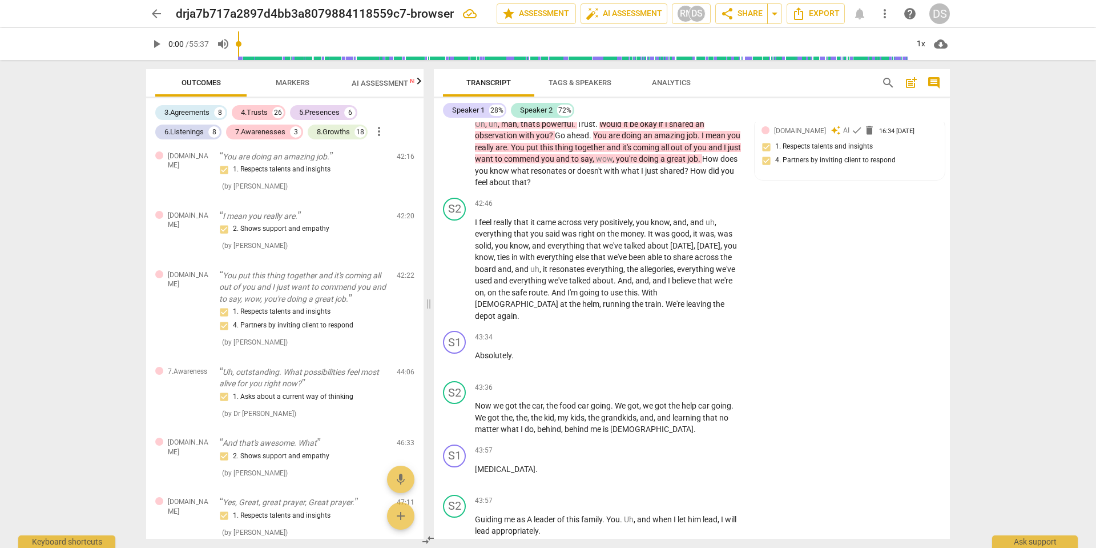
checkbox input "true"
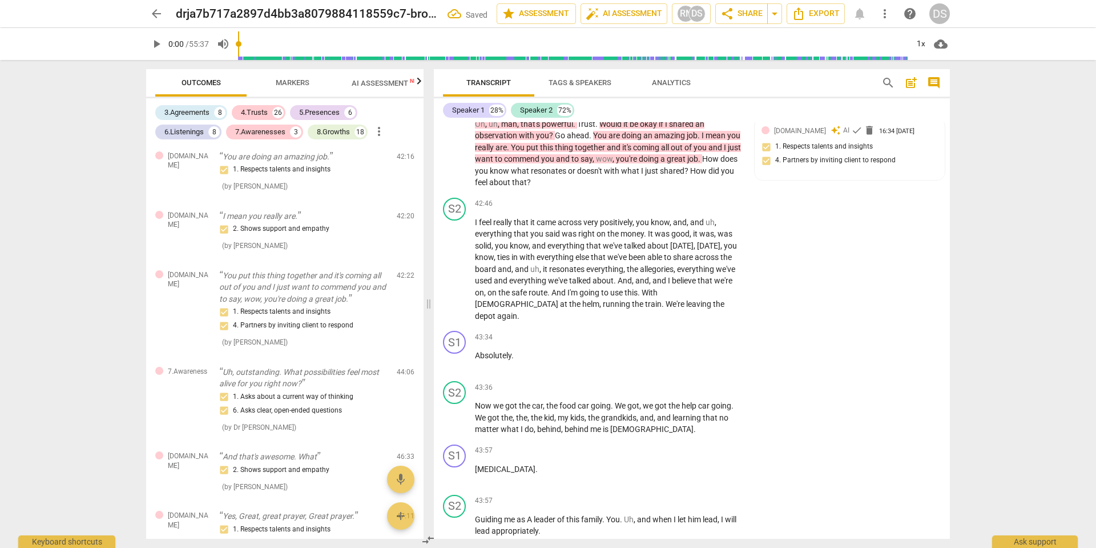
checkbox input "true"
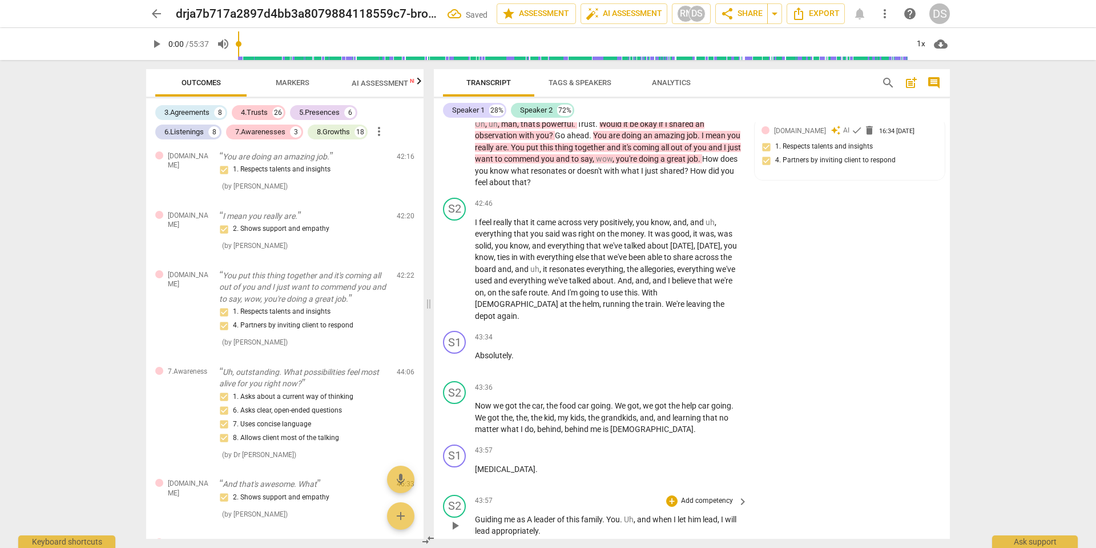
click at [834, 490] on div "S2 play_arrow pause 43:57 + Add competency keyboard_arrow_right Guiding me as A…" at bounding box center [692, 515] width 516 height 51
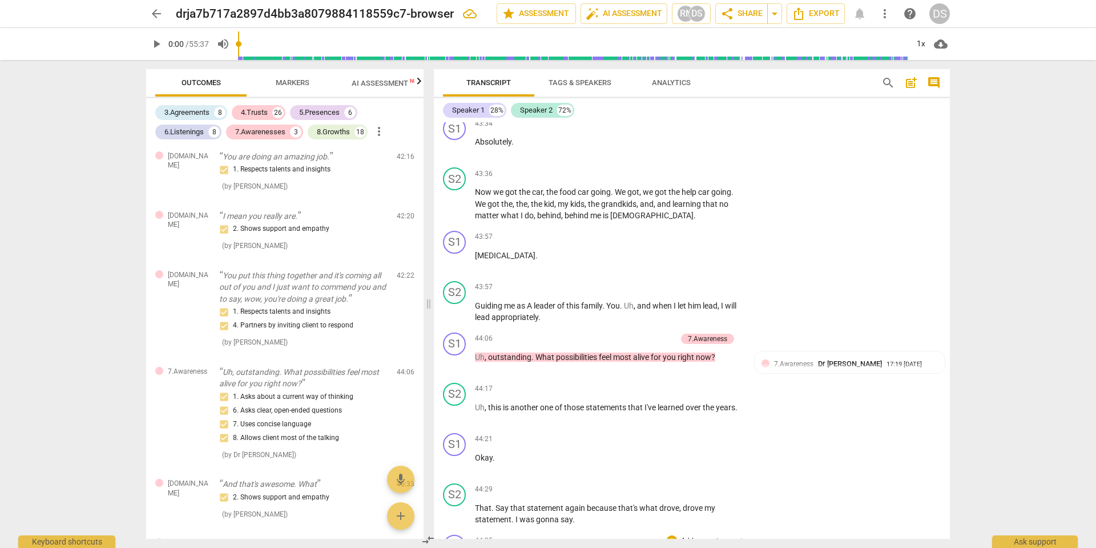
scroll to position [9346, 0]
drag, startPoint x: 498, startPoint y: 274, endPoint x: 628, endPoint y: 277, distance: 129.7
click at [694, 535] on p "Add competency" at bounding box center [707, 540] width 54 height 10
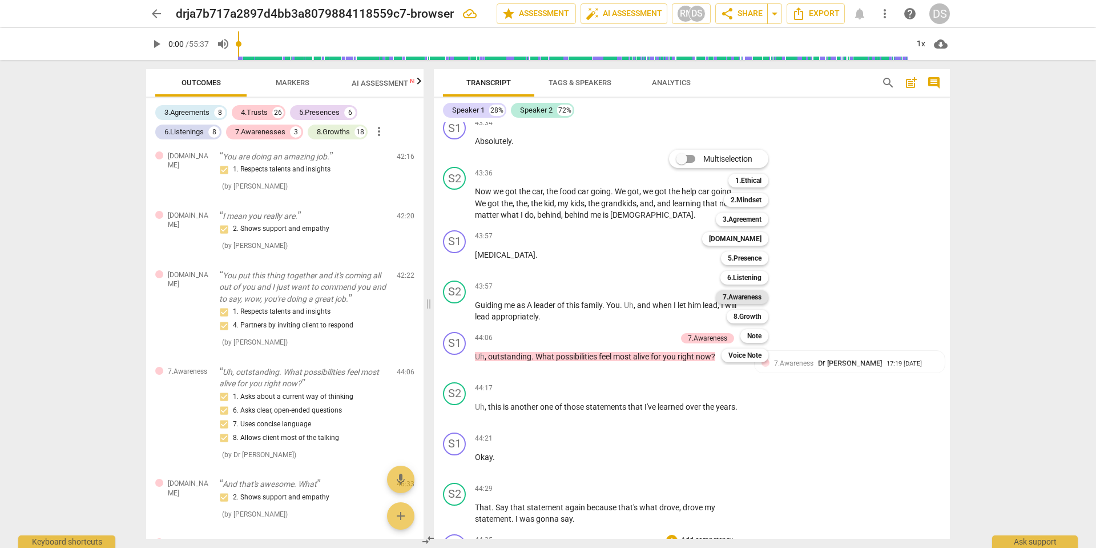
click at [746, 294] on b "7.Awareness" at bounding box center [742, 297] width 39 height 14
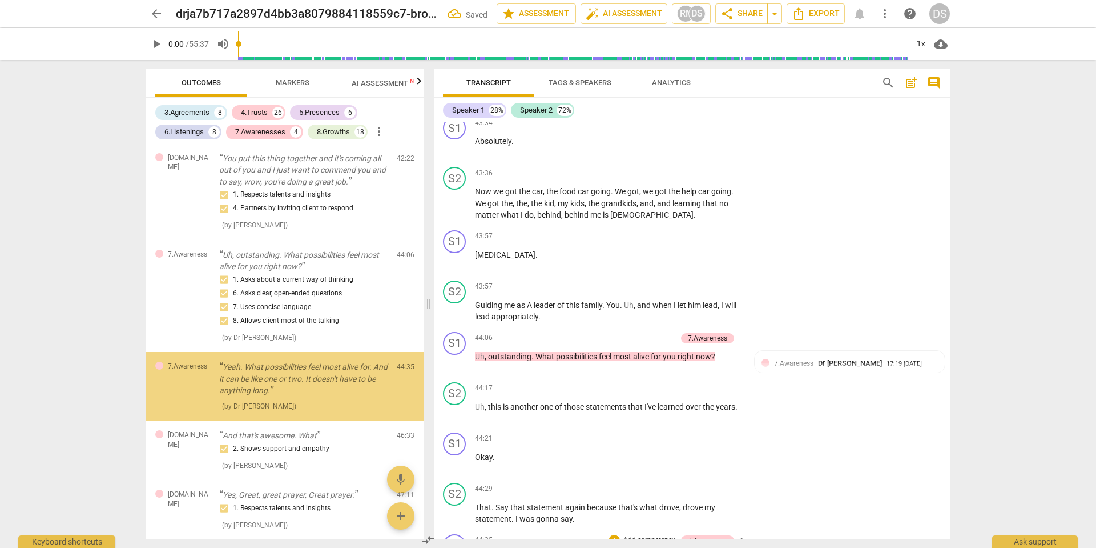
scroll to position [4075, 0]
checkbox input "true"
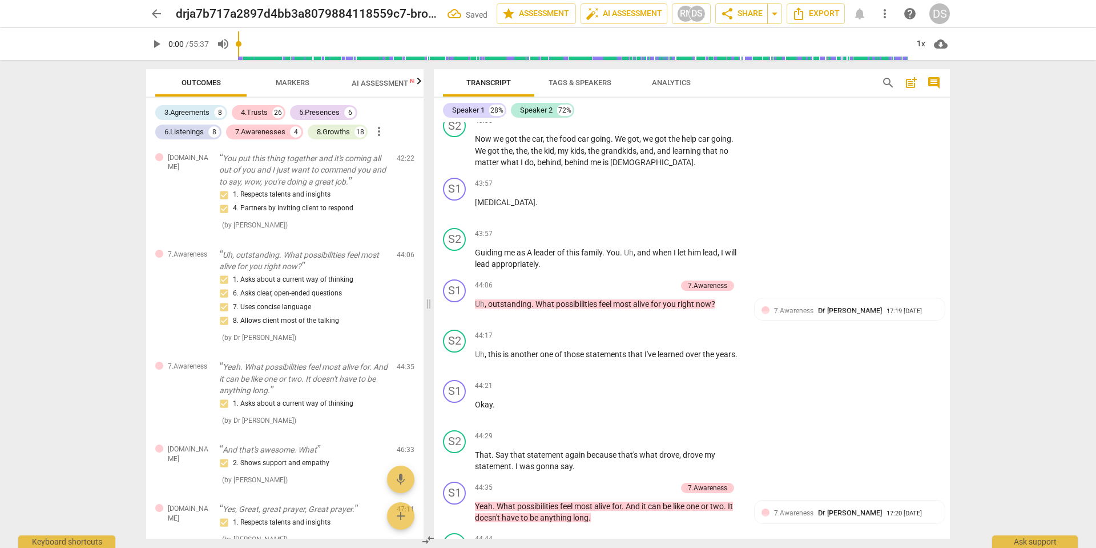
scroll to position [9402, 0]
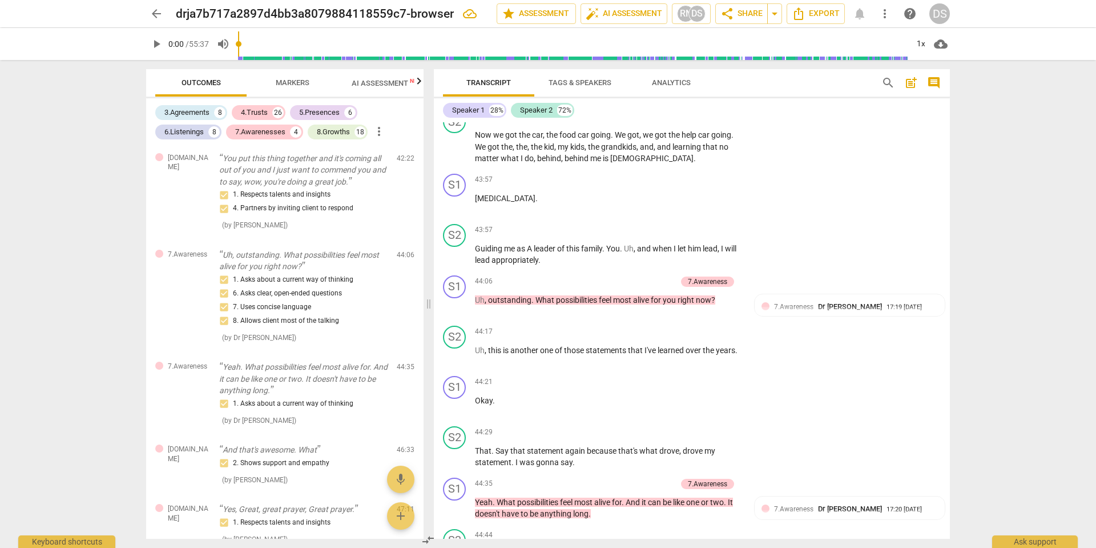
drag, startPoint x: 486, startPoint y: 393, endPoint x: 502, endPoint y: 407, distance: 21.1
drag, startPoint x: 490, startPoint y: 393, endPoint x: 500, endPoint y: 404, distance: 14.1
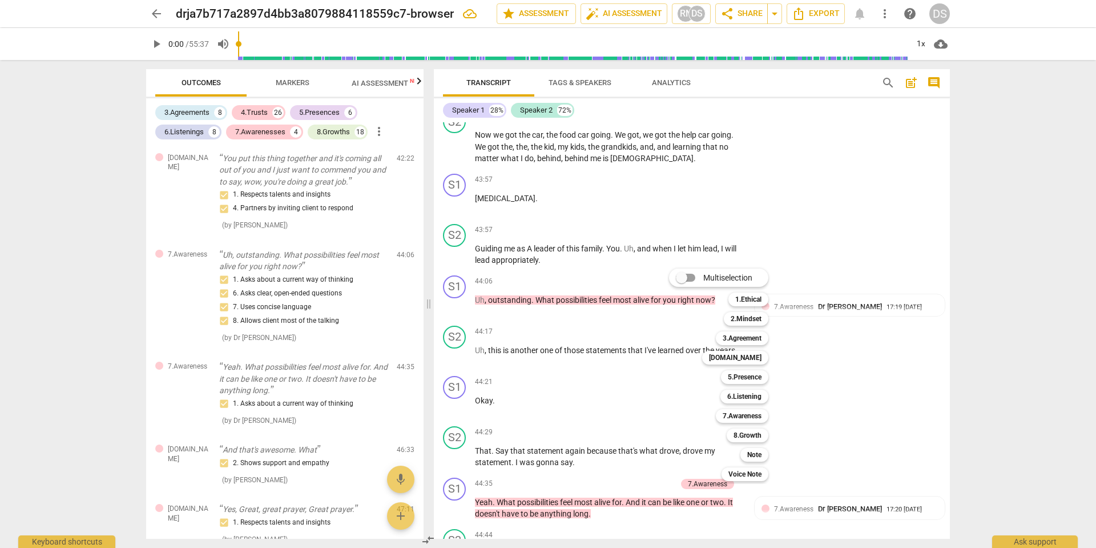
click at [499, 403] on div at bounding box center [548, 274] width 1096 height 548
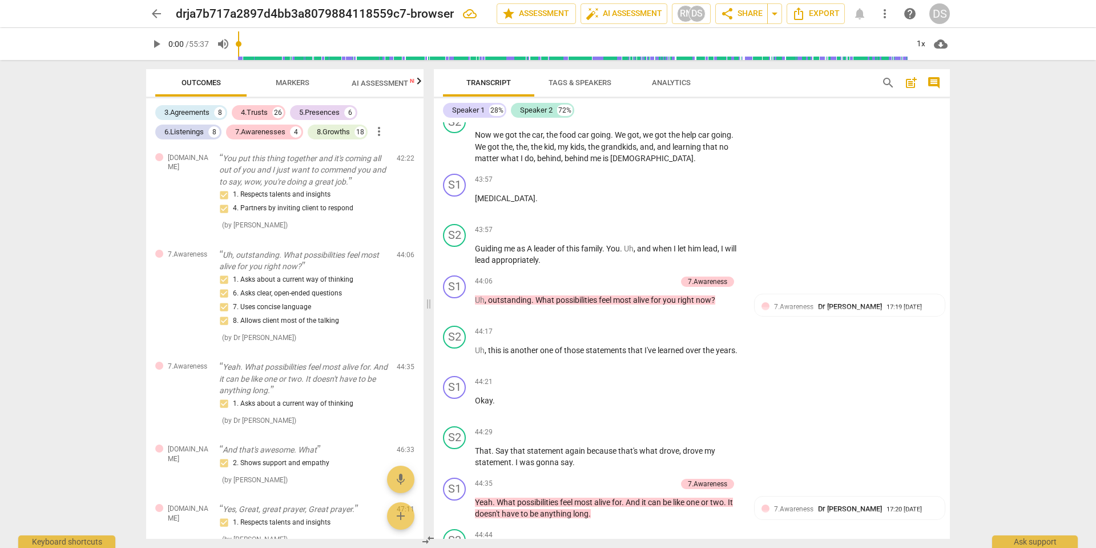
drag, startPoint x: 500, startPoint y: 403, endPoint x: 484, endPoint y: 392, distance: 19.8
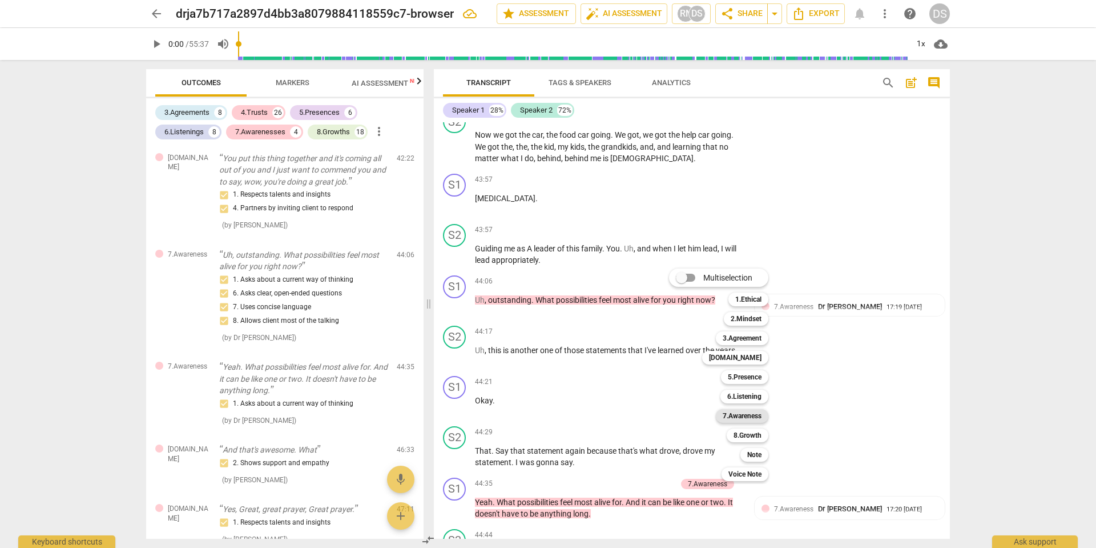
click at [738, 415] on b "7.Awareness" at bounding box center [742, 416] width 39 height 14
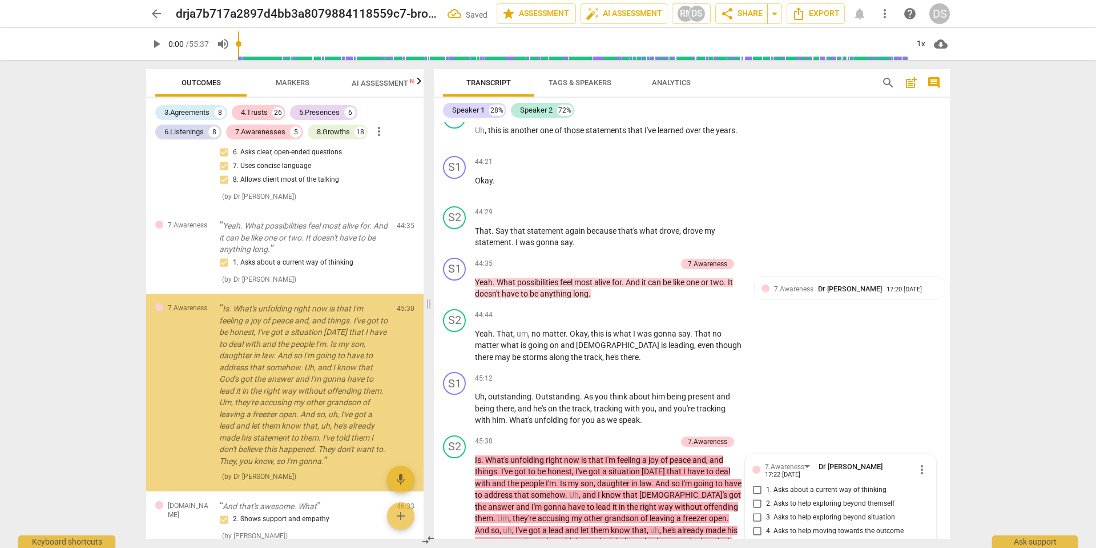
scroll to position [4220, 0]
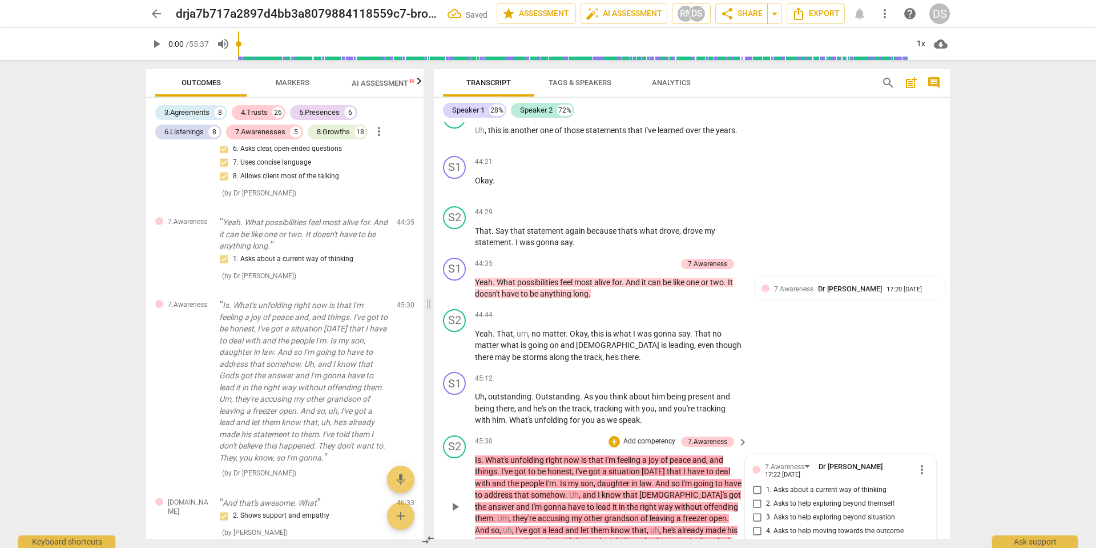
checkbox input "true"
drag, startPoint x: 586, startPoint y: 265, endPoint x: 574, endPoint y: 265, distance: 12.0
click at [574, 454] on p "Is . What's unfolding right now is that I'm feeling a joy of peace and , and th…" at bounding box center [608, 507] width 267 height 106
click at [486, 435] on div "45:30 + Add competency 7.Awareness keyboard_arrow_right Is . What's unfolding r…" at bounding box center [612, 497] width 274 height 124
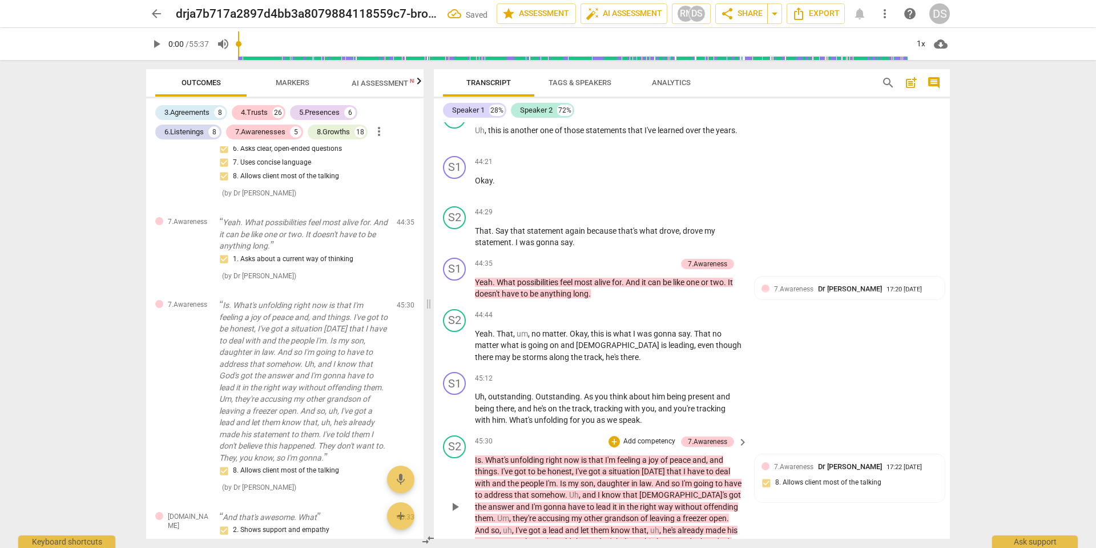
scroll to position [9617, 0]
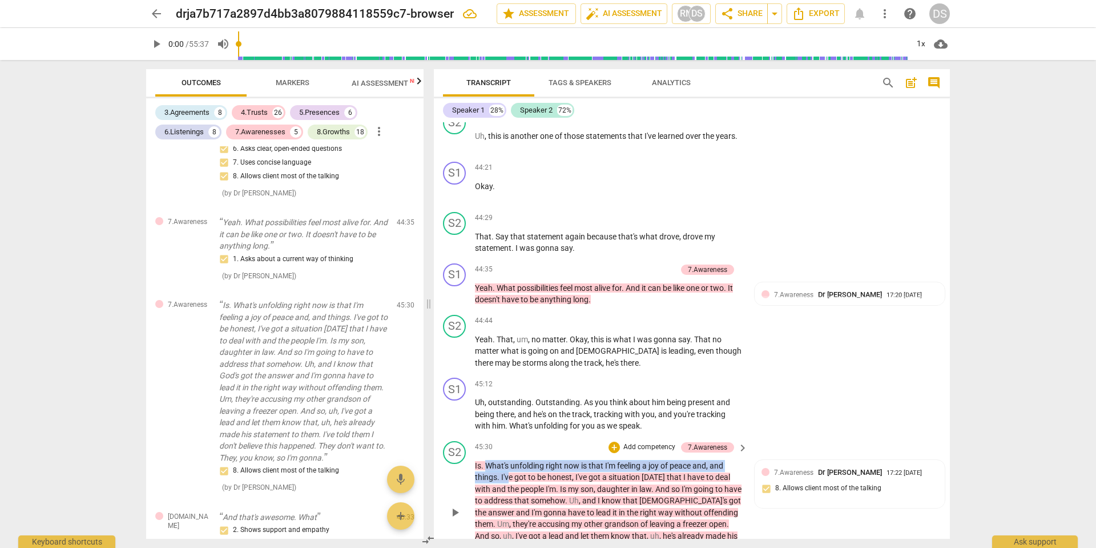
drag, startPoint x: 486, startPoint y: 170, endPoint x: 507, endPoint y: 188, distance: 27.9
click at [507, 441] on div "45:30 + Add competency 7.Awareness keyboard_arrow_right Is . What's unfolding r…" at bounding box center [612, 503] width 274 height 124
click at [815, 436] on div "S2 play_arrow pause 45:30 + Add competency 7.Awareness keyboard_arrow_right Is …" at bounding box center [692, 503] width 516 height 134
click at [616, 436] on div "S2 play_arrow pause 45:30 + Add competency 7.Awareness keyboard_arrow_right Is …" at bounding box center [692, 503] width 516 height 134
drag, startPoint x: 487, startPoint y: 170, endPoint x: 505, endPoint y: 190, distance: 26.7
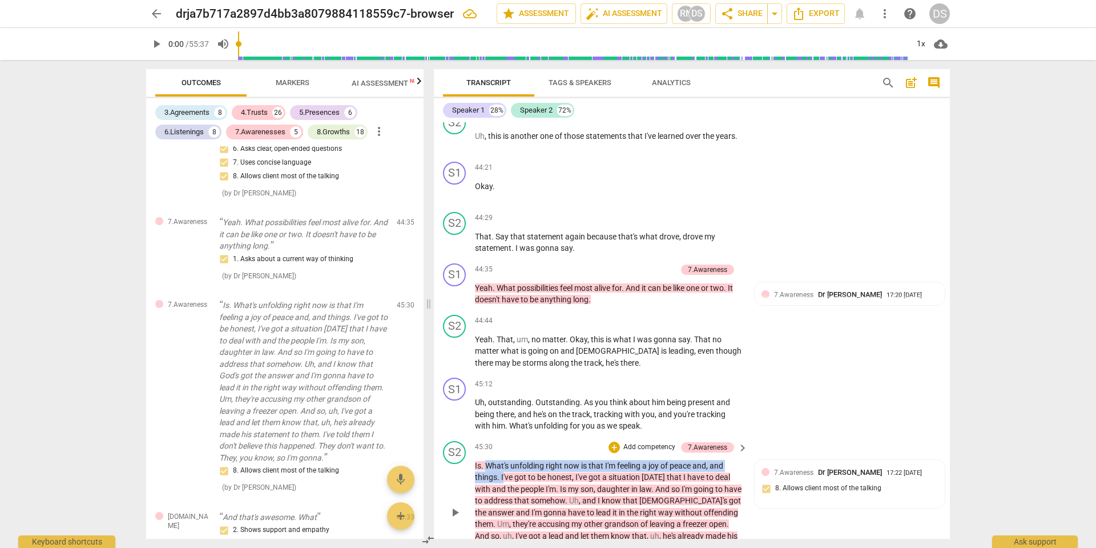
click at [505, 441] on div "45:30 + Add competency 7.Awareness keyboard_arrow_right Is . What's unfolding r…" at bounding box center [612, 503] width 274 height 124
click at [542, 176] on icon "button" at bounding box center [541, 175] width 11 height 14
click at [793, 436] on div "S2 play_arrow pause 45:30 + Add competency 7.Awareness keyboard_arrow_right Is …" at bounding box center [692, 503] width 516 height 134
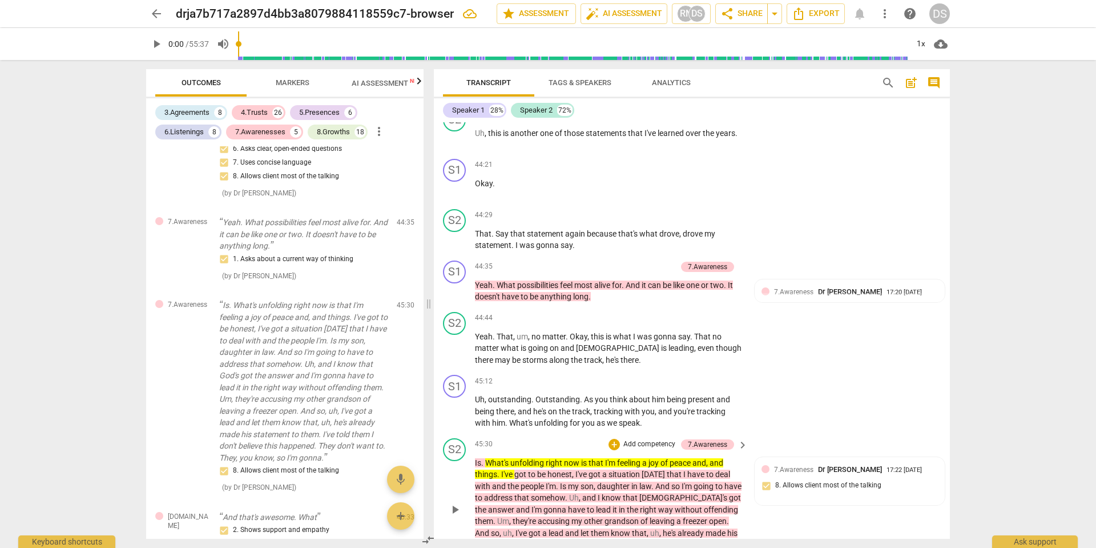
click at [633, 433] on div "S2 play_arrow pause 45:30 + Add competency 7.Awareness keyboard_arrow_right Is …" at bounding box center [692, 500] width 516 height 134
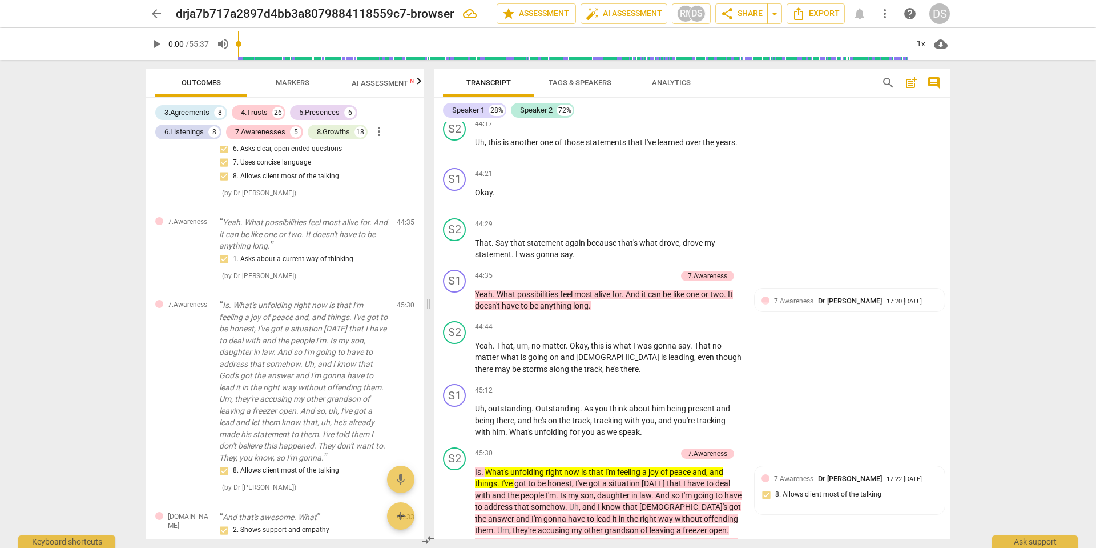
scroll to position [9595, 0]
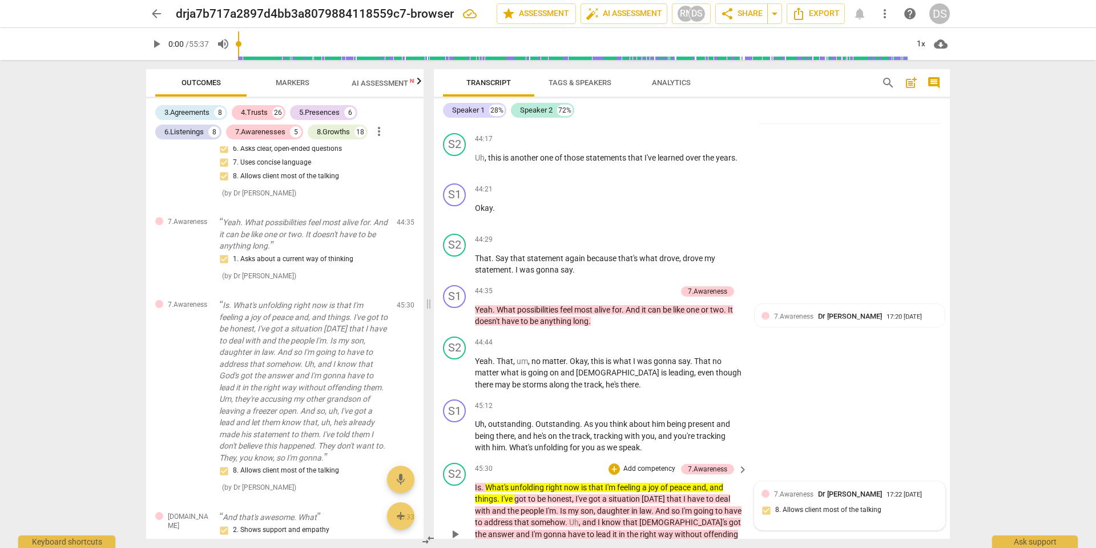
click at [811, 490] on span "7.Awareness" at bounding box center [793, 494] width 39 height 8
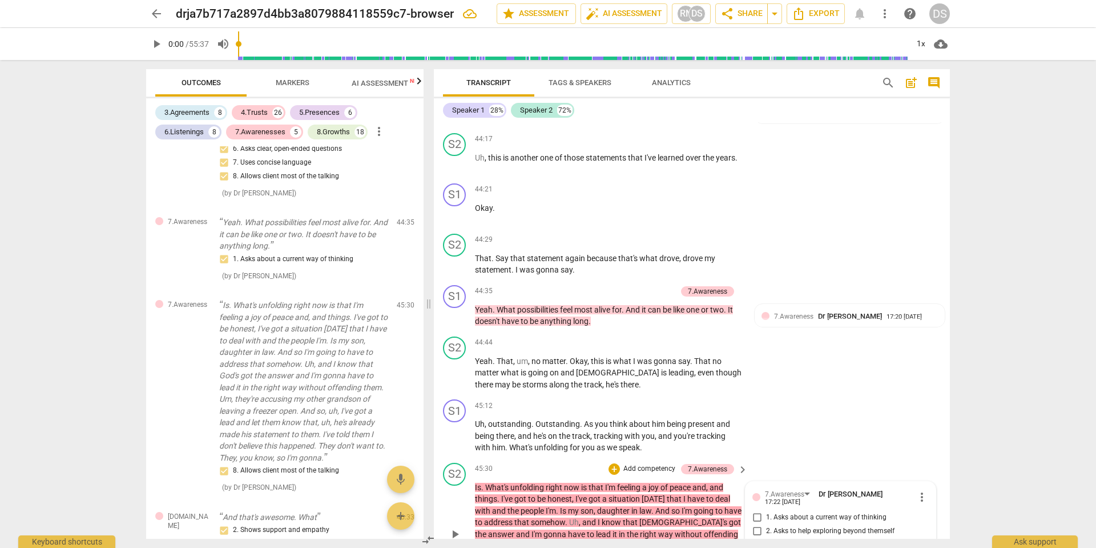
checkbox input "true"
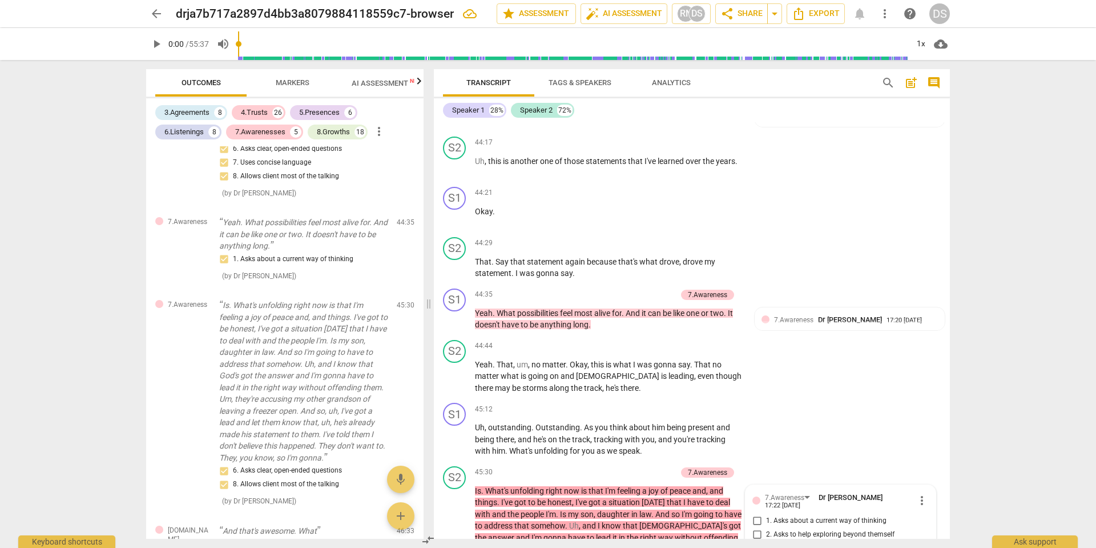
click at [592, 485] on p "Is . What's unfolding right now is that I'm feeling a joy of peace and , and th…" at bounding box center [608, 538] width 267 height 106
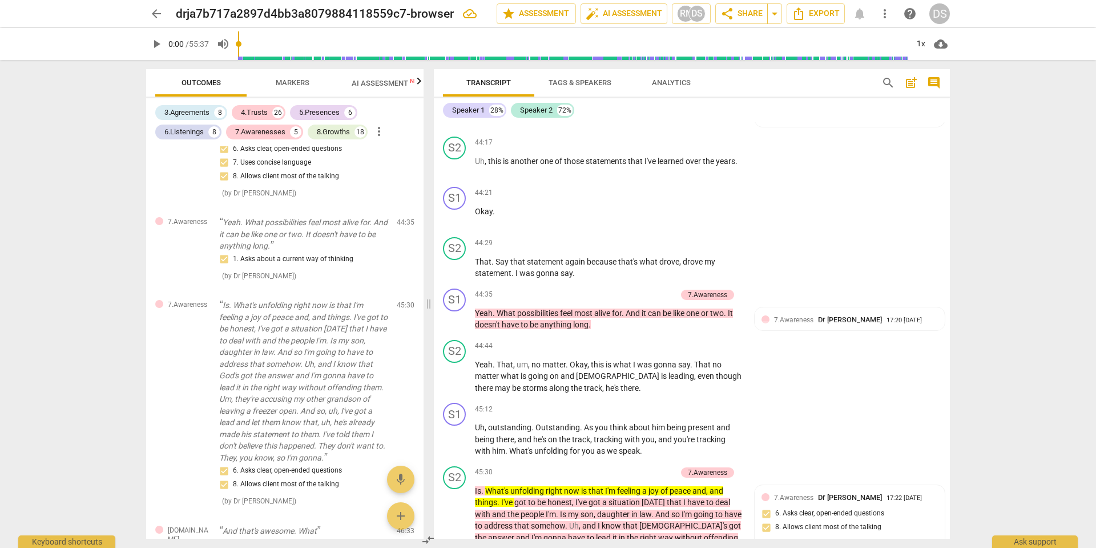
drag, startPoint x: 620, startPoint y: 301, endPoint x: 606, endPoint y: 293, distance: 15.1
click at [604, 461] on div "S2 play_arrow pause 45:30 + Add competency 7.Awareness keyboard_arrow_right Is …" at bounding box center [692, 528] width 516 height 134
click at [632, 446] on span "speak" at bounding box center [629, 450] width 21 height 9
drag, startPoint x: 640, startPoint y: 167, endPoint x: 513, endPoint y: 167, distance: 127.3
click at [513, 421] on p "Uh , outstanding . Outstanding . As you think about him being present and being…" at bounding box center [608, 438] width 267 height 35
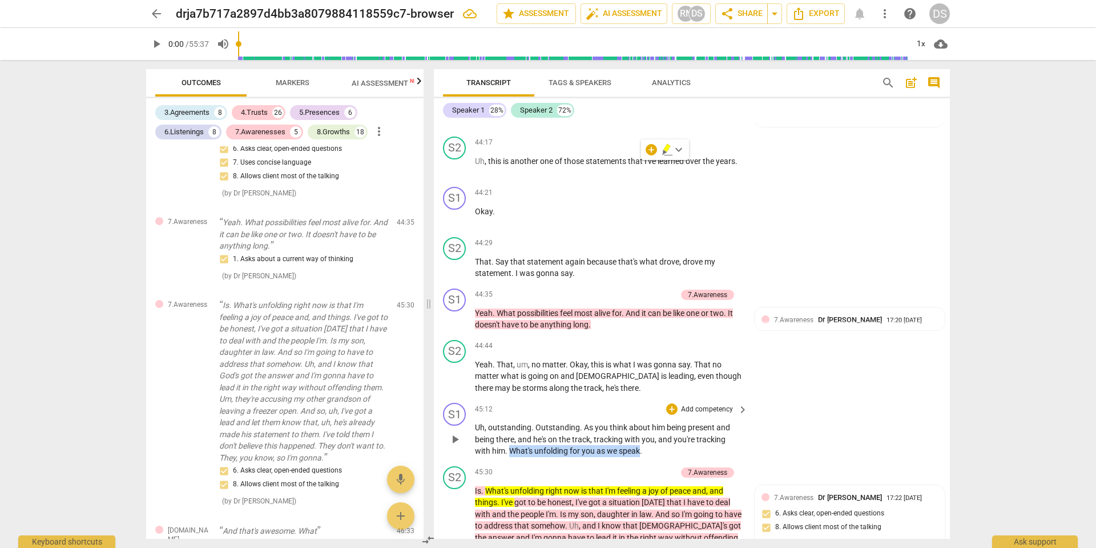
click at [667, 151] on icon "button" at bounding box center [666, 148] width 7 height 8
click at [669, 461] on div "S2 play_arrow pause 45:30 + Add competency 7.Awareness keyboard_arrow_right Is …" at bounding box center [692, 528] width 516 height 134
click at [896, 492] on div "7.Awareness Dr [PERSON_NAME] 17:22 [DATE] 6. Asks clear, open-ended questions 8…" at bounding box center [850, 516] width 176 height 49
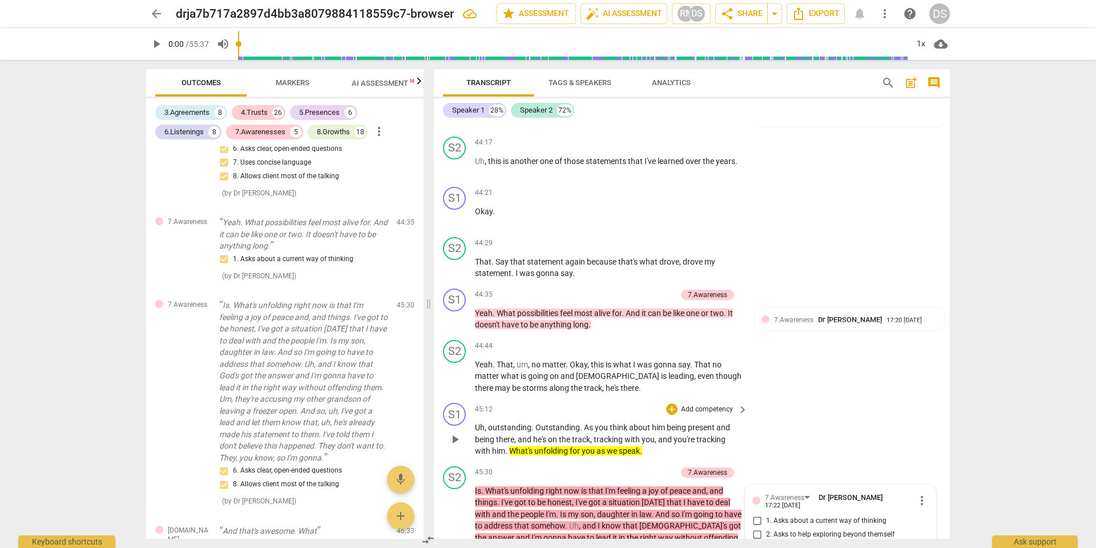
click at [643, 421] on p "Uh , outstanding . Outstanding . As you think about him being present and being…" at bounding box center [608, 438] width 267 height 35
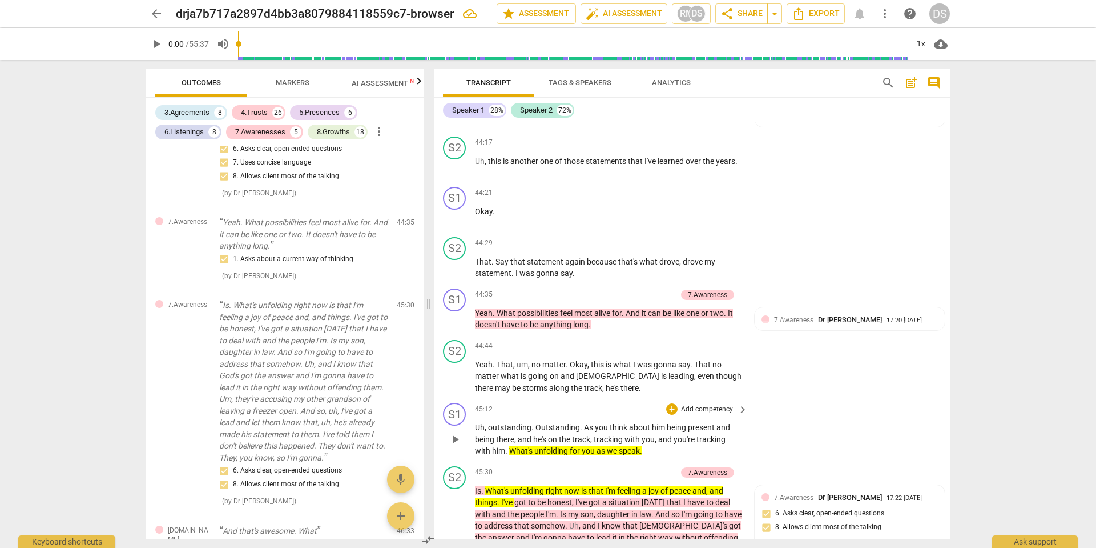
click at [630, 446] on span "speak" at bounding box center [629, 450] width 21 height 9
click at [631, 446] on span "speak" at bounding box center [629, 450] width 21 height 9
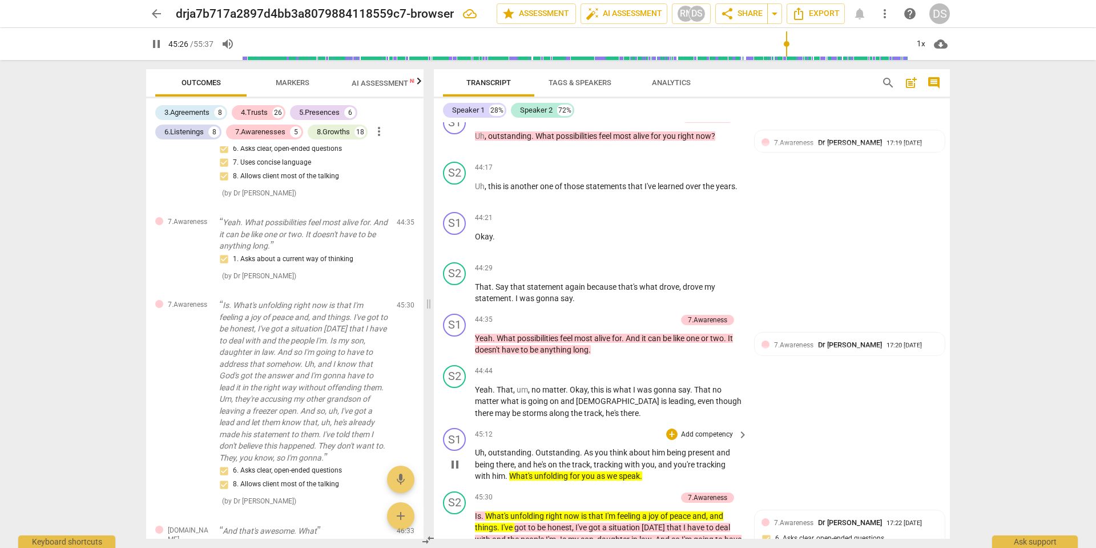
scroll to position [9562, 0]
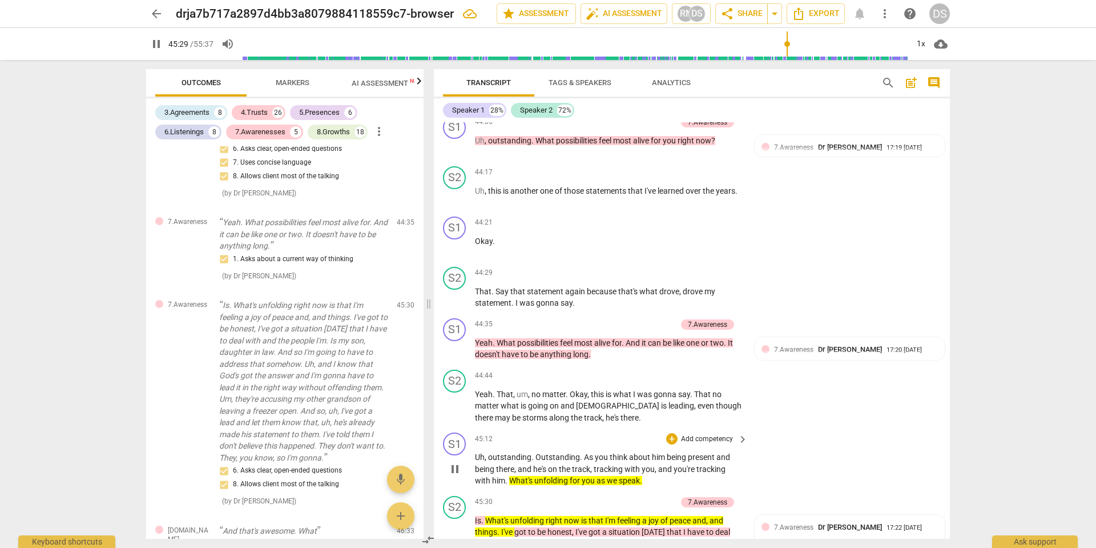
click at [696, 432] on div "45:12 + Add competency keyboard_arrow_right Uh , outstanding . Outstanding . As…" at bounding box center [612, 459] width 274 height 54
click at [633, 464] on span "with" at bounding box center [633, 468] width 17 height 9
click at [632, 464] on span "with" at bounding box center [633, 468] width 17 height 9
click at [710, 434] on p "Add competency" at bounding box center [707, 439] width 54 height 10
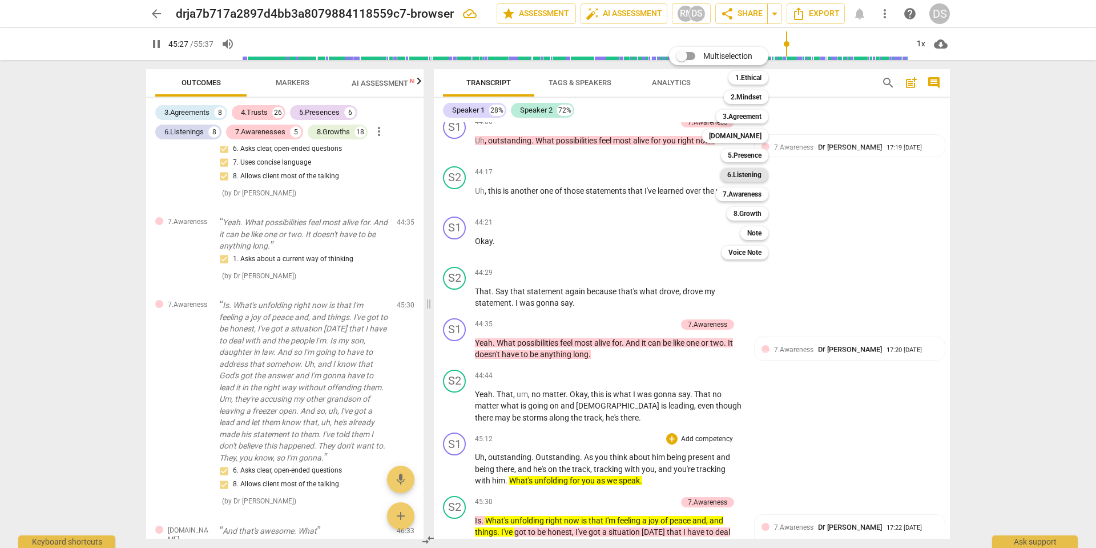
click at [745, 177] on b "6.Listening" at bounding box center [744, 175] width 34 height 14
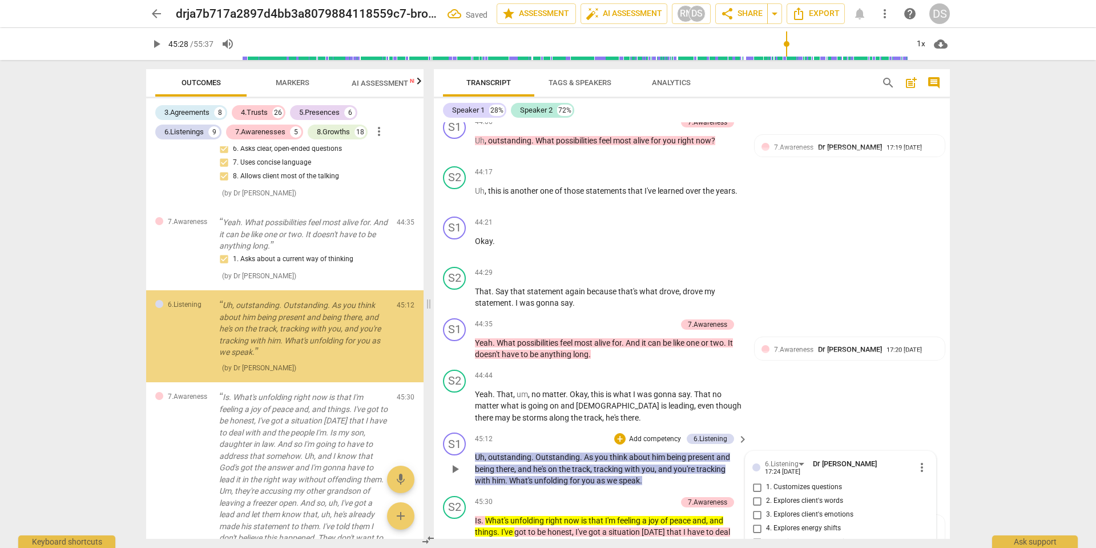
scroll to position [4168, 0]
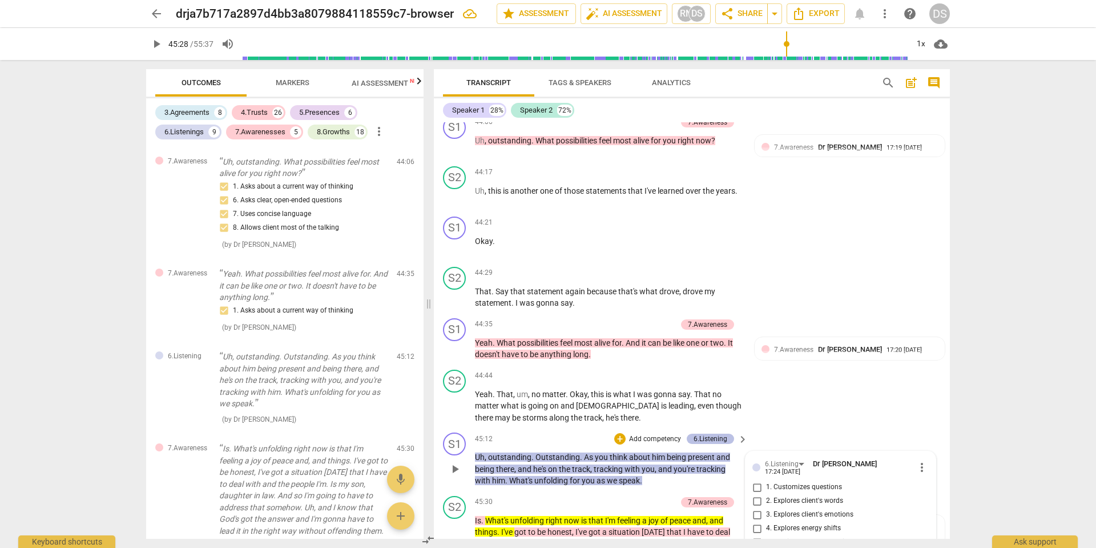
click at [727, 433] on div "6.Listening" at bounding box center [710, 438] width 47 height 10
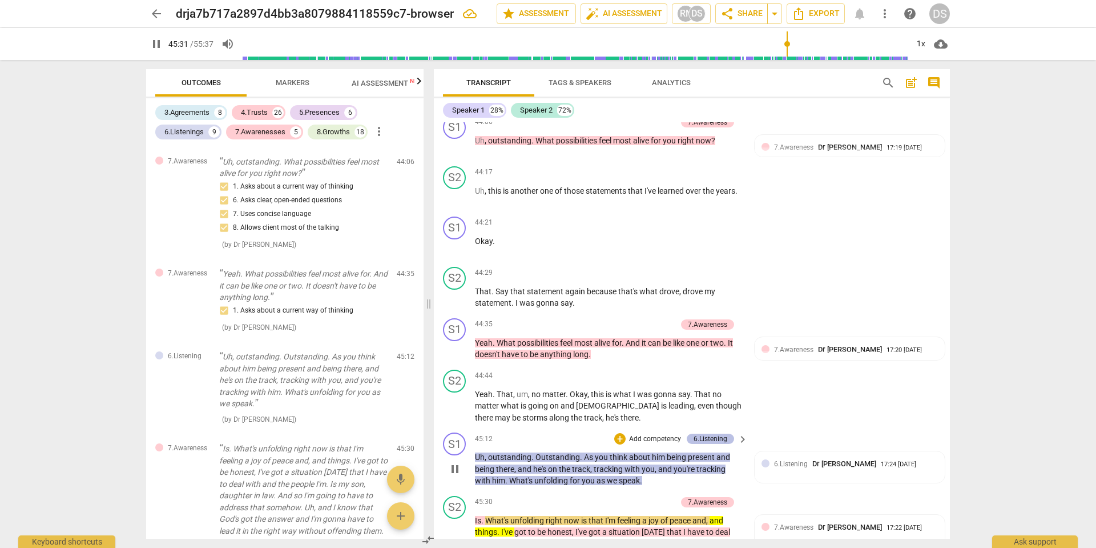
click at [690, 433] on div "6.Listening" at bounding box center [710, 438] width 47 height 10
click at [657, 434] on p "Add competency" at bounding box center [655, 439] width 54 height 10
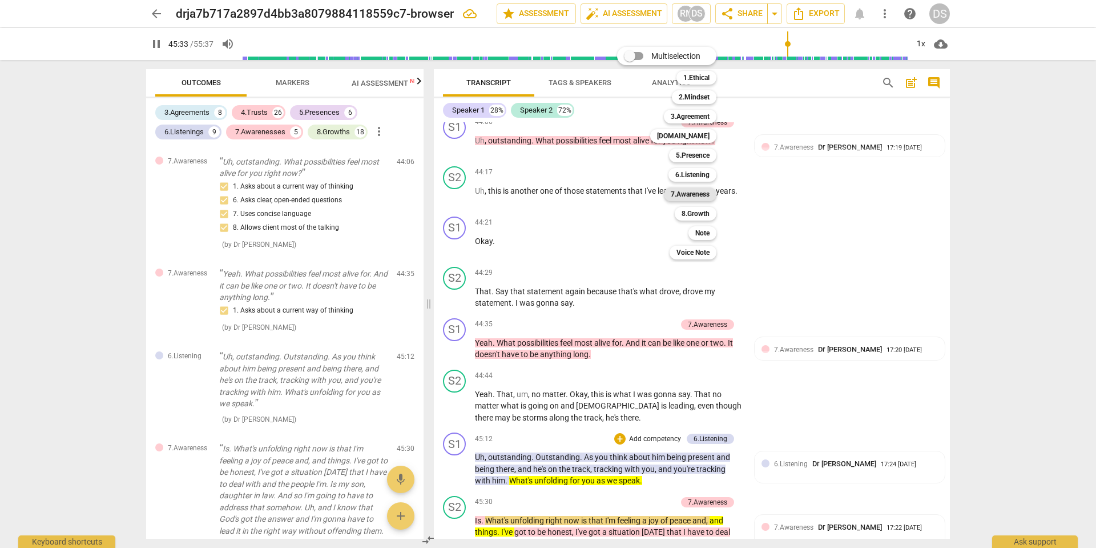
click at [686, 195] on b "7.Awareness" at bounding box center [690, 194] width 39 height 14
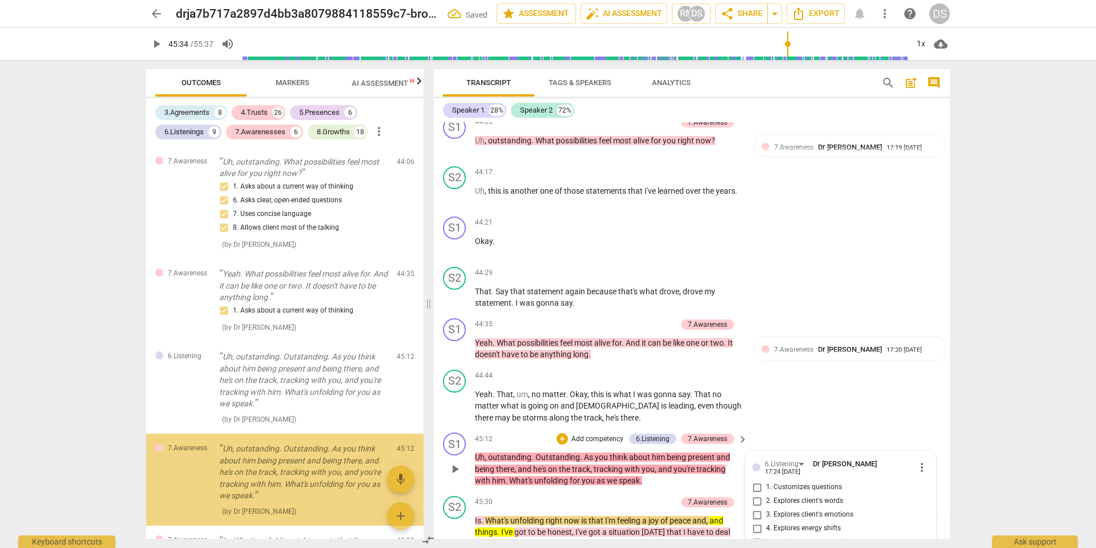
scroll to position [4258, 0]
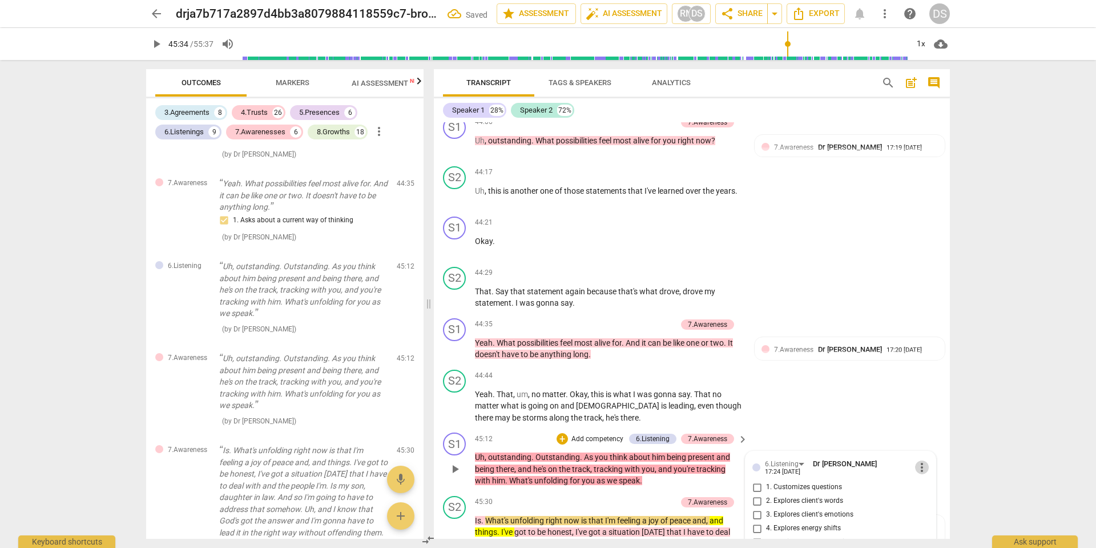
click at [920, 460] on span "more_vert" at bounding box center [922, 467] width 14 height 14
click at [930, 203] on li "Delete" at bounding box center [930, 203] width 39 height 22
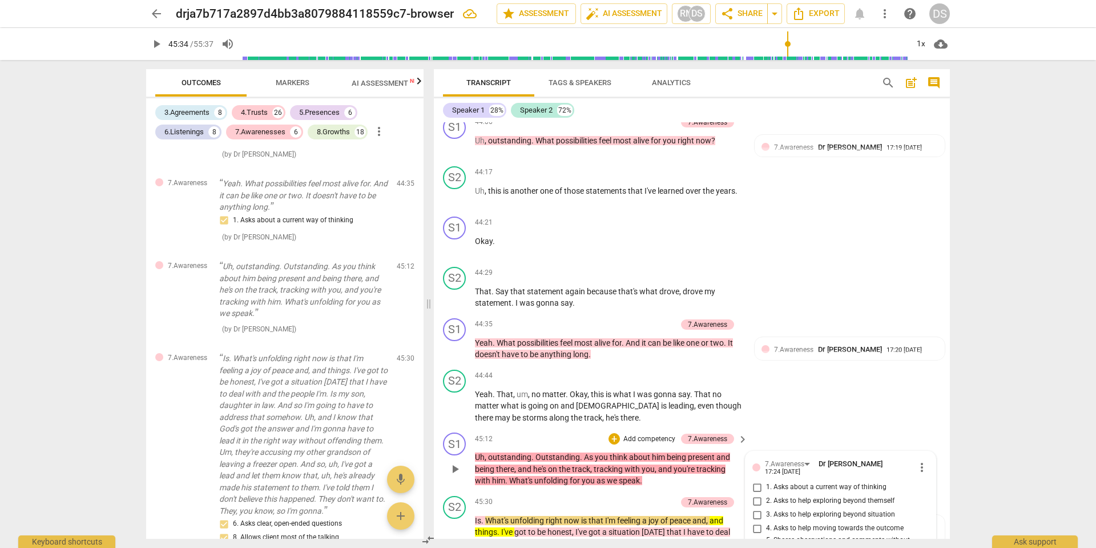
click at [659, 451] on p "Uh , outstanding . Outstanding . As you think about him being present and being…" at bounding box center [608, 468] width 267 height 35
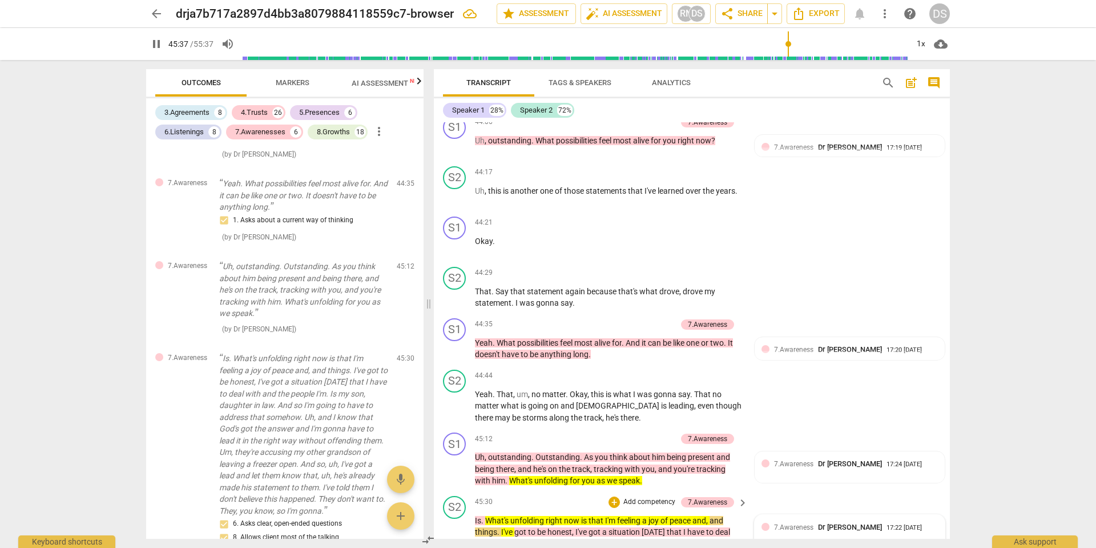
click at [929, 521] on div "7.Awareness Dr [PERSON_NAME] 17:22 [DATE] 6. Asks clear, open-ended questions 8…" at bounding box center [850, 545] width 176 height 49
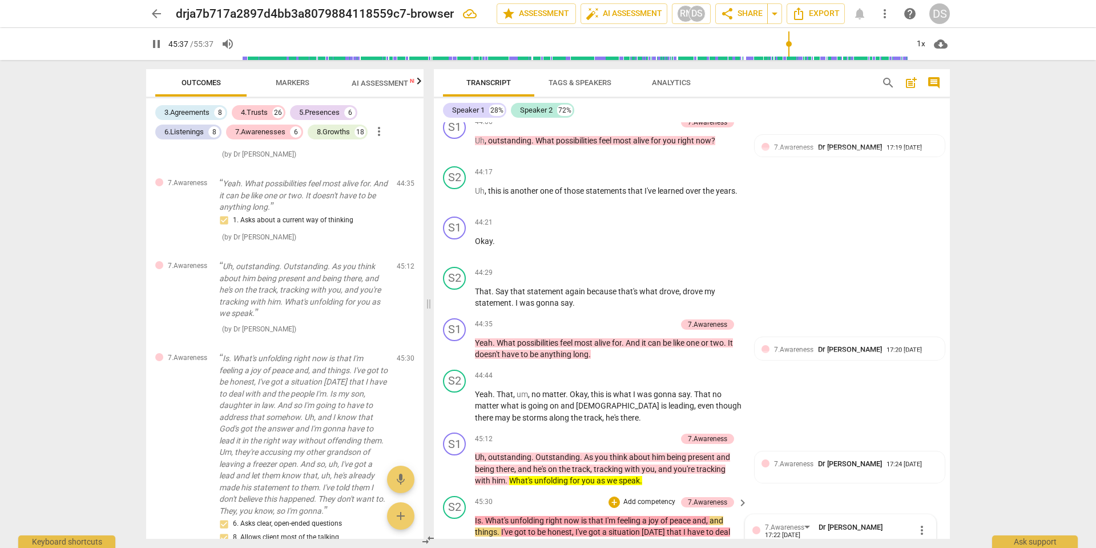
type input "2738"
click at [923, 523] on span "more_vert" at bounding box center [922, 530] width 14 height 14
drag, startPoint x: 929, startPoint y: 260, endPoint x: 766, endPoint y: 354, distance: 187.7
click at [767, 356] on div "Edit Delete" at bounding box center [548, 274] width 1096 height 548
click at [753, 340] on div at bounding box center [548, 274] width 1096 height 548
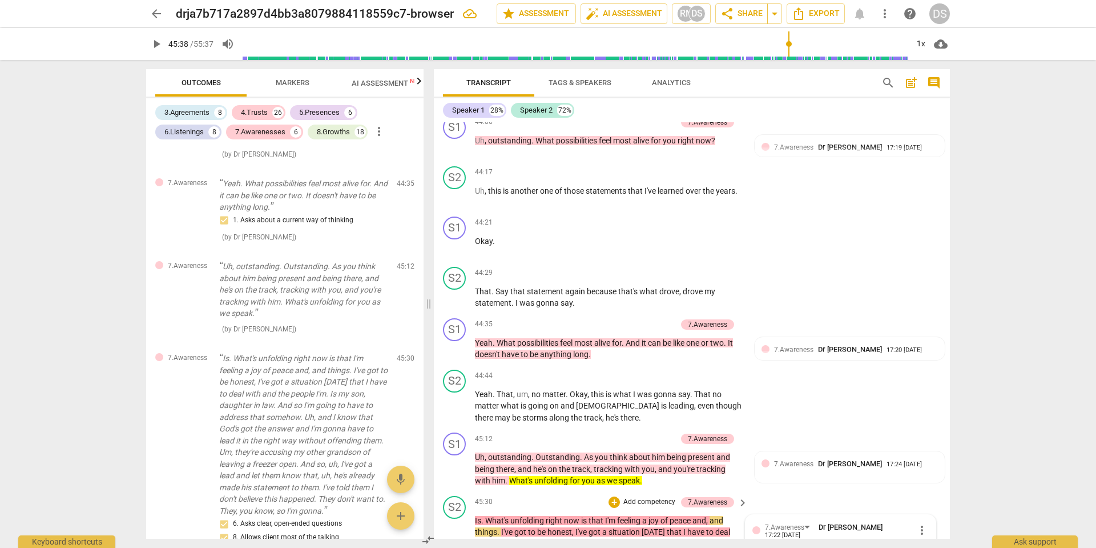
checkbox input "false"
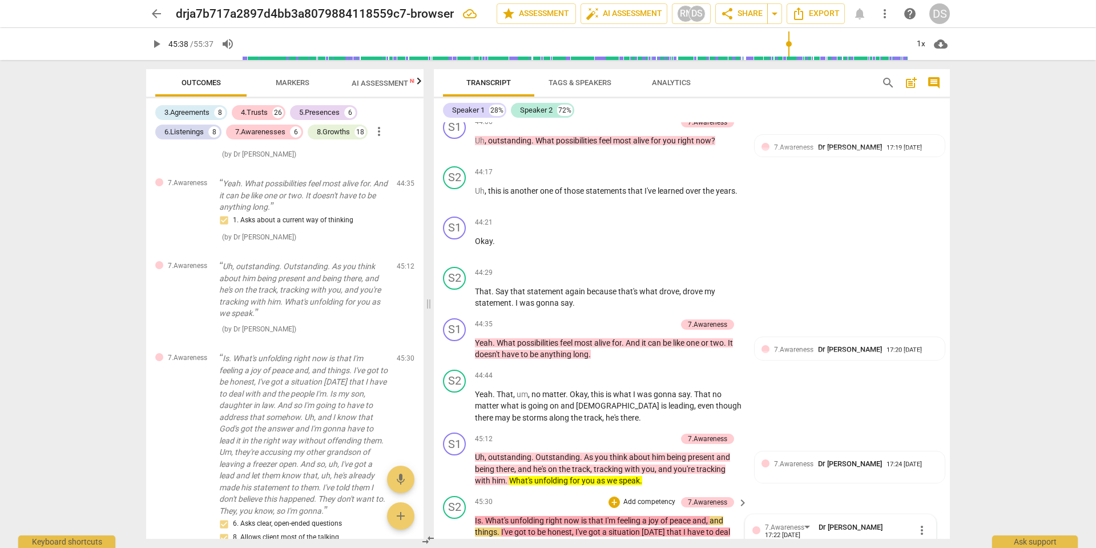
checkbox input "false"
click at [921, 523] on span "more_vert" at bounding box center [922, 530] width 14 height 14
click at [922, 265] on li "Delete" at bounding box center [930, 265] width 39 height 22
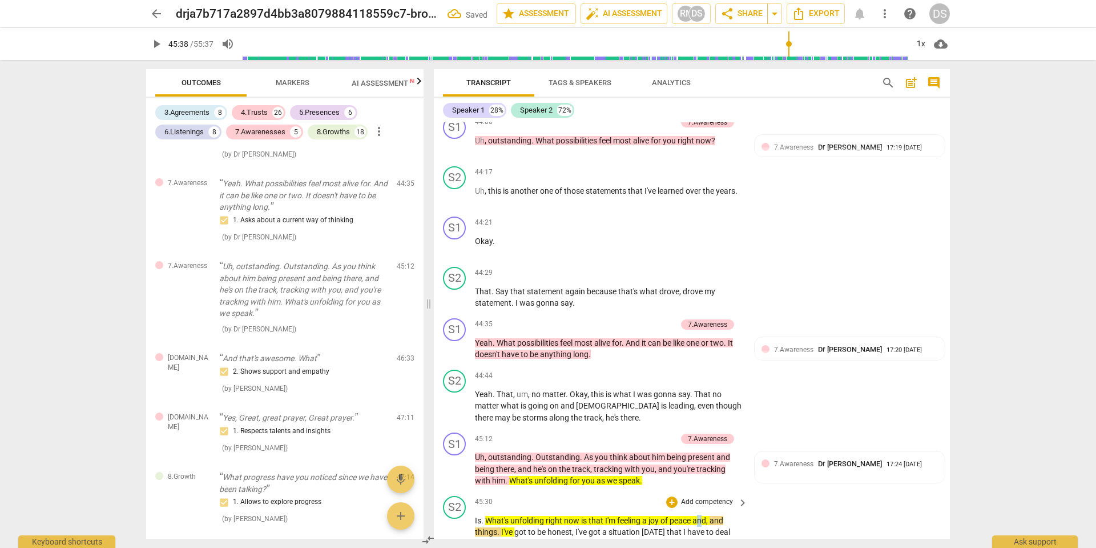
click at [702, 516] on span "and" at bounding box center [700, 520] width 14 height 9
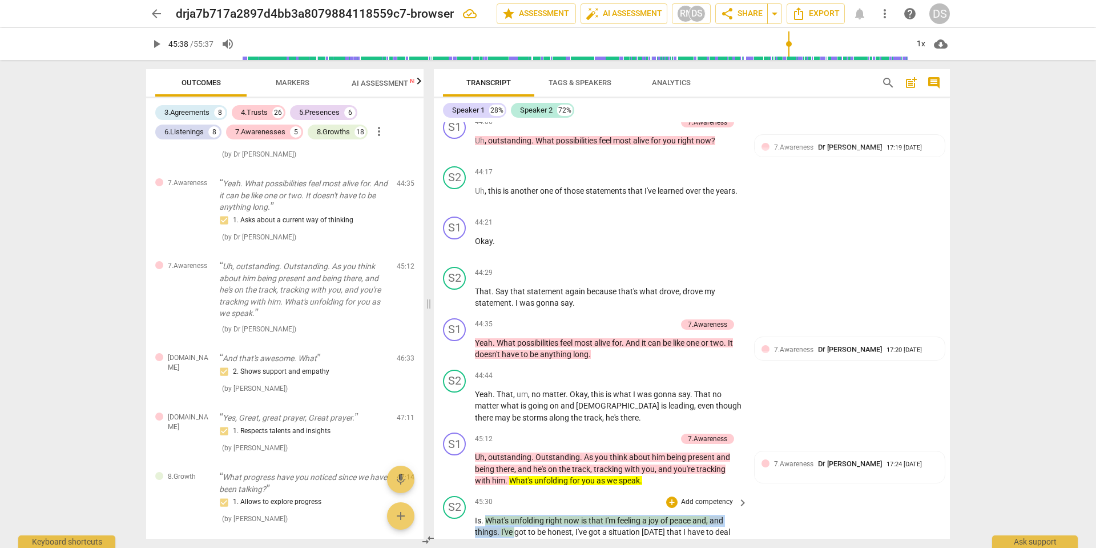
drag, startPoint x: 514, startPoint y: 246, endPoint x: 485, endPoint y: 232, distance: 31.9
click at [553, 232] on span "keyboard_arrow_down" at bounding box center [553, 230] width 14 height 14
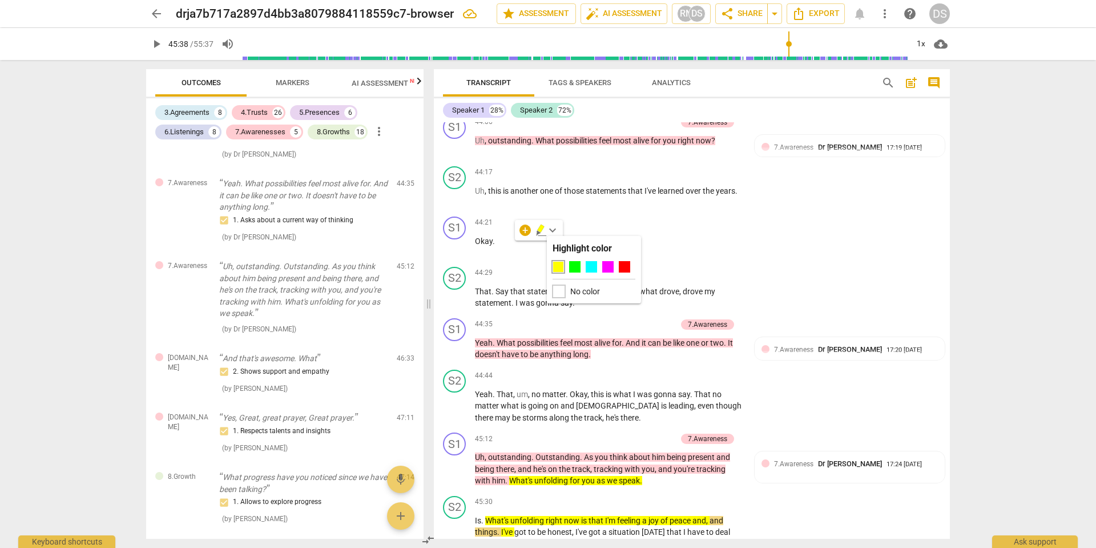
click at [561, 291] on div at bounding box center [559, 291] width 13 height 13
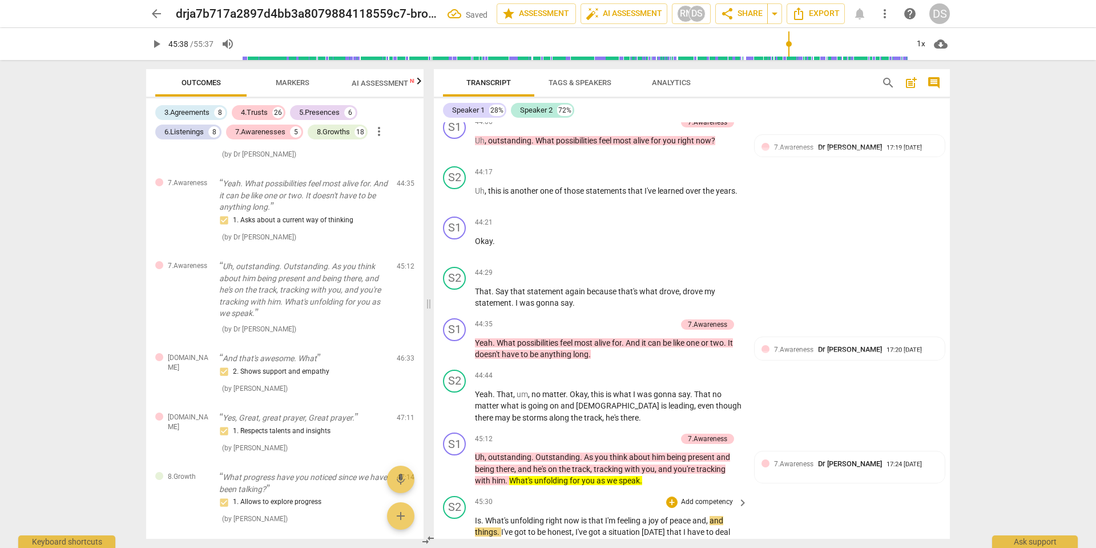
click at [838, 491] on div "S2 play_arrow pause 45:30 + Add competency keyboard_arrow_right Is . What's unf…" at bounding box center [692, 558] width 516 height 134
click at [721, 516] on span "and" at bounding box center [717, 520] width 14 height 9
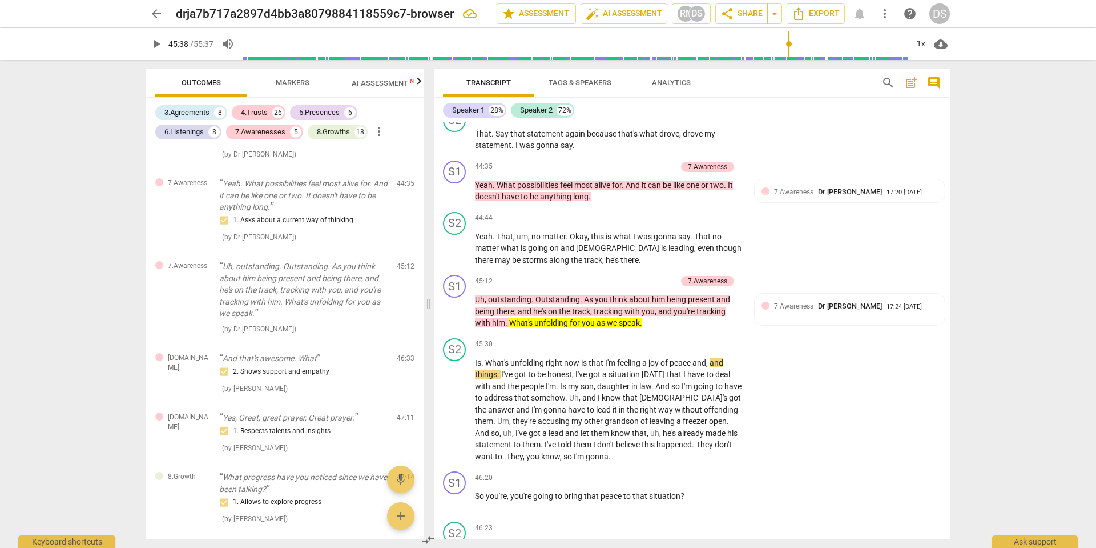
scroll to position [9725, 0]
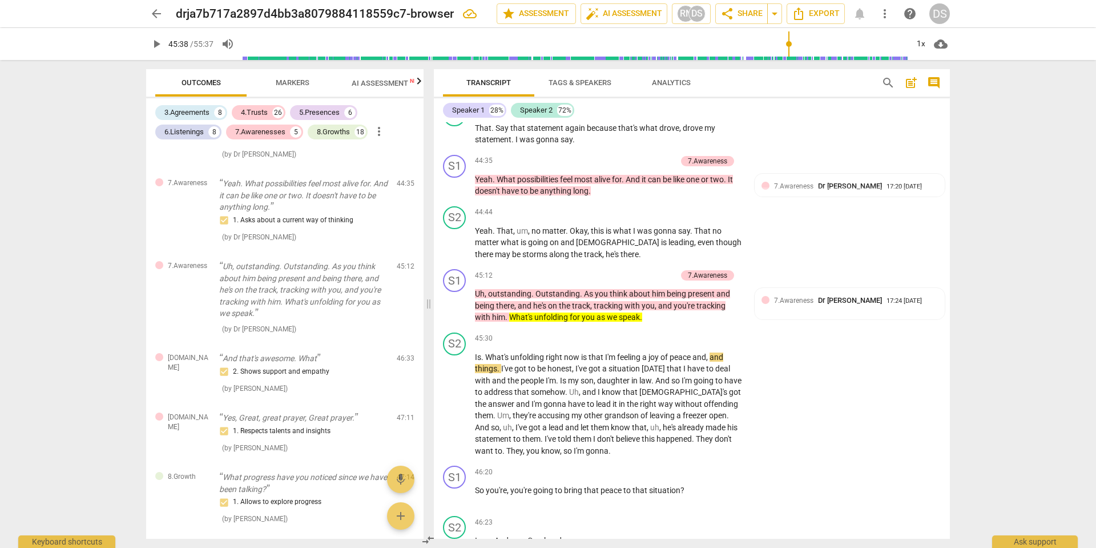
drag, startPoint x: 628, startPoint y: 313, endPoint x: 620, endPoint y: 313, distance: 8.6
drag, startPoint x: 602, startPoint y: 311, endPoint x: 671, endPoint y: 339, distance: 73.8
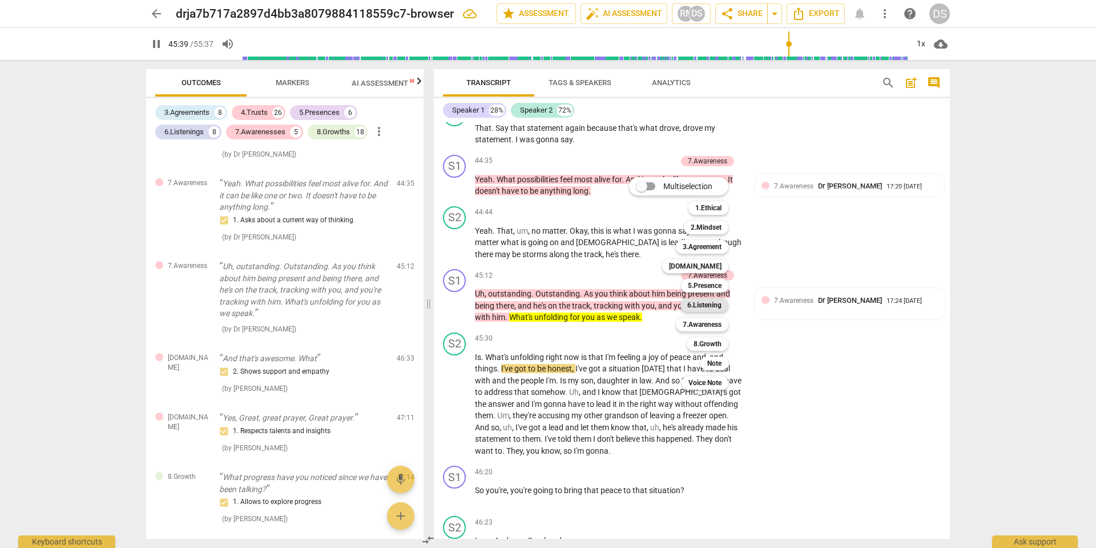
click at [699, 303] on b "6.Listening" at bounding box center [704, 305] width 34 height 14
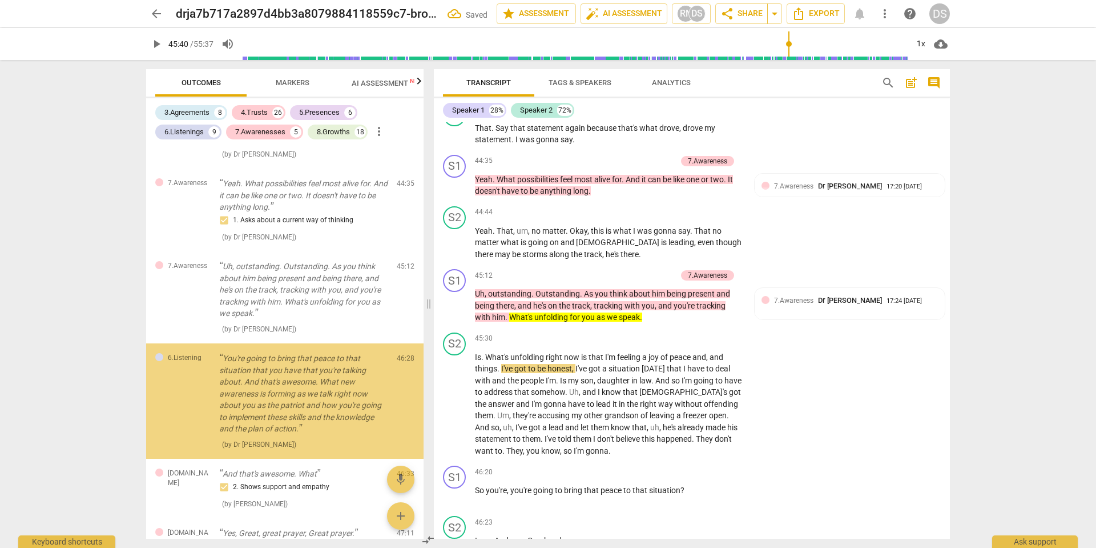
scroll to position [4270, 0]
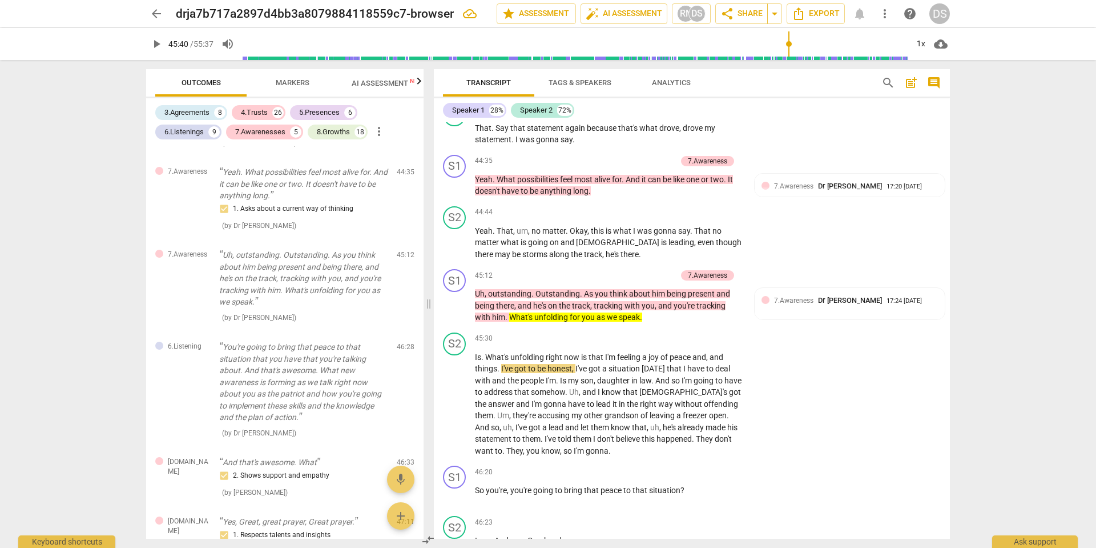
click at [927, 332] on li "Delete" at bounding box center [930, 333] width 39 height 22
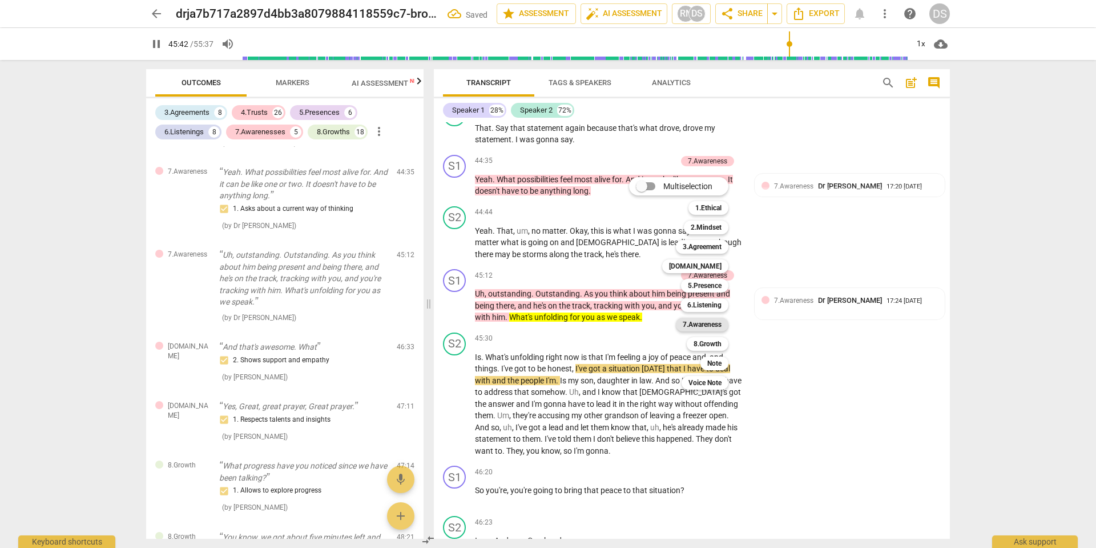
click at [705, 324] on b "7.Awareness" at bounding box center [702, 324] width 39 height 14
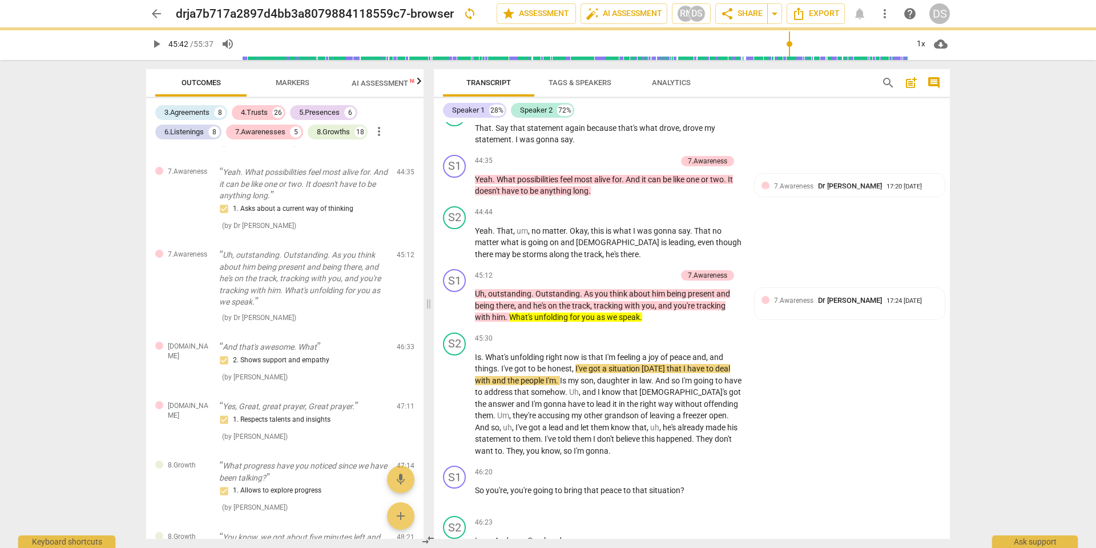
type input "2743"
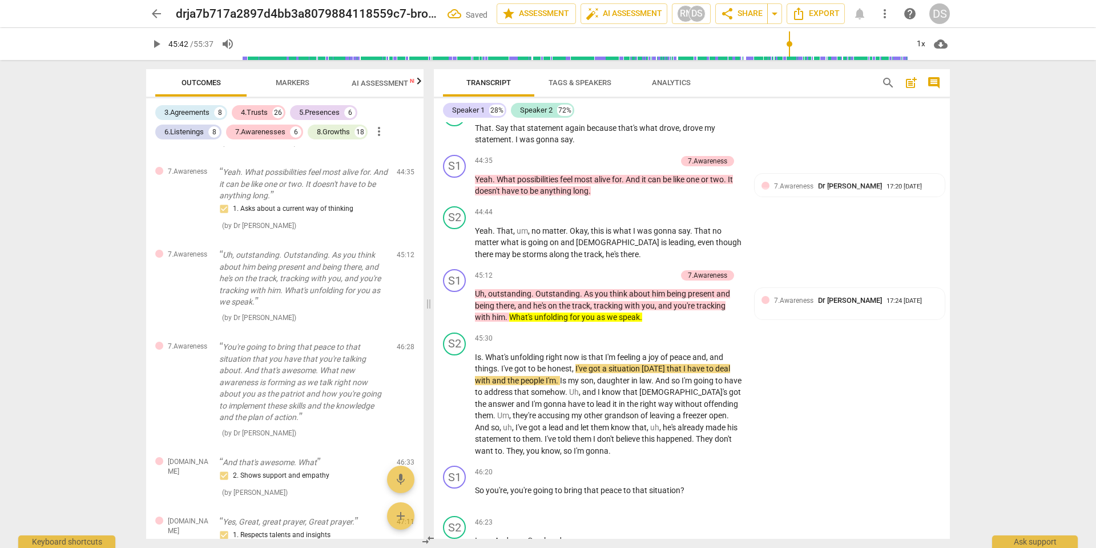
checkbox input "true"
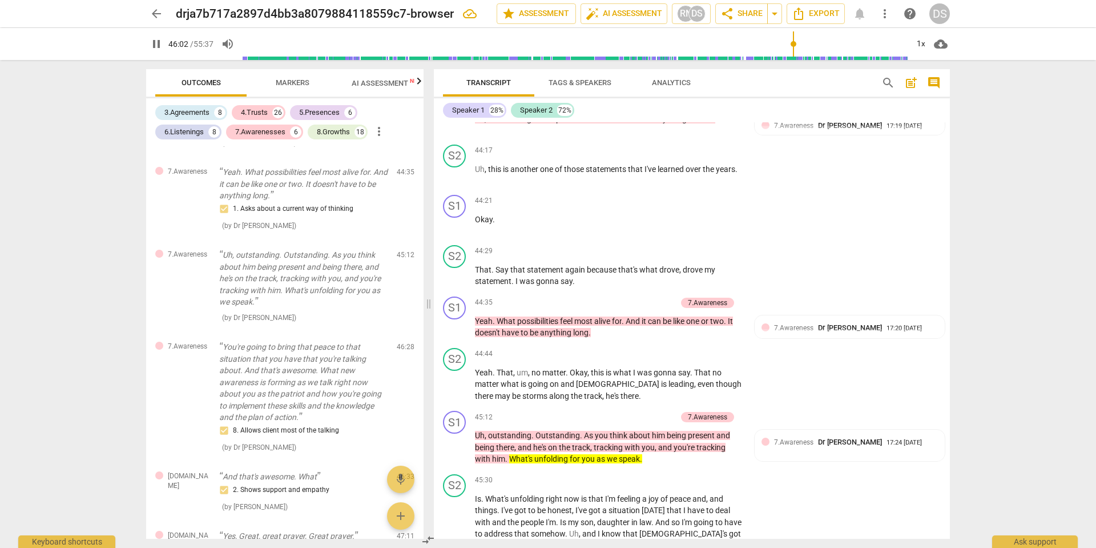
scroll to position [9579, 0]
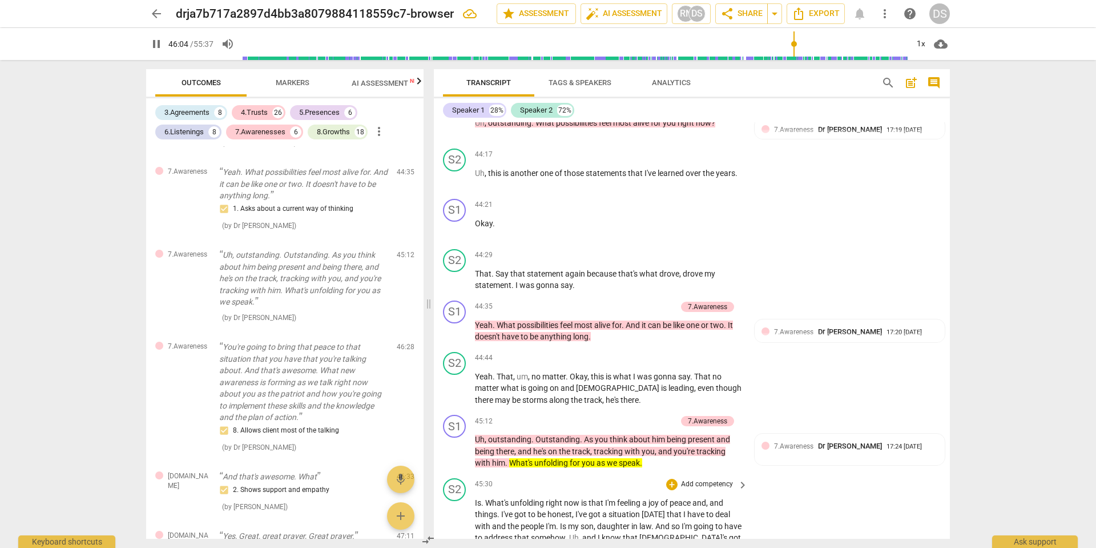
click at [453, 542] on span "pause" at bounding box center [455, 549] width 14 height 14
type input "2768"
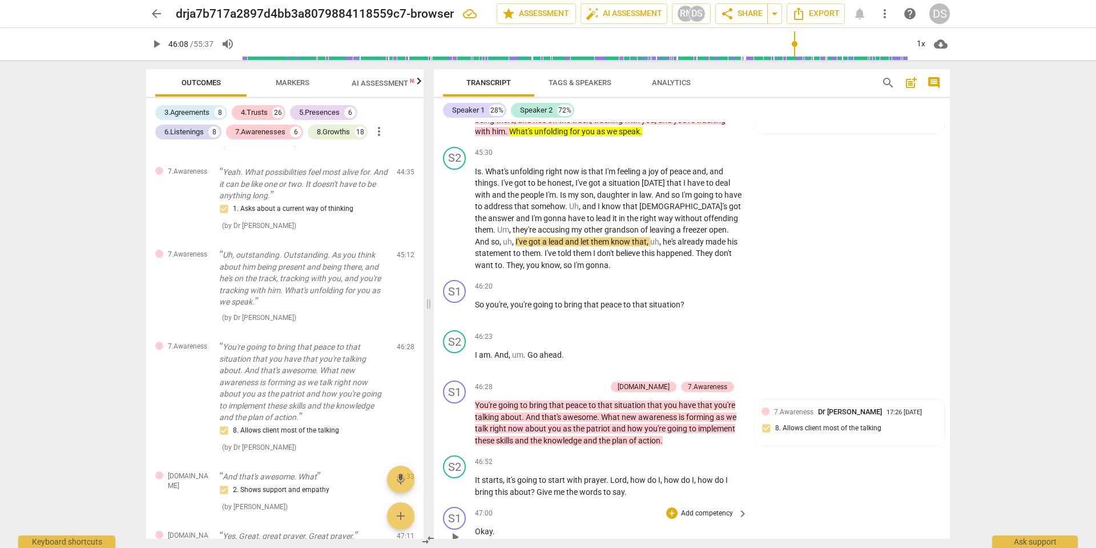
scroll to position [9917, 0]
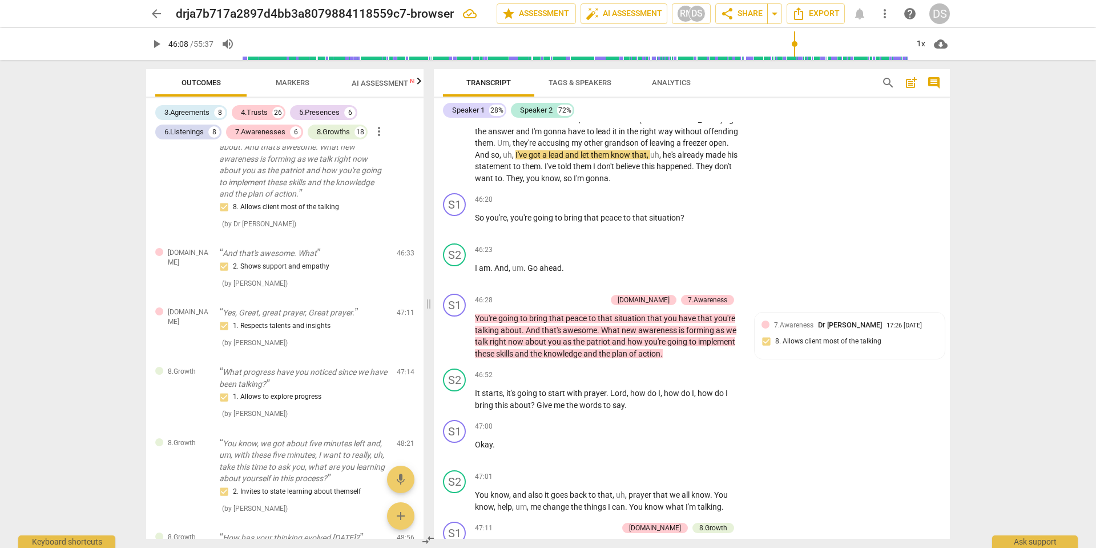
scroll to position [9999, 0]
drag, startPoint x: 510, startPoint y: 356, endPoint x: 551, endPoint y: 371, distance: 43.4
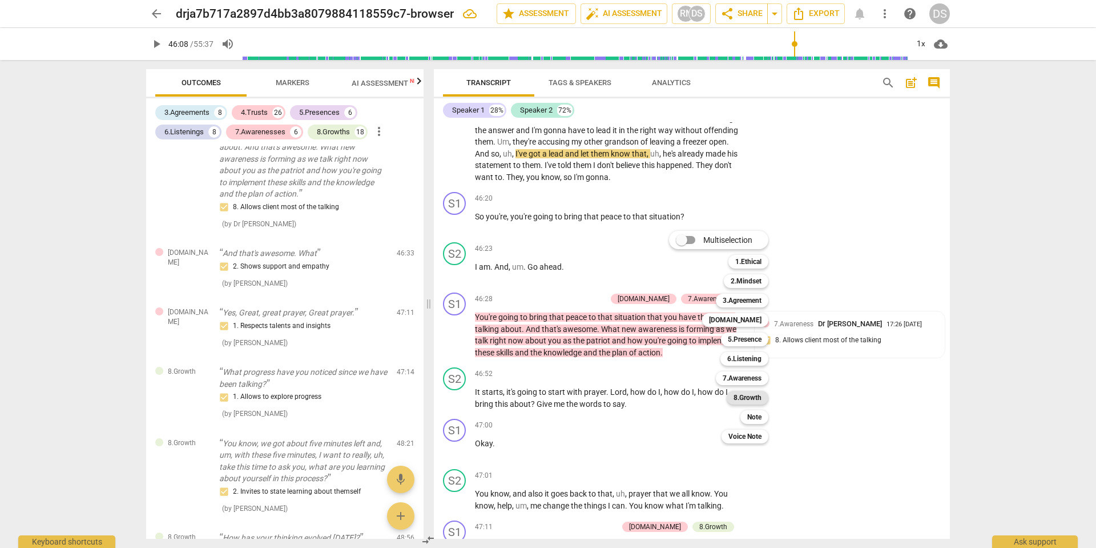
click at [749, 397] on b "8.Growth" at bounding box center [748, 398] width 28 height 14
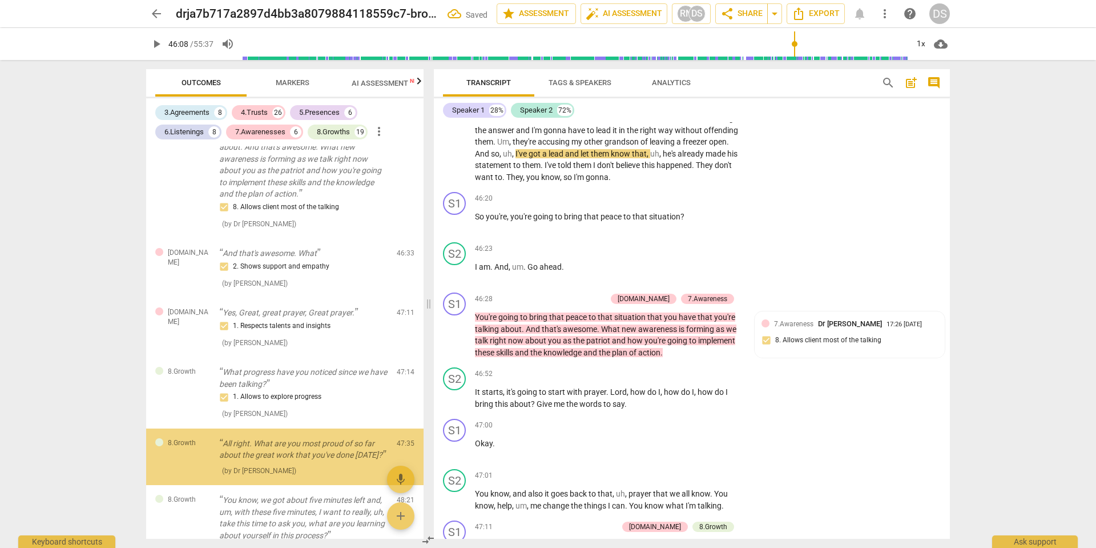
scroll to position [4556, 0]
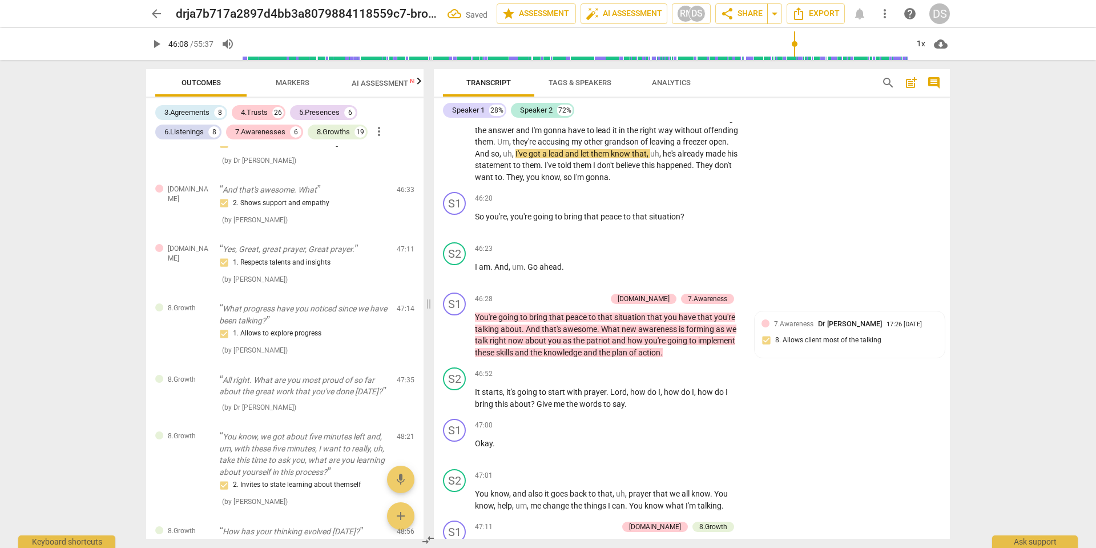
checkbox input "true"
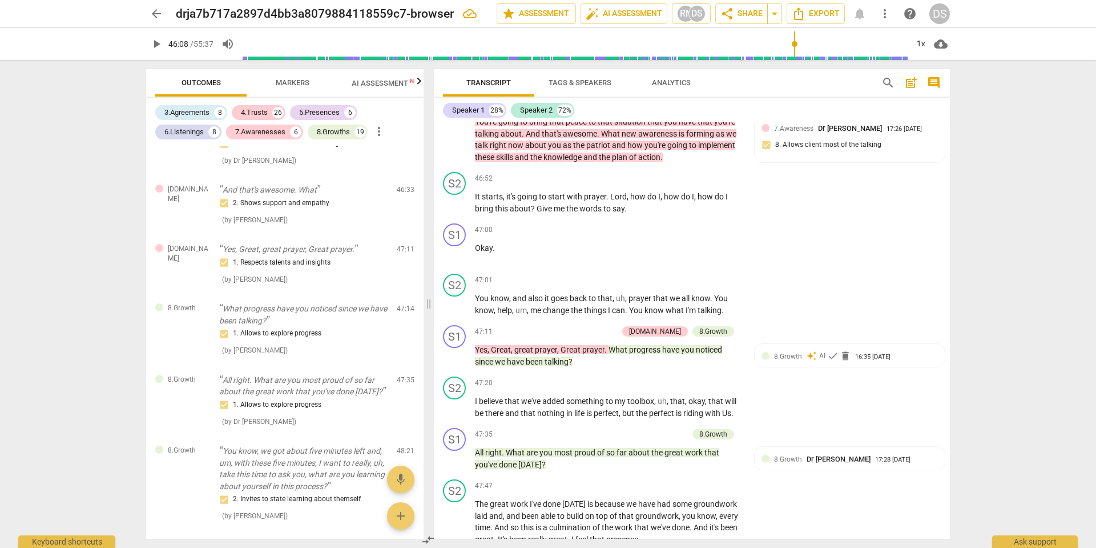
scroll to position [10195, 0]
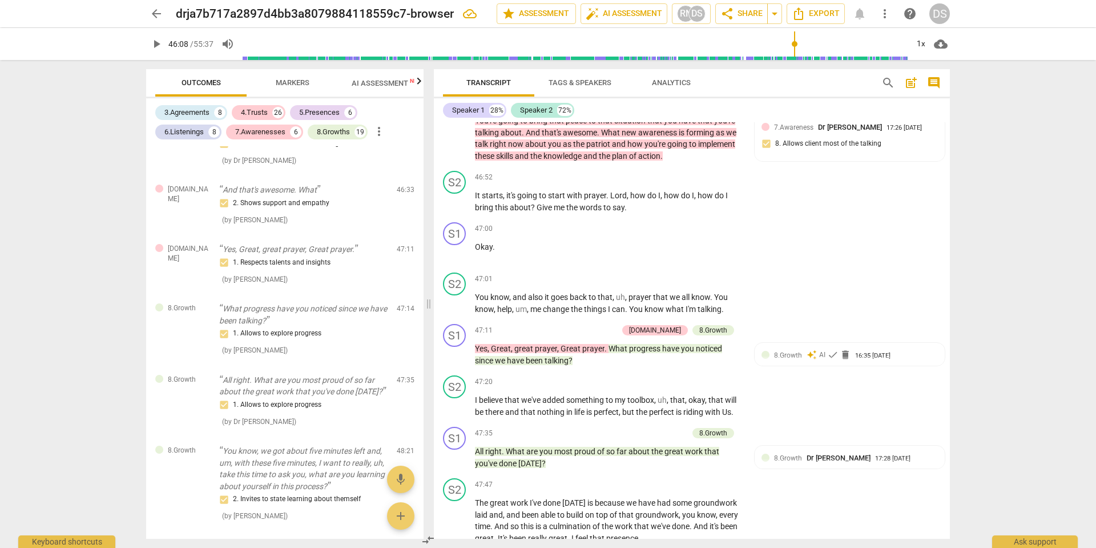
checkbox input "true"
drag, startPoint x: 670, startPoint y: 360, endPoint x: 663, endPoint y: 365, distance: 8.5
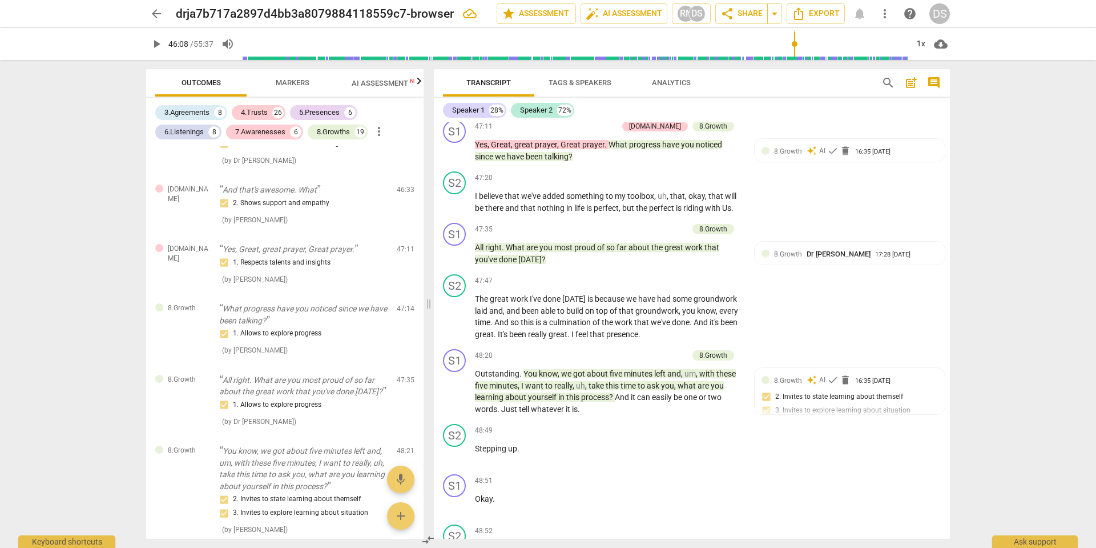
scroll to position [10400, 0]
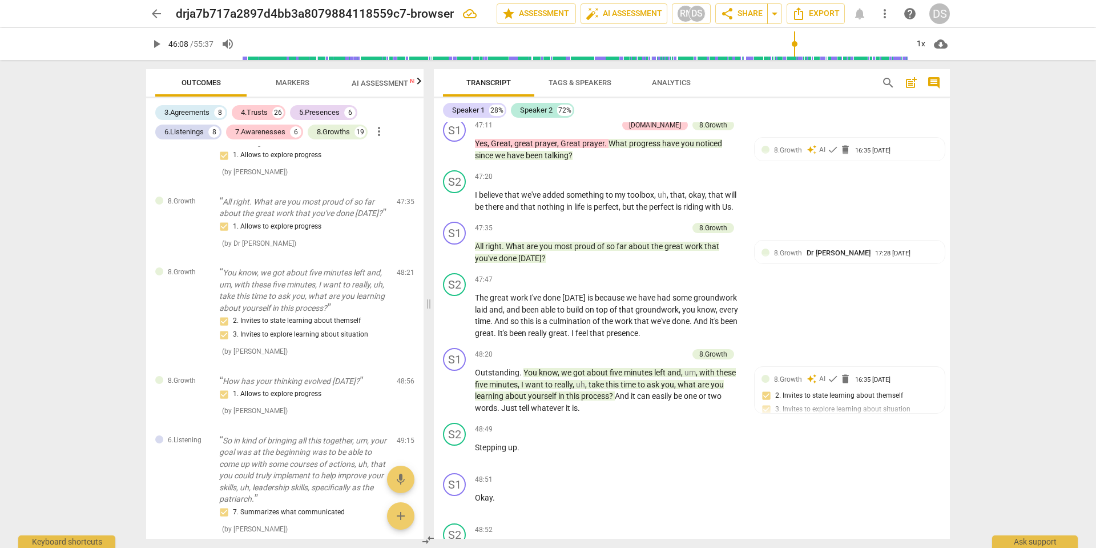
checkbox input "true"
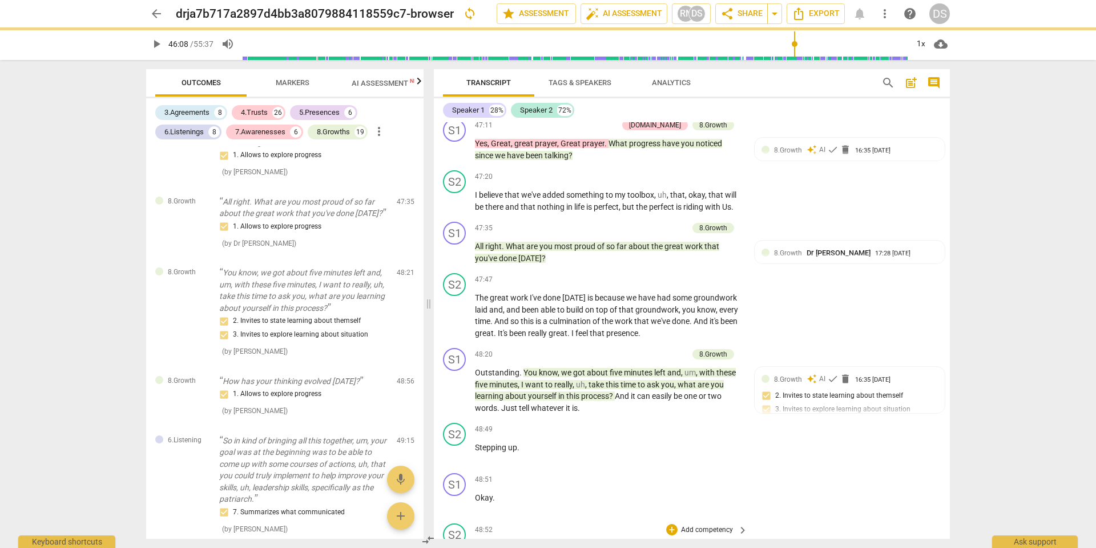
click at [762, 518] on div "S2 play_arrow pause 48:52 + Add competency keyboard_arrow_right And moving forw…" at bounding box center [692, 543] width 516 height 50
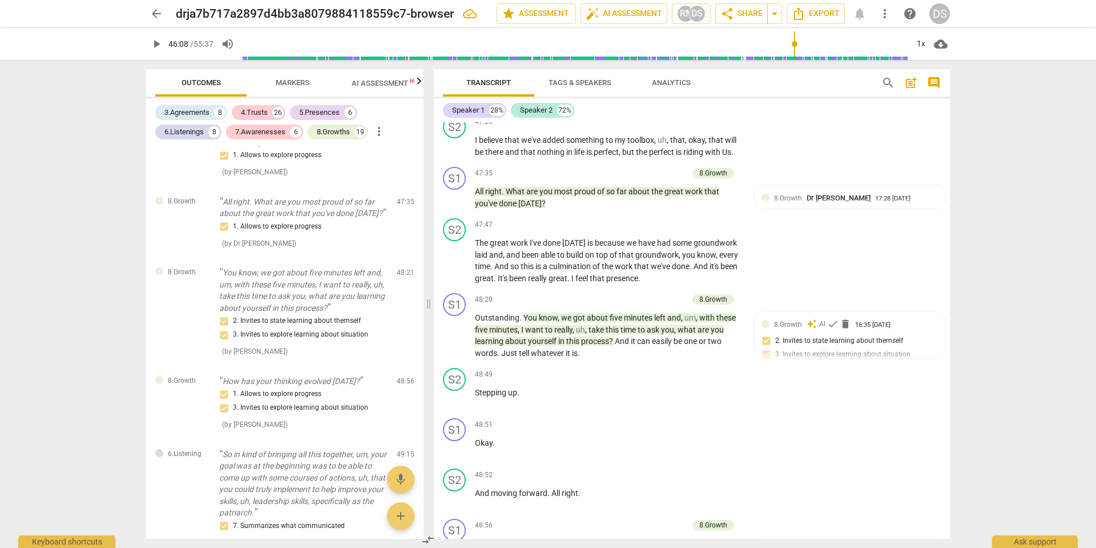
scroll to position [10471, 0]
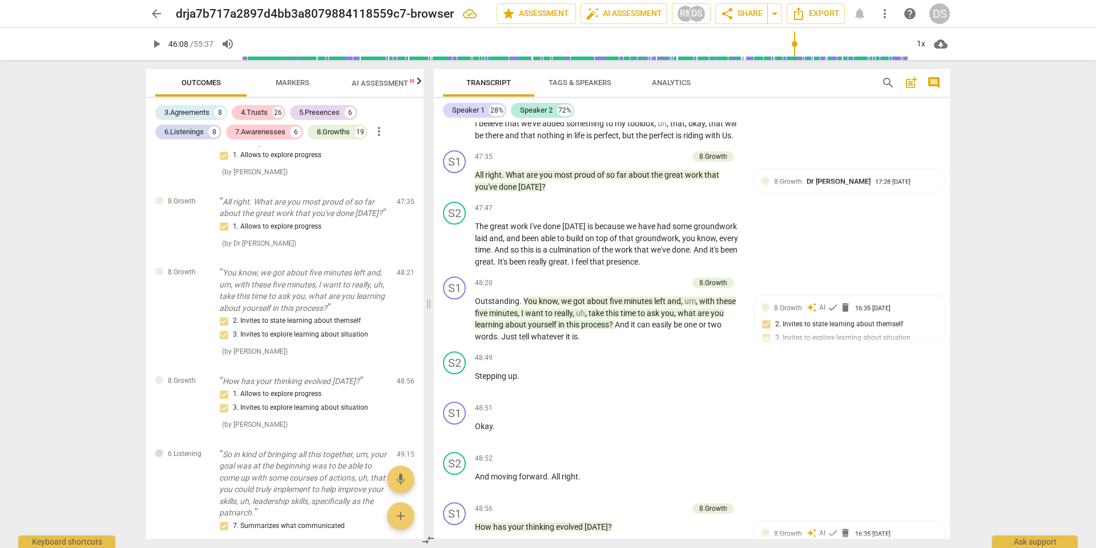
drag, startPoint x: 705, startPoint y: 368, endPoint x: 601, endPoint y: 367, distance: 103.9
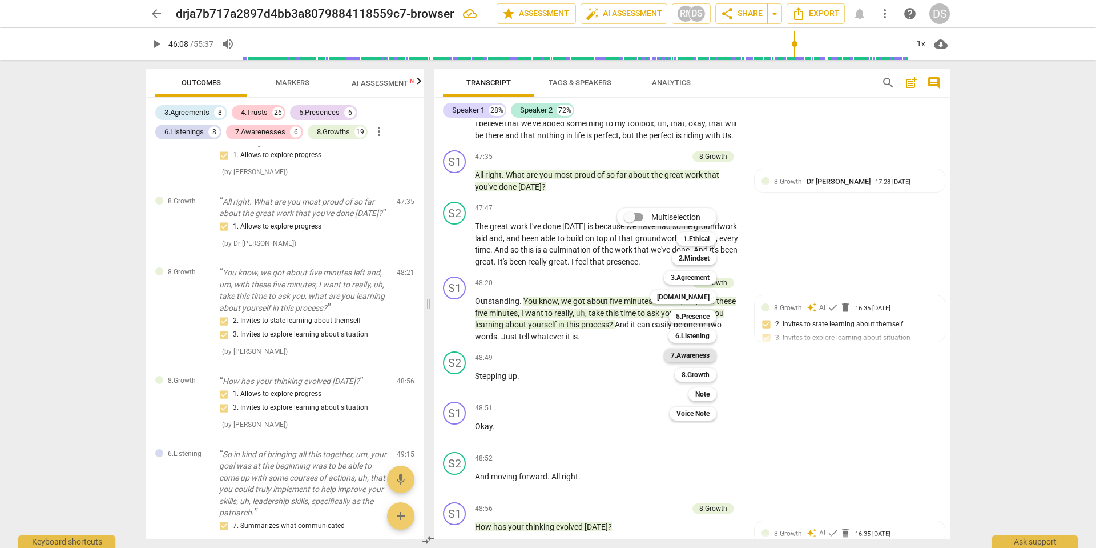
click at [695, 356] on b "7.Awareness" at bounding box center [690, 355] width 39 height 14
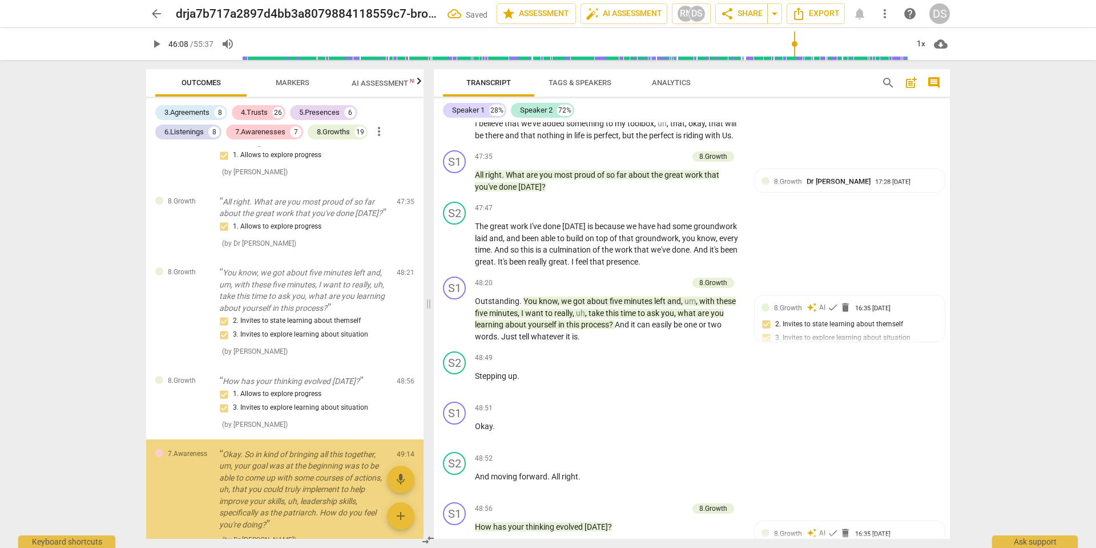
scroll to position [4835, 0]
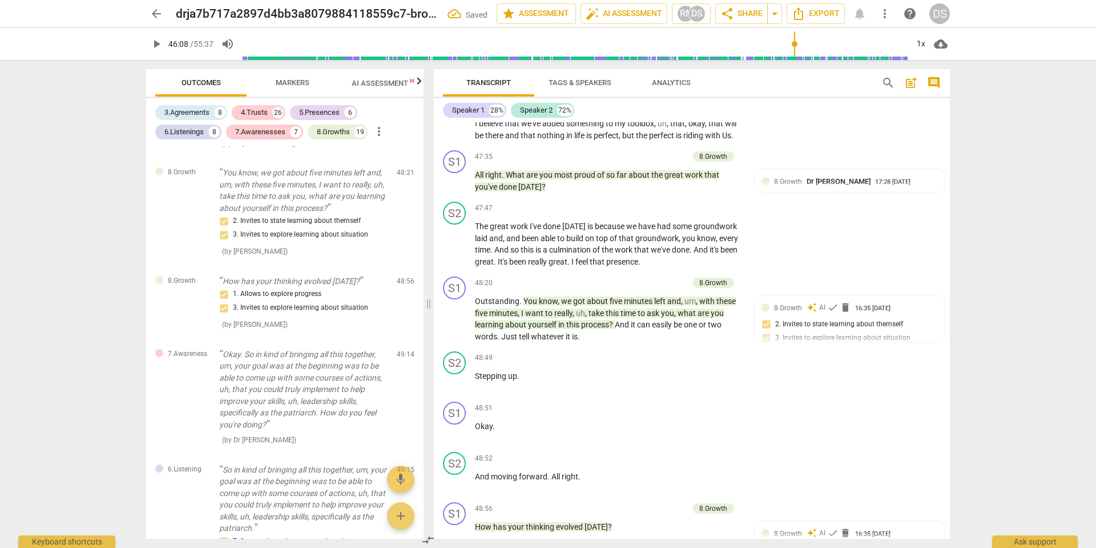
checkbox input "true"
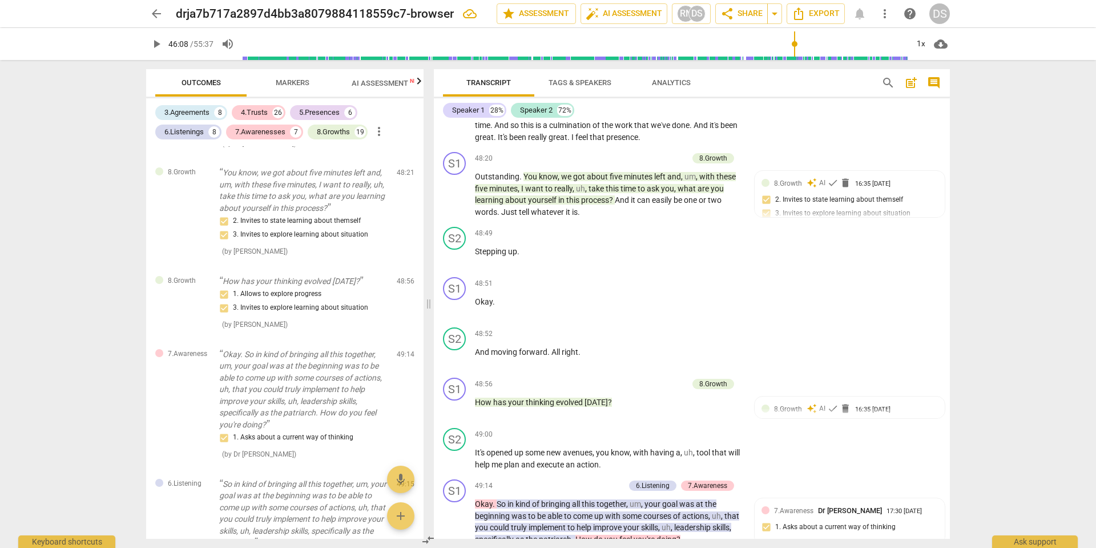
scroll to position [10600, 0]
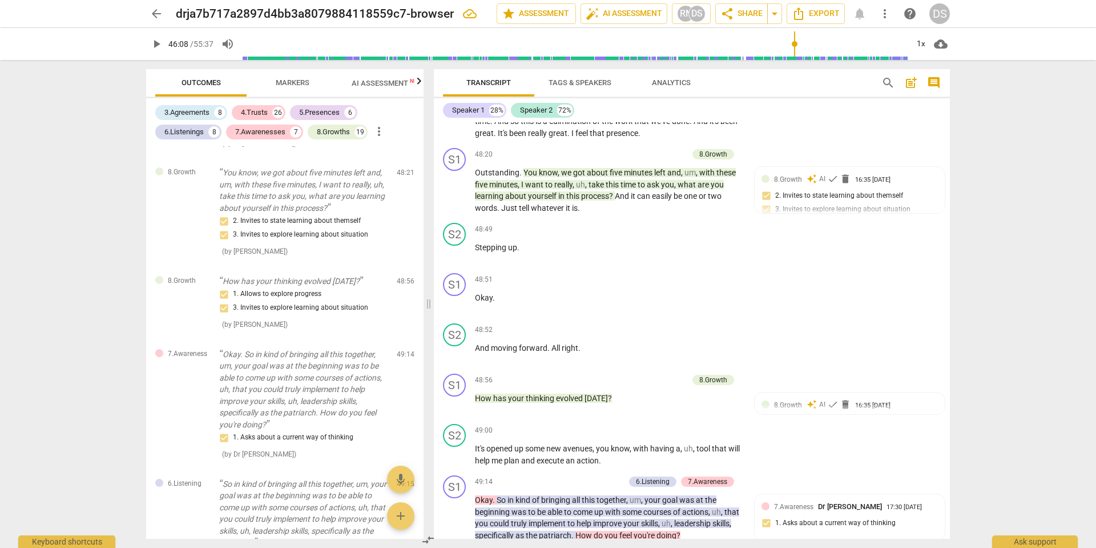
type input "2768"
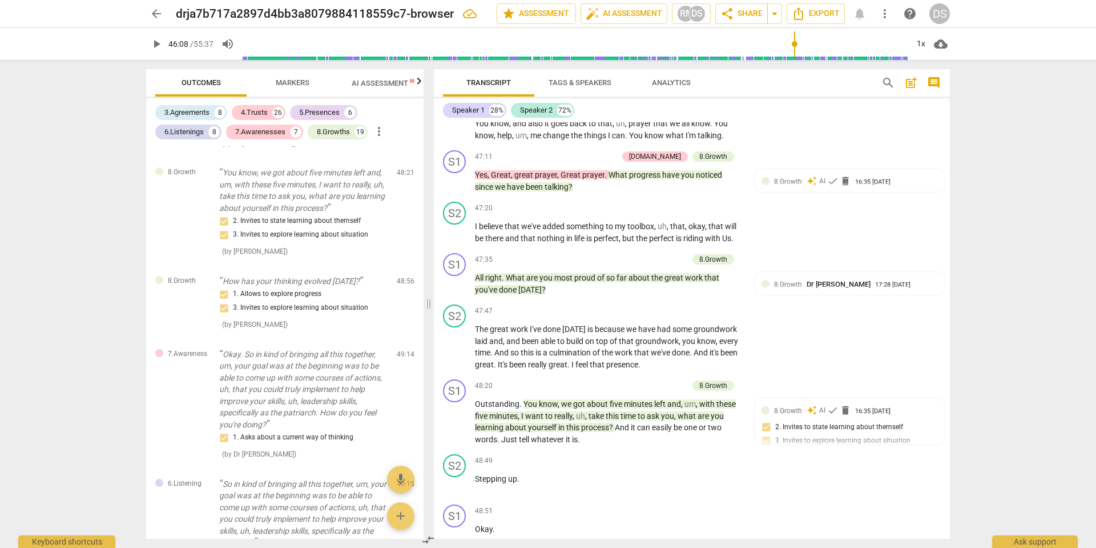
scroll to position [10372, 0]
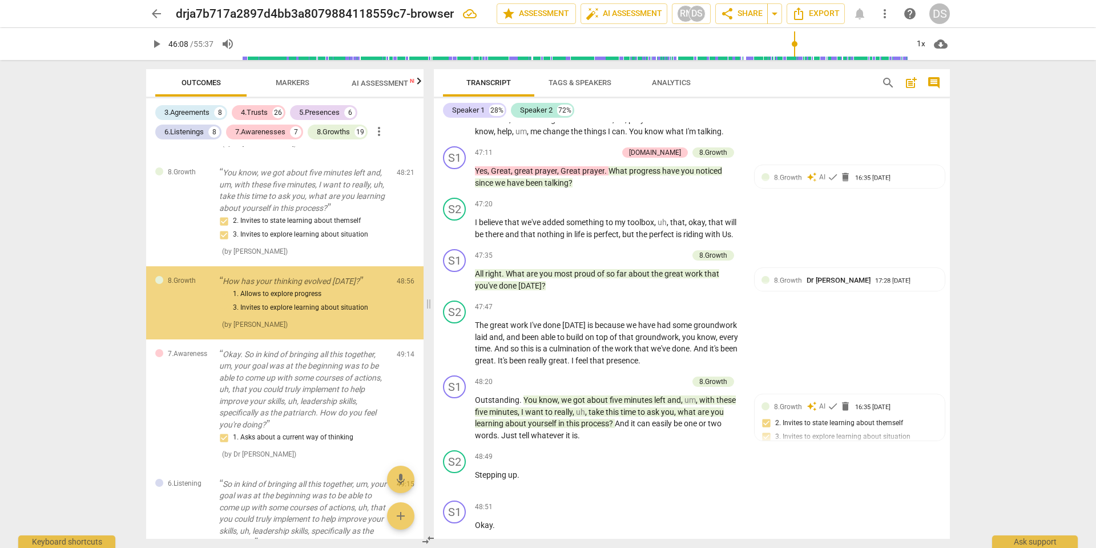
scroll to position [4741, 0]
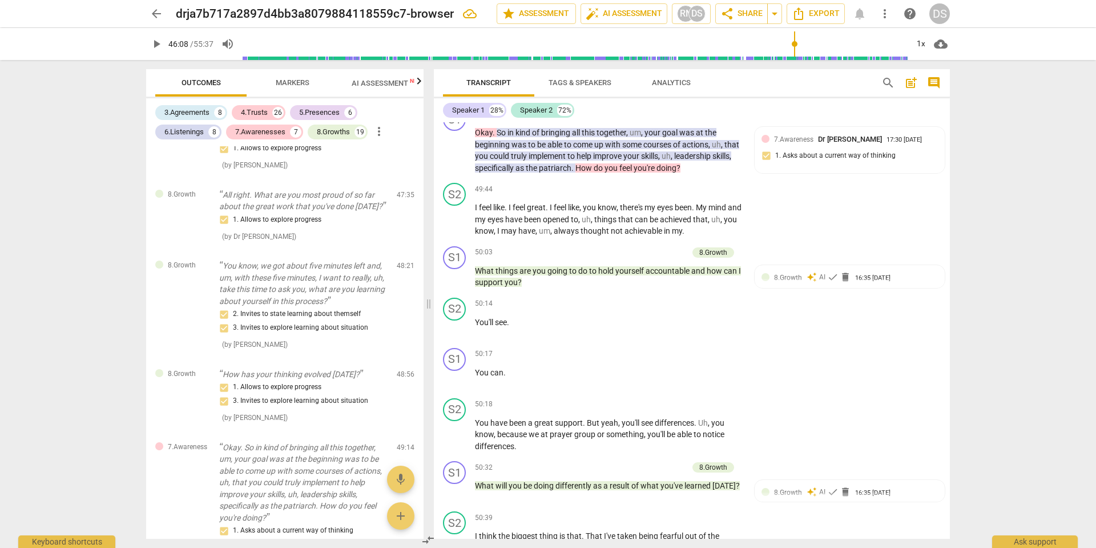
scroll to position [10971, 0]
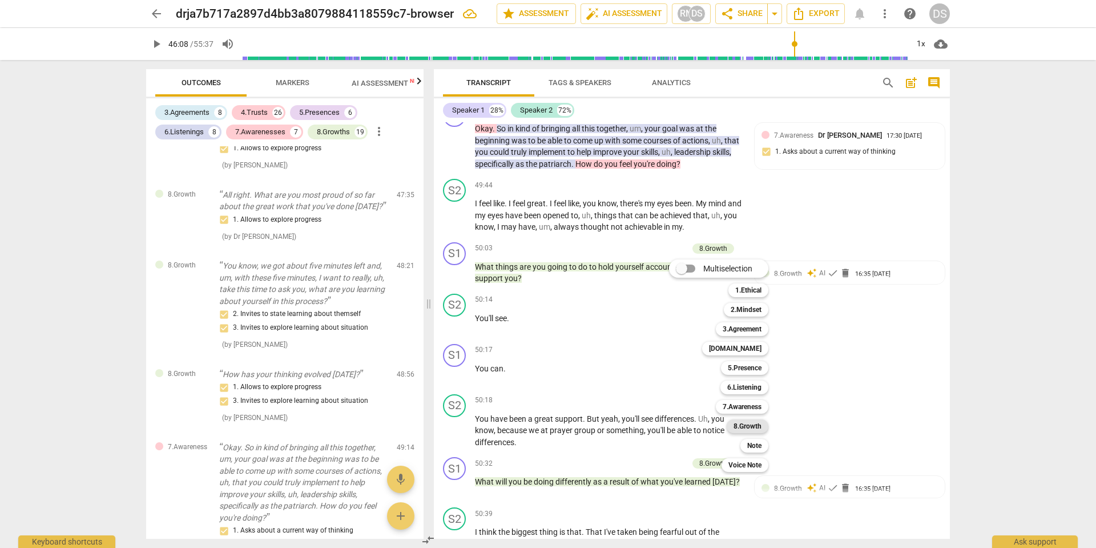
click at [742, 427] on b "8.Growth" at bounding box center [748, 426] width 28 height 14
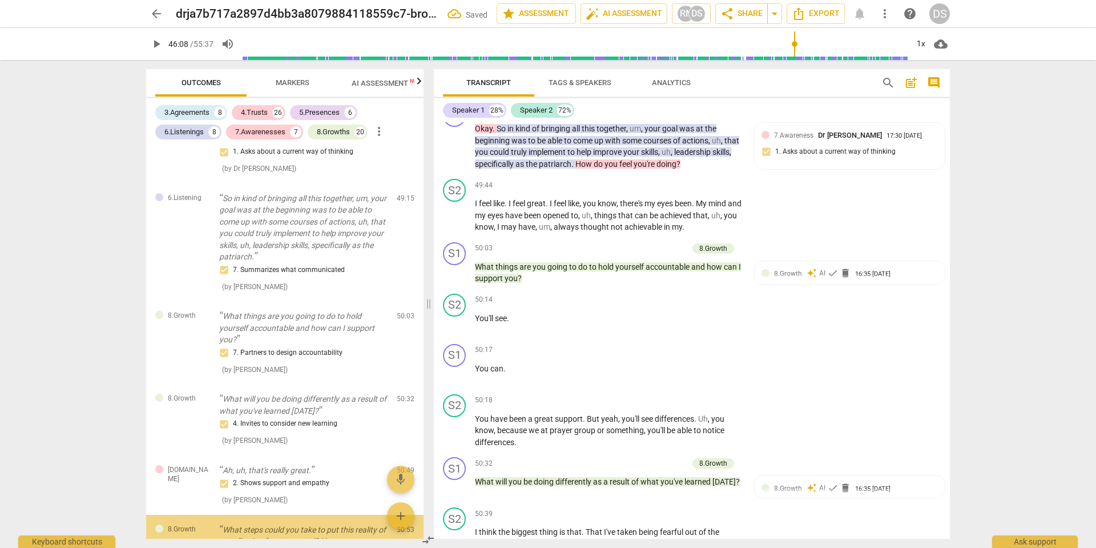
scroll to position [11190, 0]
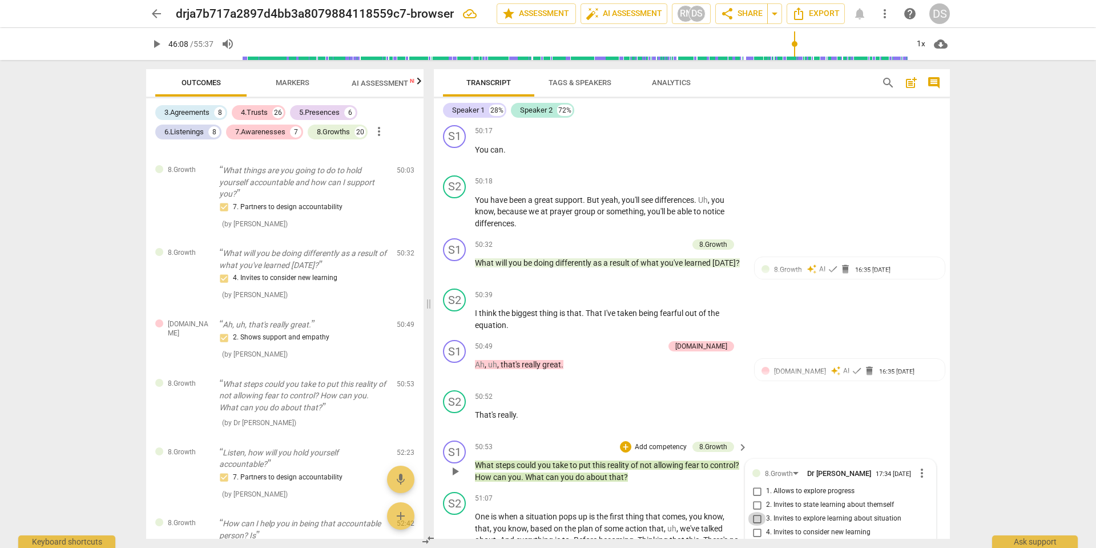
click at [758, 512] on input "3. Invites to explore learning about situation" at bounding box center [757, 519] width 18 height 14
checkbox input "true"
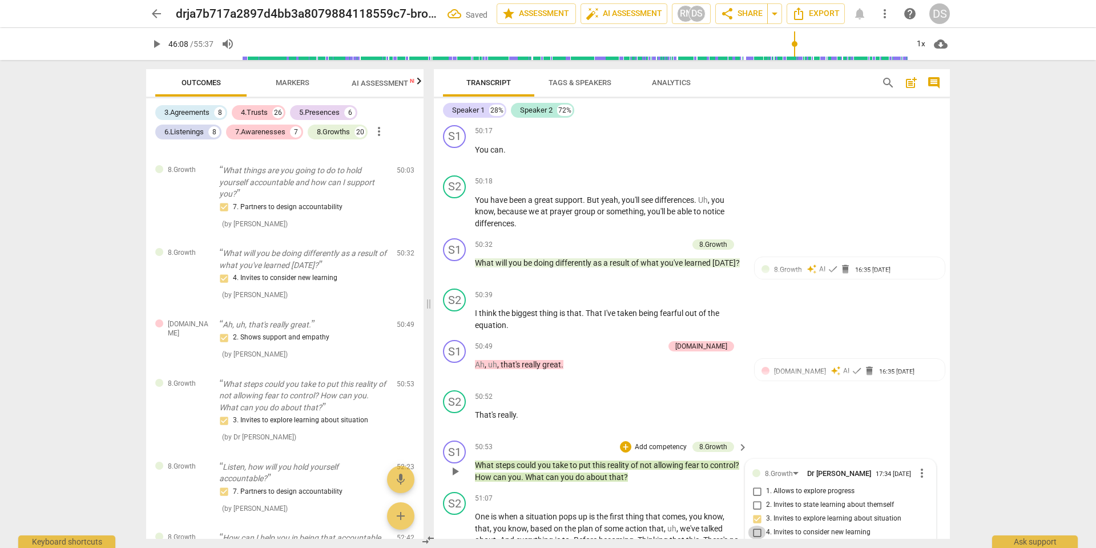
click at [755, 525] on input "4. Invites to consider new learning" at bounding box center [757, 532] width 18 height 14
checkbox input "true"
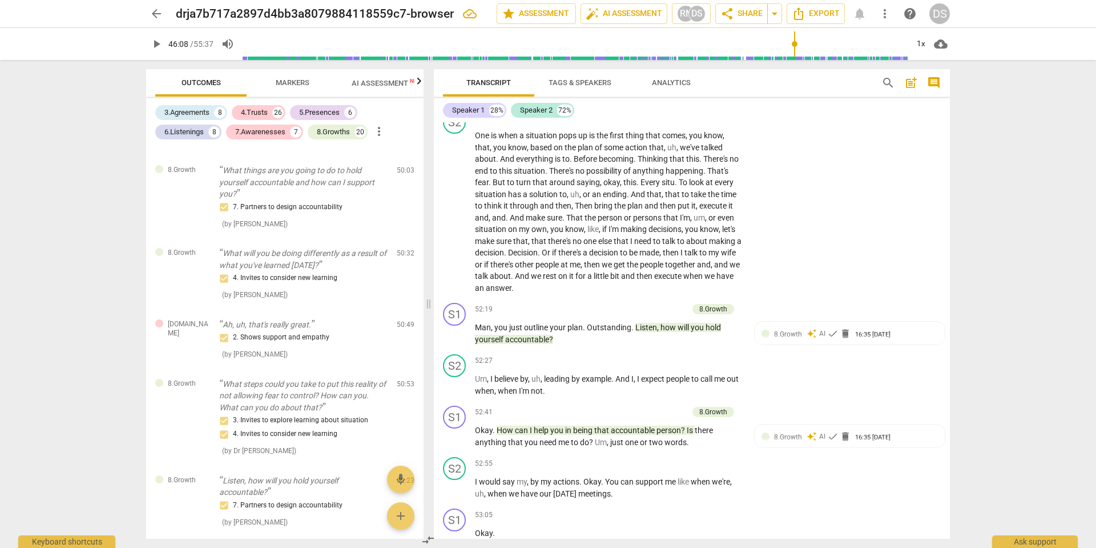
scroll to position [11573, 0]
drag, startPoint x: 561, startPoint y: 327, endPoint x: 569, endPoint y: 335, distance: 12.1
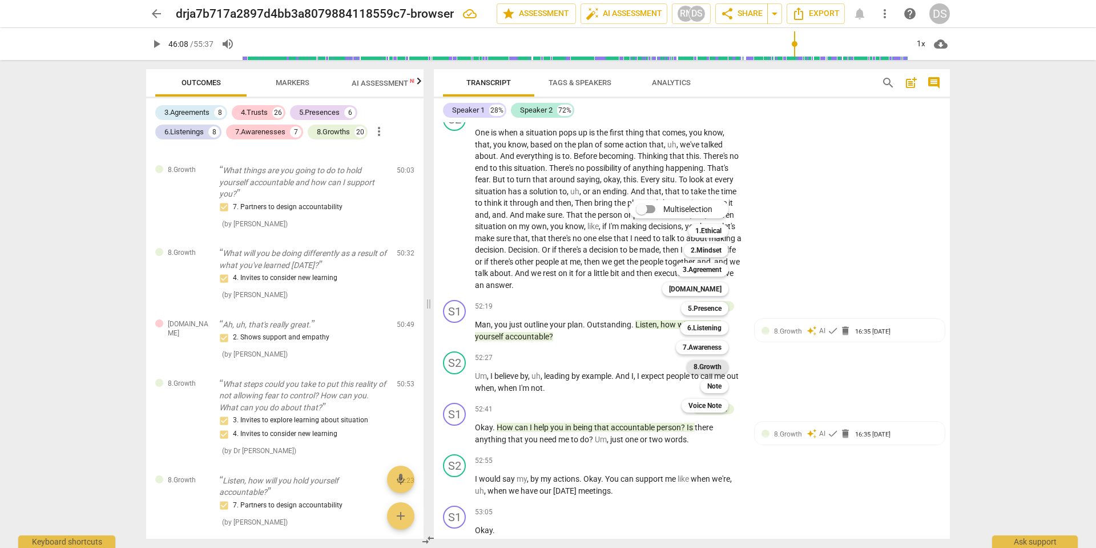
click at [706, 367] on b "8.Growth" at bounding box center [708, 367] width 28 height 14
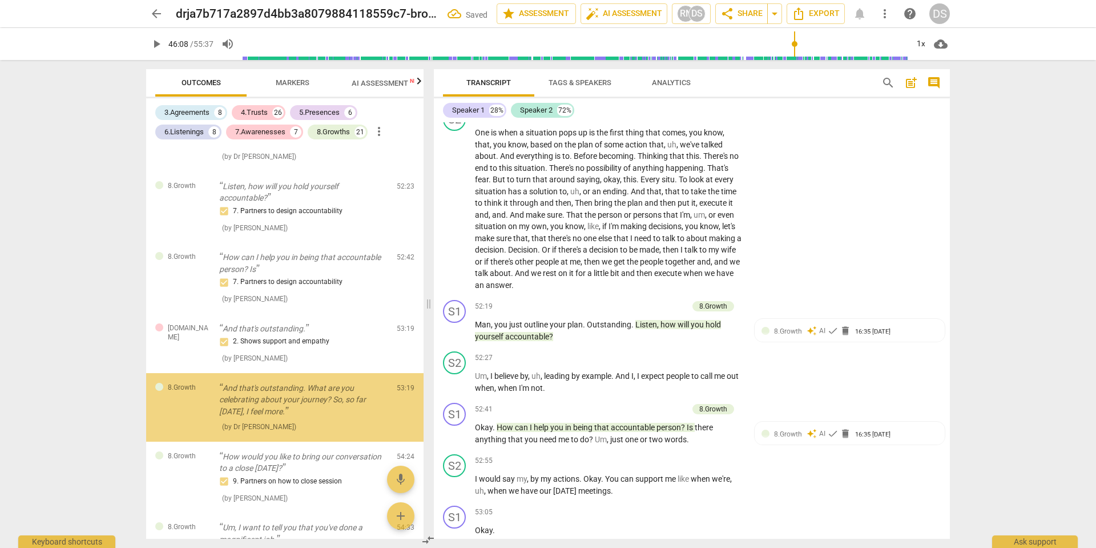
scroll to position [5560, 0]
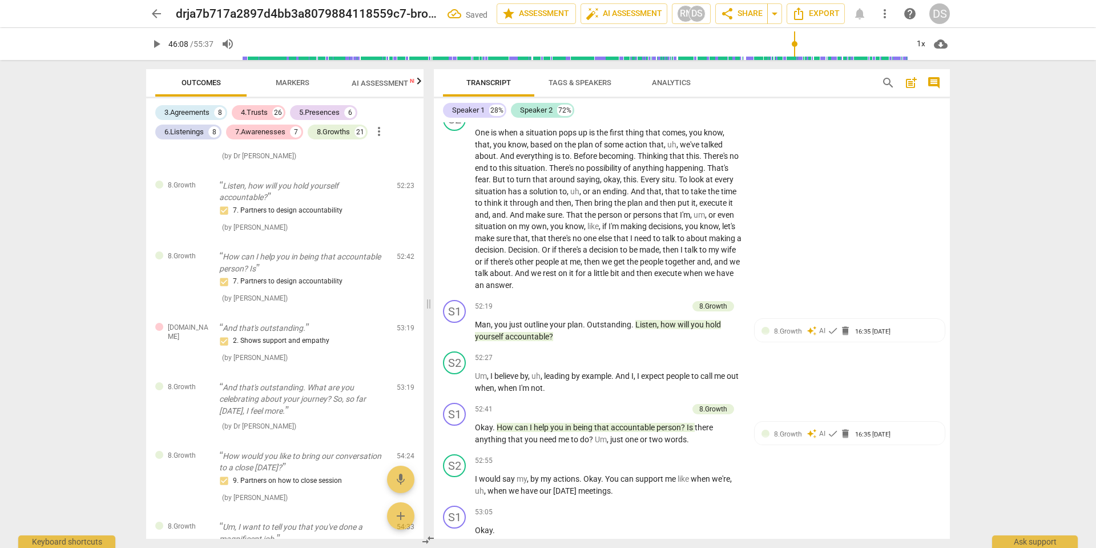
checkbox input "true"
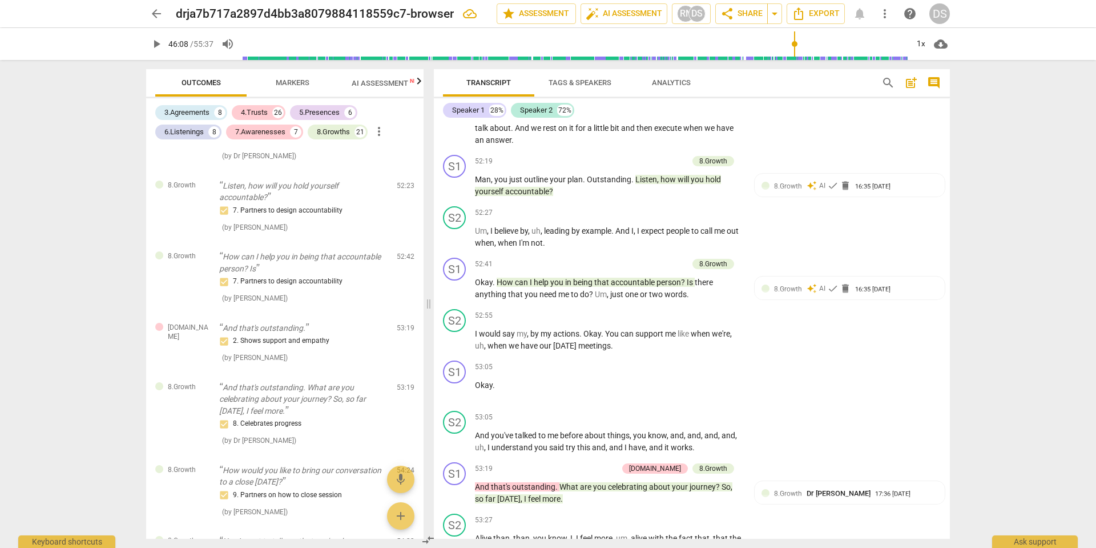
scroll to position [11722, 0]
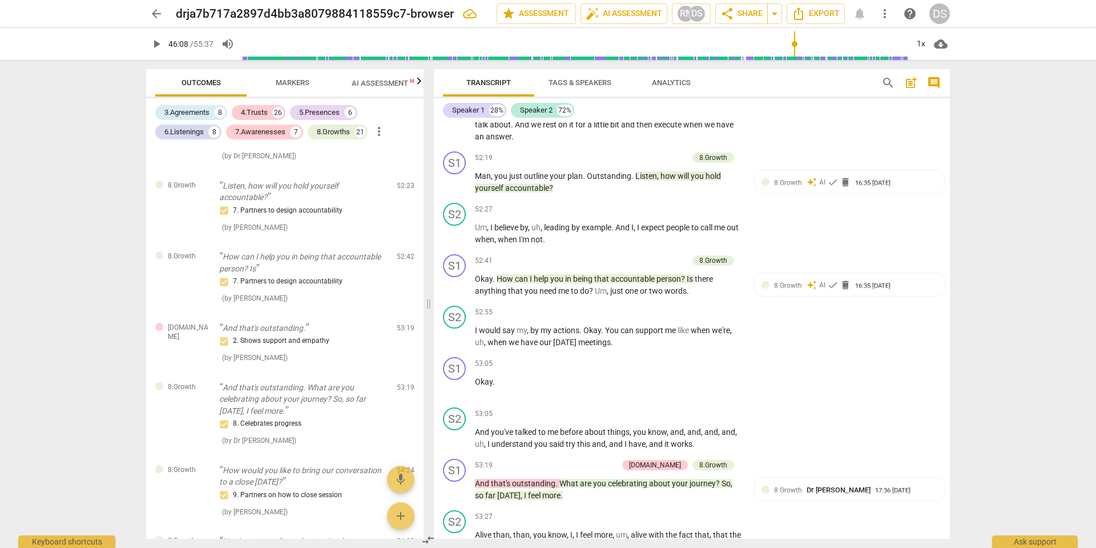
drag, startPoint x: 476, startPoint y: 335, endPoint x: 620, endPoint y: 351, distance: 145.3
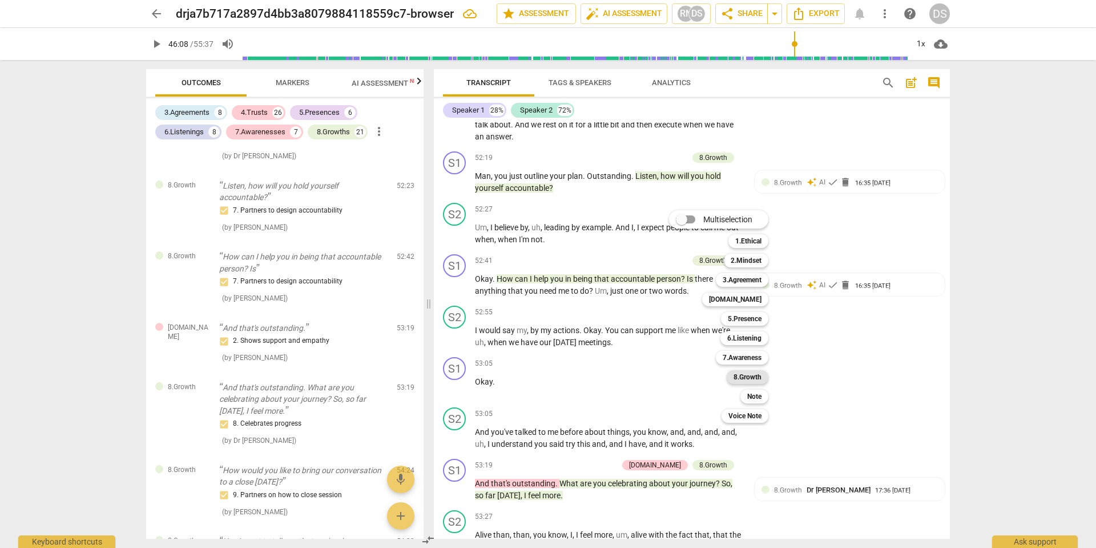
click at [749, 381] on b "8.Growth" at bounding box center [748, 377] width 28 height 14
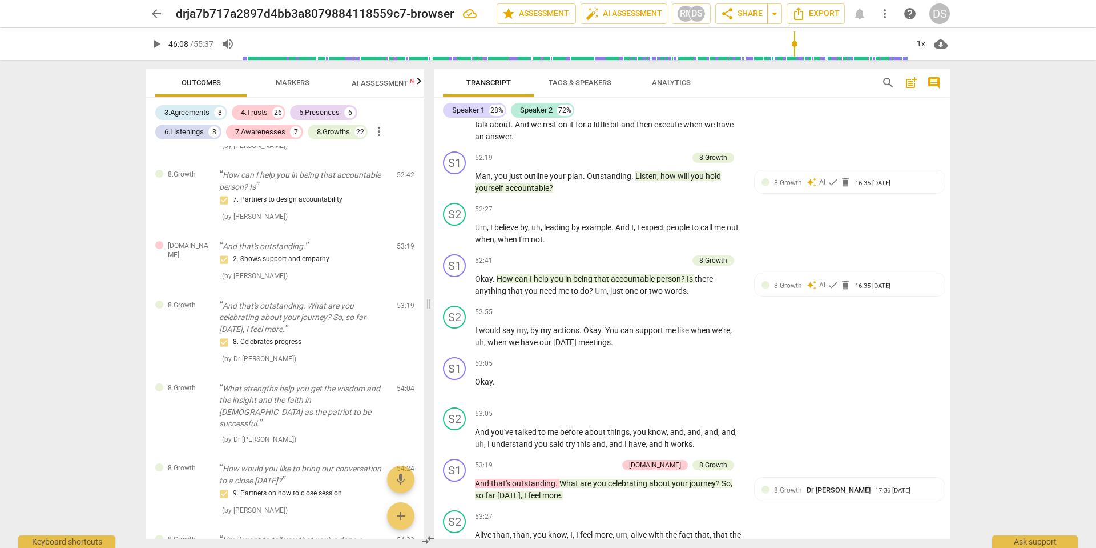
scroll to position [11724, 0]
checkbox input "true"
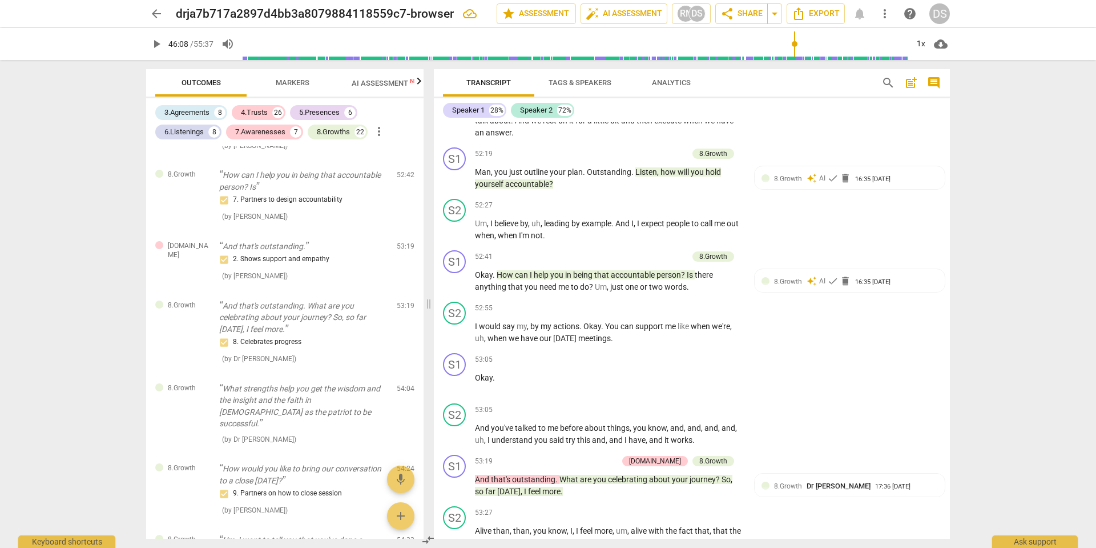
scroll to position [11723, 0]
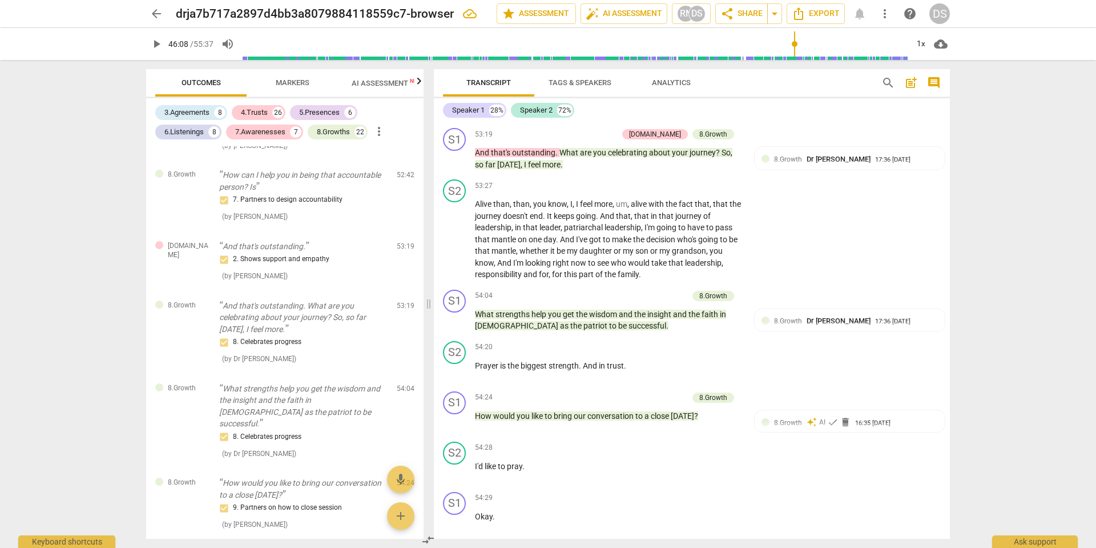
scroll to position [12056, 0]
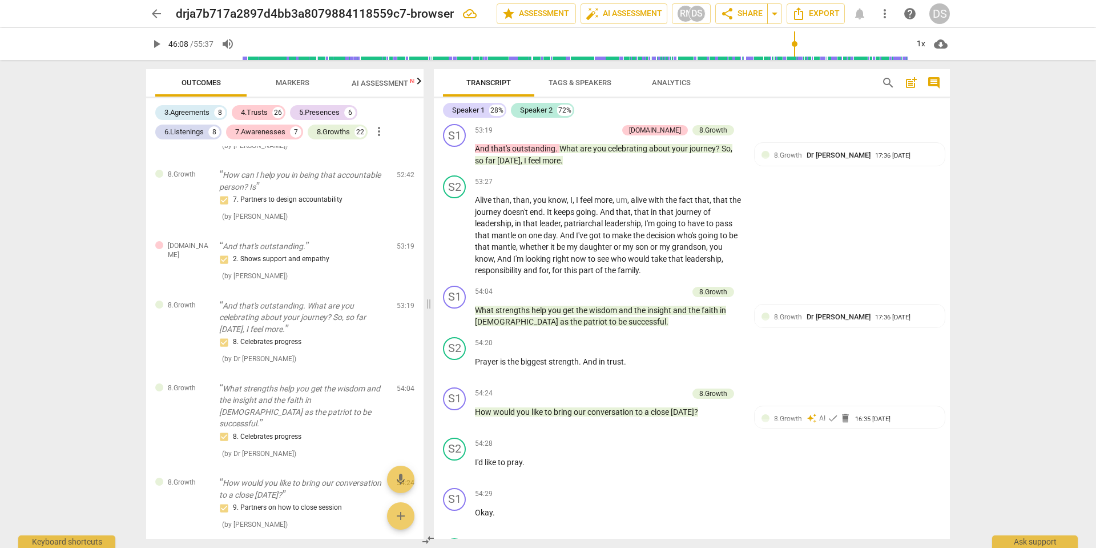
drag, startPoint x: 710, startPoint y: 328, endPoint x: 701, endPoint y: 331, distance: 10.1
checkbox input "true"
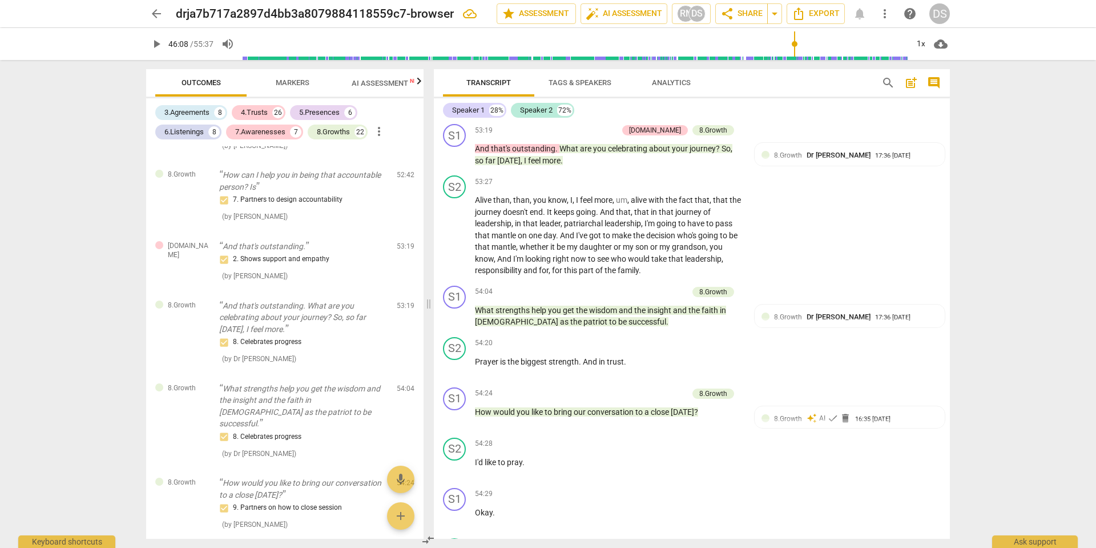
checkbox input "true"
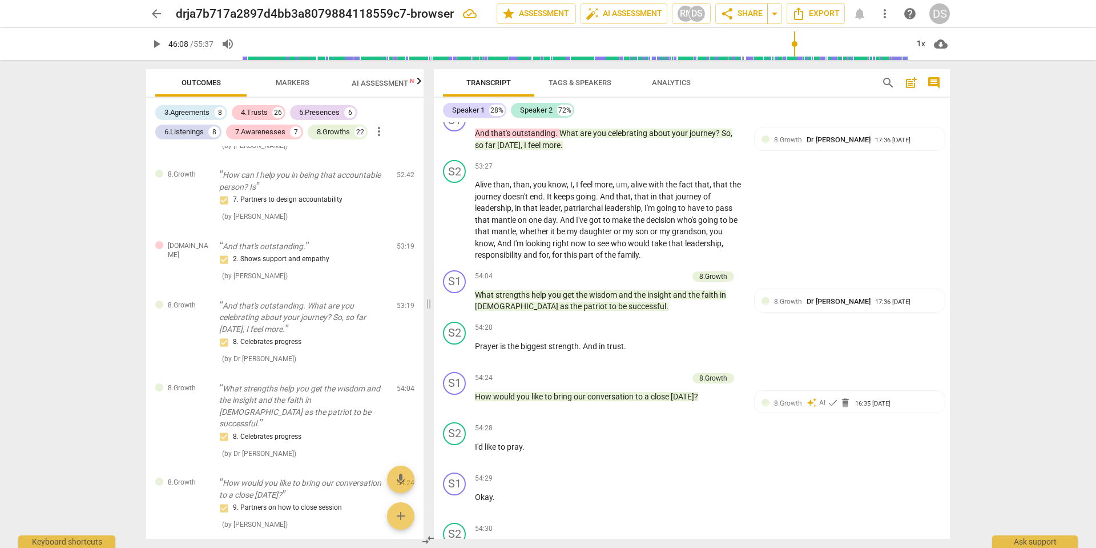
scroll to position [12081, 0]
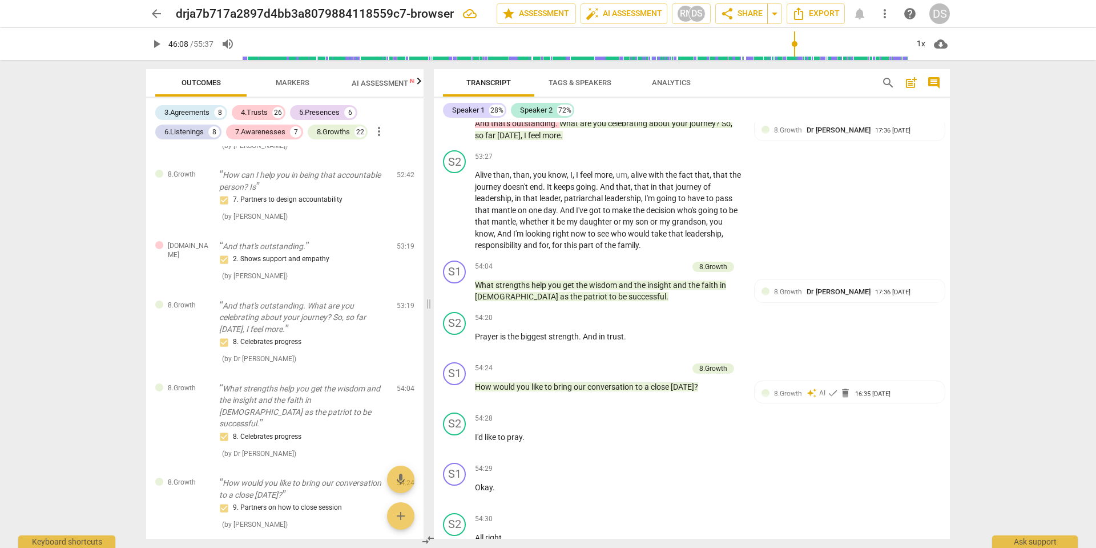
checkbox input "false"
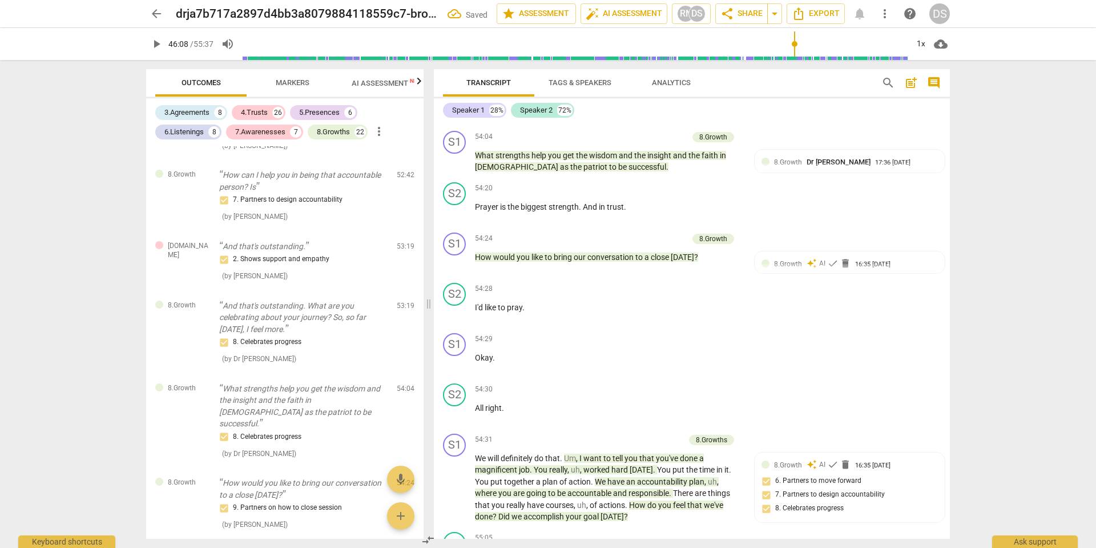
scroll to position [12215, 0]
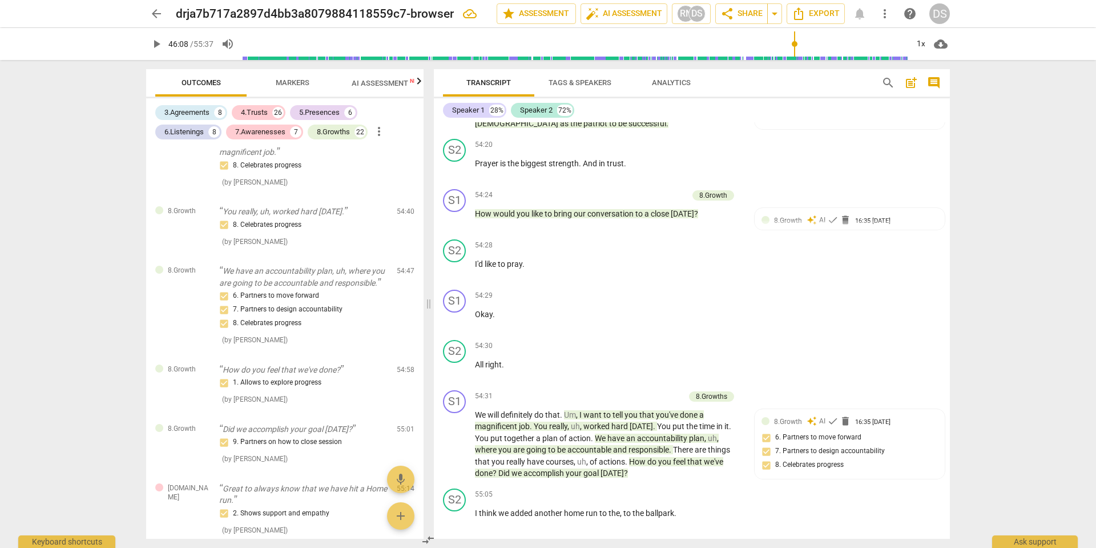
scroll to position [6140, 0]
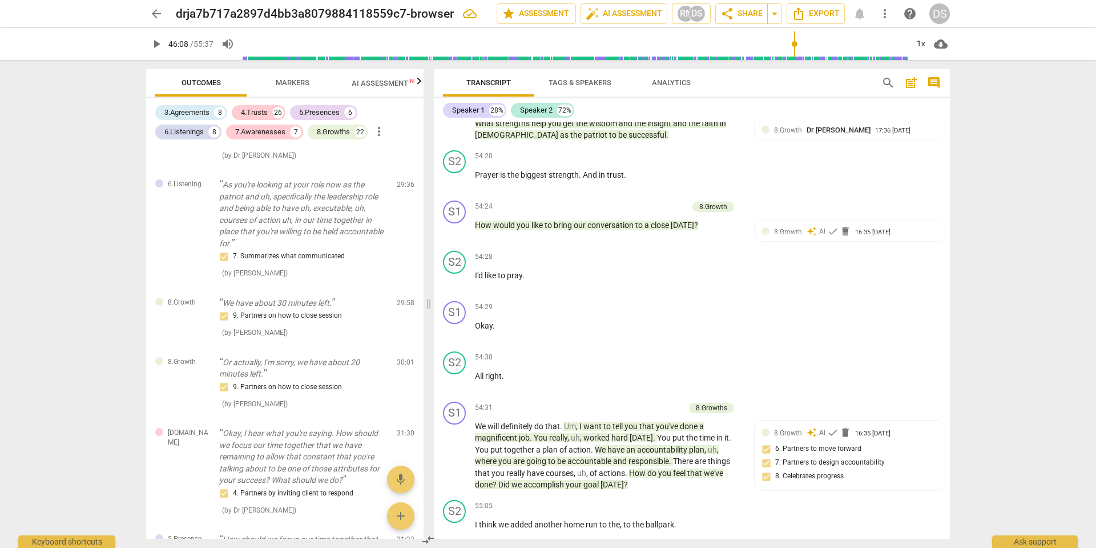
scroll to position [1939, 0]
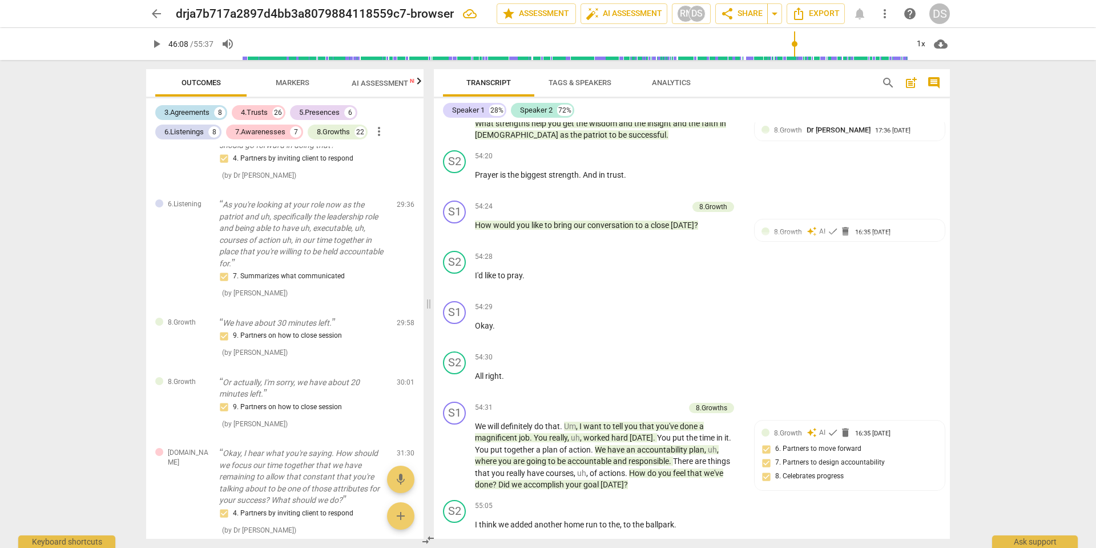
click at [184, 113] on div "3.Agreements" at bounding box center [186, 112] width 45 height 11
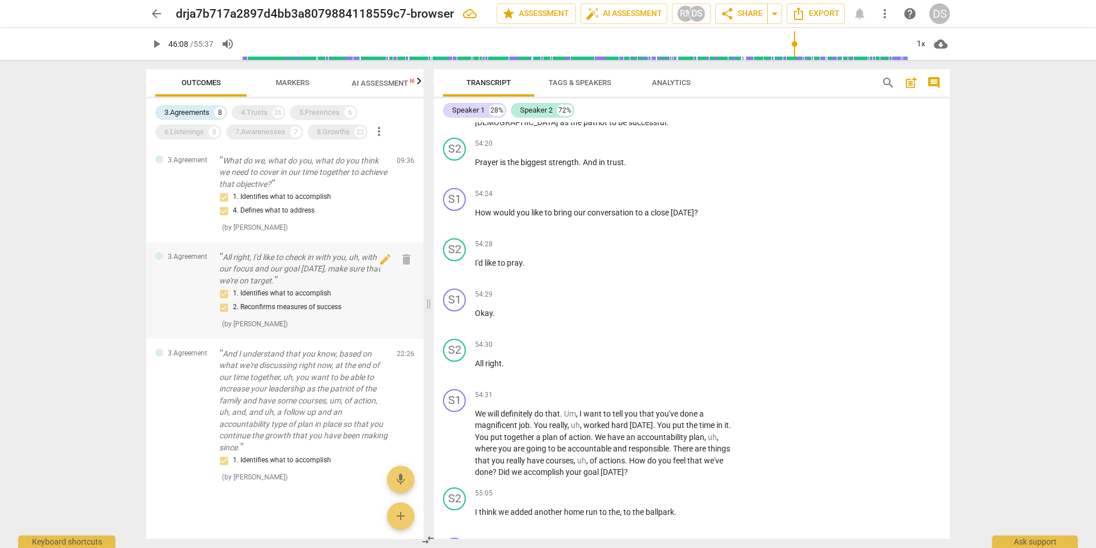
scroll to position [0, 0]
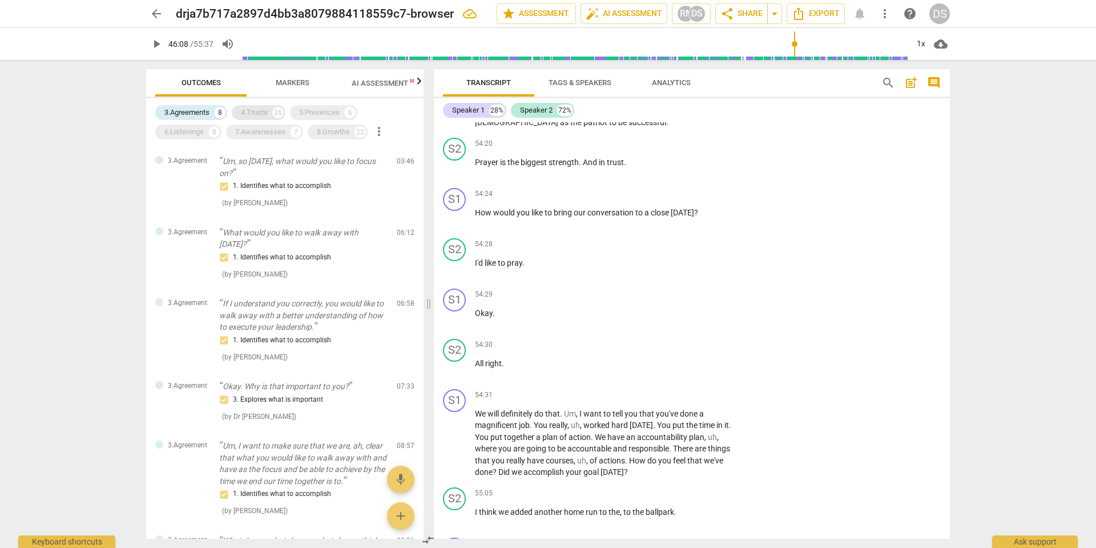
click at [263, 117] on div "4.Trusts" at bounding box center [254, 112] width 27 height 11
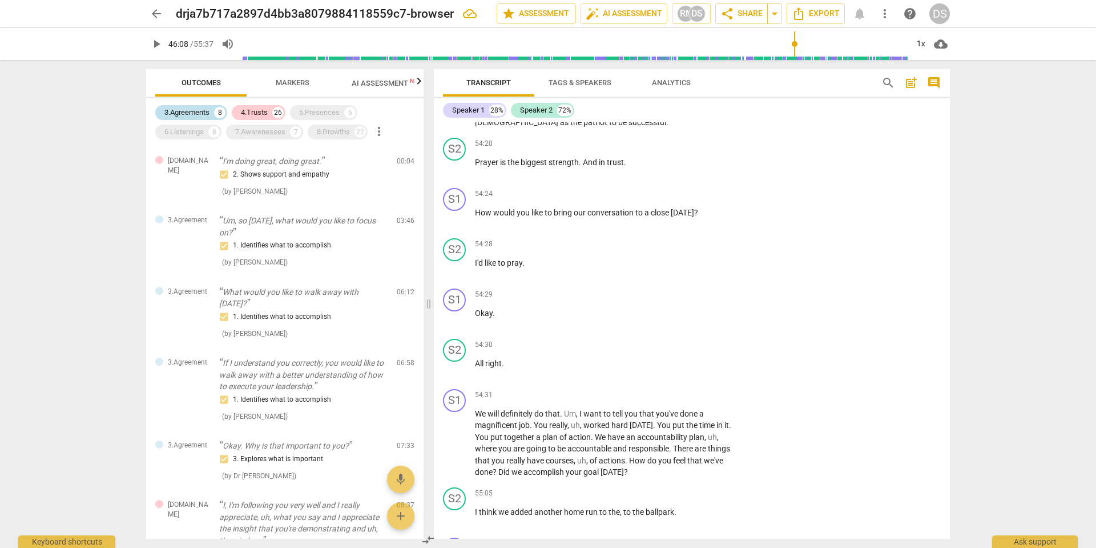
click at [199, 113] on div "3.Agreements" at bounding box center [186, 112] width 45 height 11
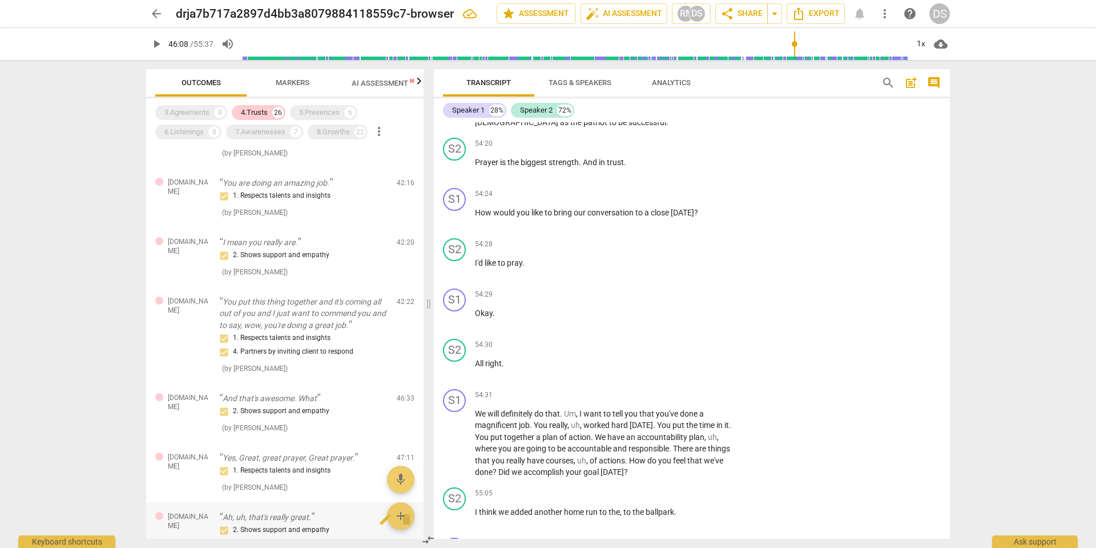
scroll to position [1455, 0]
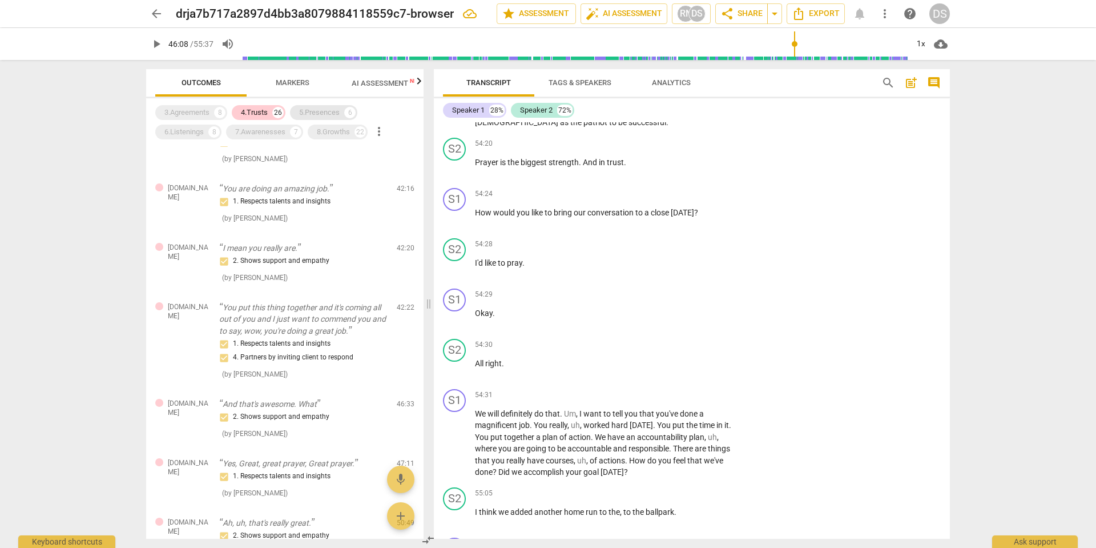
click at [316, 111] on div "5.Presences" at bounding box center [319, 112] width 41 height 11
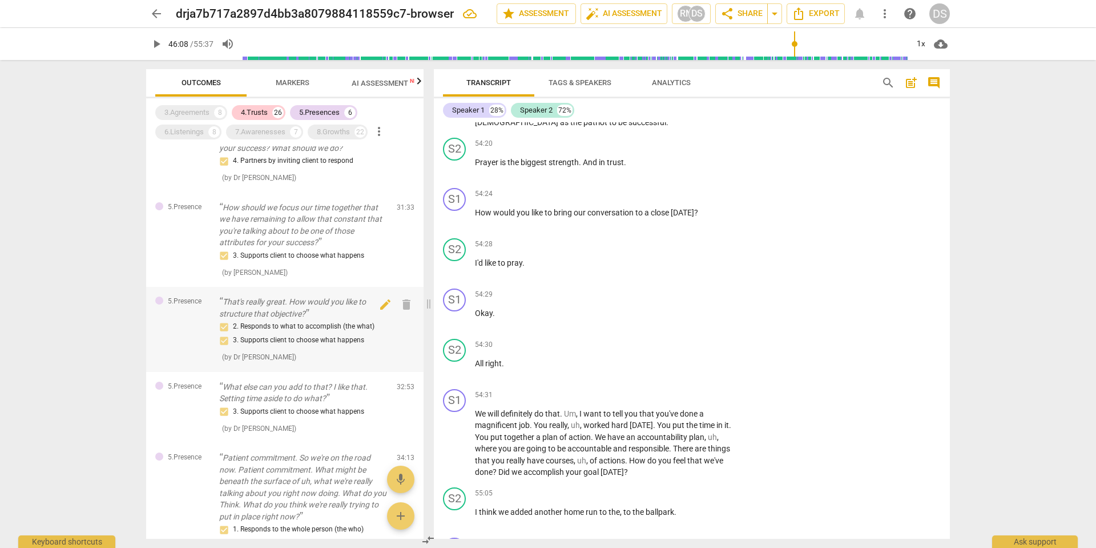
scroll to position [1326, 0]
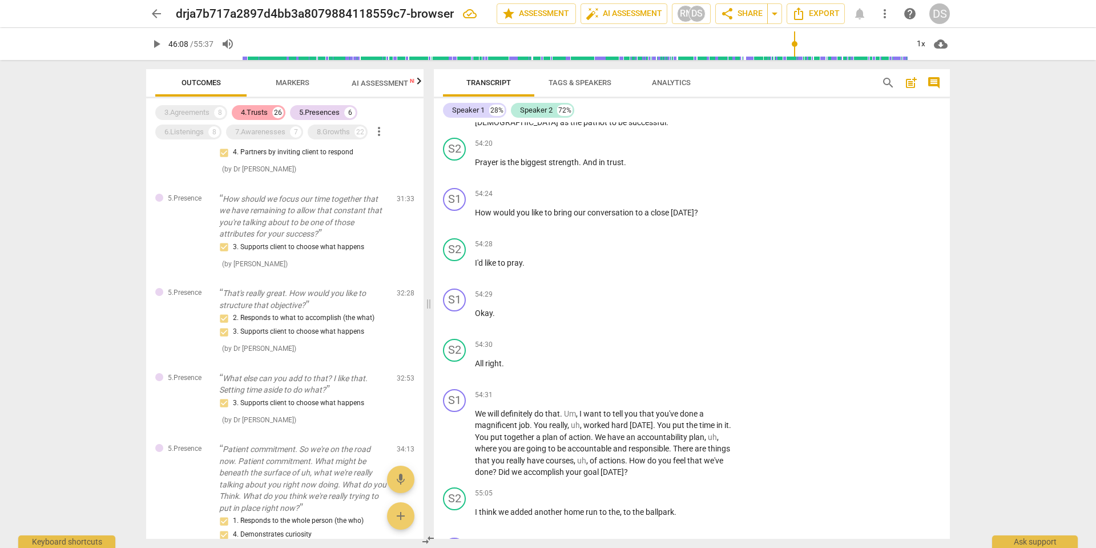
click at [262, 112] on div "4.Trusts" at bounding box center [254, 112] width 27 height 11
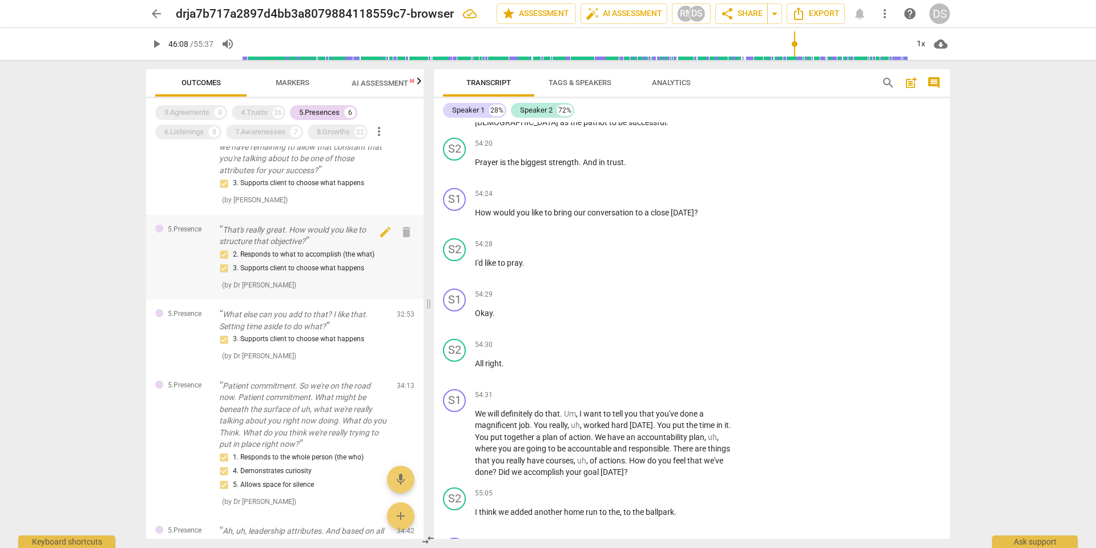
scroll to position [7, 0]
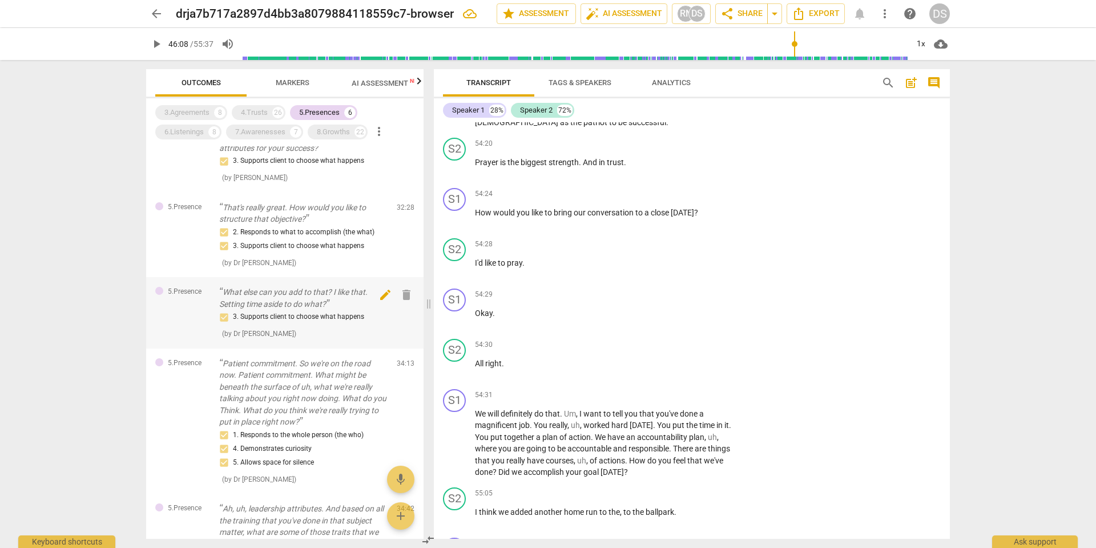
click at [380, 294] on span "edit" at bounding box center [386, 295] width 14 height 14
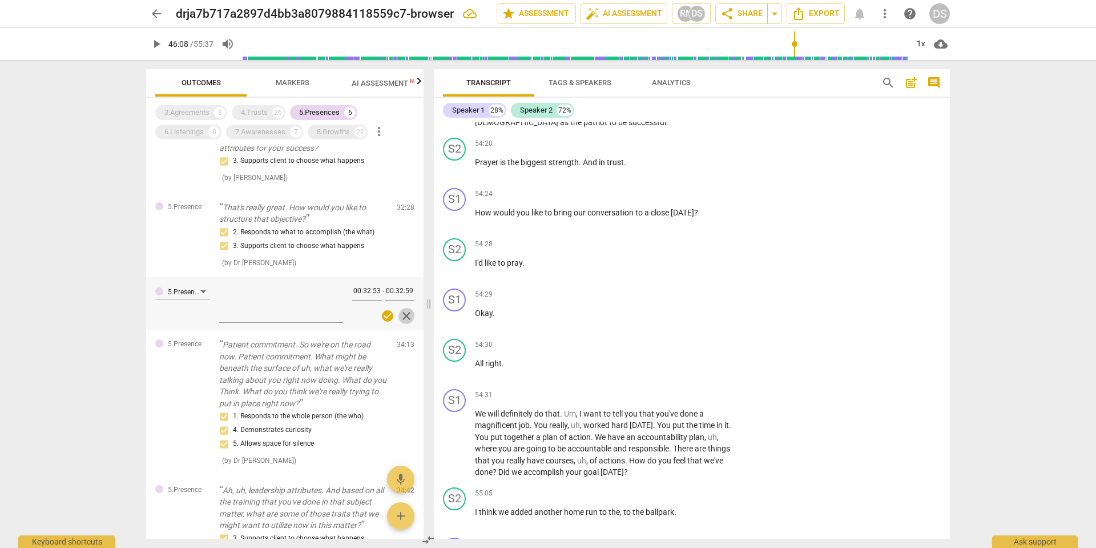
click at [401, 313] on span "close" at bounding box center [407, 316] width 14 height 14
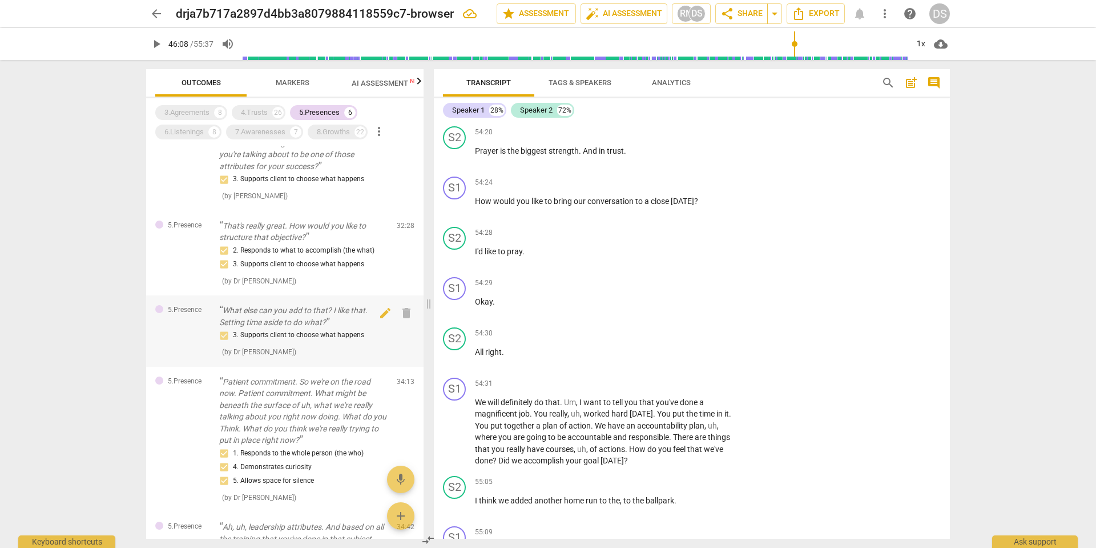
scroll to position [53, 0]
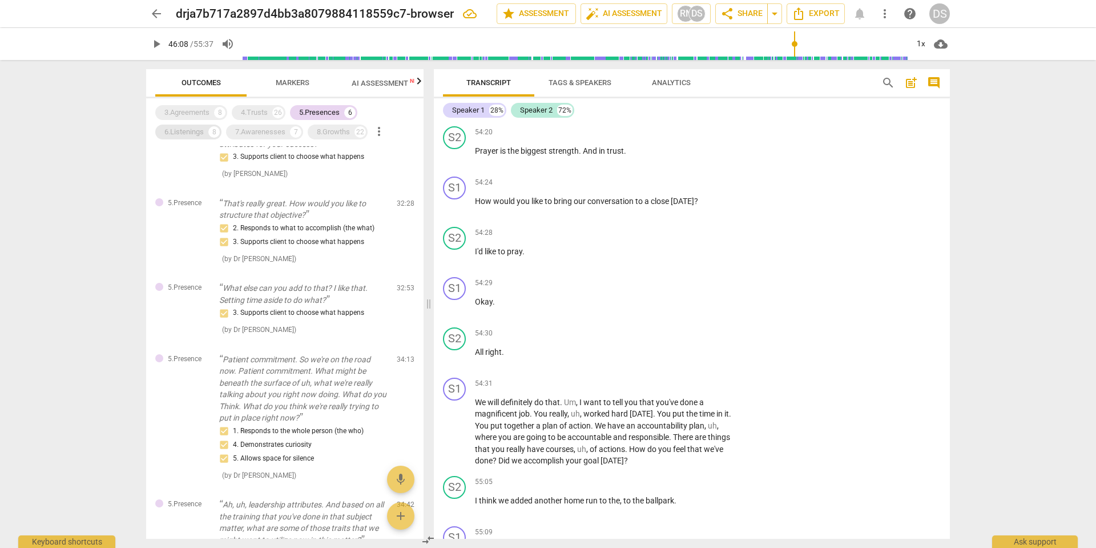
click at [188, 132] on div "6.Listenings" at bounding box center [183, 131] width 39 height 11
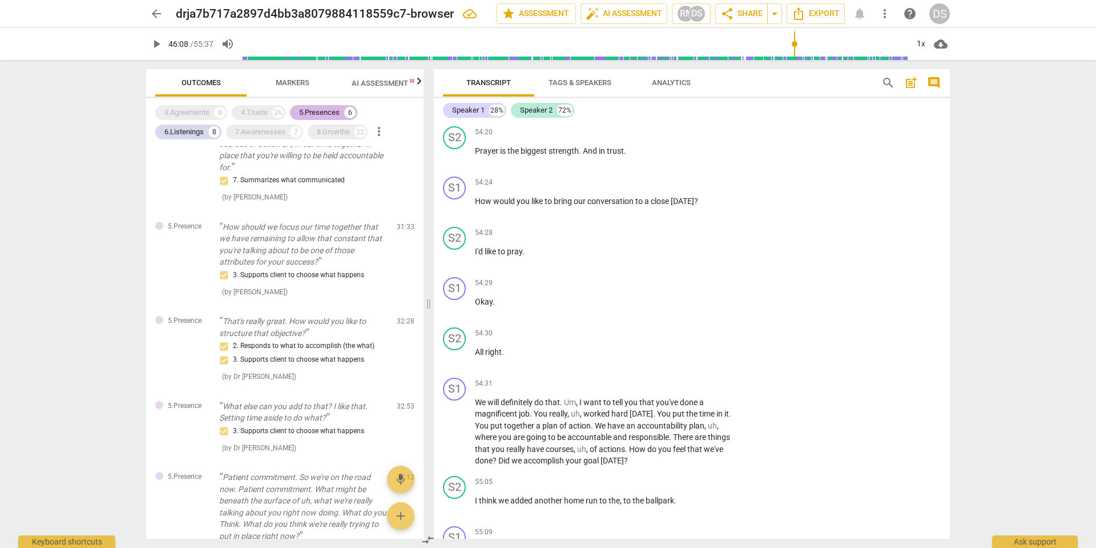
click at [325, 111] on div "5.Presences" at bounding box center [319, 112] width 41 height 11
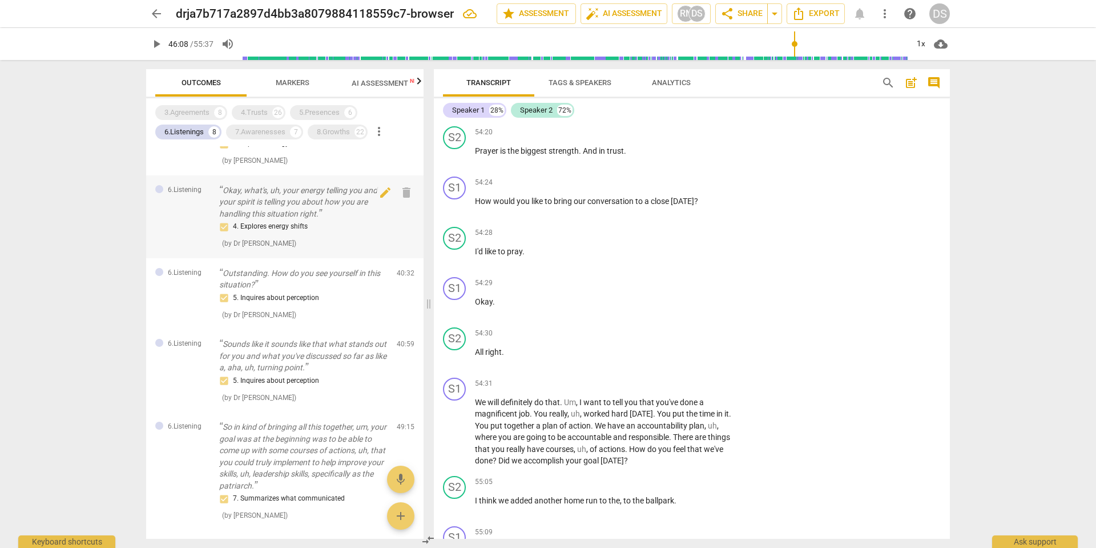
scroll to position [388, 0]
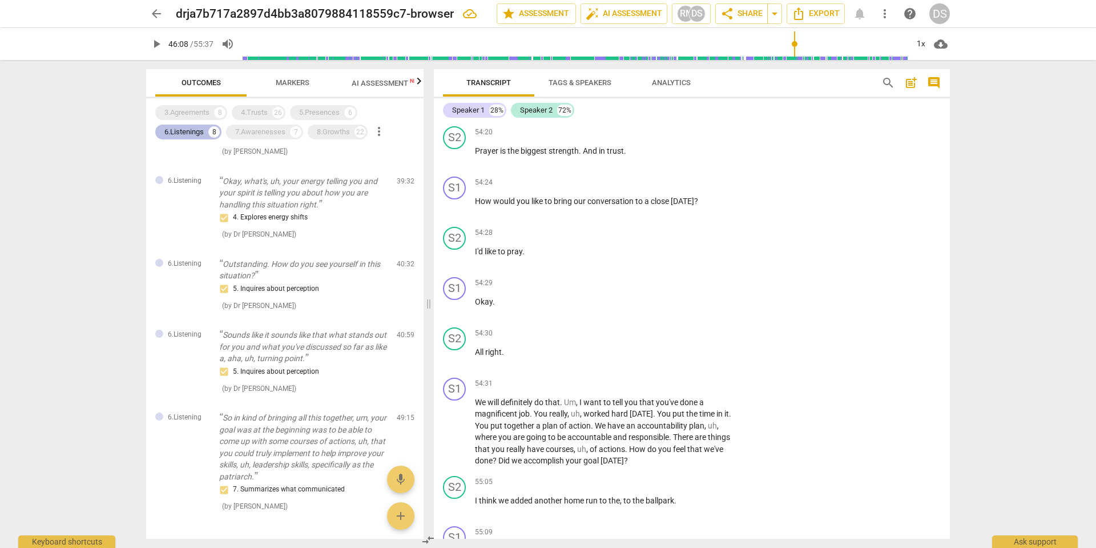
drag, startPoint x: 195, startPoint y: 131, endPoint x: 188, endPoint y: 130, distance: 6.5
click at [195, 131] on div "6.Listenings" at bounding box center [183, 131] width 39 height 11
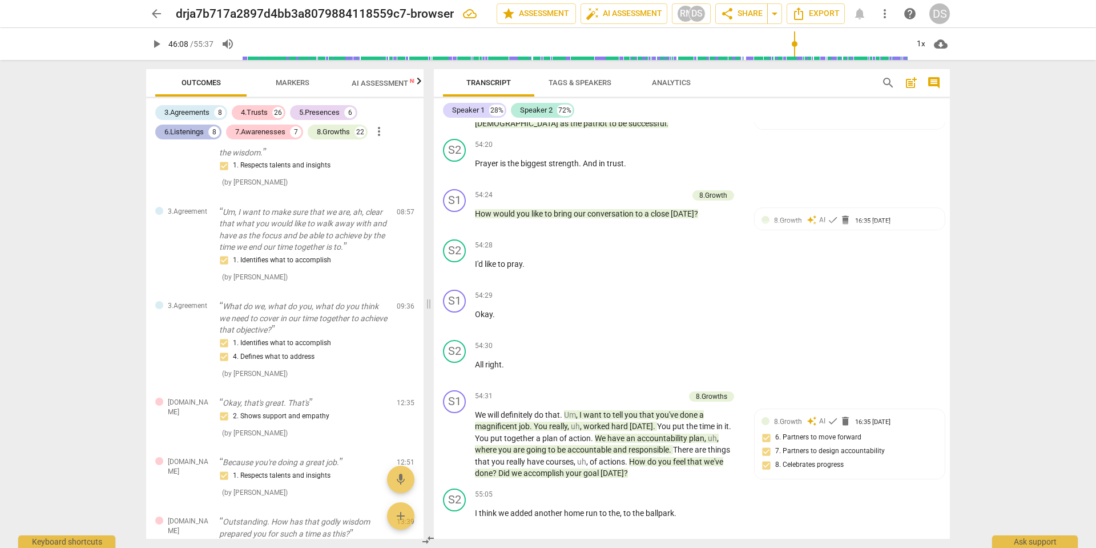
click at [188, 130] on div "6.Listenings" at bounding box center [183, 131] width 39 height 11
